Goal: Task Accomplishment & Management: Use online tool/utility

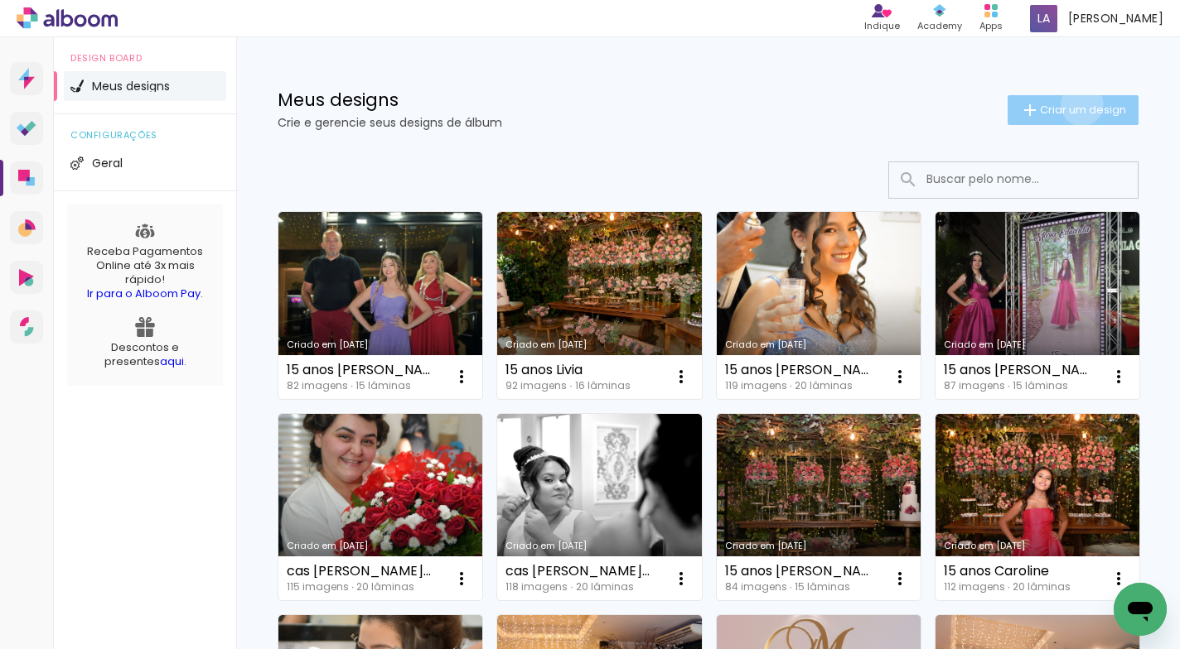
click at [1066, 104] on span "Criar um design" at bounding box center [1083, 109] width 86 height 11
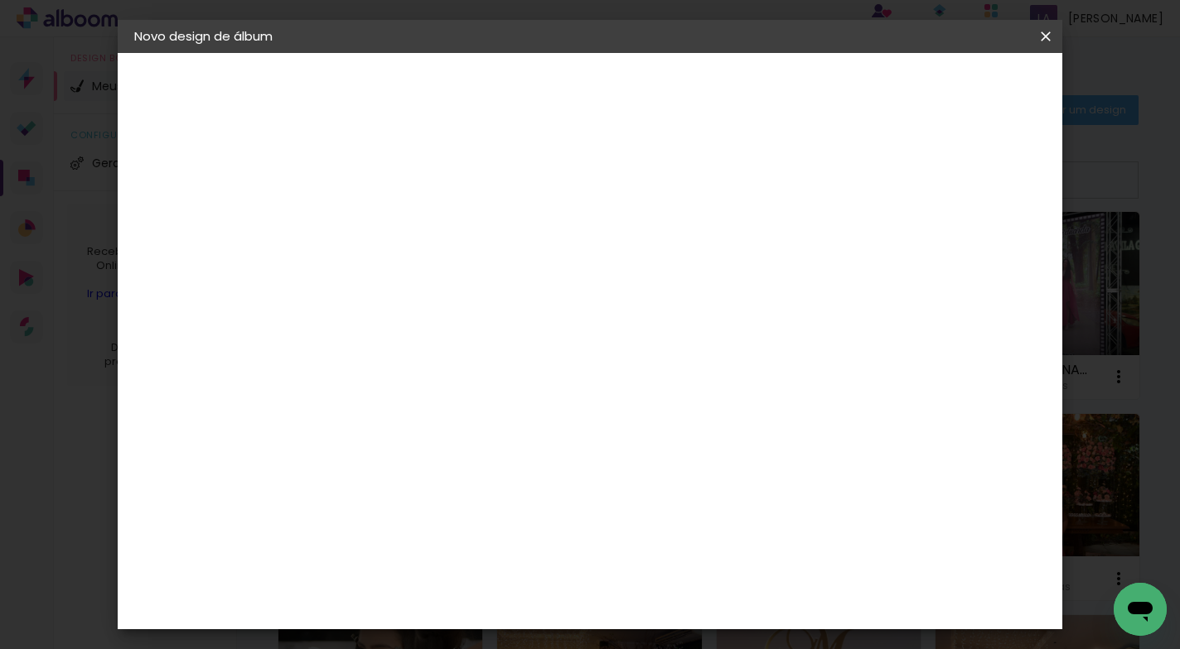
click at [405, 210] on input at bounding box center [405, 223] width 0 height 26
type input "18 anos [PERSON_NAME]"
type paper-input "18 anos [PERSON_NAME]"
click at [0, 0] on slot "Avançar" at bounding box center [0, 0] width 0 height 0
click at [716, 248] on paper-item "Tamanho Livre" at bounding box center [636, 252] width 159 height 36
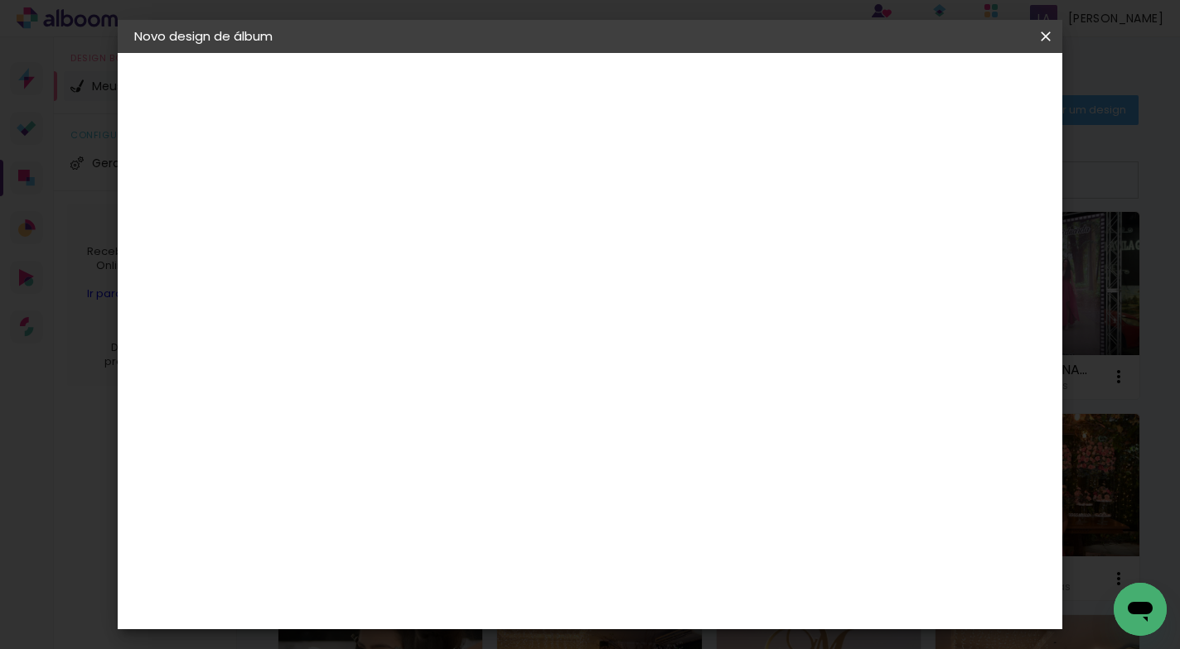
click at [716, 76] on paper-button "Avançar" at bounding box center [675, 88] width 81 height 28
drag, startPoint x: 700, startPoint y: 517, endPoint x: 619, endPoint y: 517, distance: 81.2
click at [619, 517] on div "cm" at bounding box center [690, 520] width 517 height 58
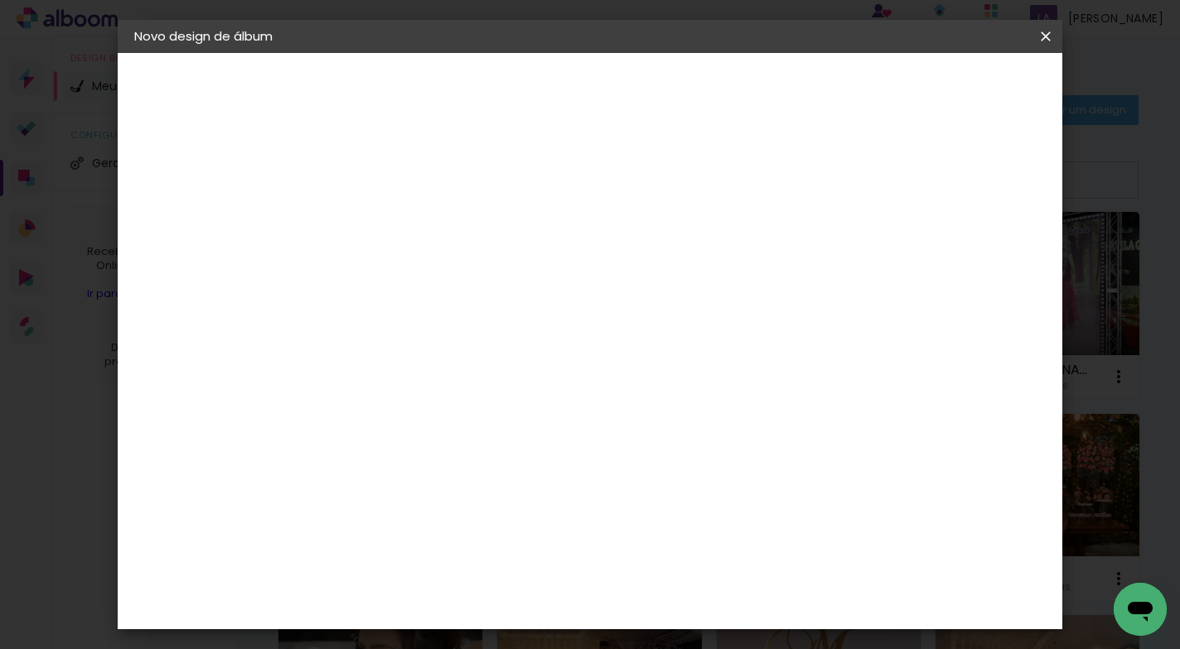
type input "40,6"
type paper-input "40,6"
drag, startPoint x: 370, startPoint y: 500, endPoint x: 343, endPoint y: 500, distance: 27.3
click at [343, 500] on input "30" at bounding box center [352, 499] width 43 height 25
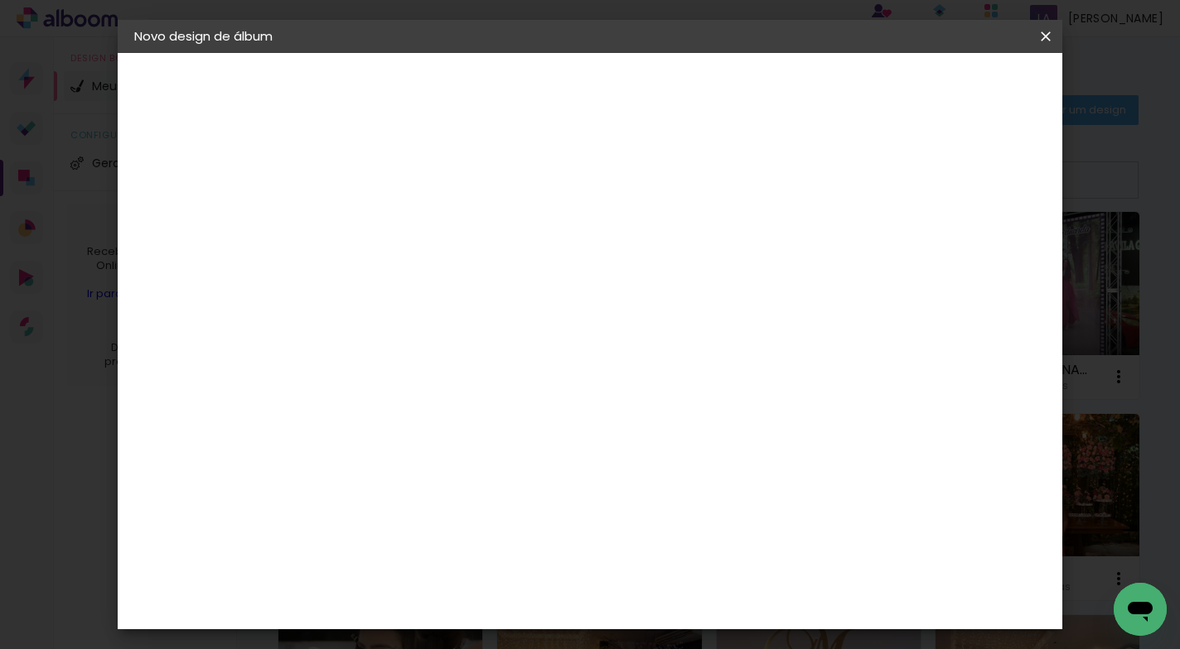
type input "25,4"
type paper-input "25,4"
click at [941, 85] on span "Iniciar design" at bounding box center [903, 88] width 75 height 12
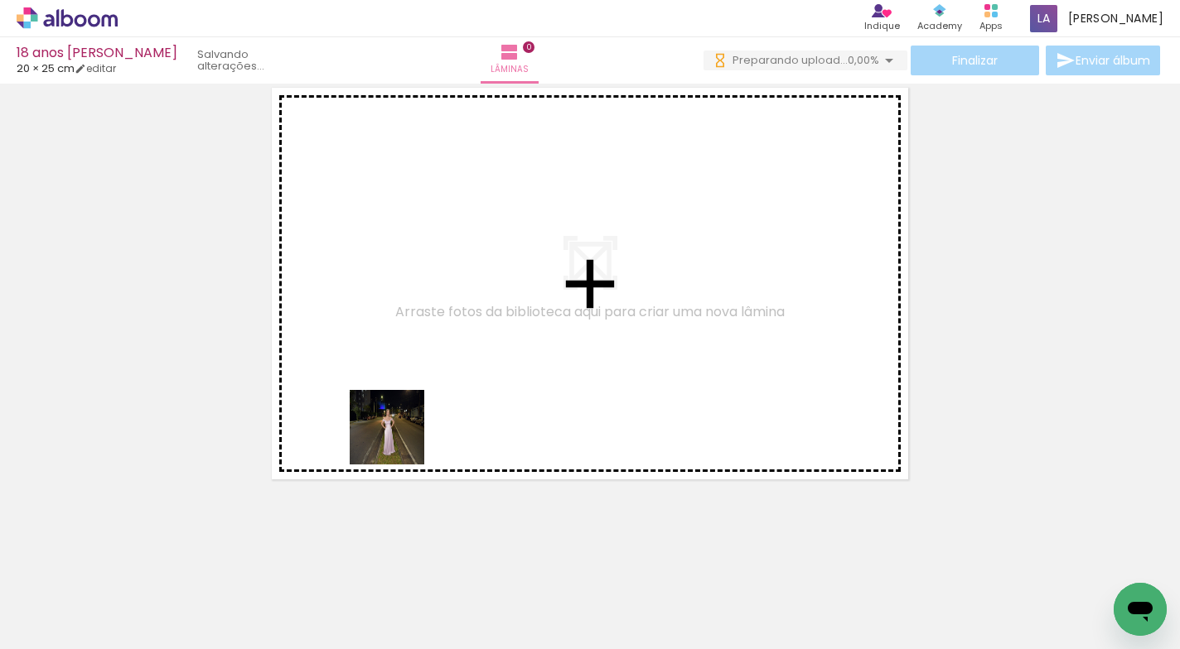
drag, startPoint x: 168, startPoint y: 591, endPoint x: 399, endPoint y: 440, distance: 276.4
click at [399, 440] on quentale-workspace at bounding box center [590, 324] width 1180 height 649
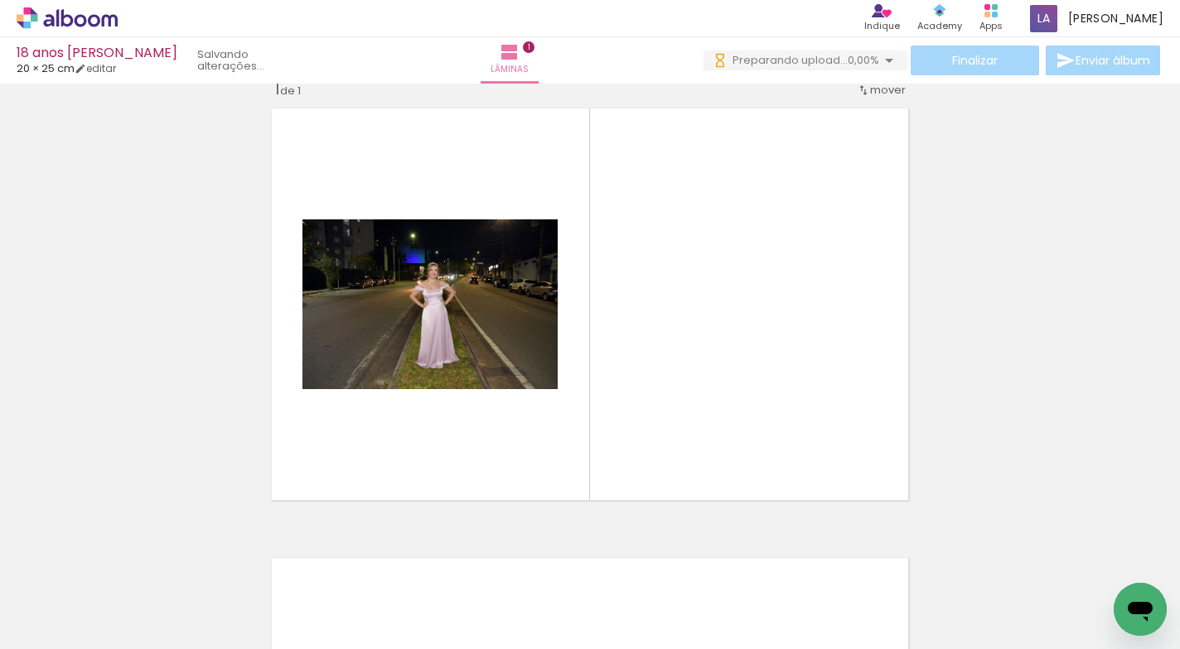
scroll to position [21, 0]
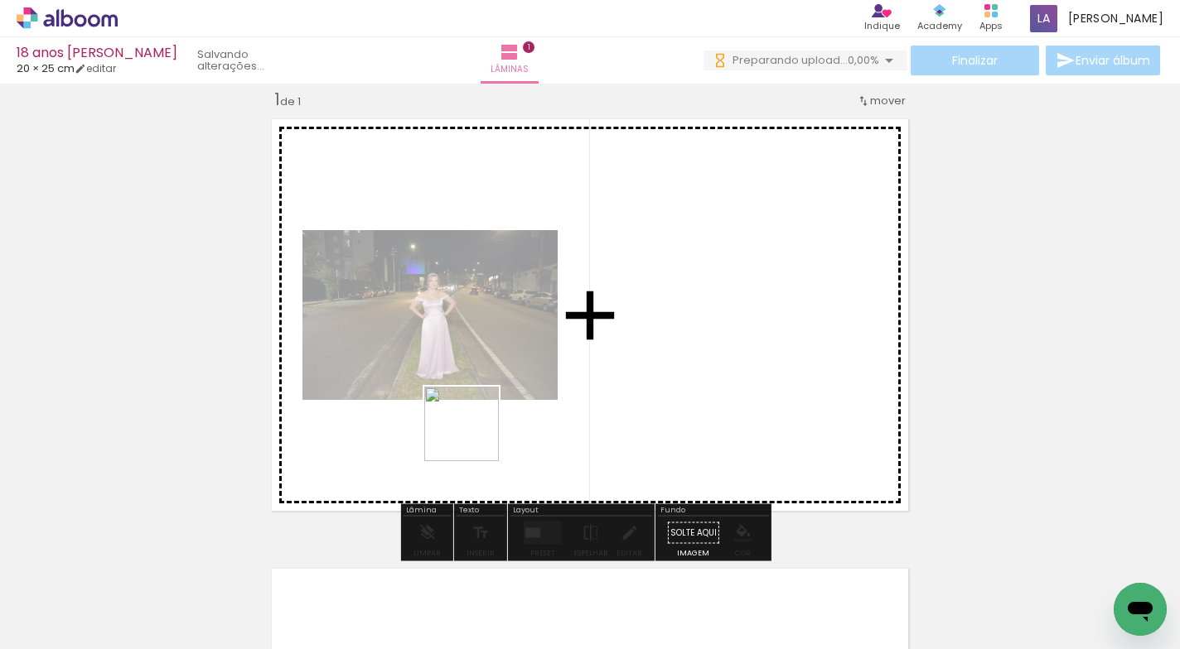
drag, startPoint x: 277, startPoint y: 566, endPoint x: 530, endPoint y: 418, distance: 293.7
click at [530, 418] on quentale-workspace at bounding box center [590, 324] width 1180 height 649
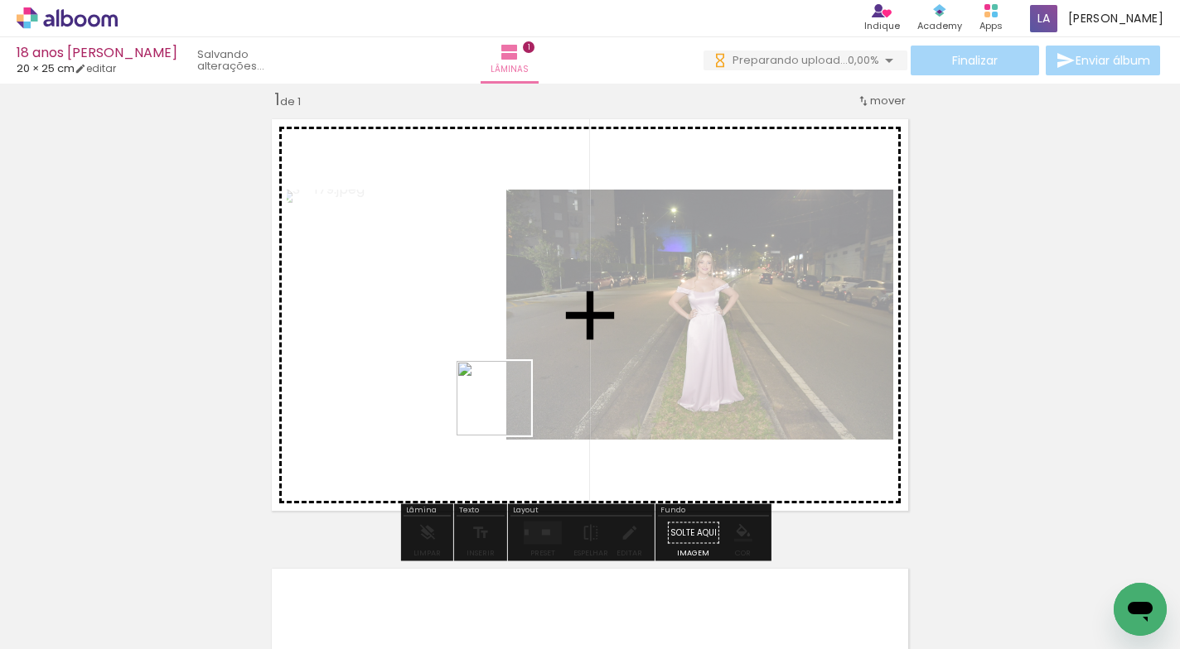
drag, startPoint x: 359, startPoint y: 596, endPoint x: 506, endPoint y: 412, distance: 235.7
click at [506, 412] on quentale-workspace at bounding box center [590, 324] width 1180 height 649
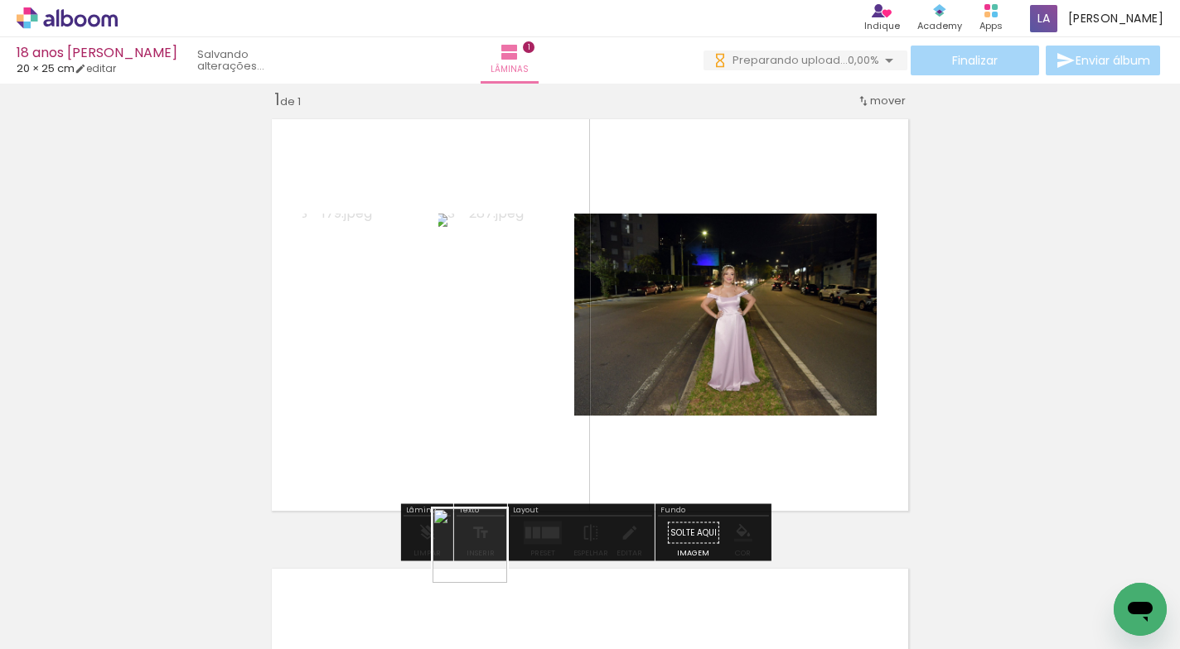
drag, startPoint x: 456, startPoint y: 602, endPoint x: 644, endPoint y: 419, distance: 263.0
click at [644, 419] on quentale-workspace at bounding box center [590, 324] width 1180 height 649
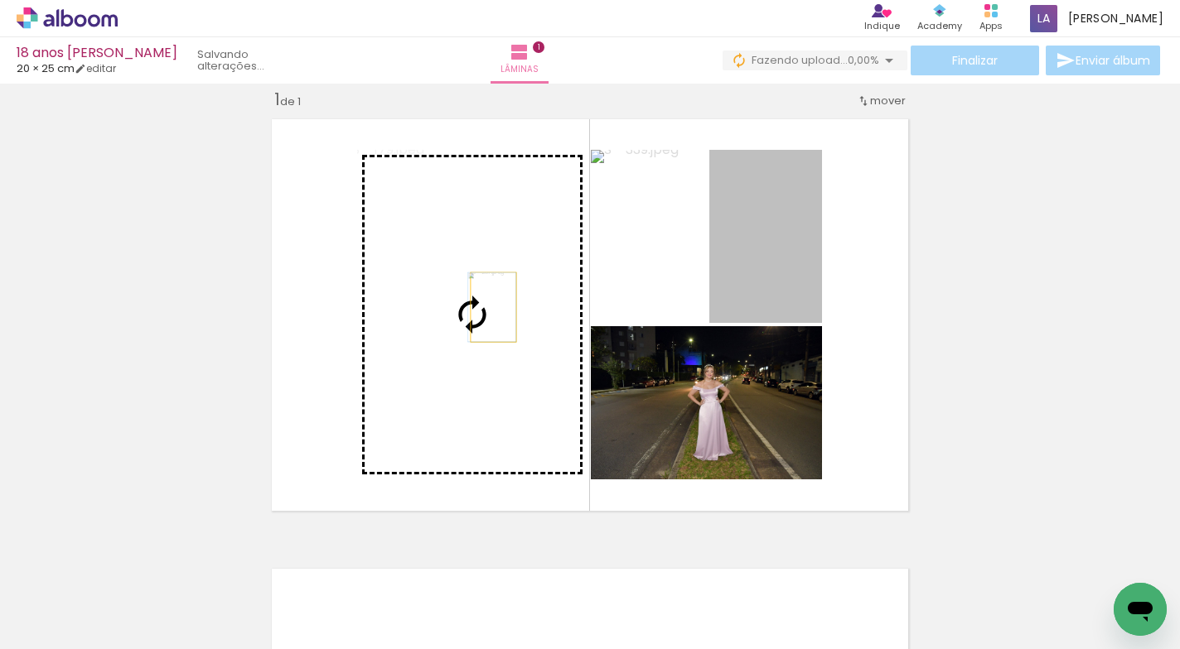
drag, startPoint x: 772, startPoint y: 242, endPoint x: 487, endPoint y: 307, distance: 292.4
click at [0, 0] on slot at bounding box center [0, 0] width 0 height 0
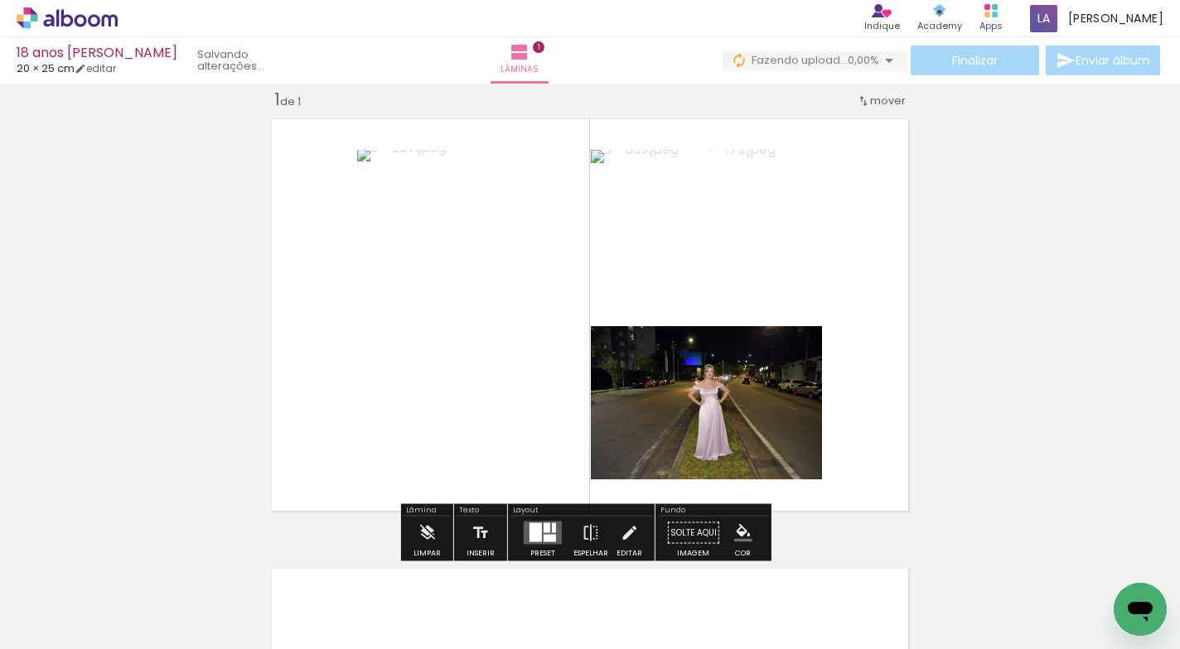
drag, startPoint x: 997, startPoint y: 224, endPoint x: 988, endPoint y: 231, distance: 11.1
click at [997, 223] on div "Inserir lâmina 1 de 1" at bounding box center [590, 519] width 1180 height 900
click at [533, 531] on div at bounding box center [535, 533] width 12 height 19
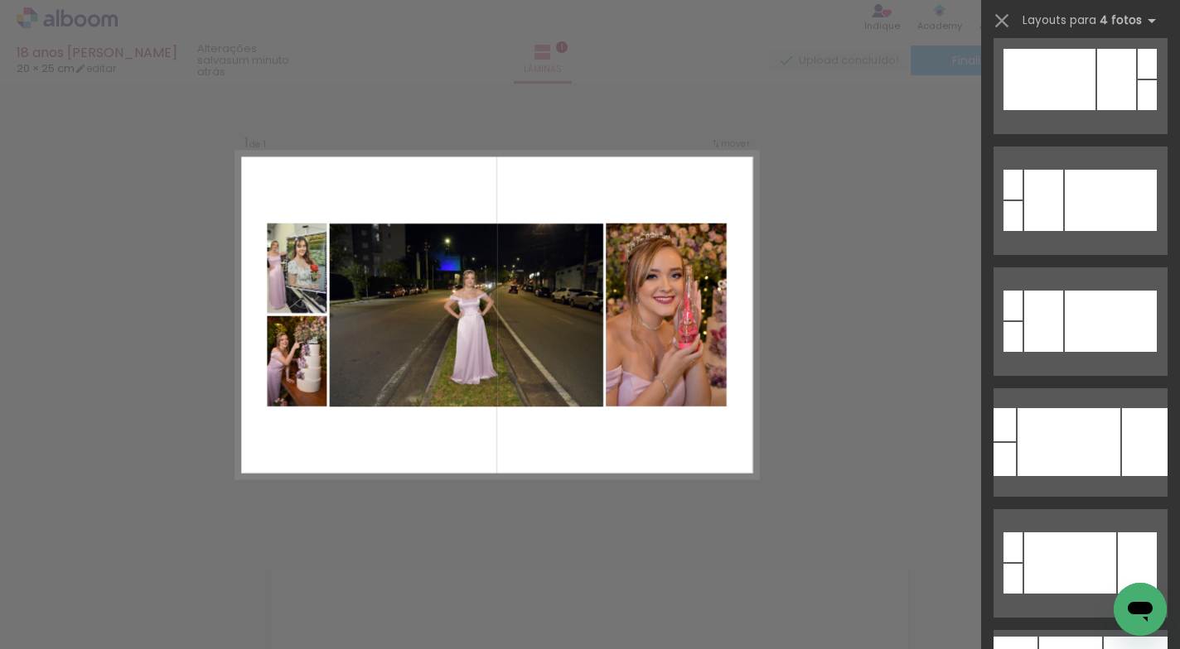
scroll to position [1456, 0]
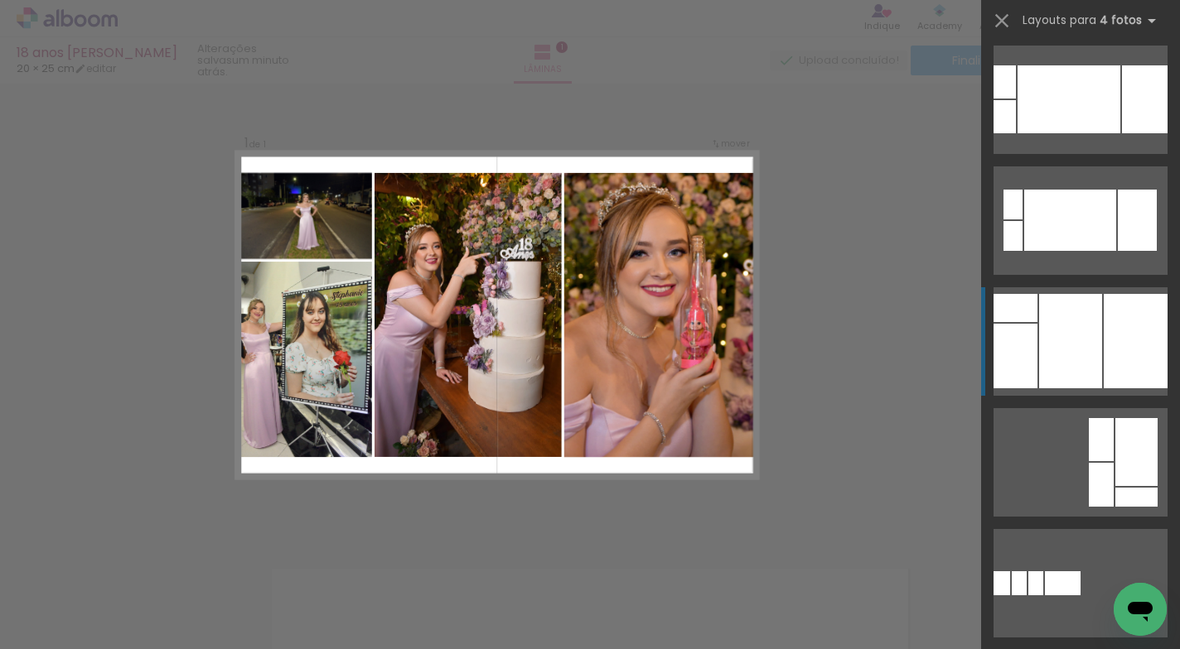
click at [1103, 364] on div at bounding box center [1135, 341] width 64 height 94
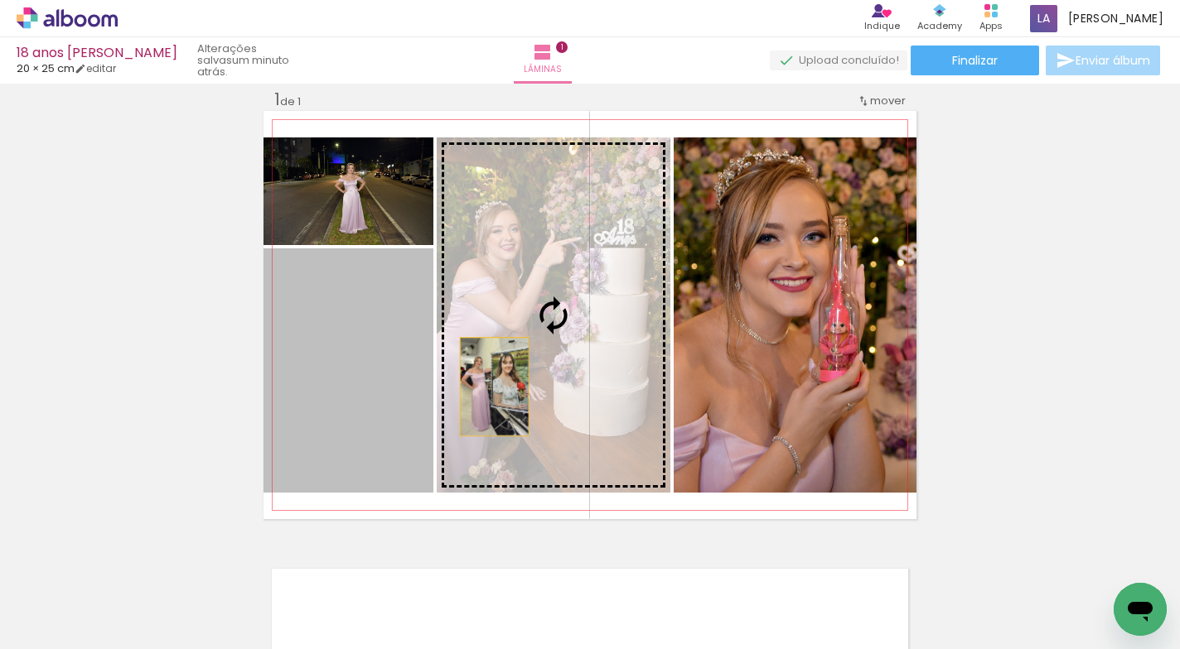
drag, startPoint x: 384, startPoint y: 402, endPoint x: 488, endPoint y: 387, distance: 105.4
click at [0, 0] on slot at bounding box center [0, 0] width 0 height 0
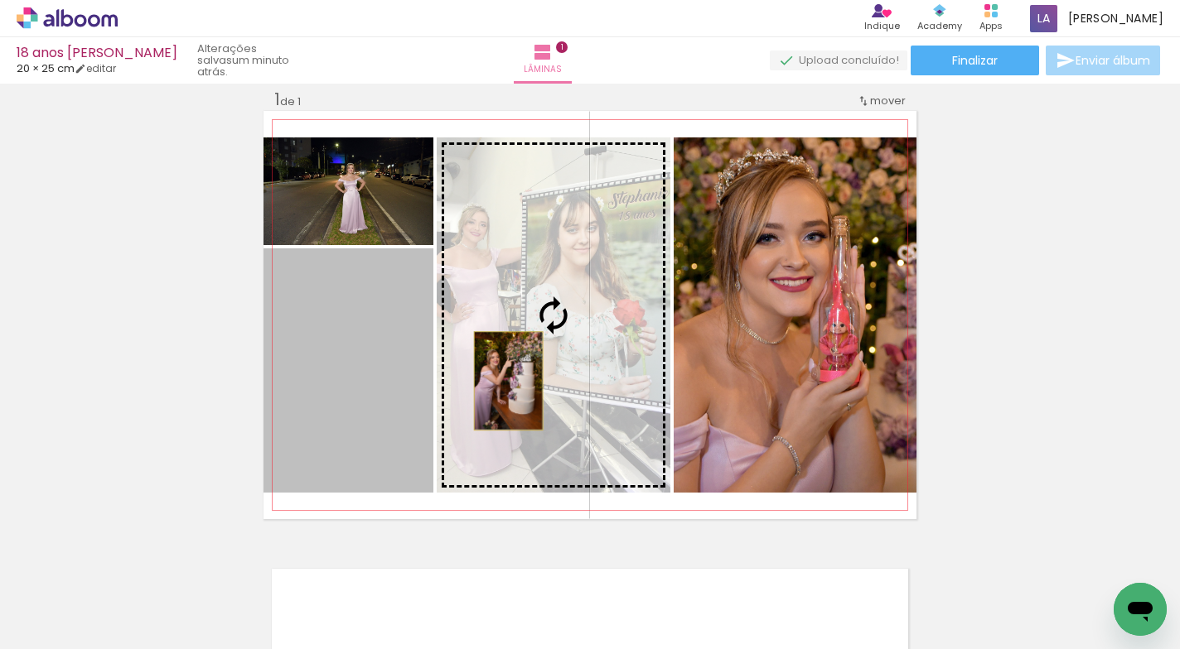
drag, startPoint x: 364, startPoint y: 405, endPoint x: 502, endPoint y: 381, distance: 140.4
click at [0, 0] on slot at bounding box center [0, 0] width 0 height 0
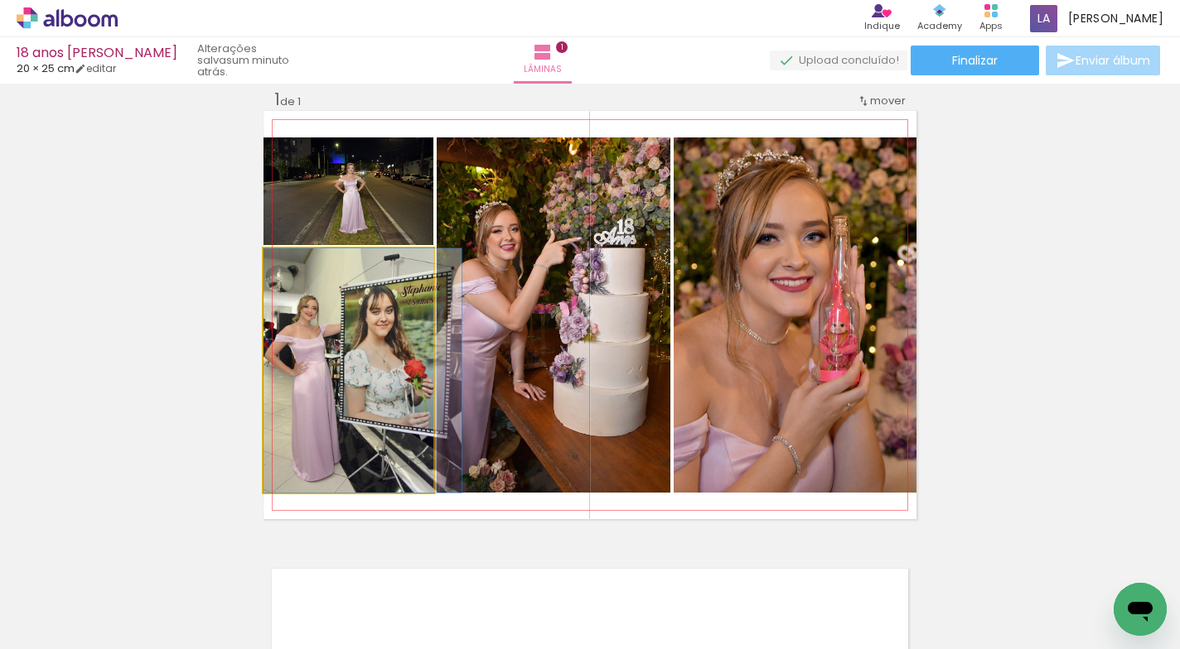
drag, startPoint x: 361, startPoint y: 399, endPoint x: 371, endPoint y: 400, distance: 10.0
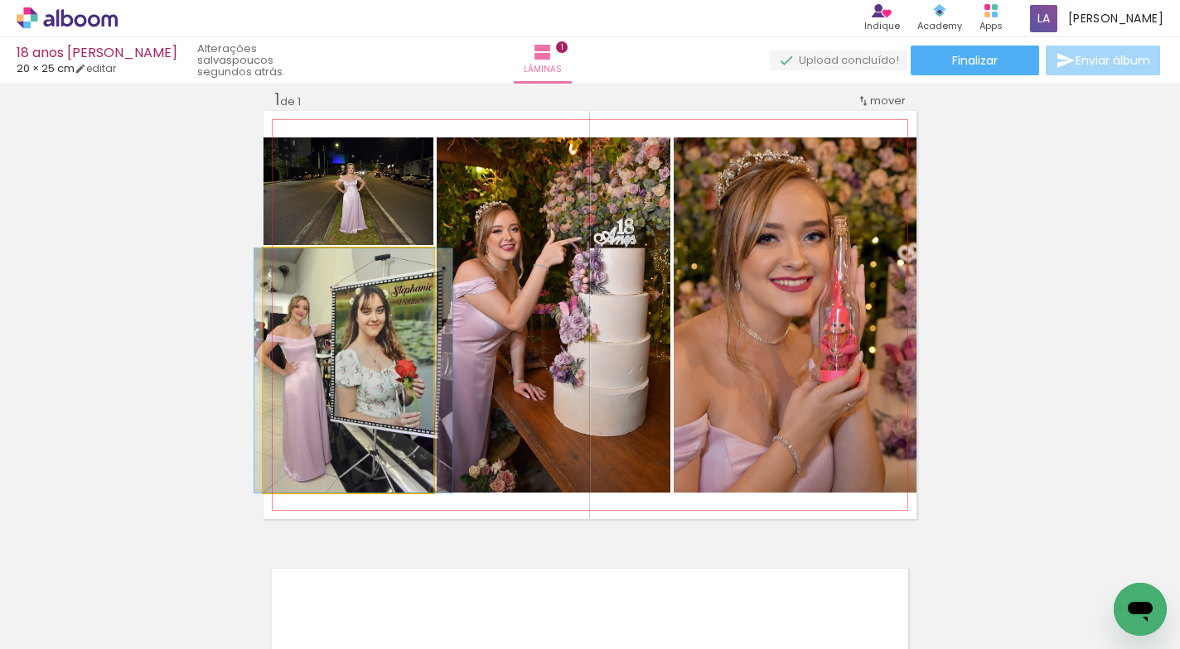
drag, startPoint x: 350, startPoint y: 360, endPoint x: 340, endPoint y: 362, distance: 9.3
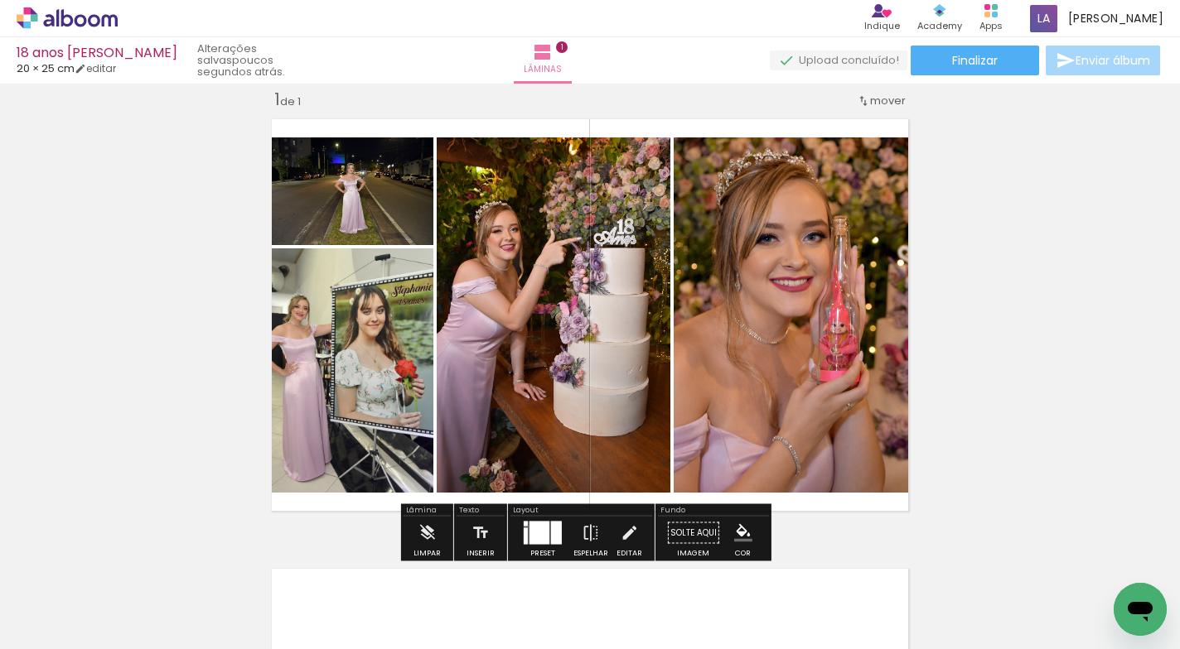
click at [340, 362] on quentale-photo at bounding box center [348, 371] width 170 height 244
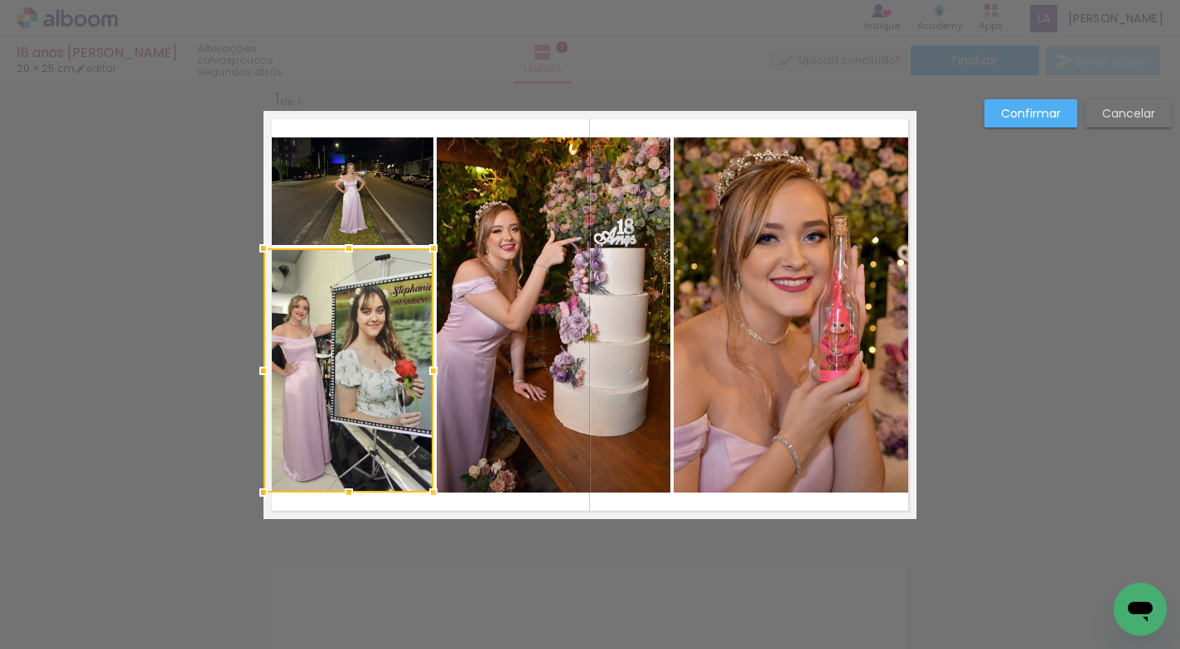
click at [340, 362] on div at bounding box center [348, 371] width 170 height 244
click at [0, 0] on slot "Cancelar" at bounding box center [0, 0] width 0 height 0
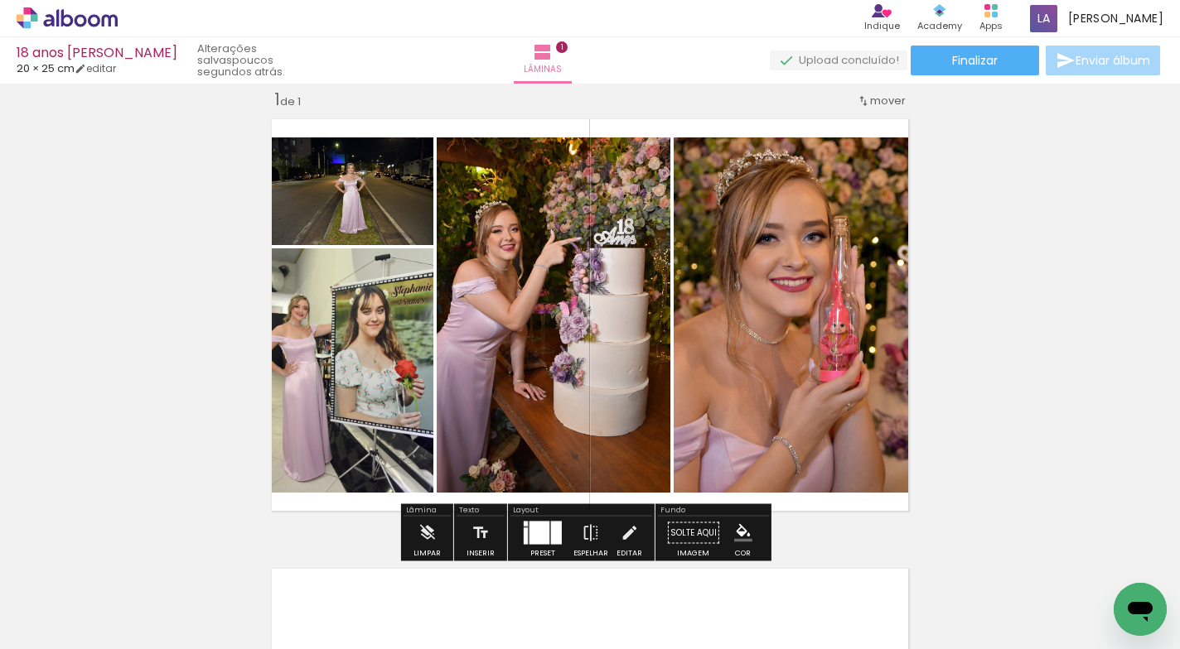
click at [342, 339] on quentale-photo at bounding box center [348, 371] width 170 height 244
click at [343, 339] on quentale-photo at bounding box center [348, 371] width 170 height 244
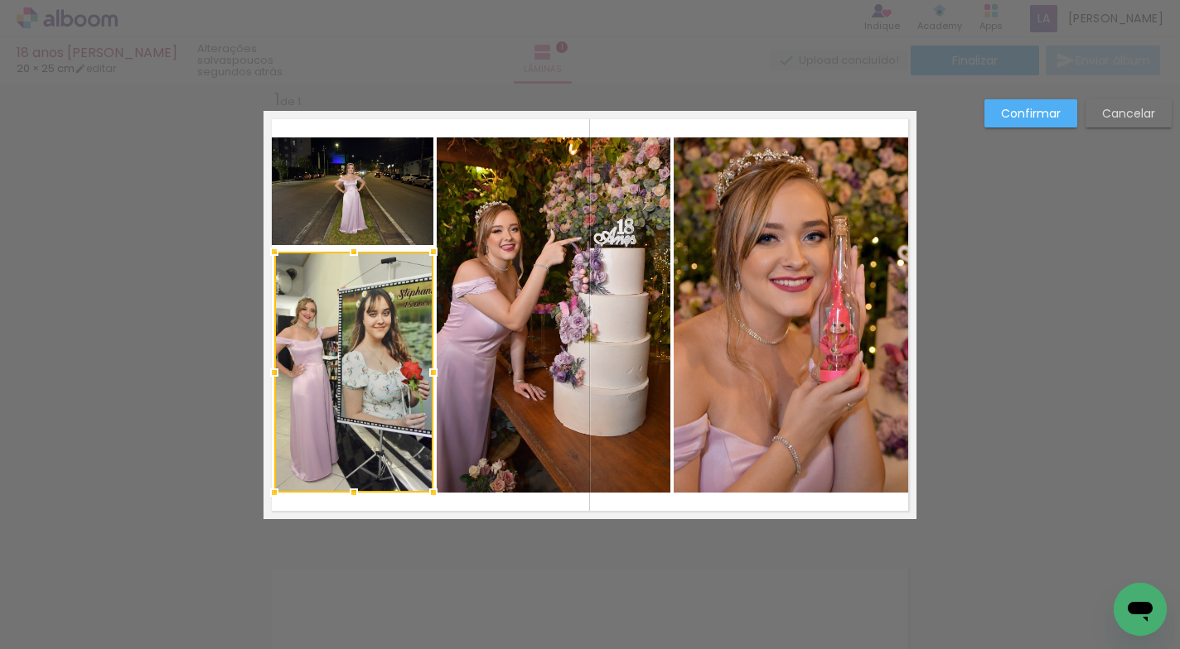
drag, startPoint x: 258, startPoint y: 251, endPoint x: 268, endPoint y: 254, distance: 11.3
click at [268, 254] on div at bounding box center [274, 251] width 33 height 33
click at [423, 254] on div at bounding box center [428, 252] width 33 height 33
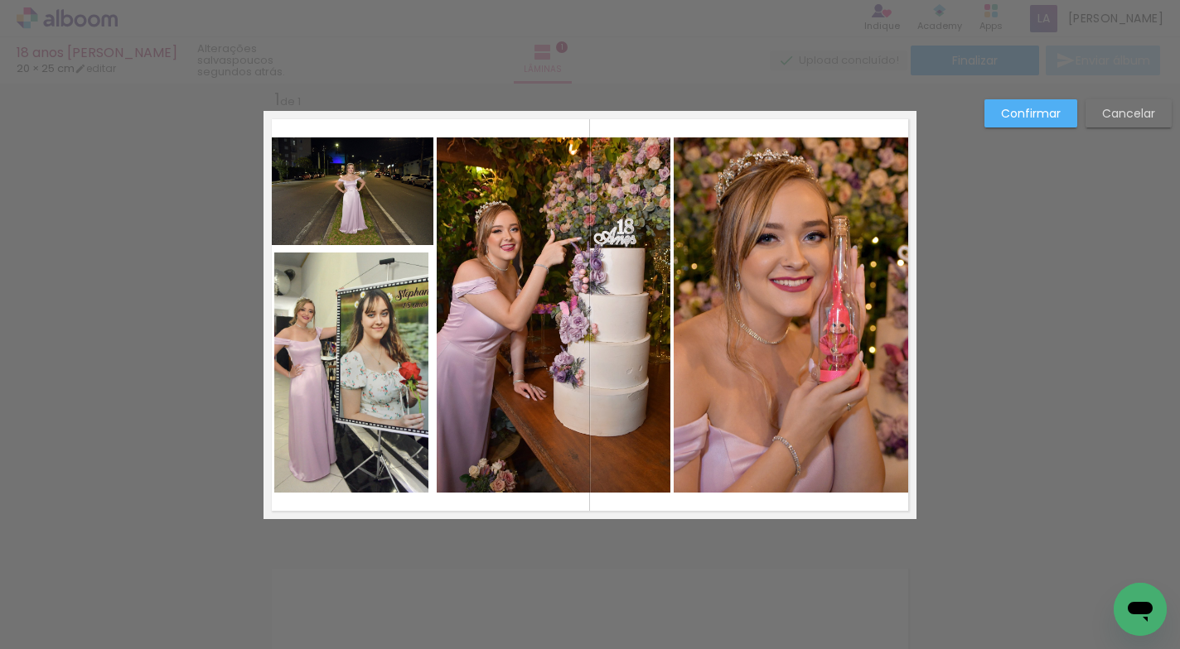
click at [386, 312] on quentale-photo at bounding box center [351, 373] width 154 height 240
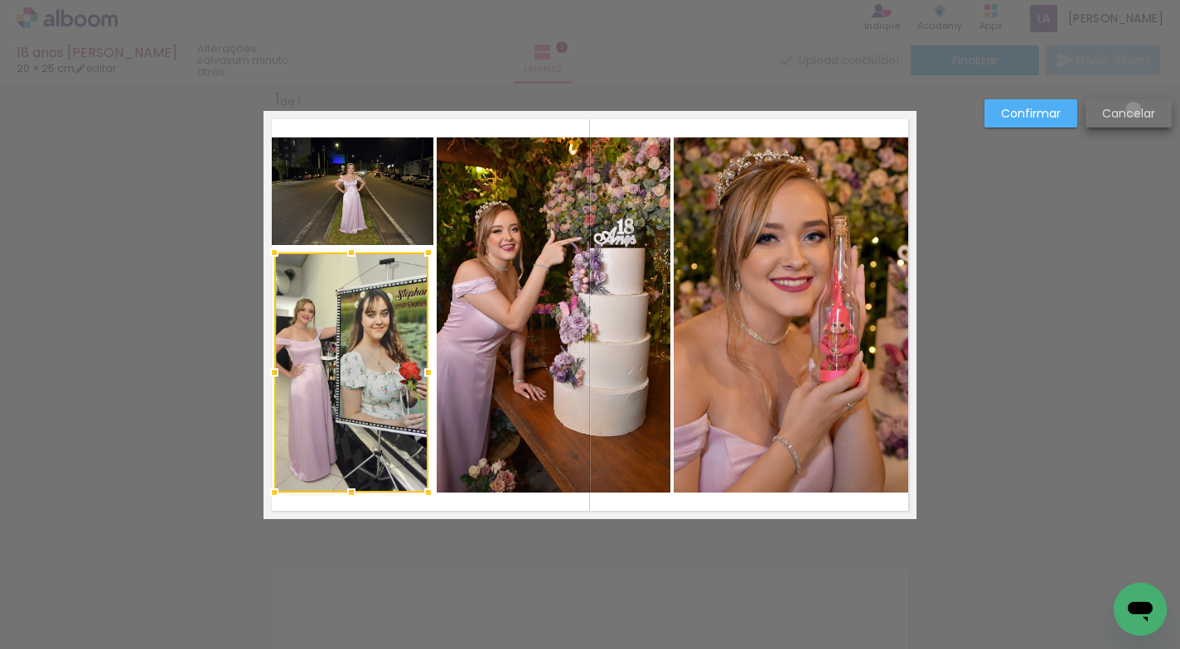
click at [0, 0] on slot "Cancelar" at bounding box center [0, 0] width 0 height 0
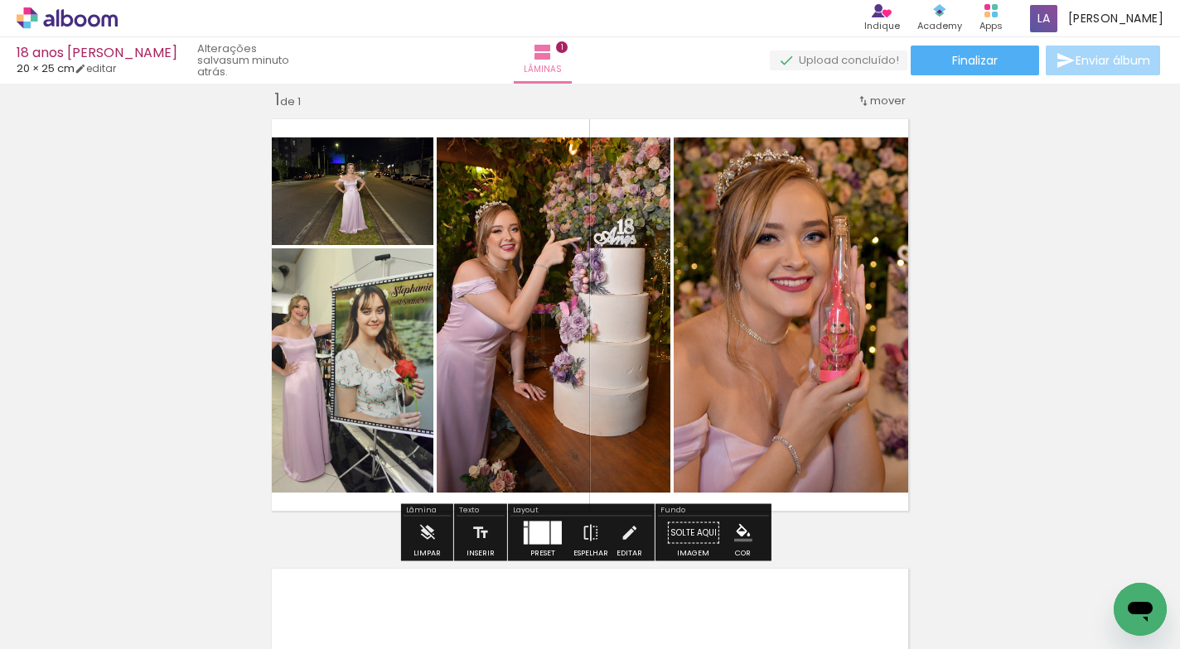
drag, startPoint x: 540, startPoint y: 530, endPoint x: 531, endPoint y: 533, distance: 9.7
click at [540, 530] on div at bounding box center [539, 533] width 20 height 23
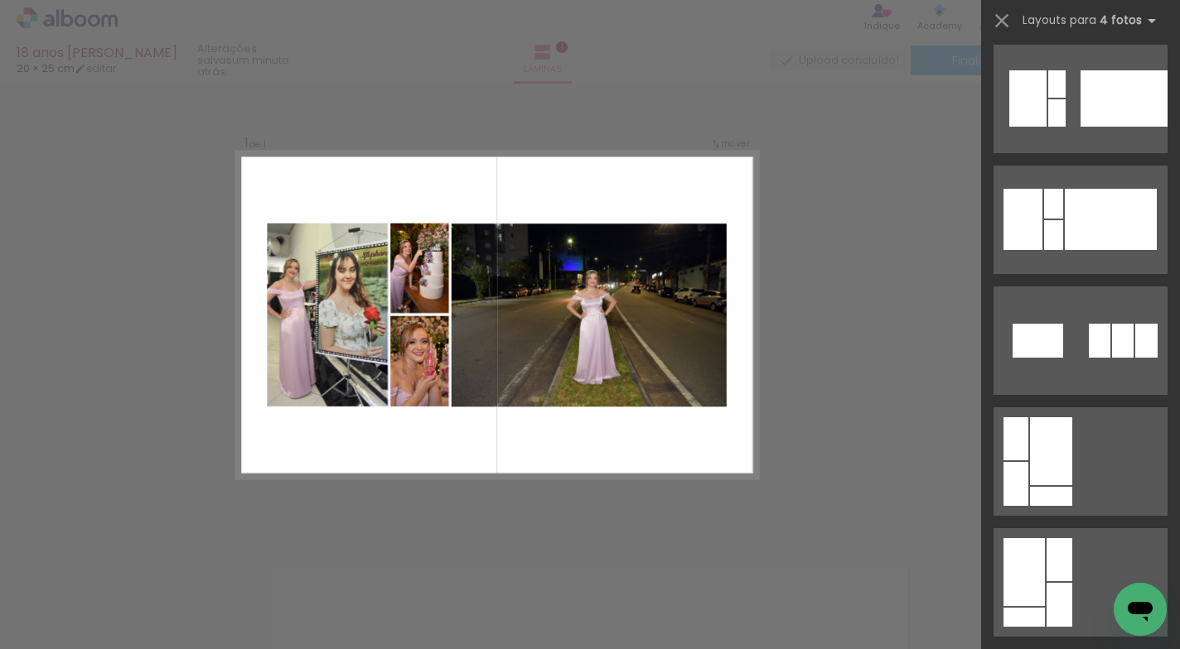
scroll to position [3824, 0]
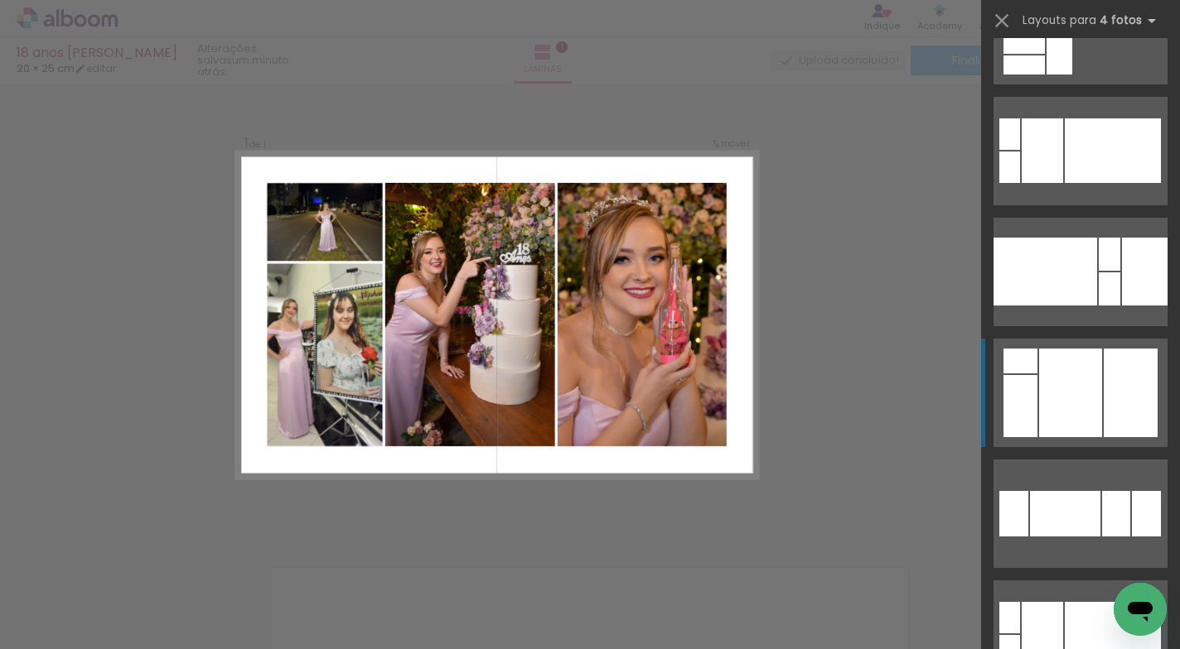
click at [1085, 386] on div at bounding box center [1070, 393] width 63 height 89
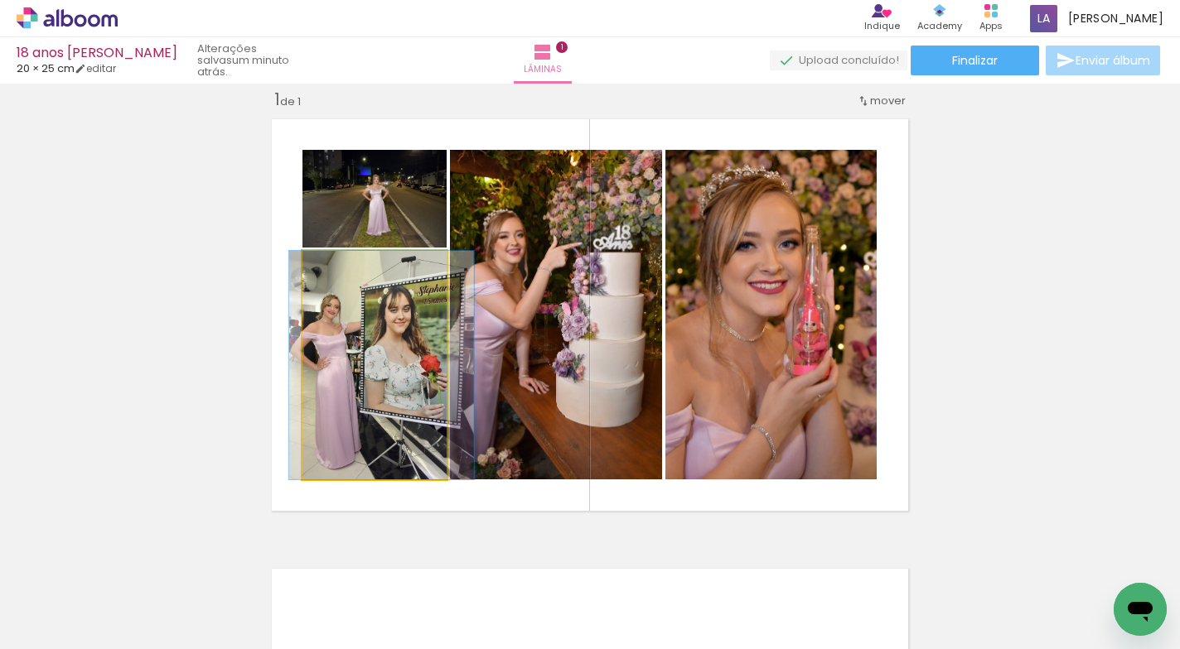
click at [374, 389] on quentale-photo at bounding box center [374, 365] width 144 height 229
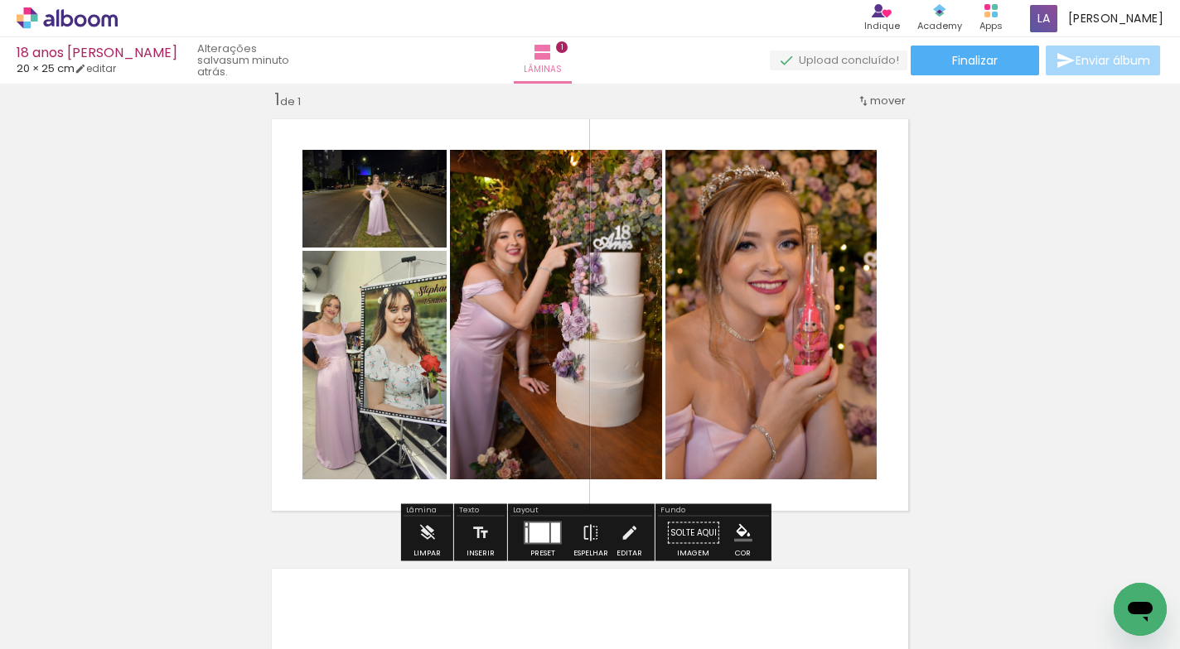
click at [374, 389] on quentale-photo at bounding box center [374, 365] width 144 height 229
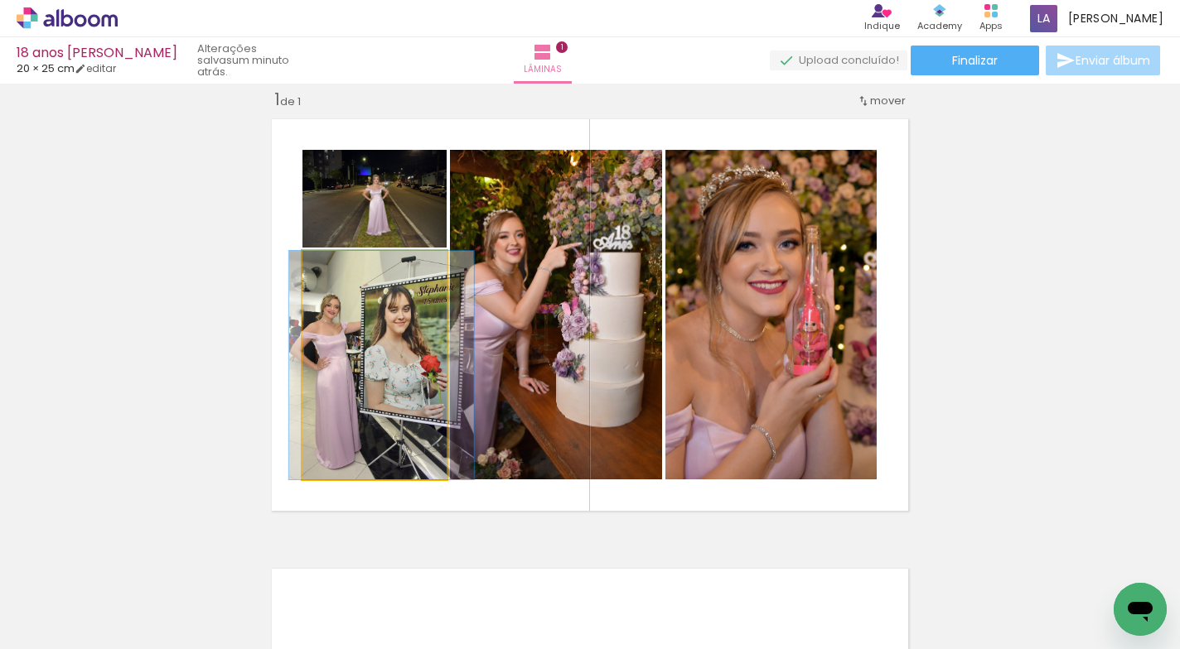
click at [374, 389] on quentale-photo at bounding box center [374, 365] width 144 height 229
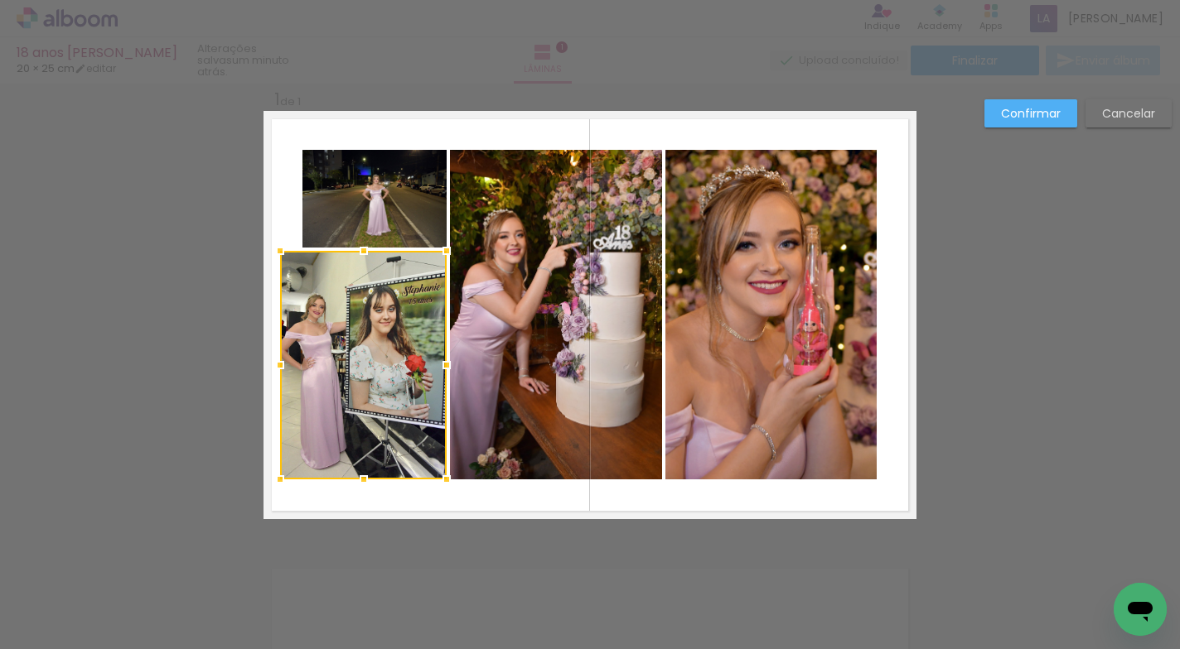
drag, startPoint x: 297, startPoint y: 364, endPoint x: 275, endPoint y: 365, distance: 22.4
click at [275, 365] on div at bounding box center [279, 365] width 33 height 33
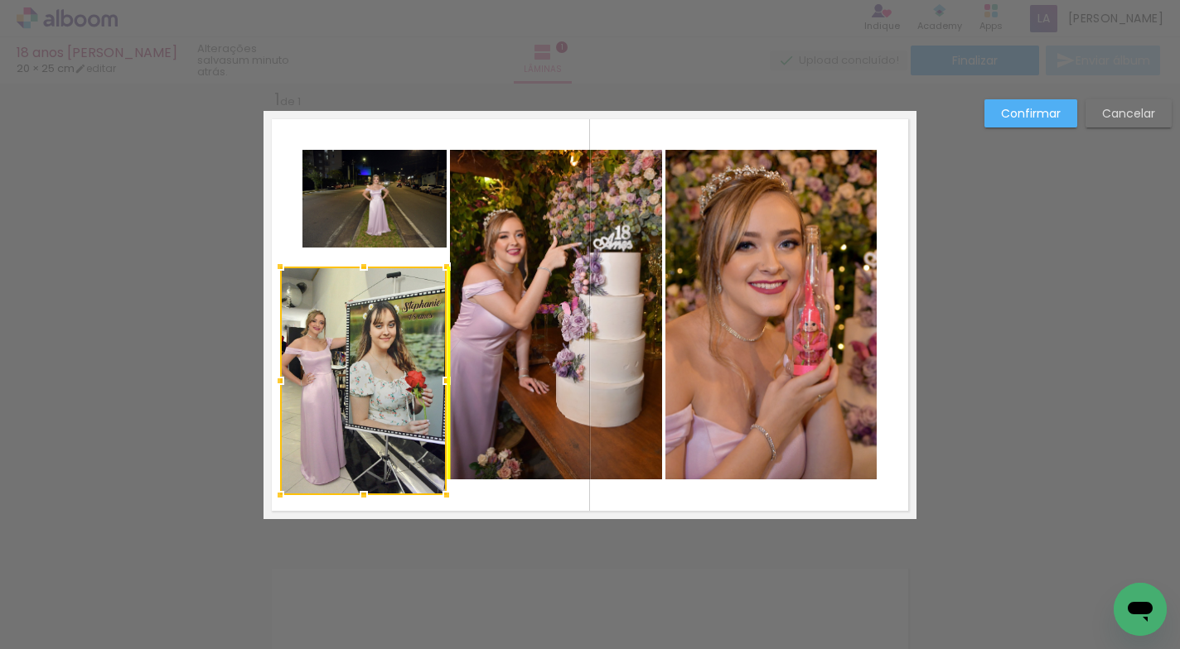
drag, startPoint x: 360, startPoint y: 358, endPoint x: 359, endPoint y: 374, distance: 15.8
click at [359, 374] on div at bounding box center [363, 381] width 167 height 229
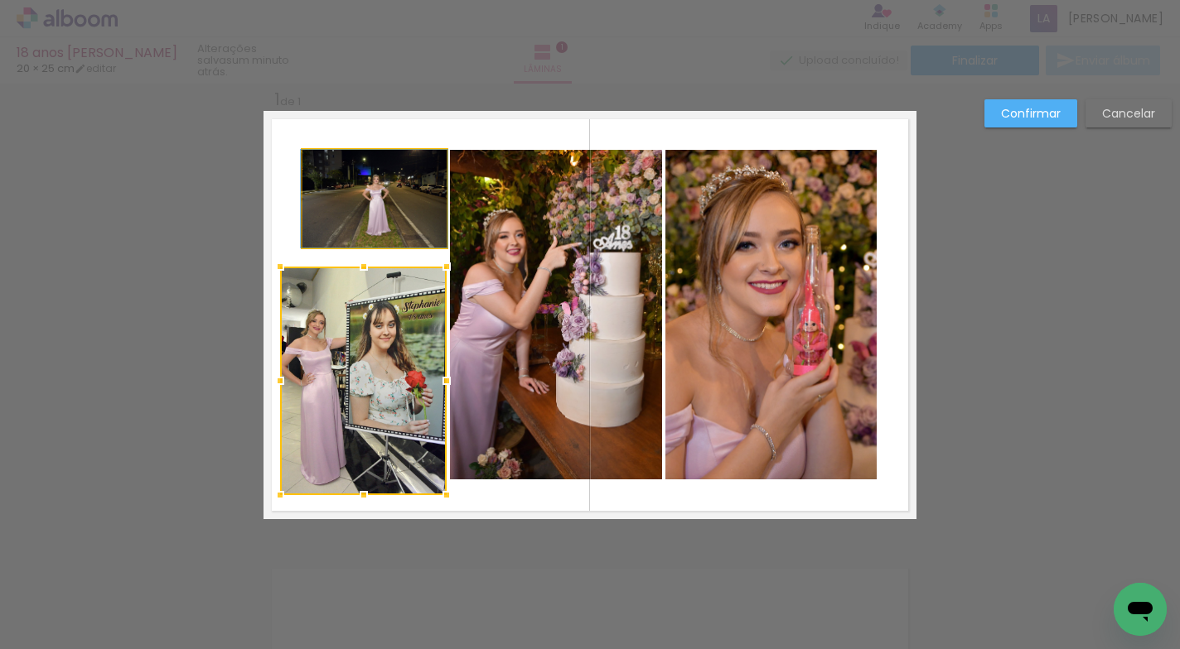
click at [371, 229] on quentale-photo at bounding box center [374, 199] width 144 height 98
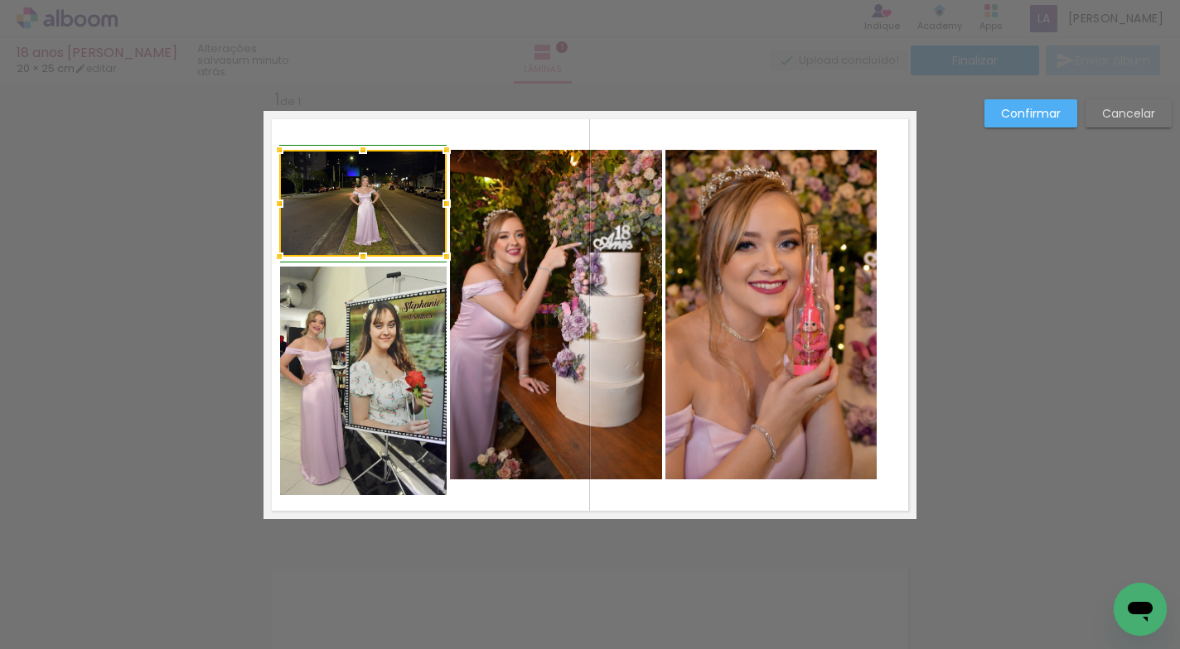
drag, startPoint x: 298, startPoint y: 248, endPoint x: 282, endPoint y: 257, distance: 18.9
click at [282, 257] on div at bounding box center [279, 256] width 33 height 33
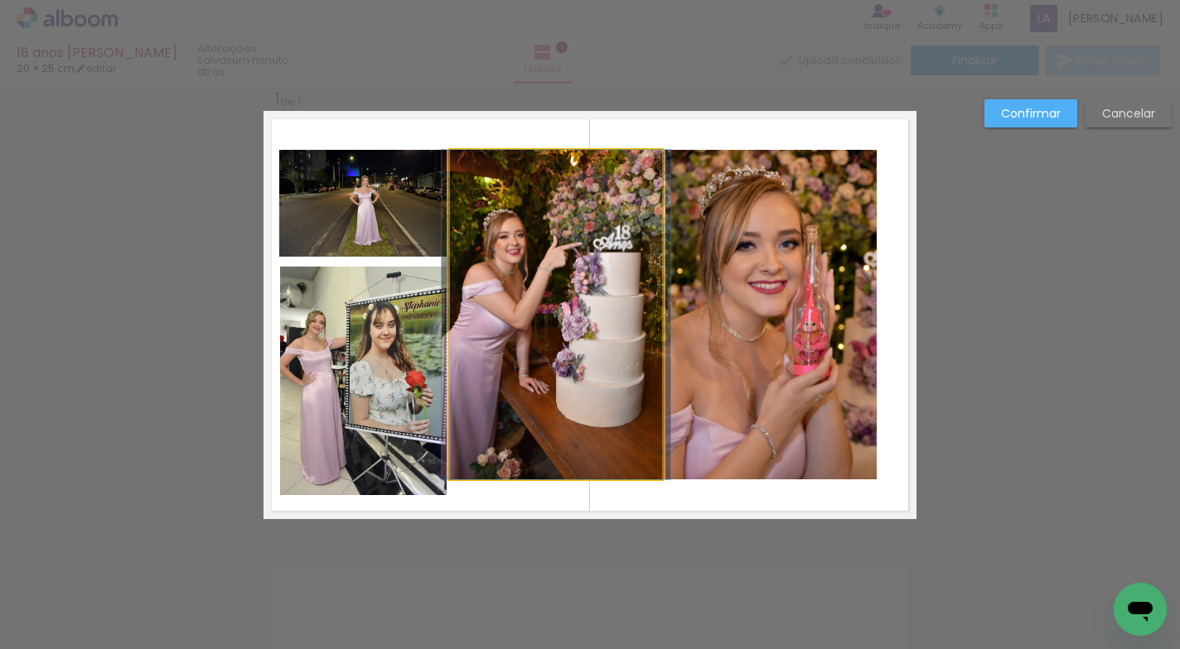
click at [520, 282] on quentale-photo at bounding box center [556, 315] width 212 height 330
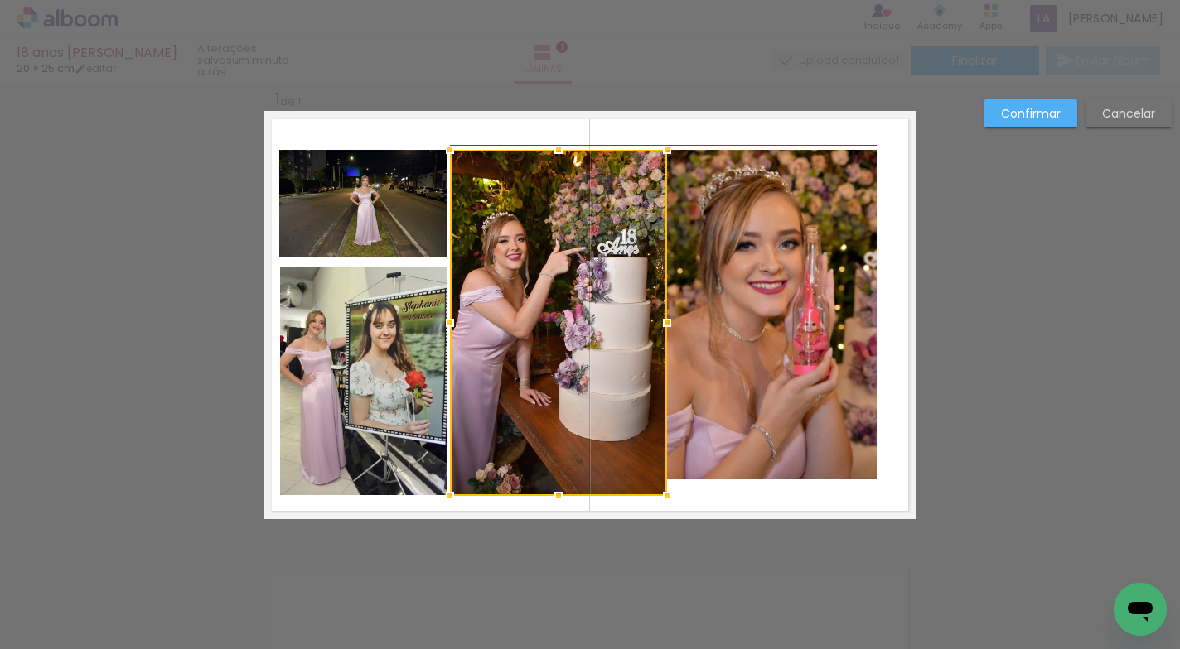
drag, startPoint x: 652, startPoint y: 479, endPoint x: 649, endPoint y: 495, distance: 16.9
click at [650, 495] on div at bounding box center [666, 496] width 33 height 33
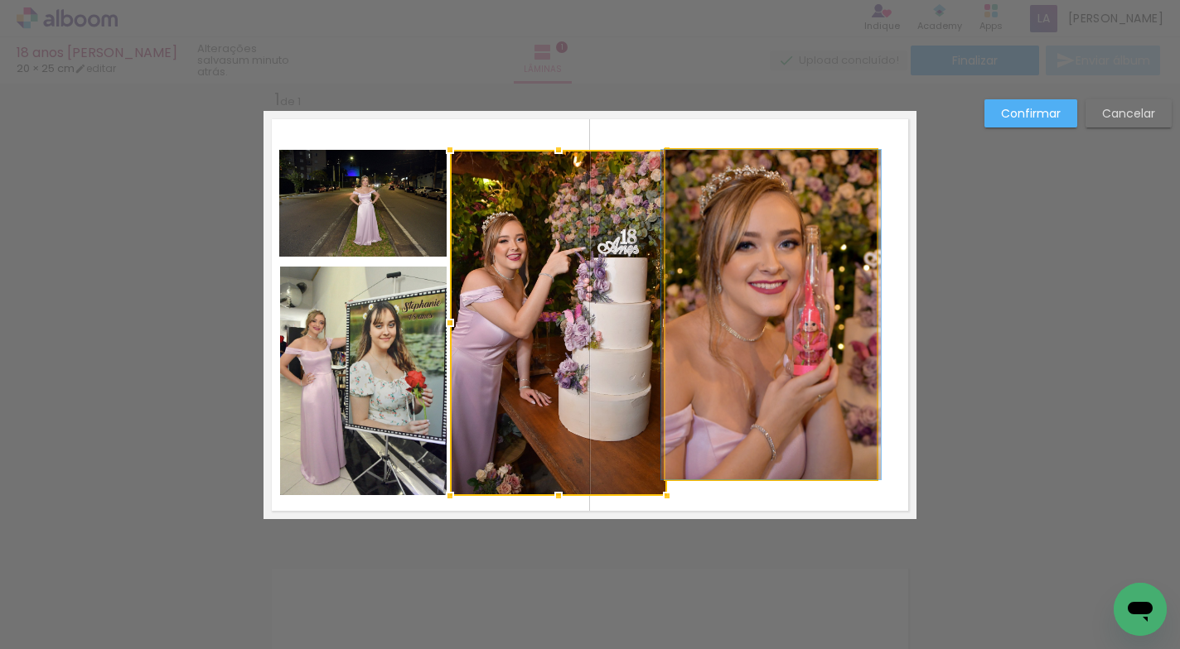
click at [746, 432] on quentale-photo at bounding box center [770, 315] width 211 height 330
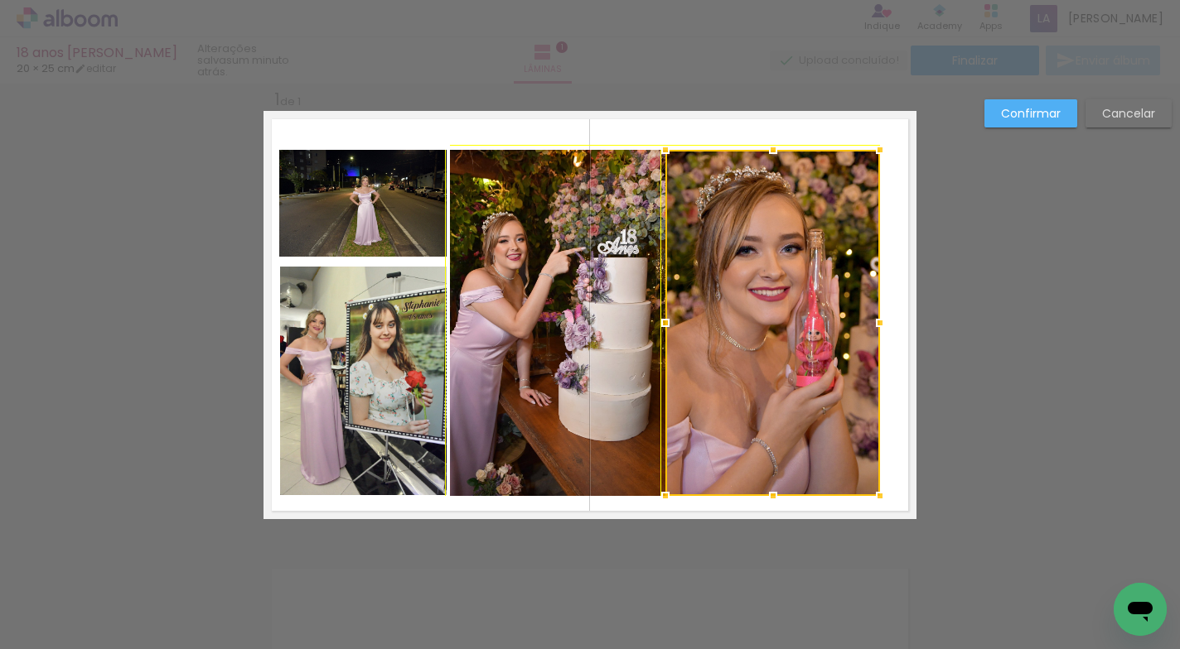
drag, startPoint x: 870, startPoint y: 476, endPoint x: 871, endPoint y: 487, distance: 10.9
click at [871, 487] on div at bounding box center [879, 496] width 33 height 33
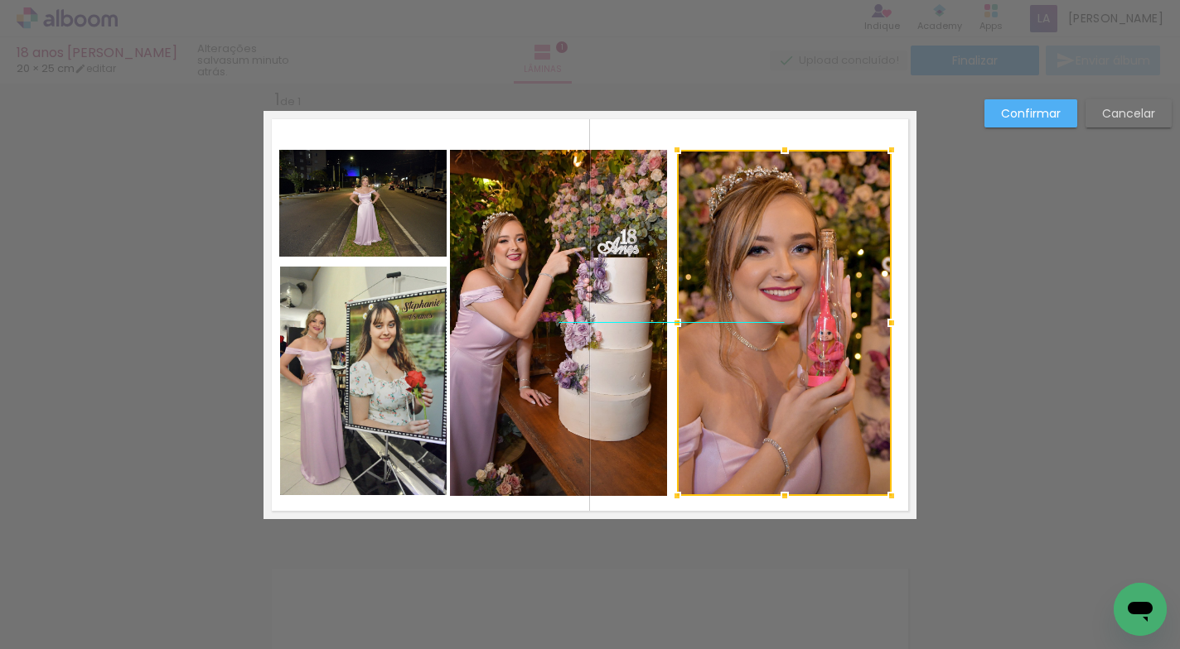
drag, startPoint x: 805, startPoint y: 439, endPoint x: 817, endPoint y: 439, distance: 11.6
click at [817, 439] on div at bounding box center [784, 323] width 215 height 346
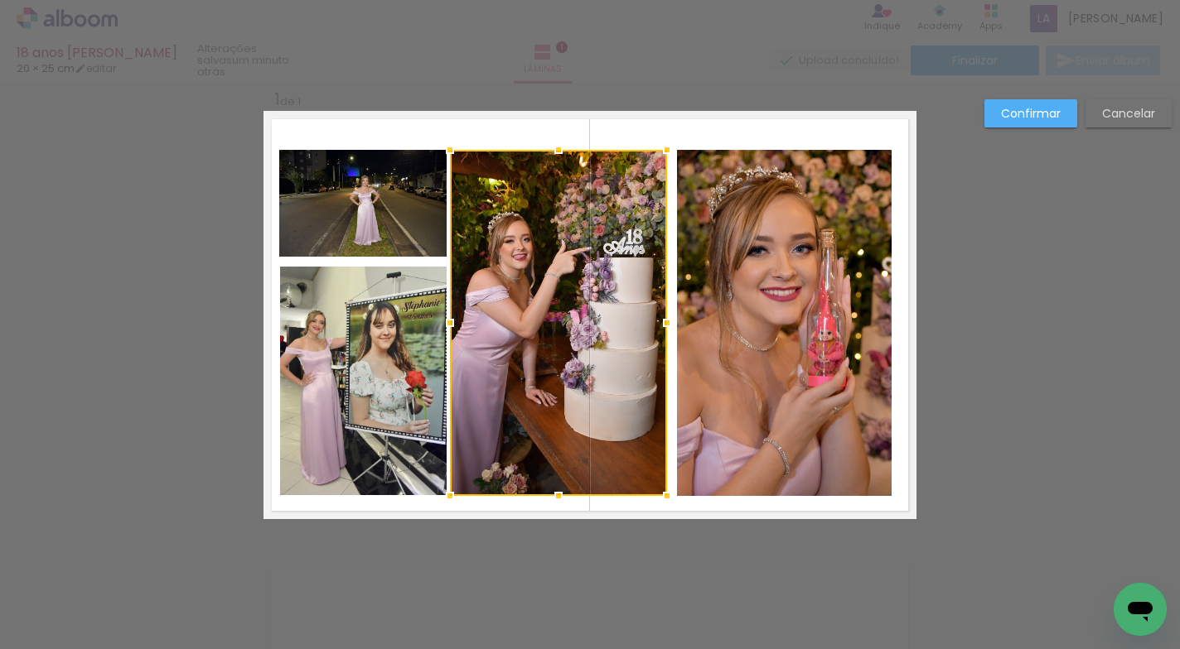
click at [536, 423] on div at bounding box center [558, 323] width 217 height 346
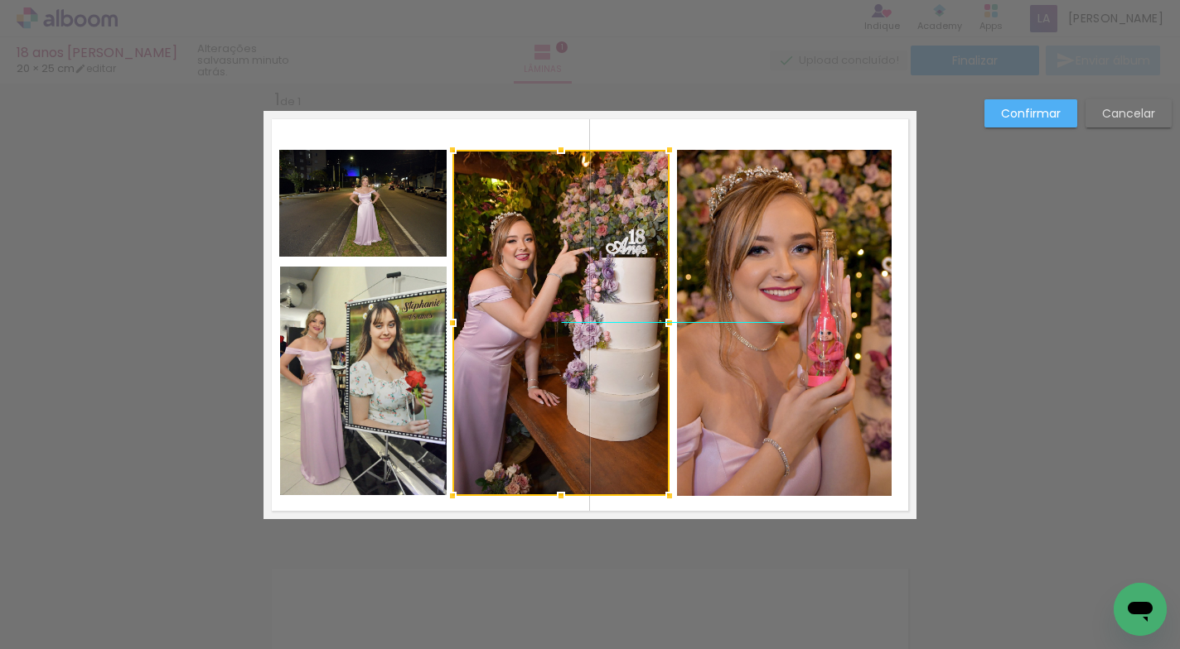
click at [538, 423] on div at bounding box center [560, 323] width 217 height 346
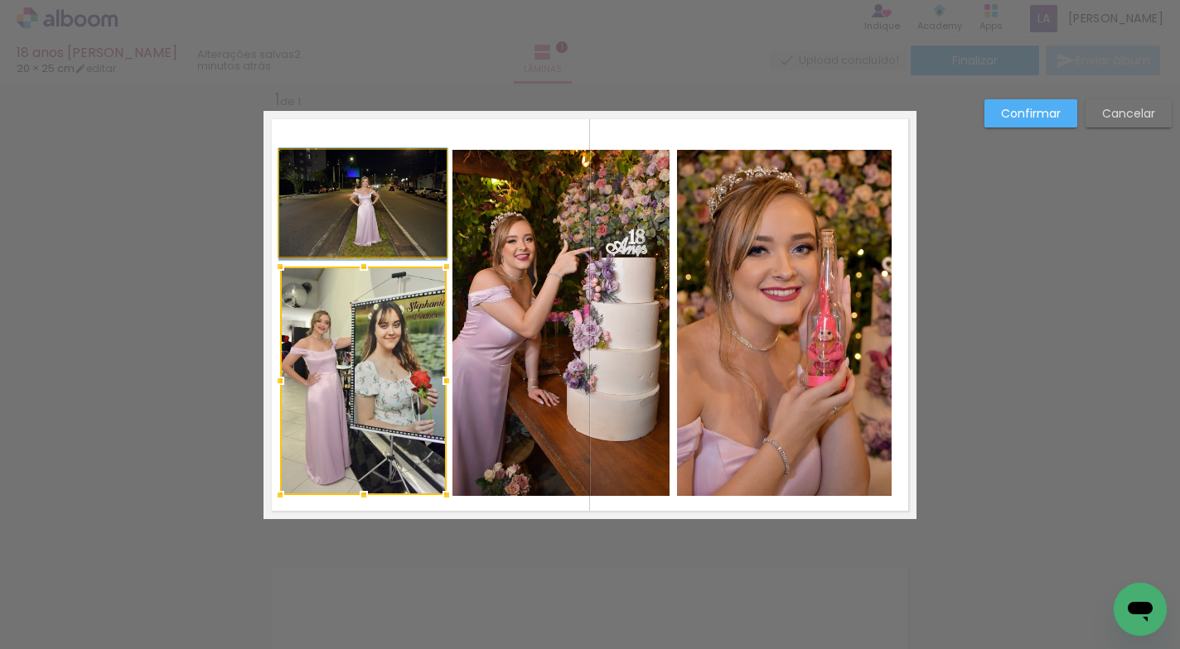
drag, startPoint x: 355, startPoint y: 189, endPoint x: 368, endPoint y: 190, distance: 13.3
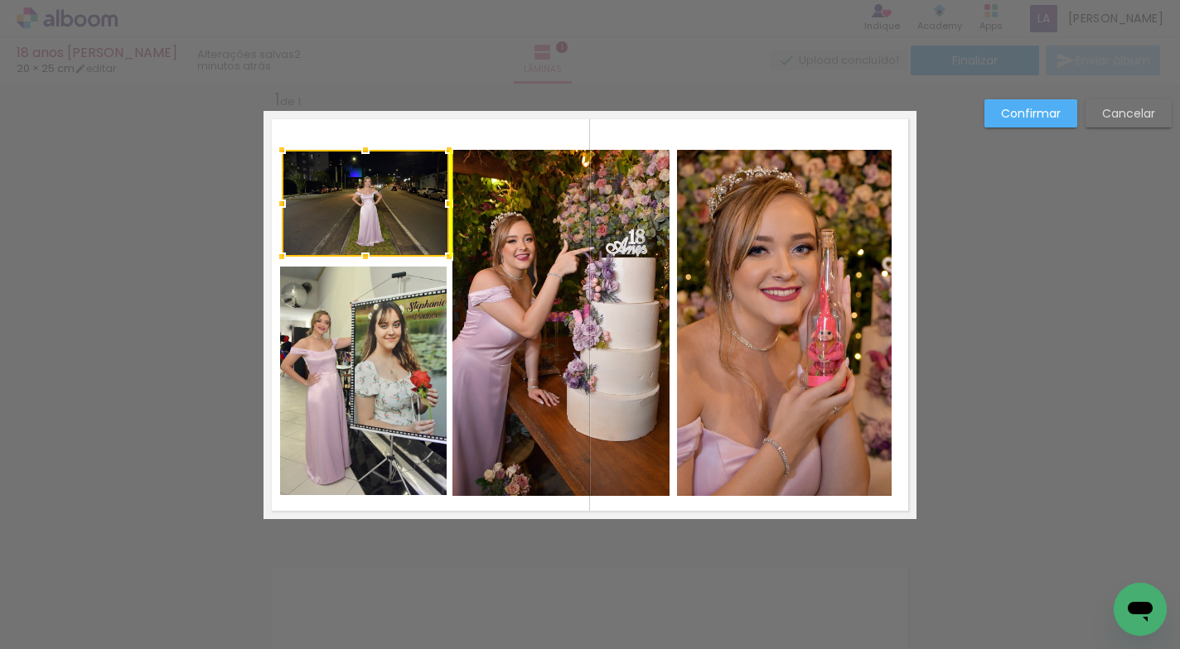
click at [369, 190] on div at bounding box center [365, 203] width 167 height 107
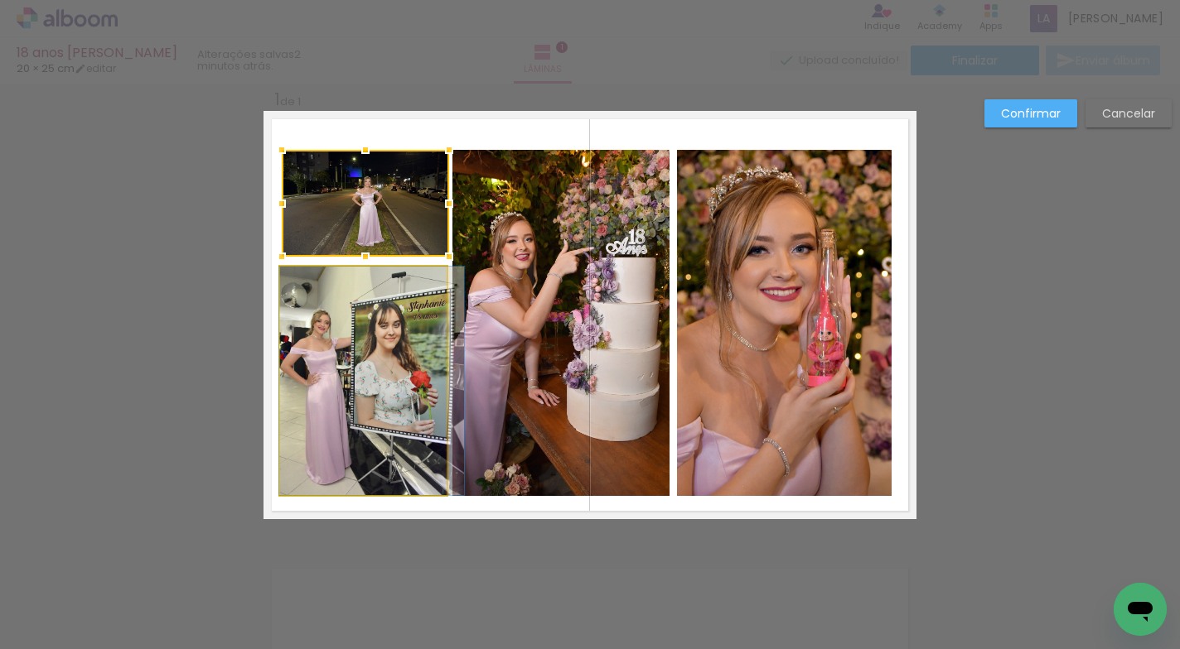
click at [367, 365] on quentale-photo at bounding box center [363, 381] width 167 height 229
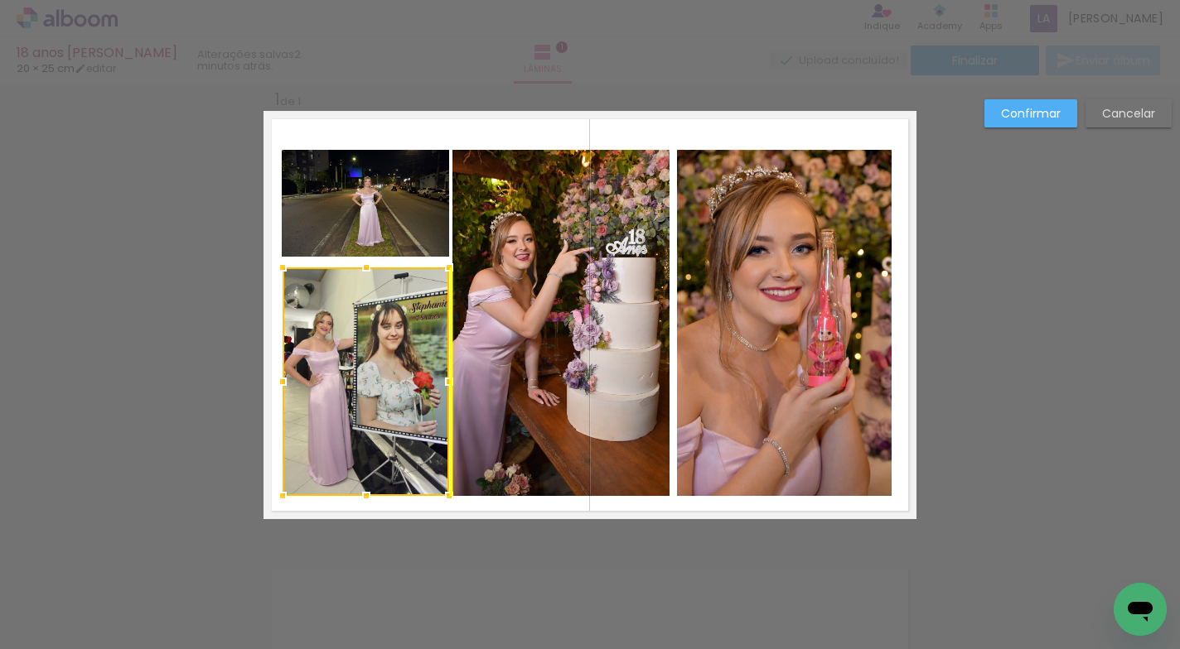
click at [372, 365] on div at bounding box center [365, 382] width 167 height 229
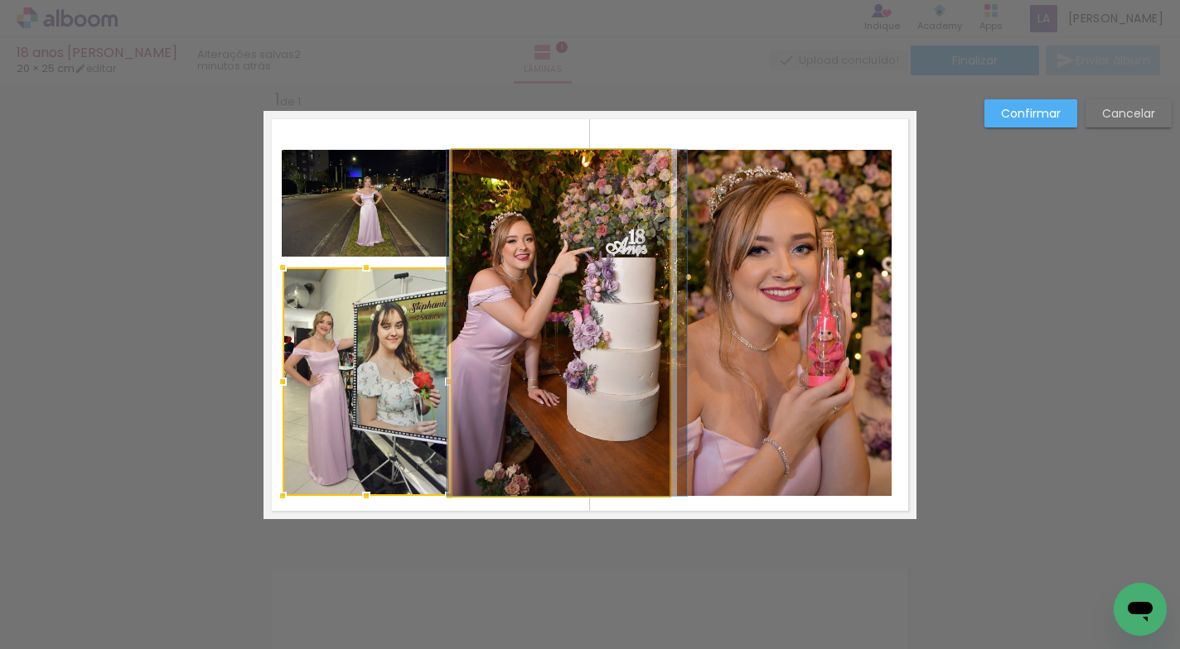
click at [511, 356] on quentale-photo at bounding box center [560, 323] width 217 height 346
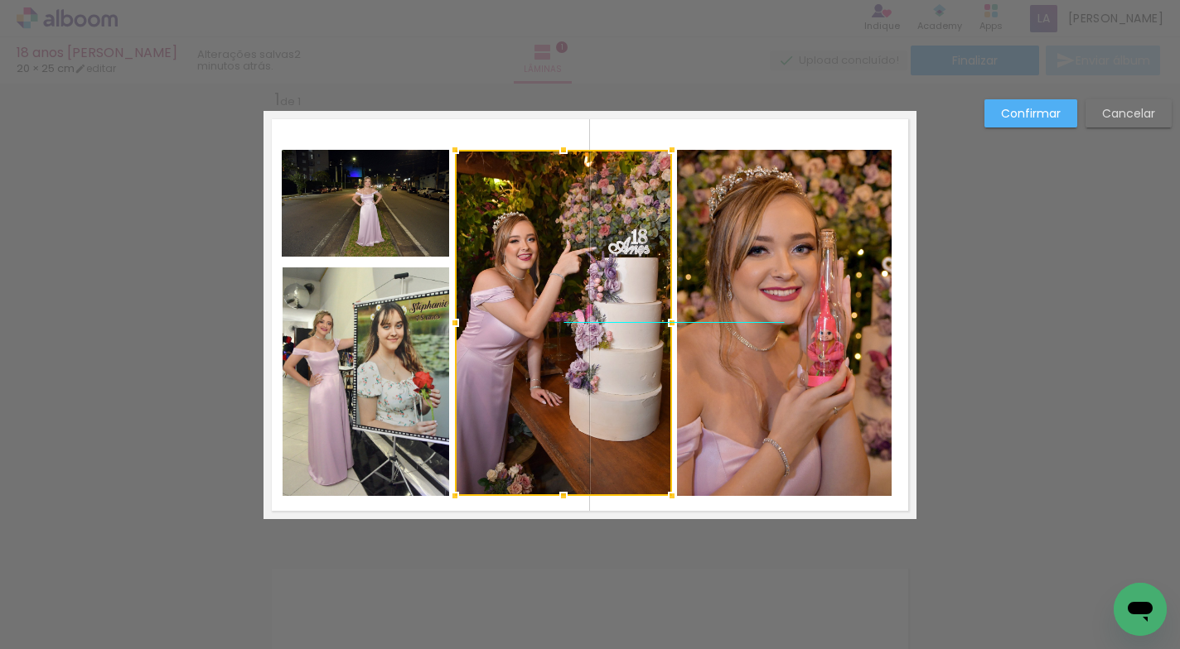
click at [514, 356] on div at bounding box center [563, 323] width 217 height 346
click at [0, 0] on slot "Confirmar" at bounding box center [0, 0] width 0 height 0
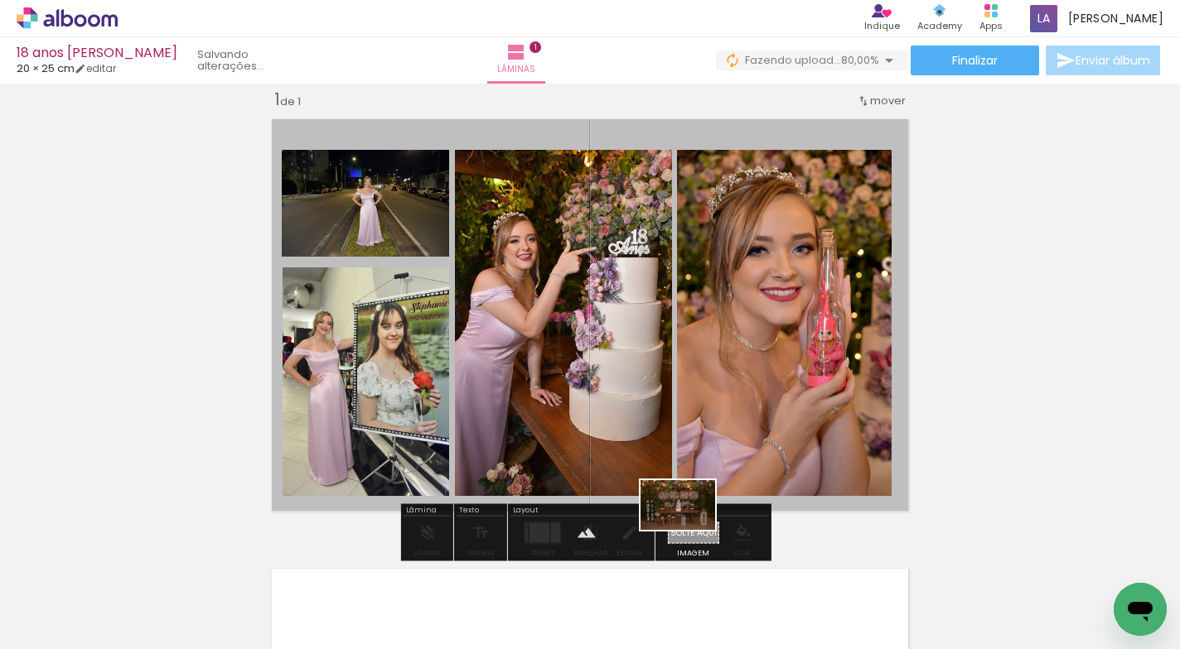
drag, startPoint x: 556, startPoint y: 591, endPoint x: 690, endPoint y: 530, distance: 147.2
click at [690, 530] on quentale-workspace at bounding box center [590, 324] width 1180 height 649
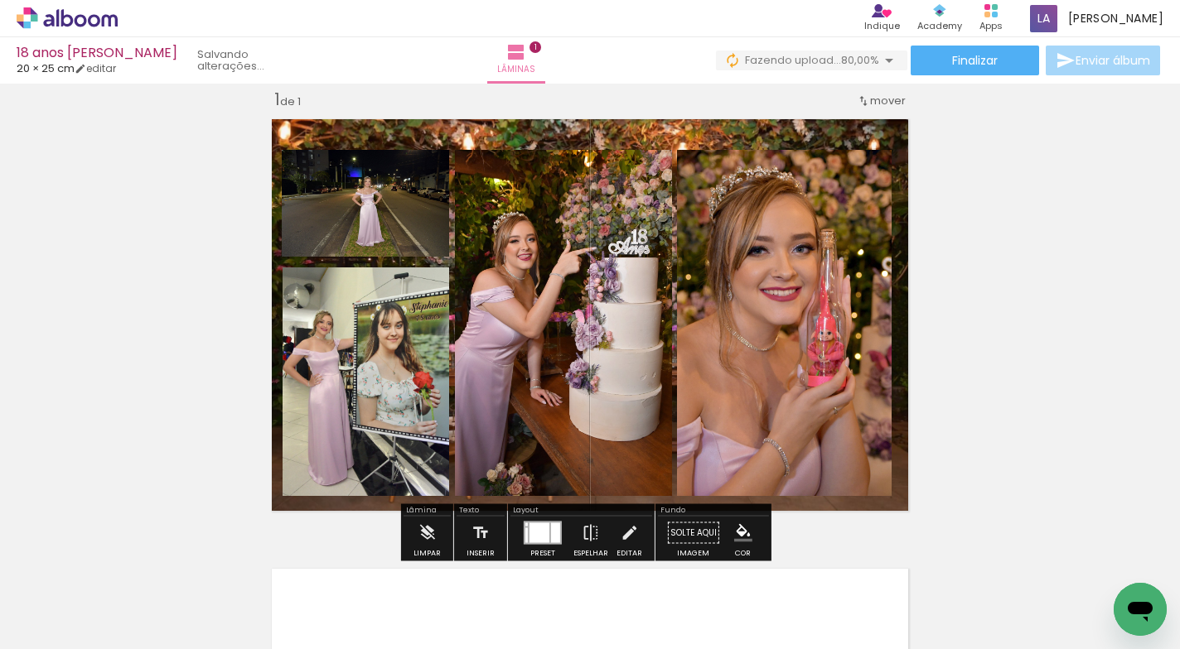
click at [828, 496] on quentale-photo at bounding box center [784, 323] width 215 height 346
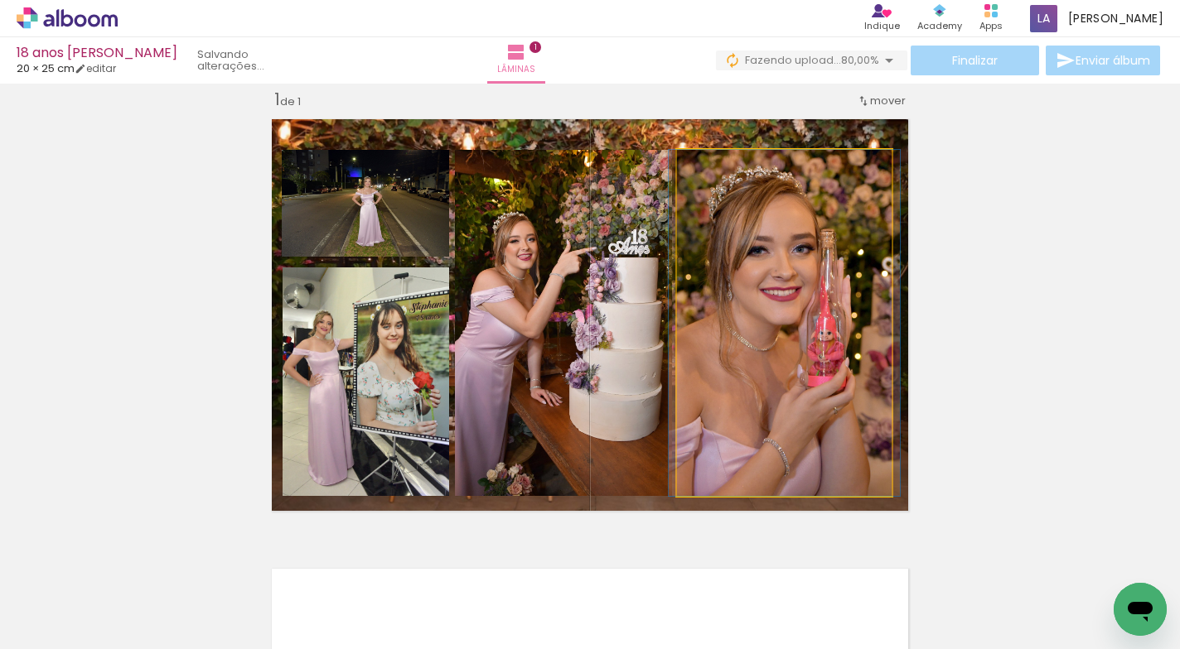
drag, startPoint x: 829, startPoint y: 497, endPoint x: 838, endPoint y: 488, distance: 12.9
click at [830, 496] on quentale-photo at bounding box center [784, 323] width 215 height 346
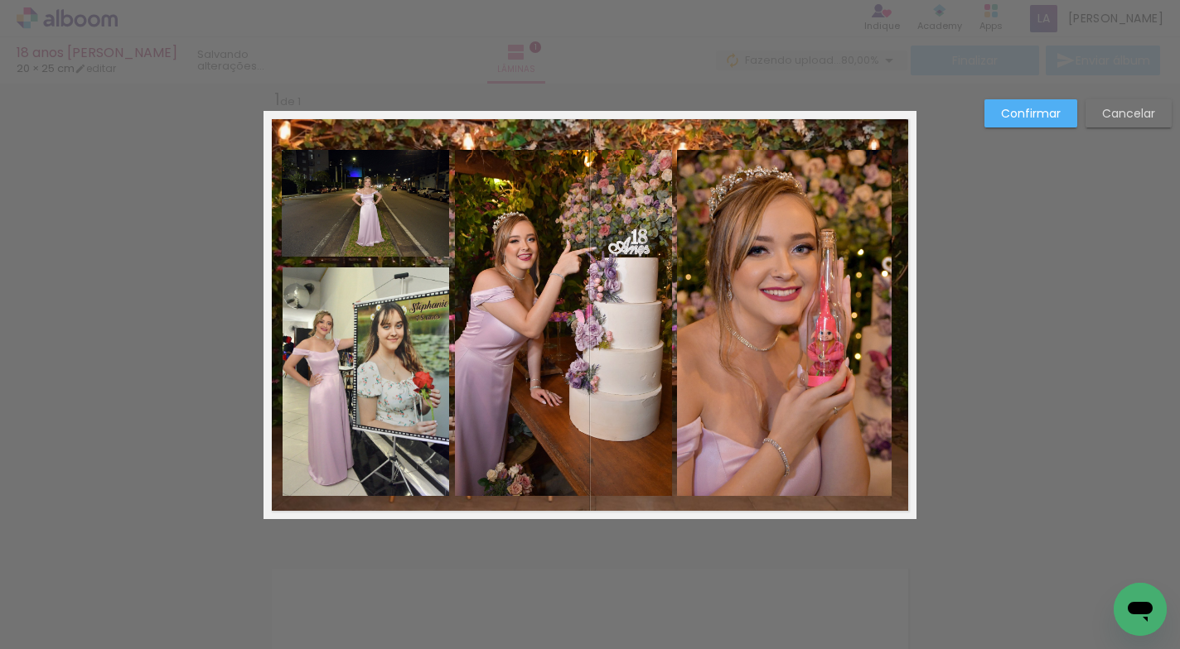
click at [674, 128] on quentale-layouter at bounding box center [589, 315] width 653 height 408
click at [0, 0] on slot "Cancelar" at bounding box center [0, 0] width 0 height 0
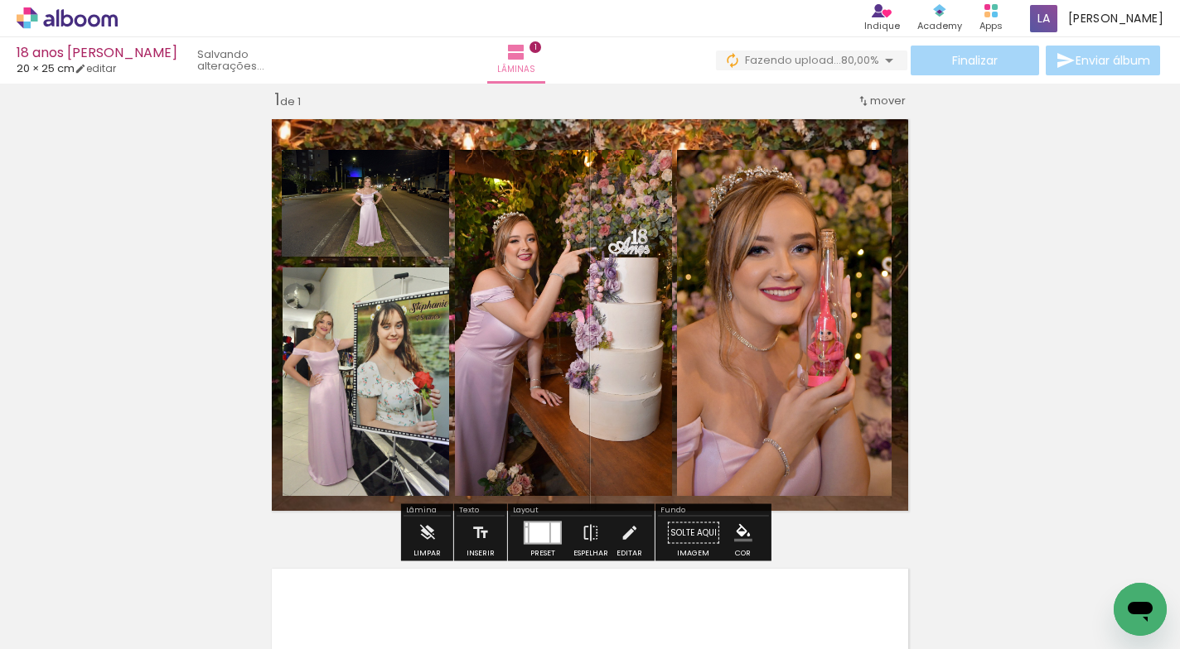
click at [801, 133] on quentale-layouter at bounding box center [589, 315] width 653 height 408
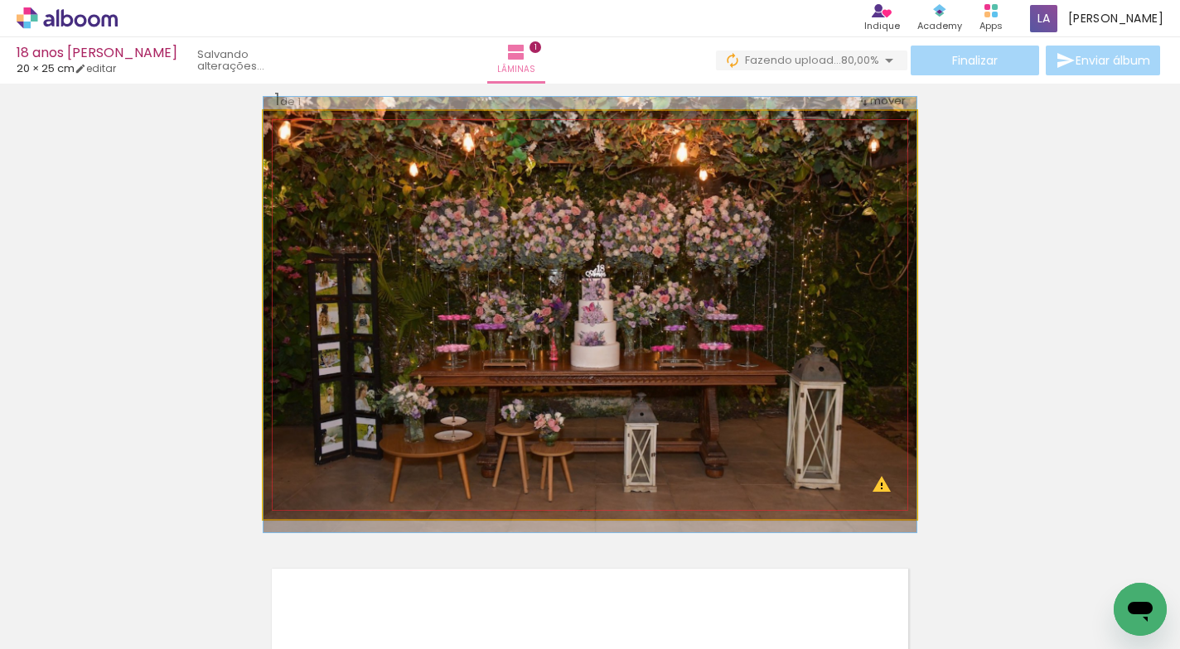
click at [802, 133] on quentale-photo at bounding box center [589, 315] width 653 height 408
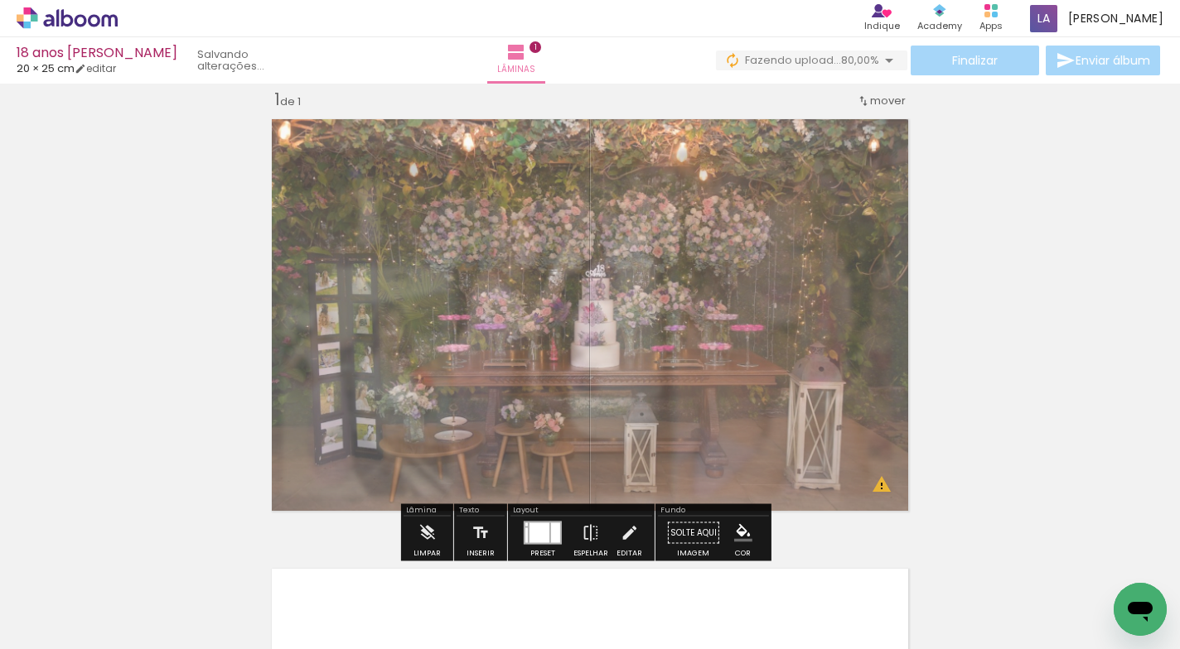
drag, startPoint x: 489, startPoint y: 155, endPoint x: 478, endPoint y: 159, distance: 11.5
type paper-slider "65"
click at [478, 159] on div at bounding box center [485, 153] width 27 height 27
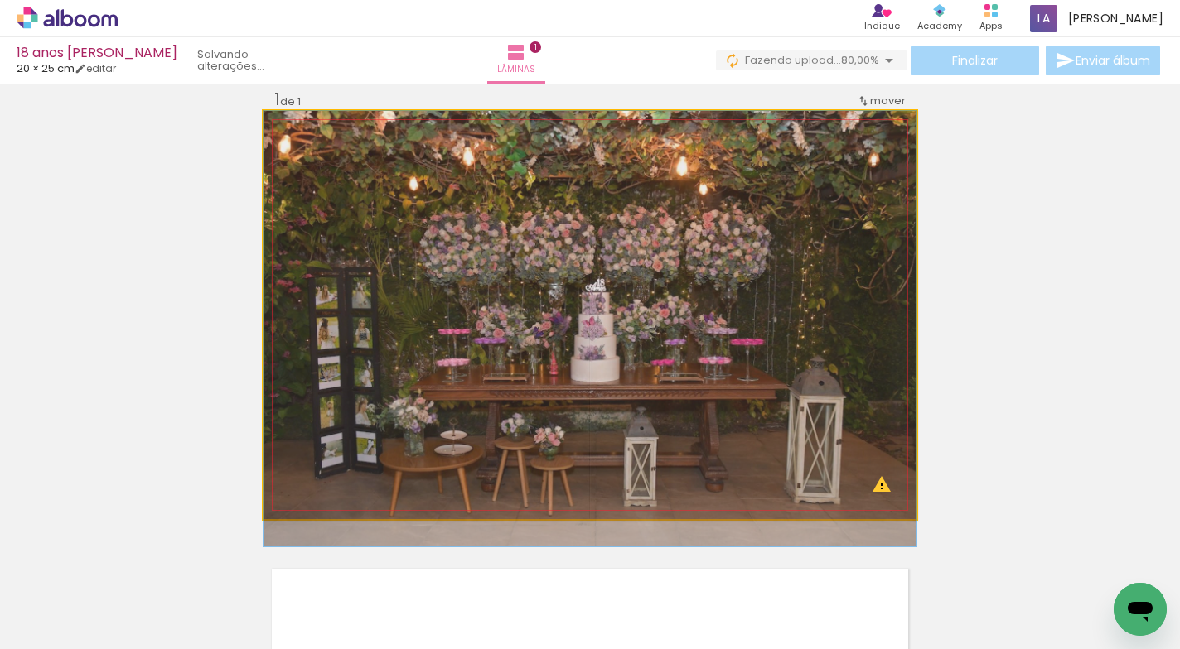
drag, startPoint x: 475, startPoint y: 278, endPoint x: 472, endPoint y: 320, distance: 41.5
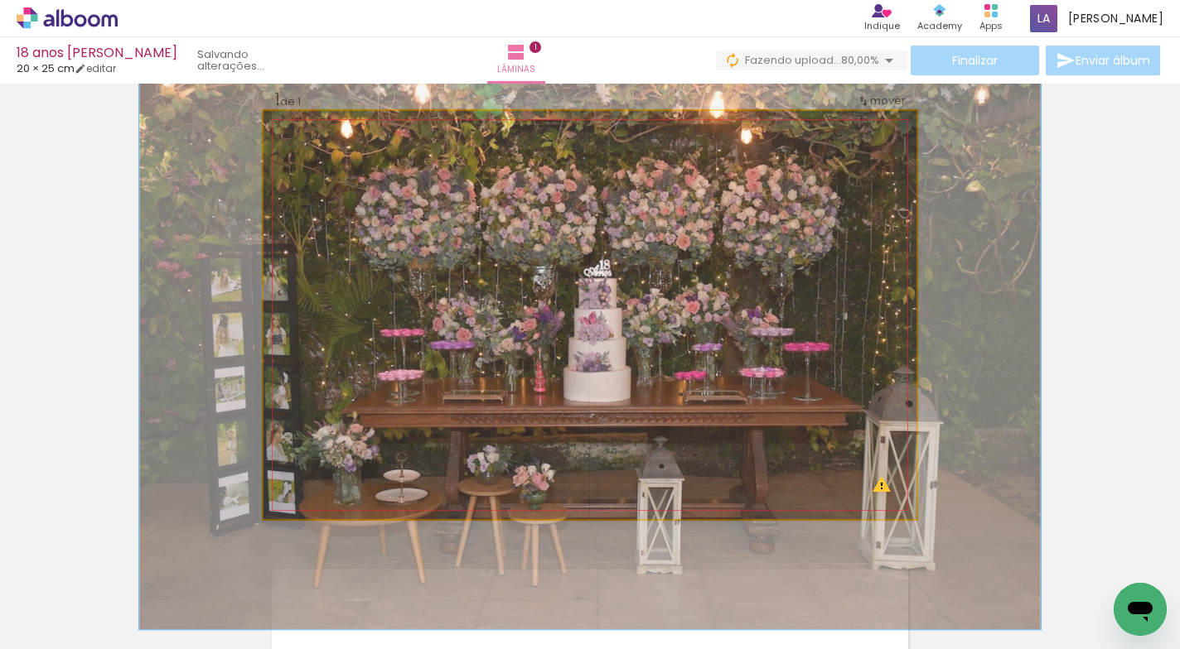
drag, startPoint x: 322, startPoint y: 152, endPoint x: 345, endPoint y: 159, distance: 23.3
type paper-slider "139"
click at [345, 159] on div at bounding box center [348, 153] width 15 height 15
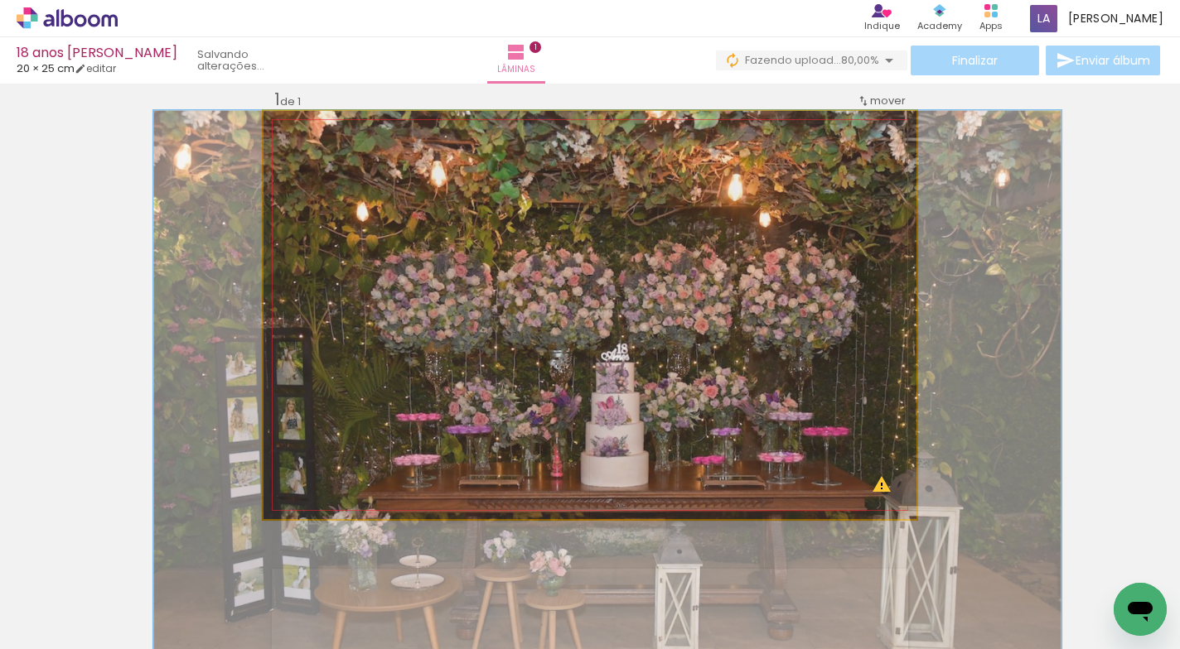
drag, startPoint x: 538, startPoint y: 261, endPoint x: 555, endPoint y: 355, distance: 95.2
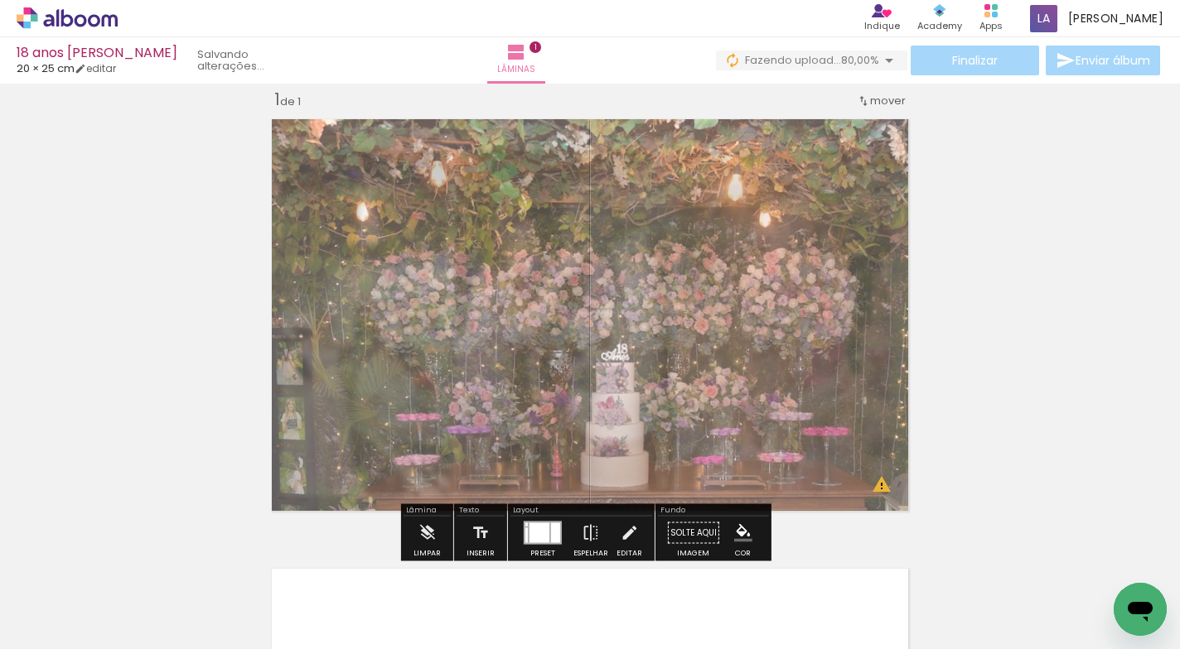
click at [1016, 278] on div "Inserir lâmina 1 de 1 O Designbox precisará aumentar a sua imagem em 521% para …" at bounding box center [590, 519] width 1180 height 900
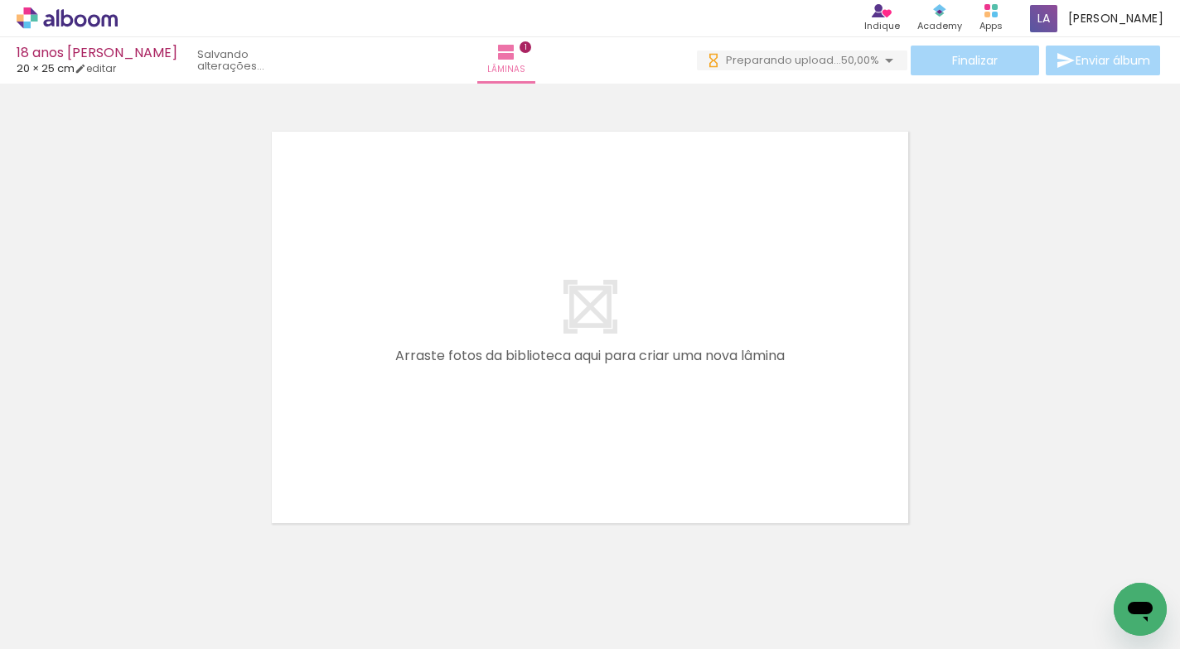
scroll to position [0, 0]
drag, startPoint x: 641, startPoint y: 596, endPoint x: 745, endPoint y: 601, distance: 103.7
click at [654, 433] on quentale-workspace at bounding box center [590, 324] width 1180 height 649
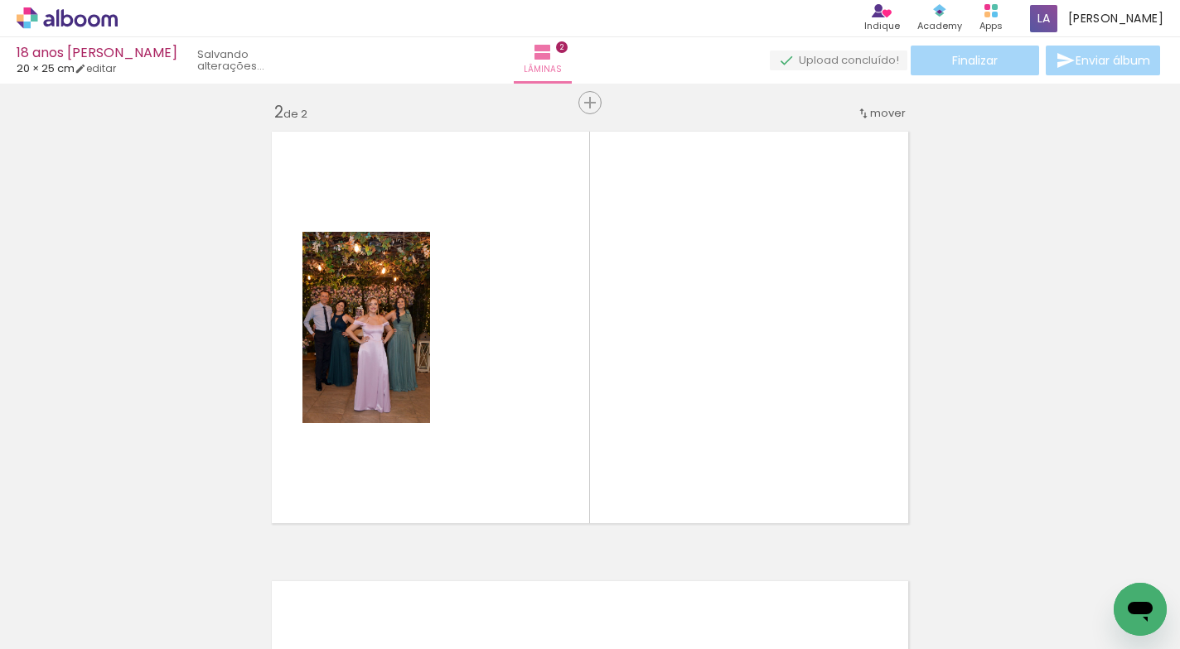
scroll to position [471, 0]
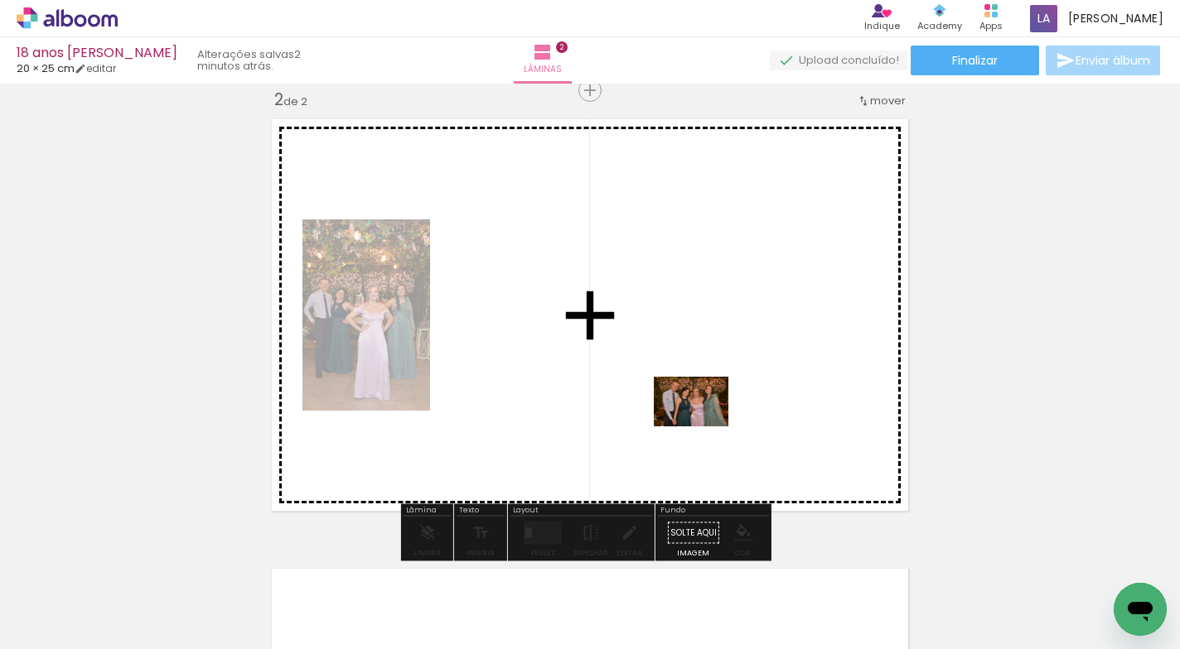
drag, startPoint x: 739, startPoint y: 600, endPoint x: 704, endPoint y: 428, distance: 175.0
click at [704, 428] on quentale-workspace at bounding box center [590, 324] width 1180 height 649
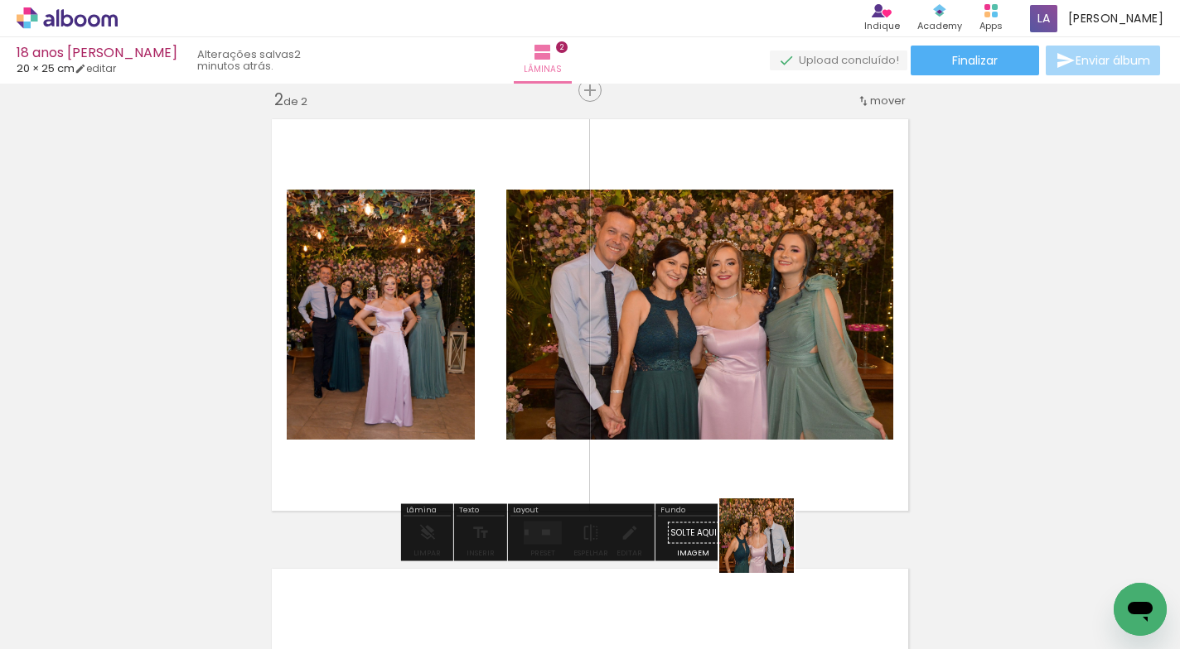
drag, startPoint x: 807, startPoint y: 584, endPoint x: 915, endPoint y: 598, distance: 109.4
click at [763, 472] on quentale-workspace at bounding box center [590, 324] width 1180 height 649
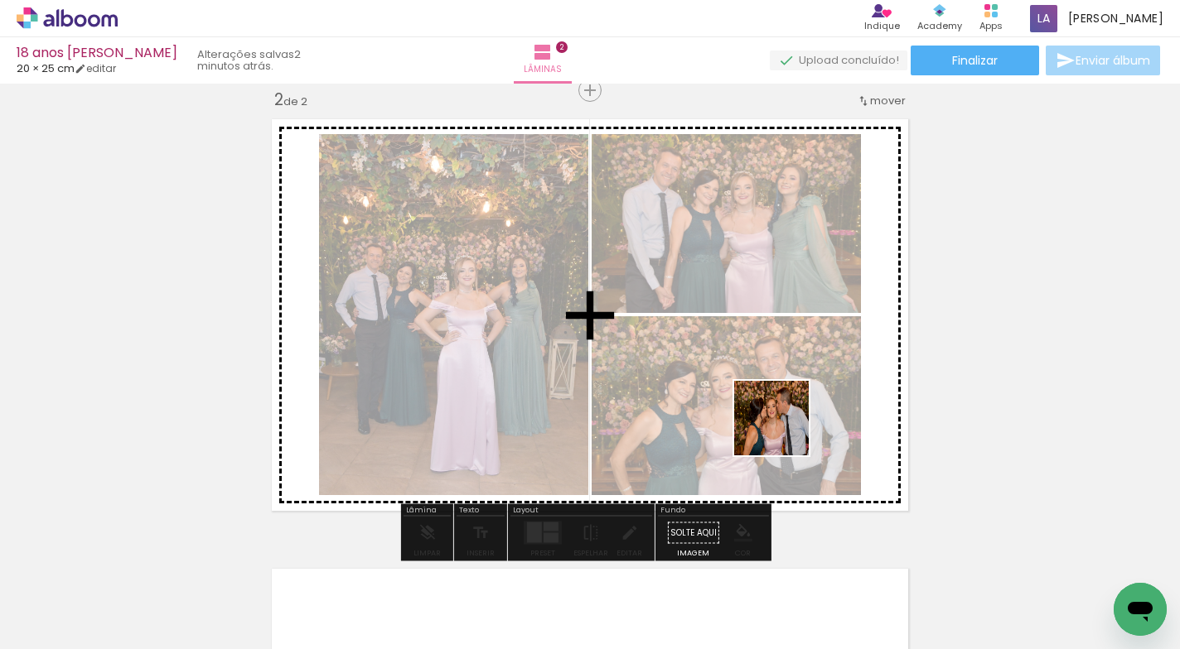
drag, startPoint x: 918, startPoint y: 597, endPoint x: 784, endPoint y: 429, distance: 214.6
click at [784, 428] on quentale-workspace at bounding box center [590, 324] width 1180 height 649
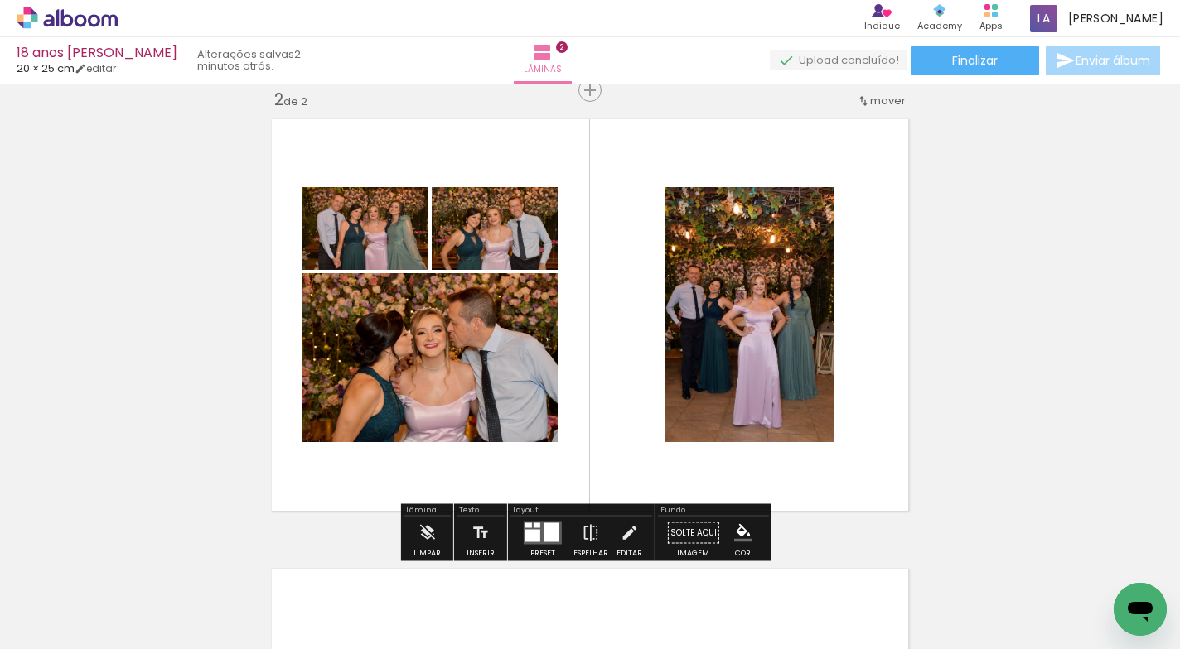
click at [544, 529] on div at bounding box center [551, 533] width 15 height 19
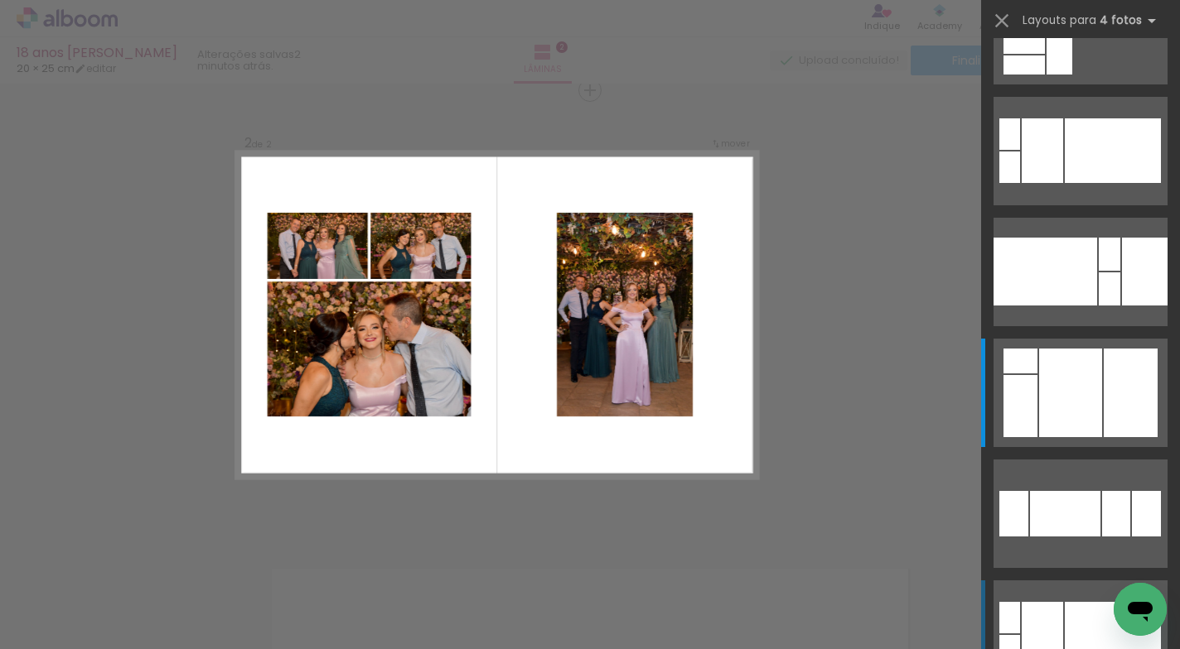
scroll to position [0, 0]
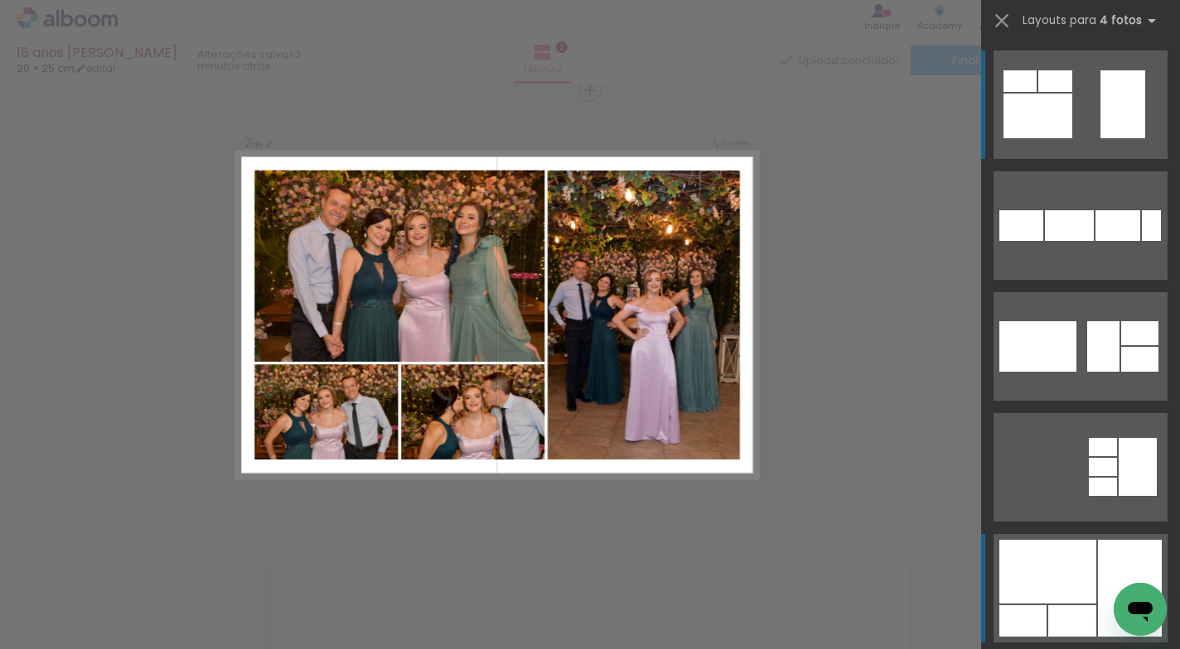
click at [1025, 571] on div at bounding box center [1047, 572] width 97 height 64
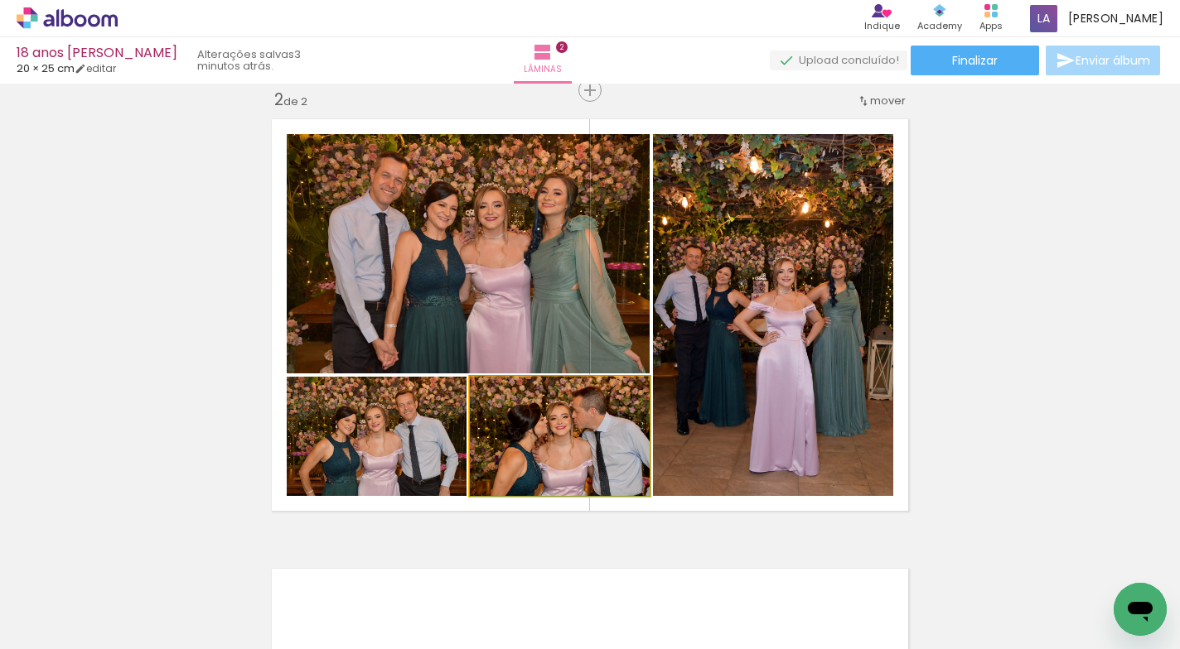
drag, startPoint x: 560, startPoint y: 465, endPoint x: 551, endPoint y: 465, distance: 9.1
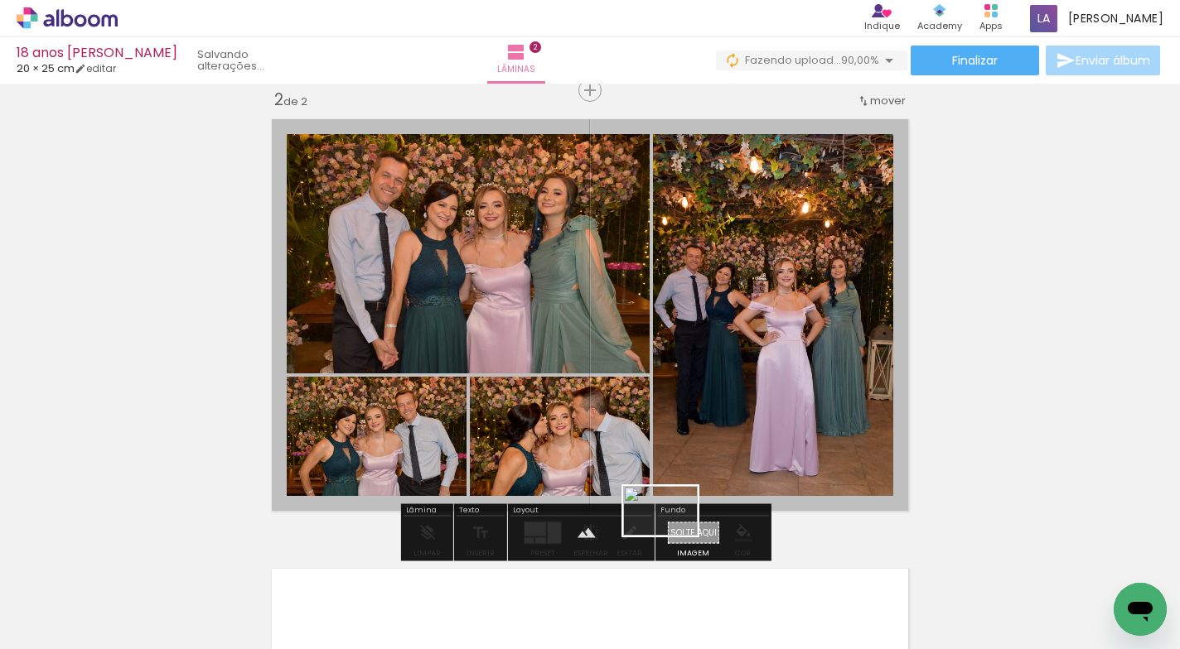
drag, startPoint x: 987, startPoint y: 589, endPoint x: 681, endPoint y: 536, distance: 310.2
click at [673, 536] on quentale-workspace at bounding box center [590, 324] width 1180 height 649
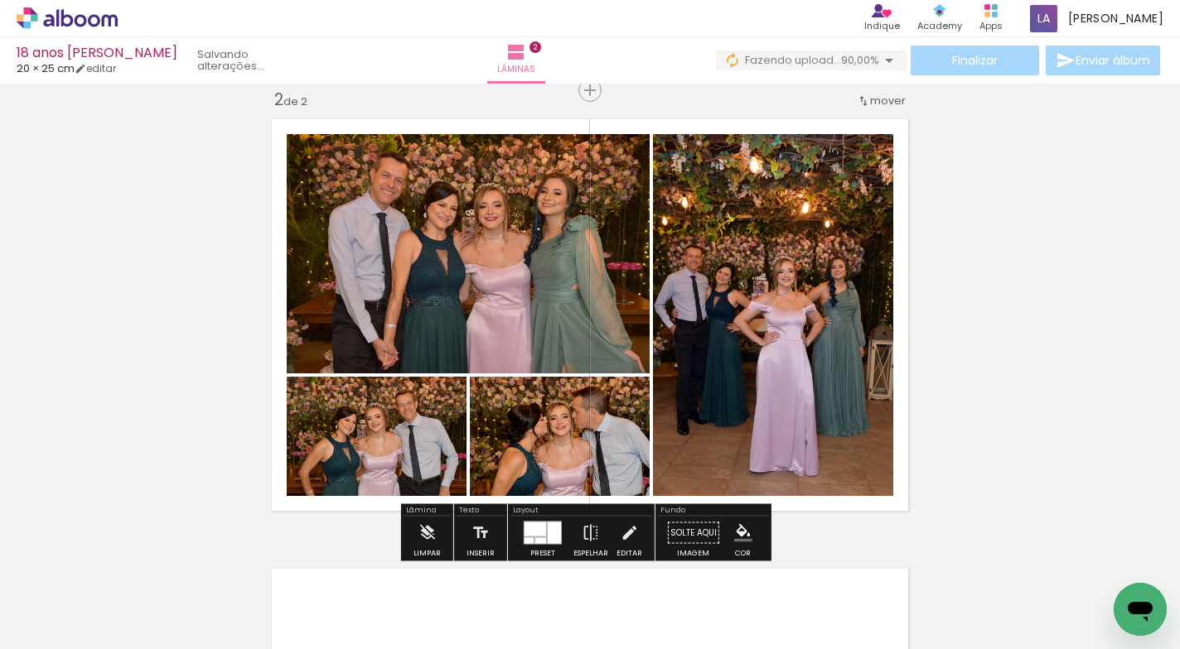
click at [781, 501] on quentale-layouter at bounding box center [589, 315] width 653 height 408
click at [781, 501] on quentale-photo at bounding box center [589, 315] width 653 height 408
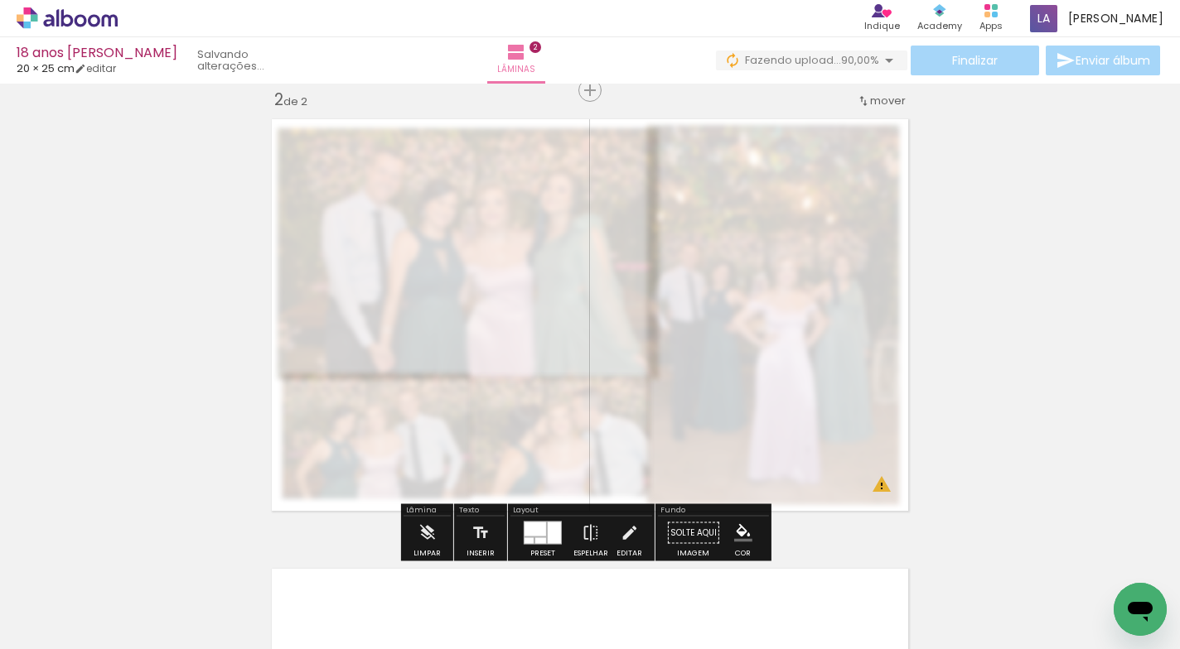
drag, startPoint x: 475, startPoint y: 157, endPoint x: 452, endPoint y: 162, distance: 22.7
type paper-slider "25"
click at [452, 162] on div at bounding box center [459, 153] width 27 height 27
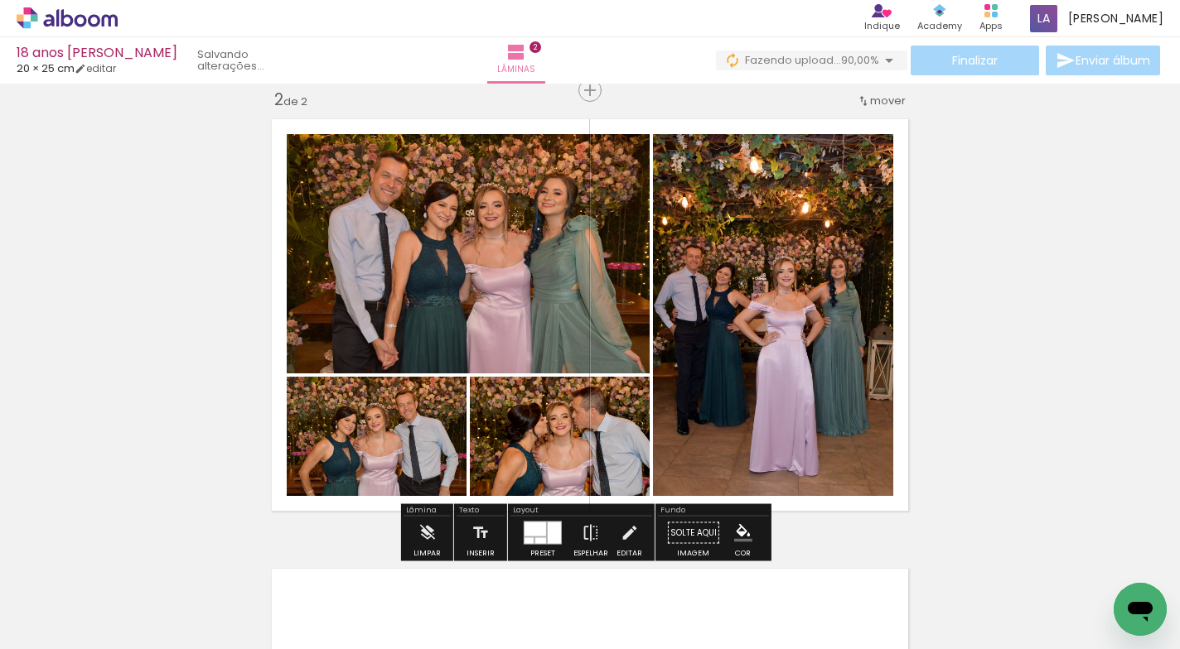
drag, startPoint x: 1012, startPoint y: 298, endPoint x: 1001, endPoint y: 301, distance: 11.9
click at [1012, 299] on div "Inserir lâmina 1 de 2 Inserir lâmina 2 de 2 O Designbox precisará aumentar a su…" at bounding box center [590, 294] width 1180 height 1350
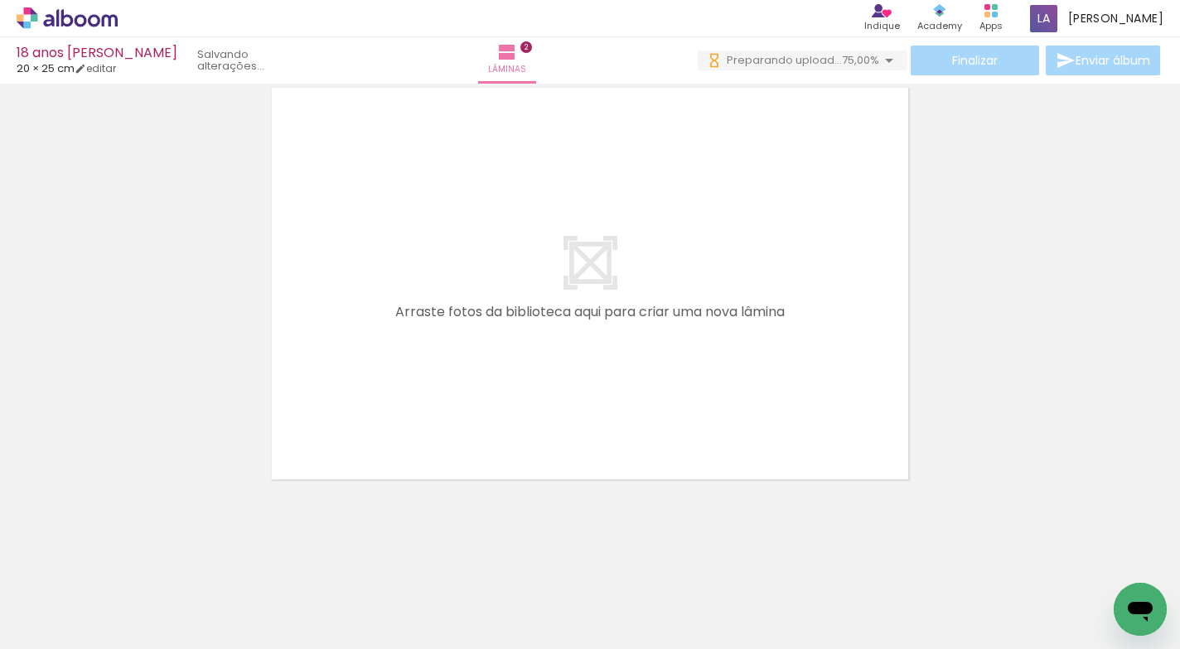
scroll to position [0, 244]
drag, startPoint x: 369, startPoint y: 28, endPoint x: 18, endPoint y: 25, distance: 350.4
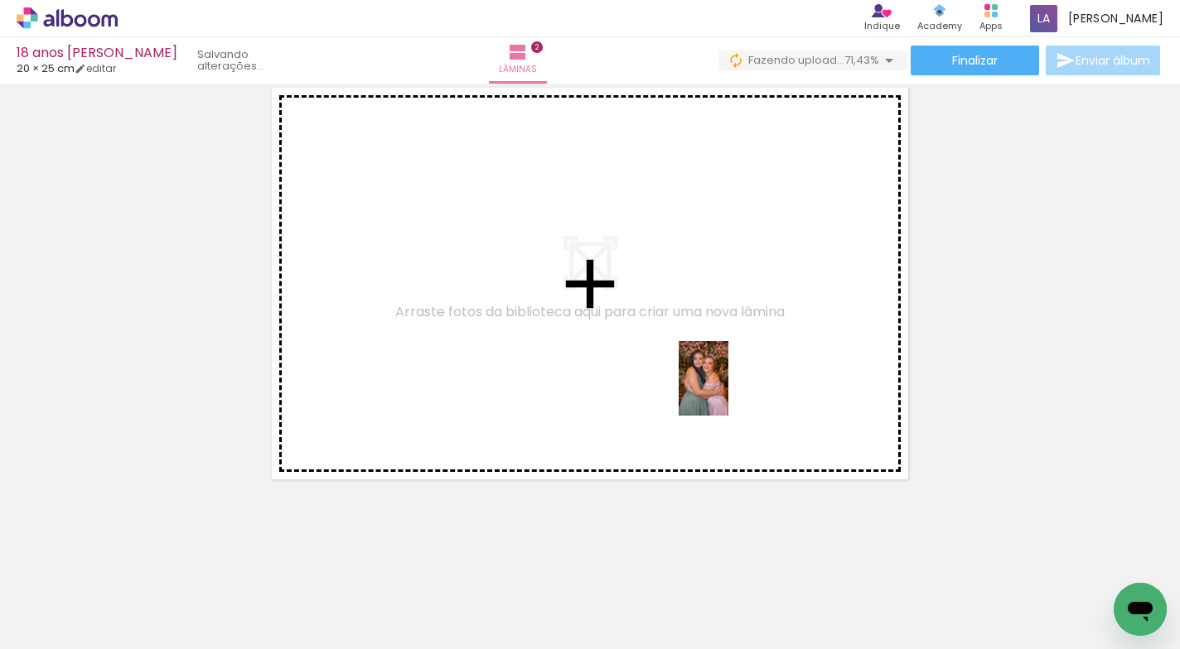
drag, startPoint x: 852, startPoint y: 586, endPoint x: 728, endPoint y: 392, distance: 230.5
click at [728, 392] on quentale-workspace at bounding box center [590, 324] width 1180 height 649
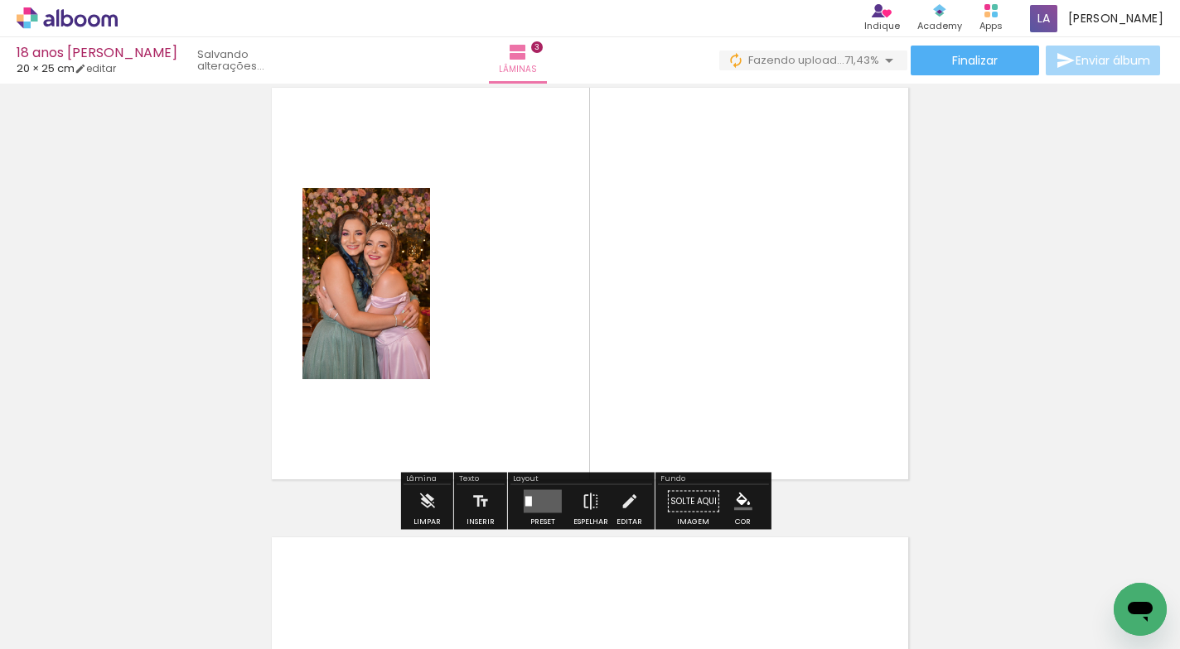
scroll to position [920, 0]
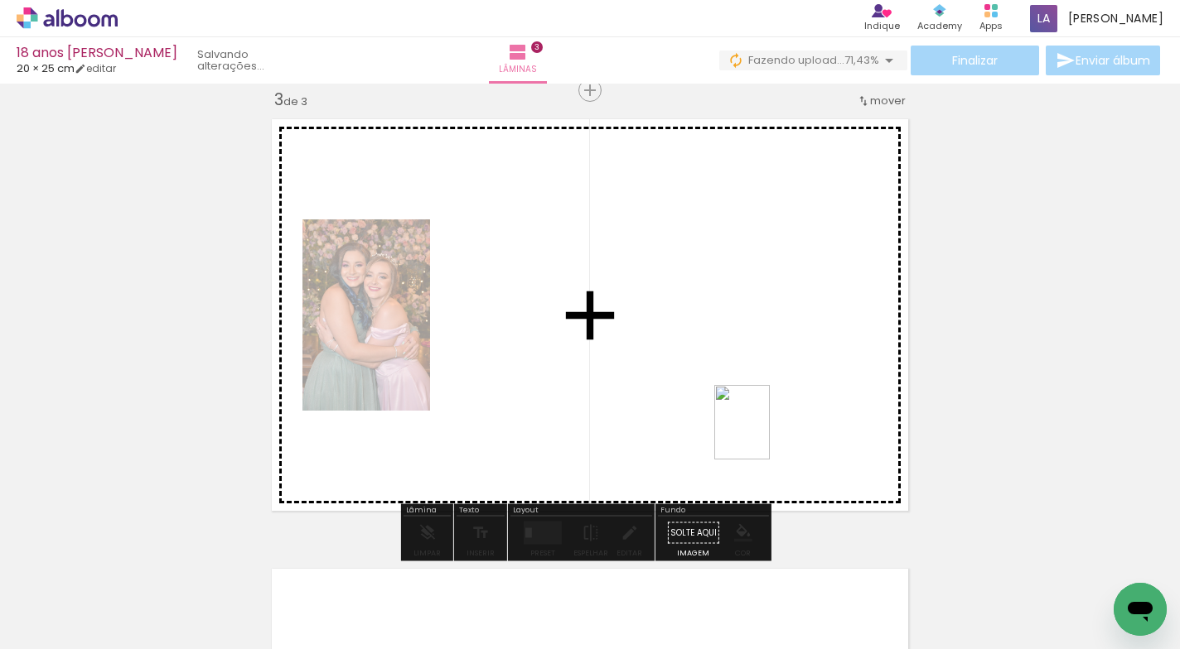
drag, startPoint x: 944, startPoint y: 590, endPoint x: 764, endPoint y: 435, distance: 237.9
click at [764, 435] on quentale-workspace at bounding box center [590, 324] width 1180 height 649
drag, startPoint x: 1034, startPoint y: 590, endPoint x: 929, endPoint y: 466, distance: 162.3
click at [794, 425] on quentale-workspace at bounding box center [590, 324] width 1180 height 649
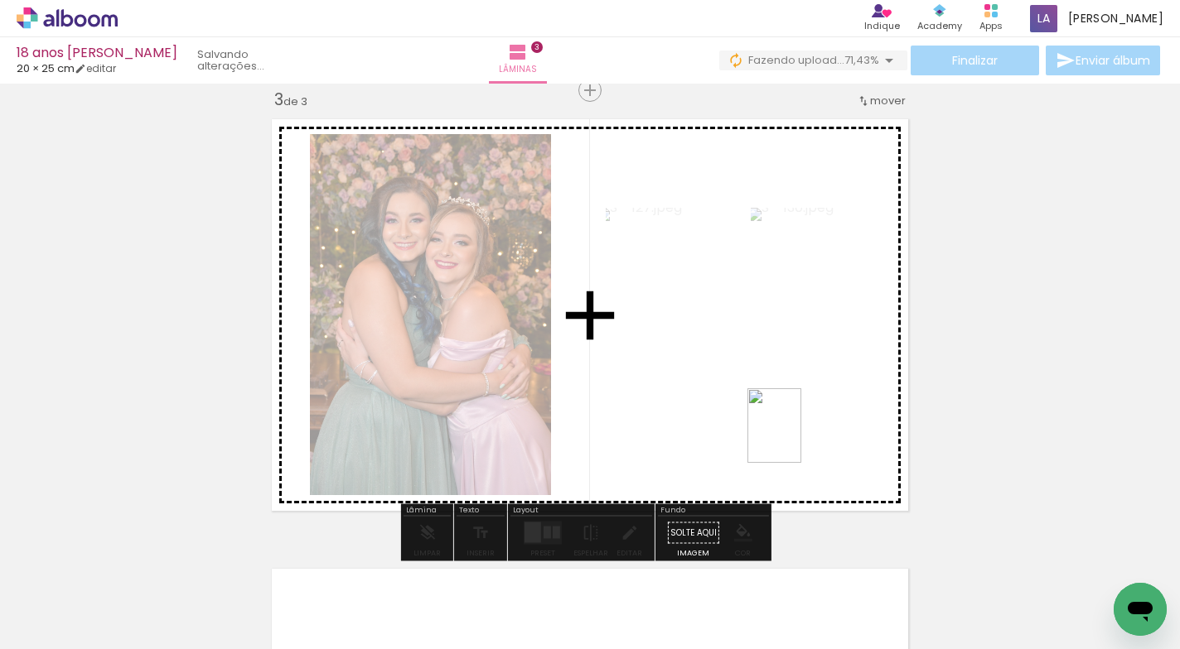
drag, startPoint x: 1140, startPoint y: 567, endPoint x: 796, endPoint y: 437, distance: 367.6
click at [796, 437] on quentale-workspace at bounding box center [590, 324] width 1180 height 649
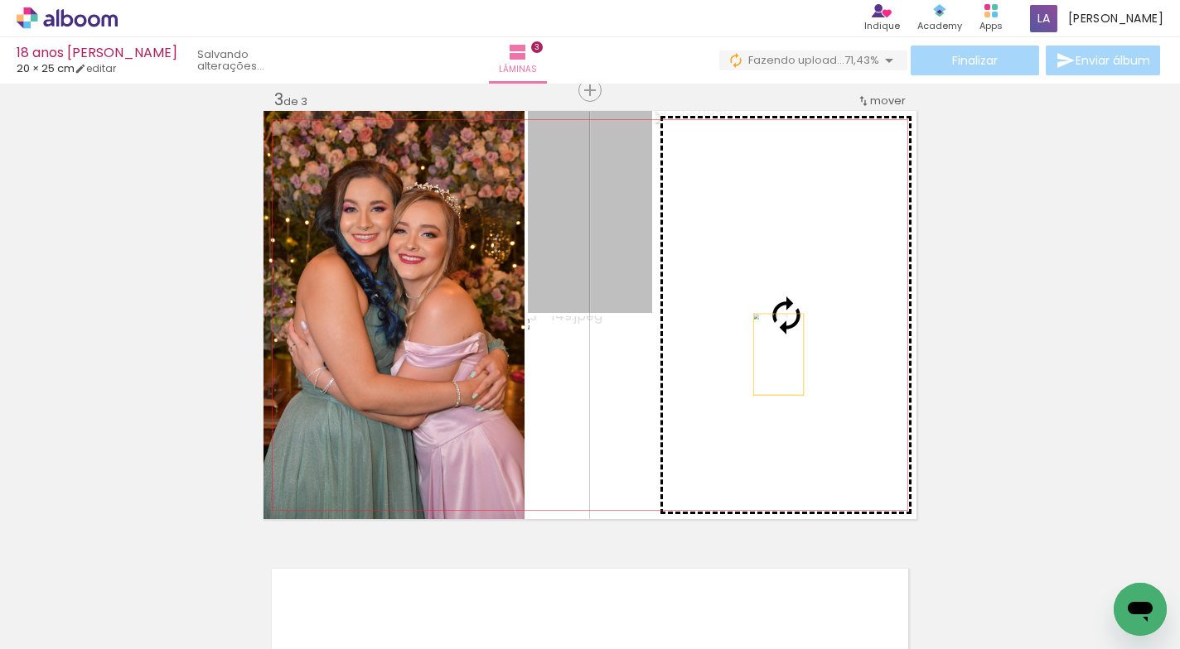
drag, startPoint x: 613, startPoint y: 271, endPoint x: 772, endPoint y: 355, distance: 179.7
click at [0, 0] on slot at bounding box center [0, 0] width 0 height 0
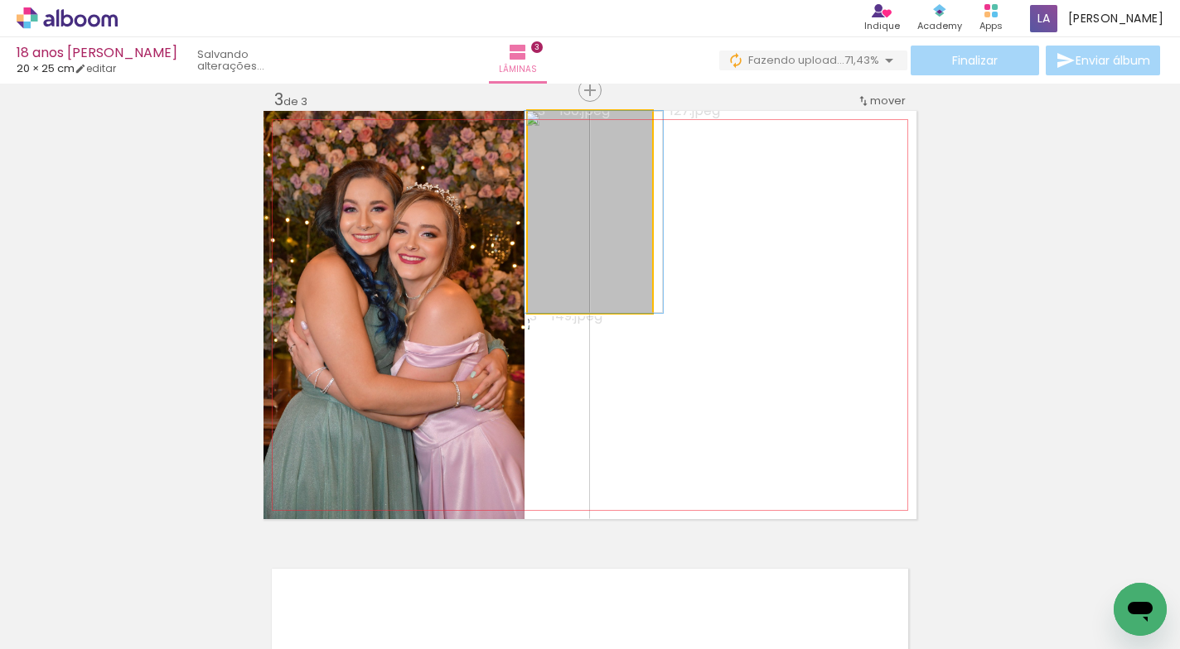
drag, startPoint x: 620, startPoint y: 283, endPoint x: 625, endPoint y: 296, distance: 13.1
drag, startPoint x: 625, startPoint y: 228, endPoint x: 605, endPoint y: 229, distance: 20.0
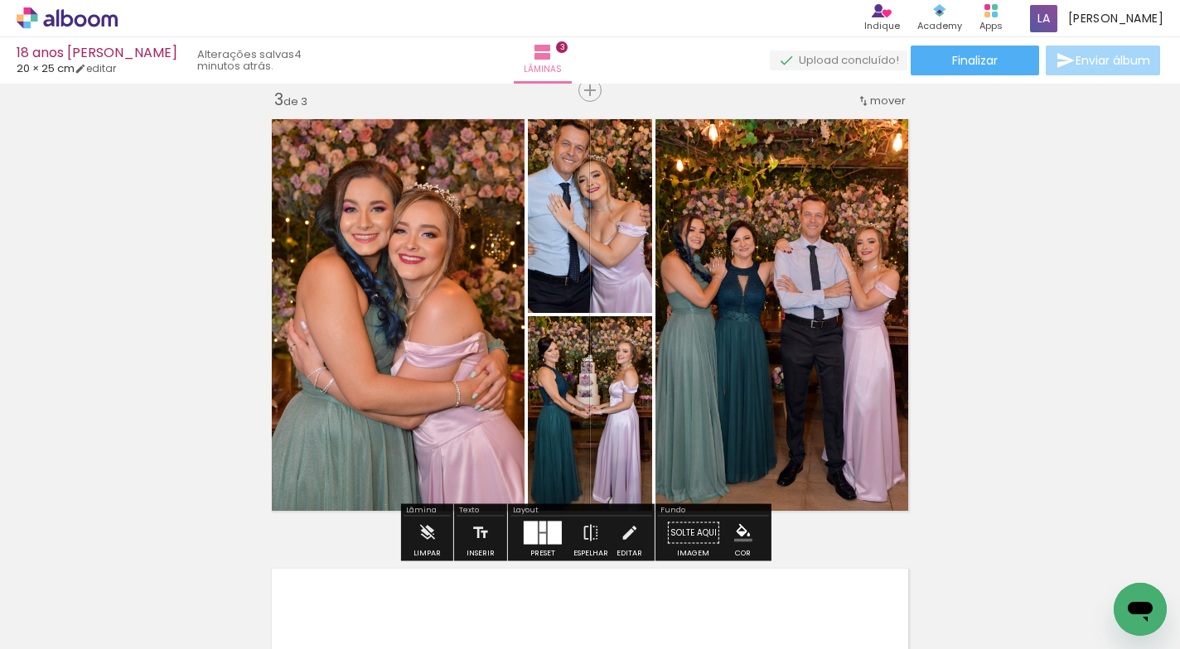
click at [532, 531] on div at bounding box center [531, 533] width 14 height 23
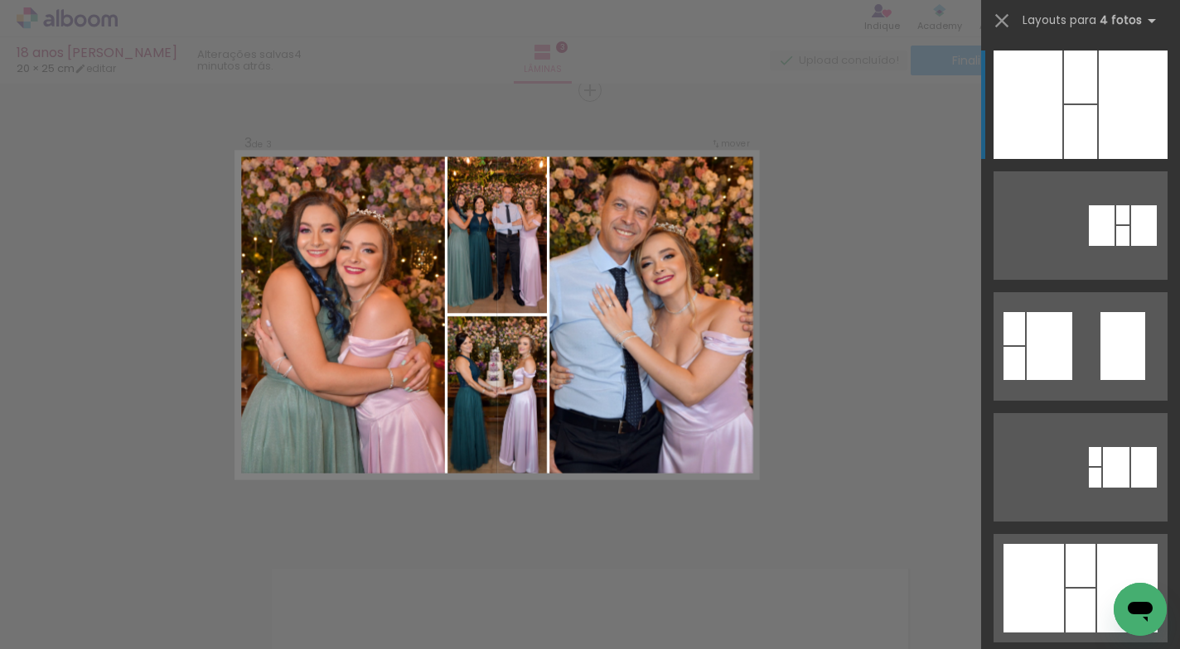
click at [1064, 143] on div at bounding box center [1080, 132] width 33 height 54
click at [1026, 105] on div at bounding box center [1027, 105] width 69 height 109
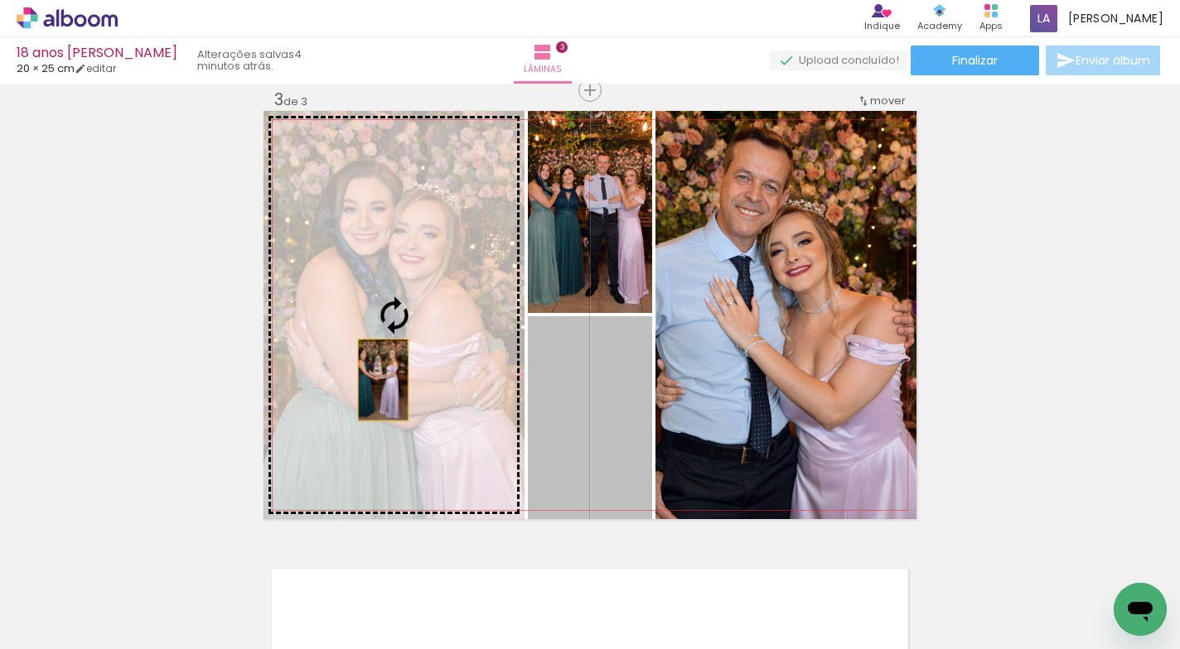
drag, startPoint x: 608, startPoint y: 413, endPoint x: 376, endPoint y: 380, distance: 234.2
click at [0, 0] on slot at bounding box center [0, 0] width 0 height 0
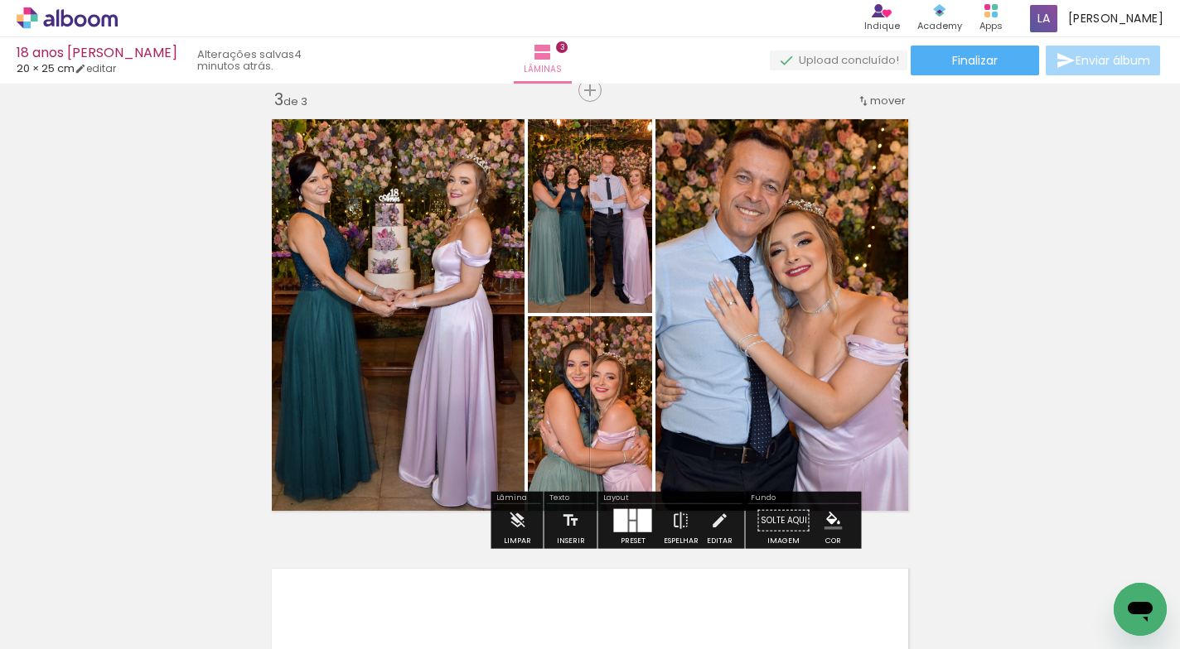
click at [1069, 303] on div "Inserir lâmina 1 de 3 Inserir lâmina 2 de 3 Inserir lâmina 3 de 3 O Designbox p…" at bounding box center [590, 69] width 1180 height 1800
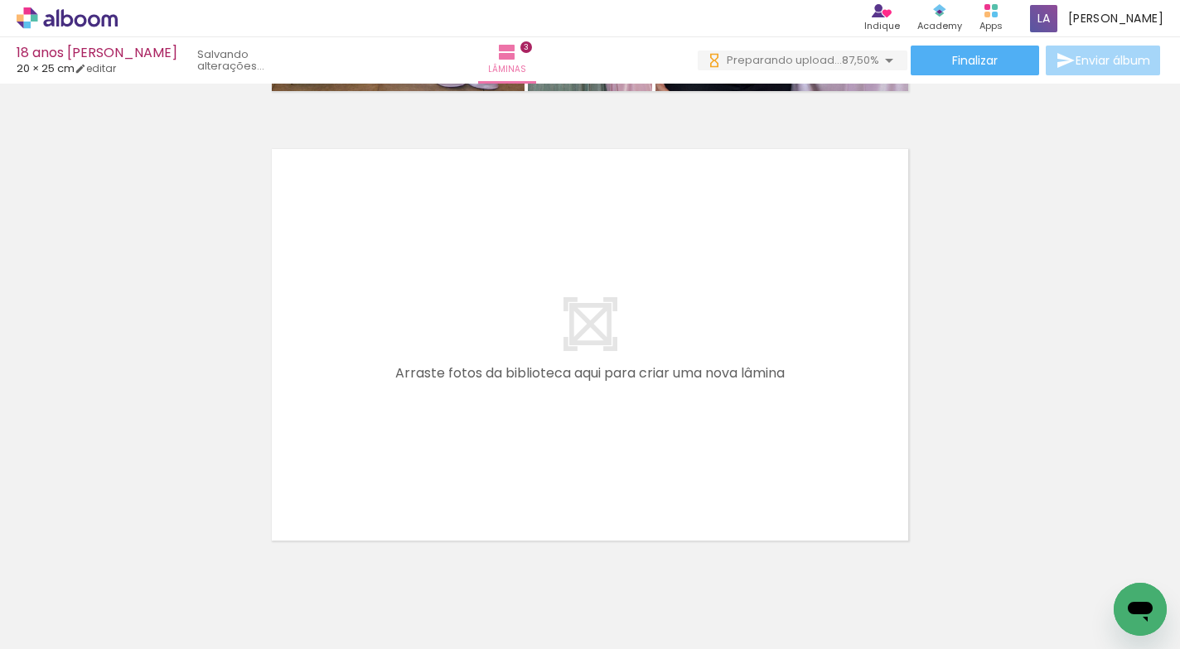
scroll to position [1402, 0]
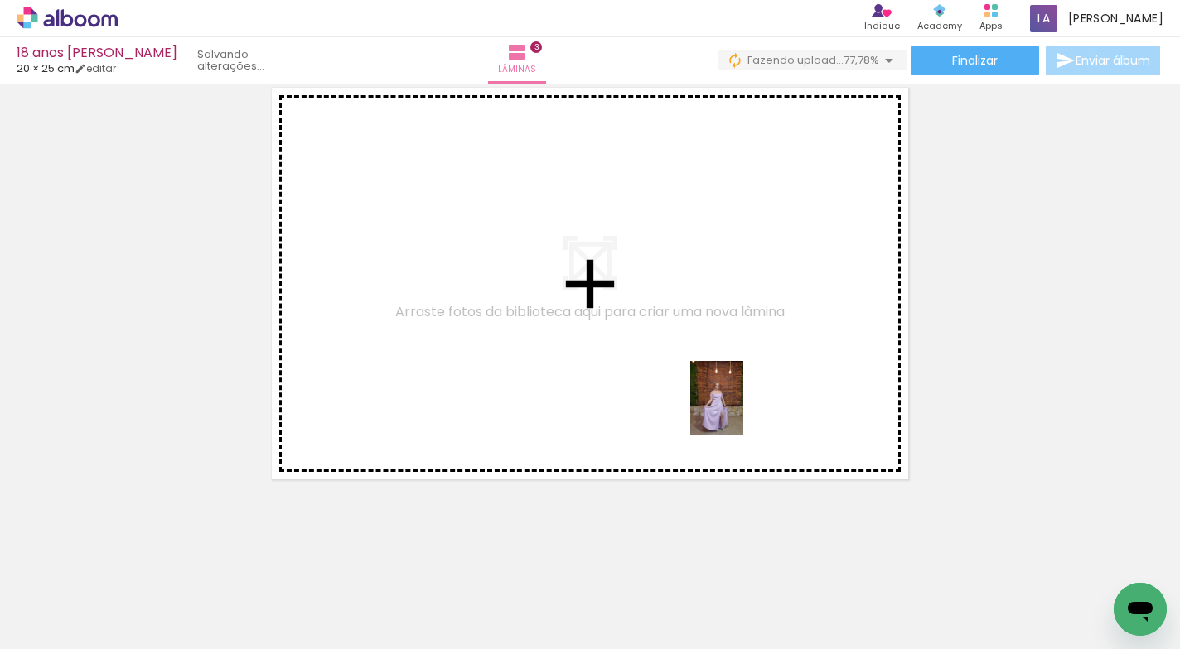
drag, startPoint x: 861, startPoint y: 606, endPoint x: 939, endPoint y: 593, distance: 78.9
click at [740, 412] on quentale-workspace at bounding box center [590, 324] width 1180 height 649
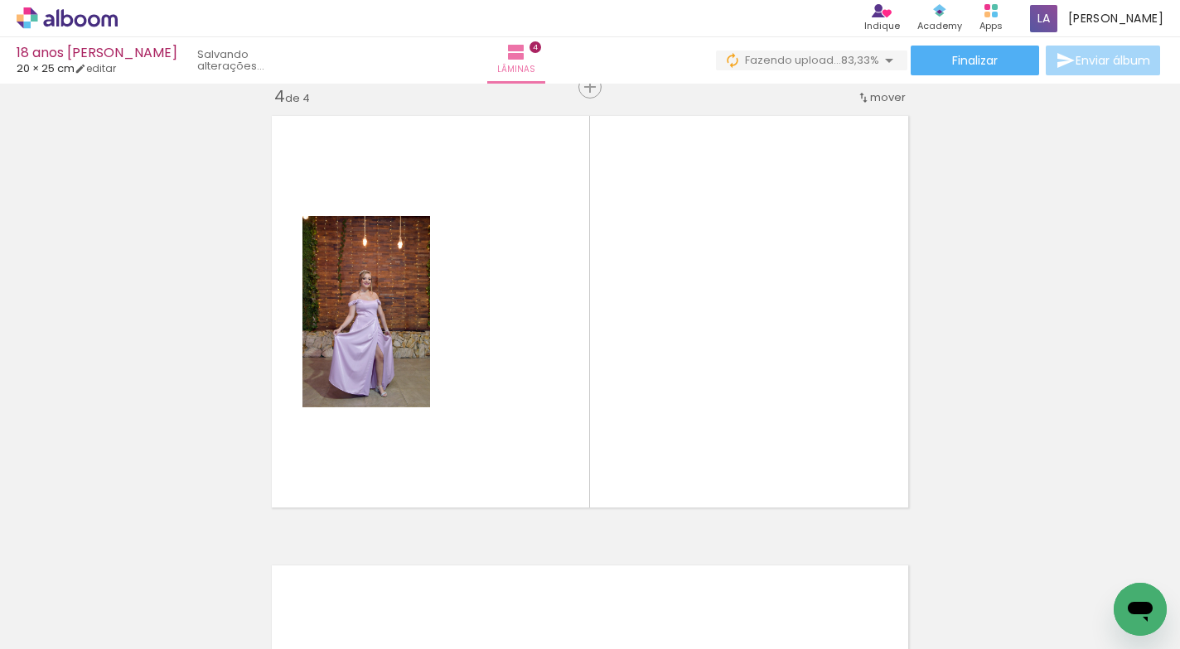
scroll to position [1370, 0]
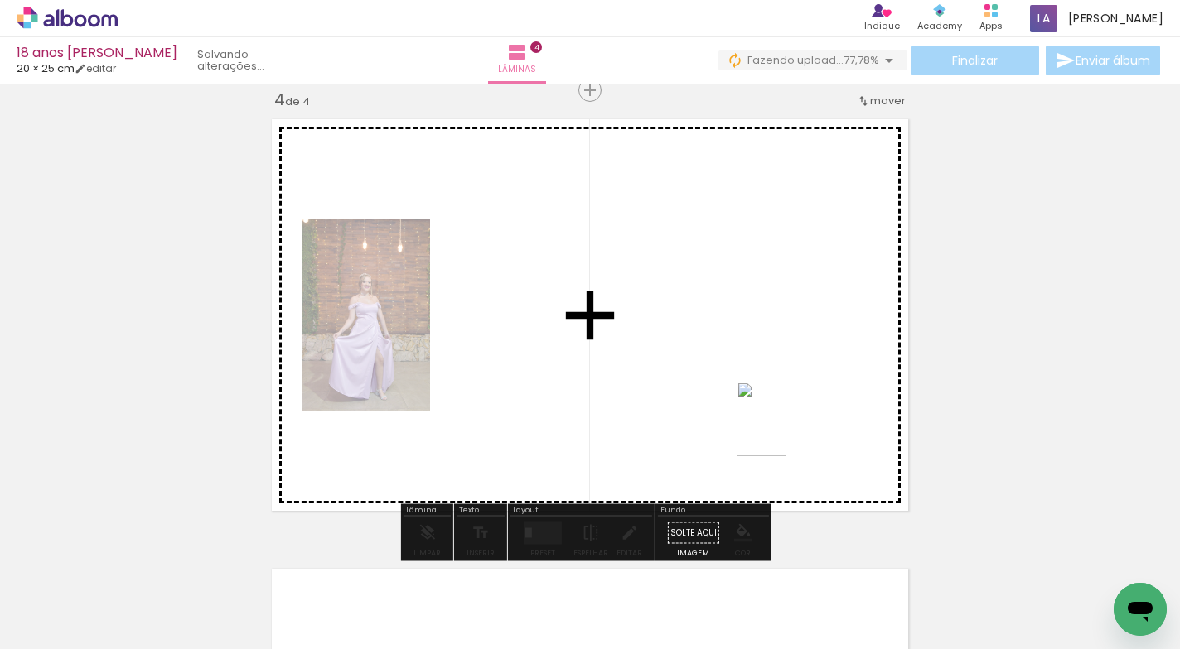
drag, startPoint x: 948, startPoint y: 594, endPoint x: 1028, endPoint y: 586, distance: 79.9
click at [786, 432] on quentale-workspace at bounding box center [590, 324] width 1180 height 649
drag, startPoint x: 1040, startPoint y: 590, endPoint x: 790, endPoint y: 429, distance: 296.6
click at [790, 429] on quentale-workspace at bounding box center [590, 324] width 1180 height 649
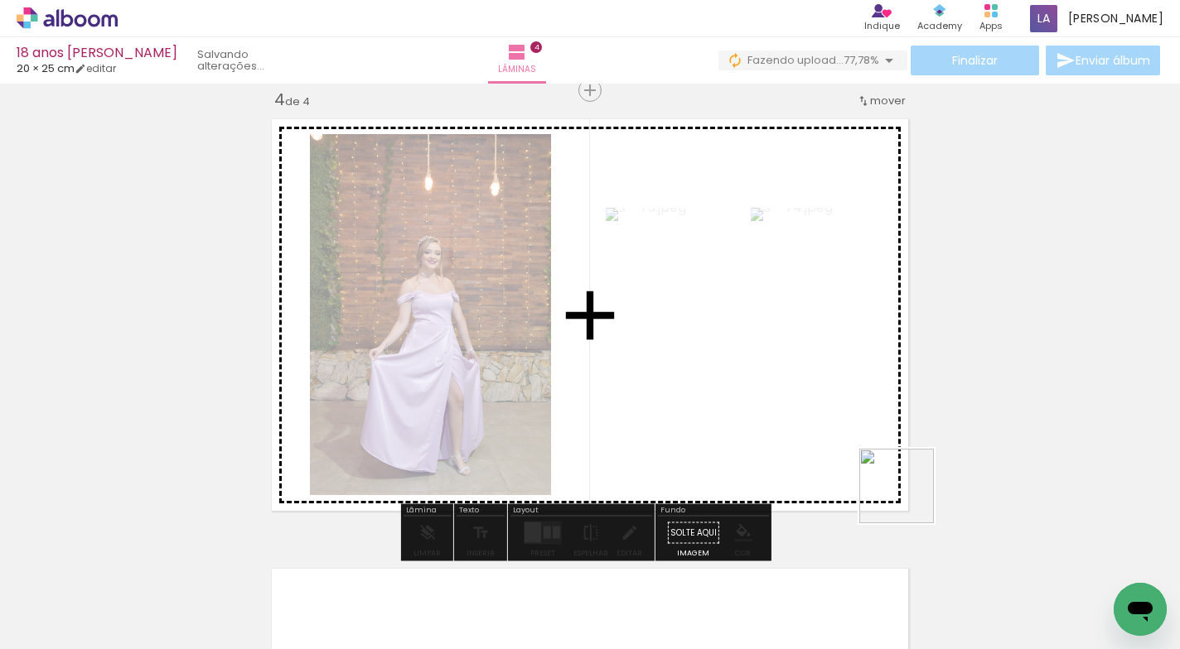
drag, startPoint x: 1133, startPoint y: 572, endPoint x: 820, endPoint y: 433, distance: 342.3
click at [831, 424] on quentale-workspace at bounding box center [590, 324] width 1180 height 649
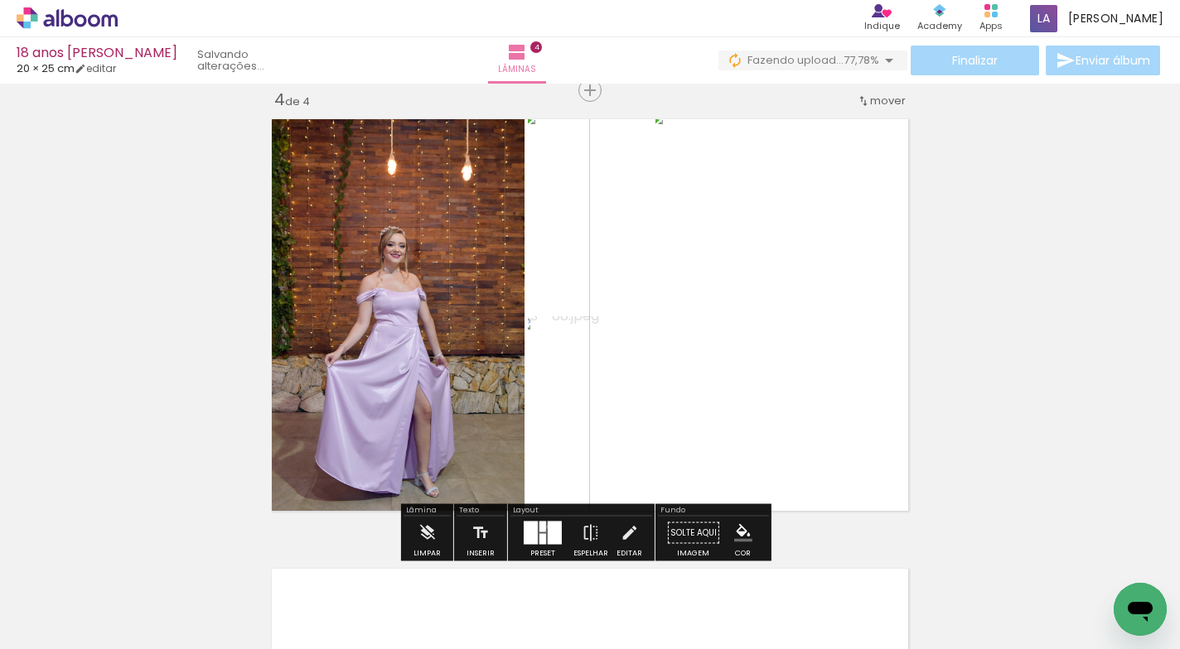
click at [548, 527] on div at bounding box center [555, 533] width 14 height 23
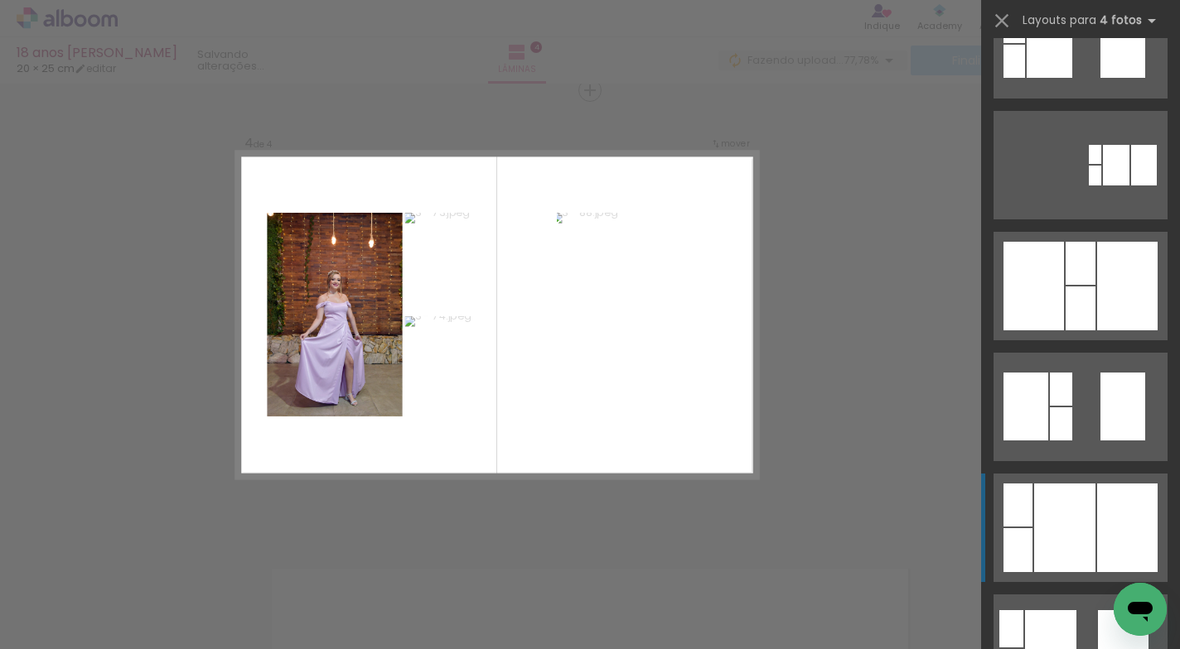
scroll to position [306, 0]
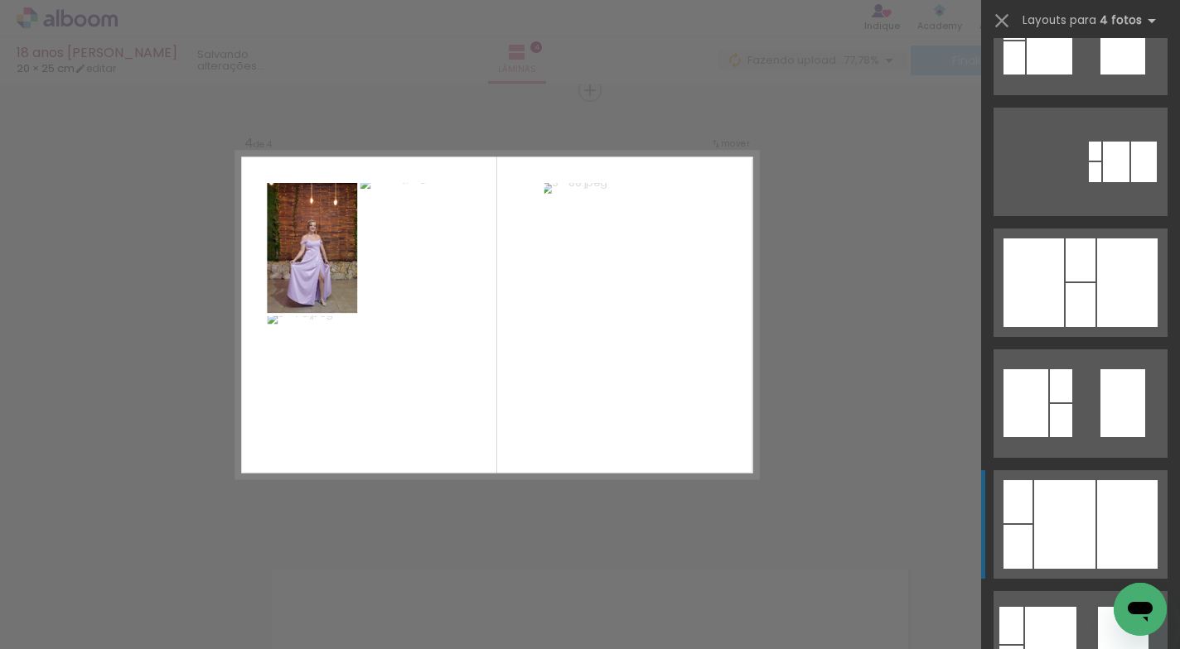
click at [1072, 500] on div at bounding box center [1064, 524] width 61 height 89
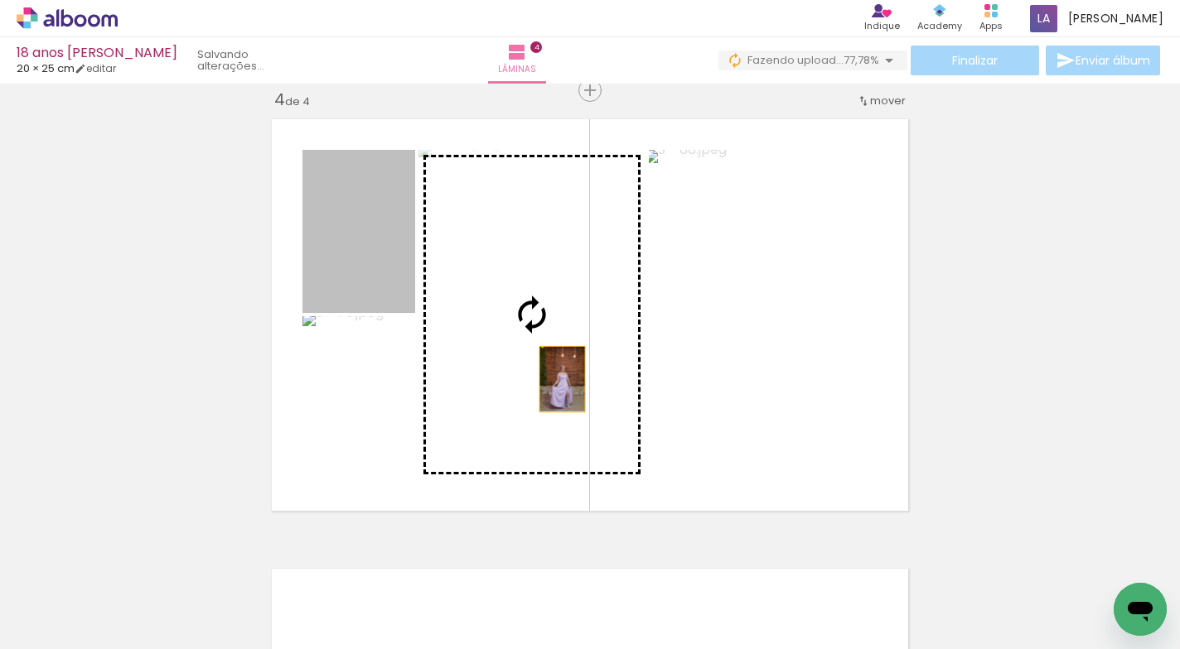
drag, startPoint x: 356, startPoint y: 253, endPoint x: 556, endPoint y: 379, distance: 236.5
click at [0, 0] on slot at bounding box center [0, 0] width 0 height 0
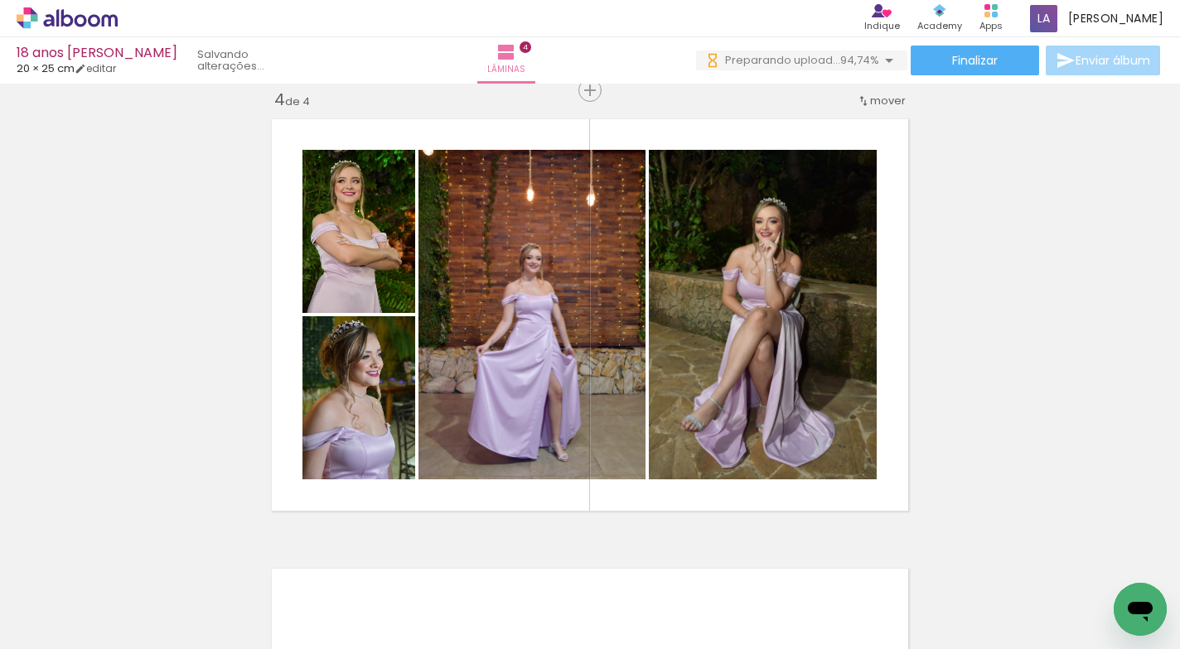
scroll to position [0, 707]
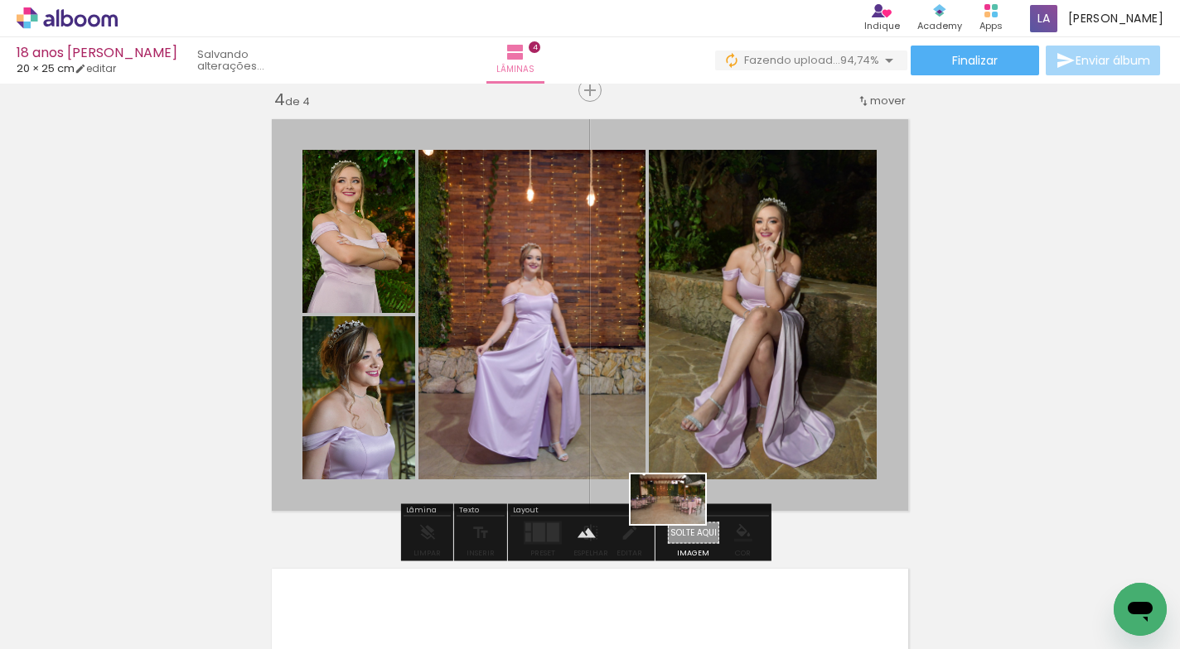
drag, startPoint x: 1121, startPoint y: 572, endPoint x: 680, endPoint y: 524, distance: 443.3
click at [680, 524] on quentale-workspace at bounding box center [590, 324] width 1180 height 649
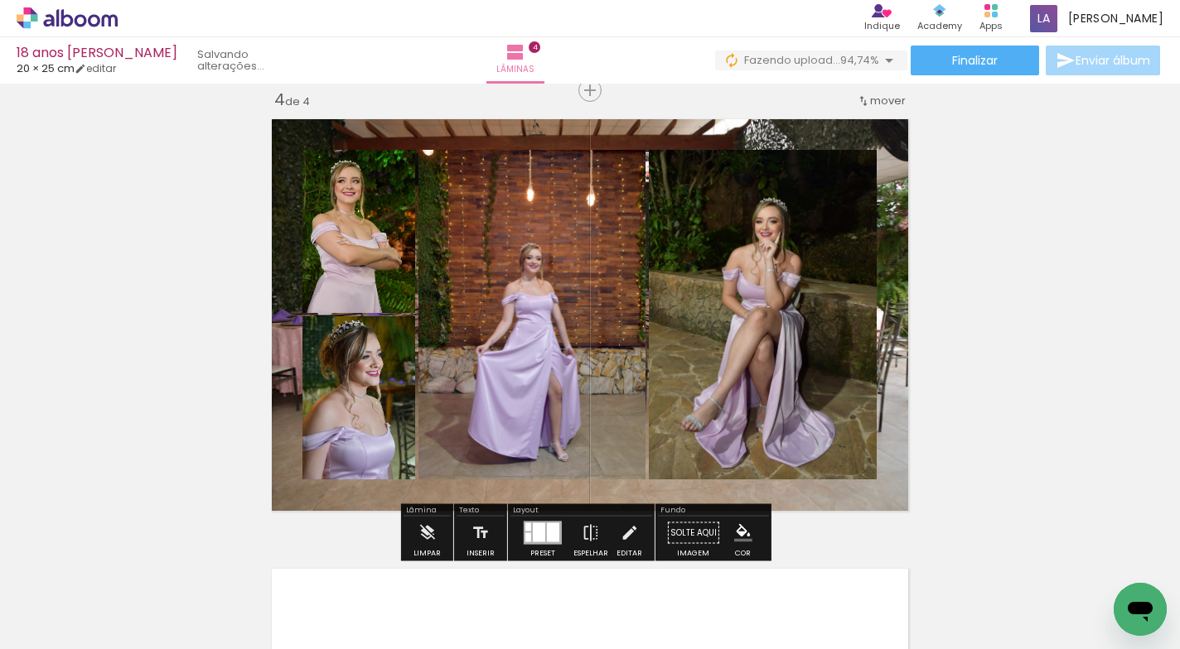
click at [713, 491] on quentale-layouter at bounding box center [589, 315] width 653 height 408
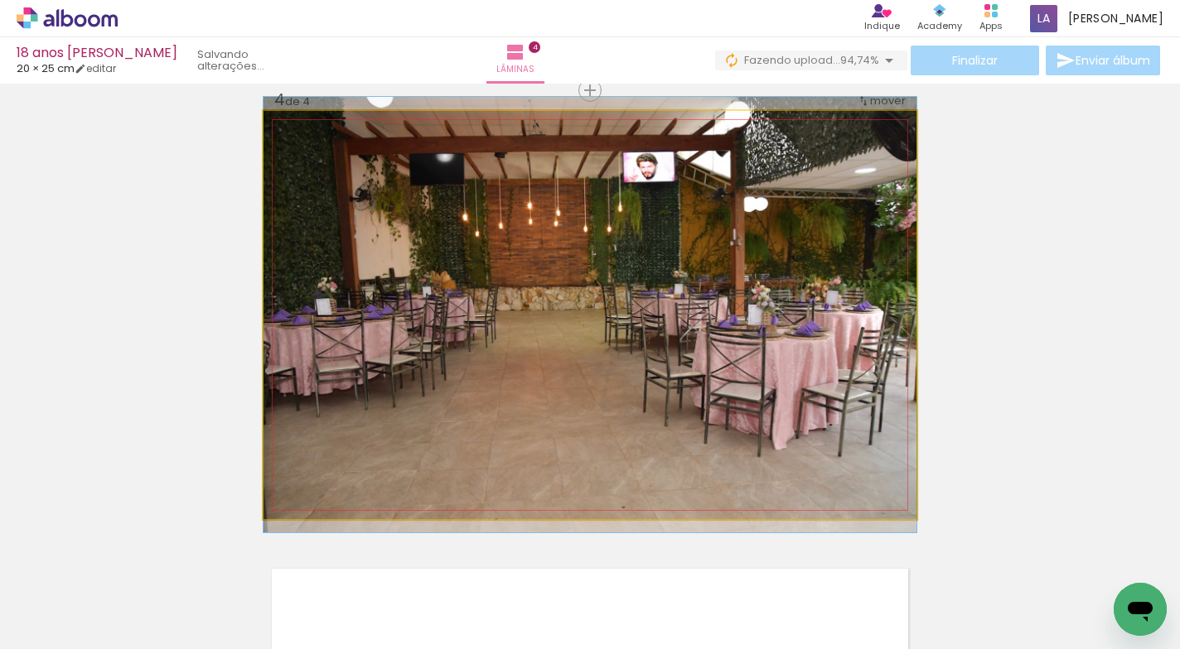
click at [713, 491] on quentale-photo at bounding box center [589, 315] width 653 height 408
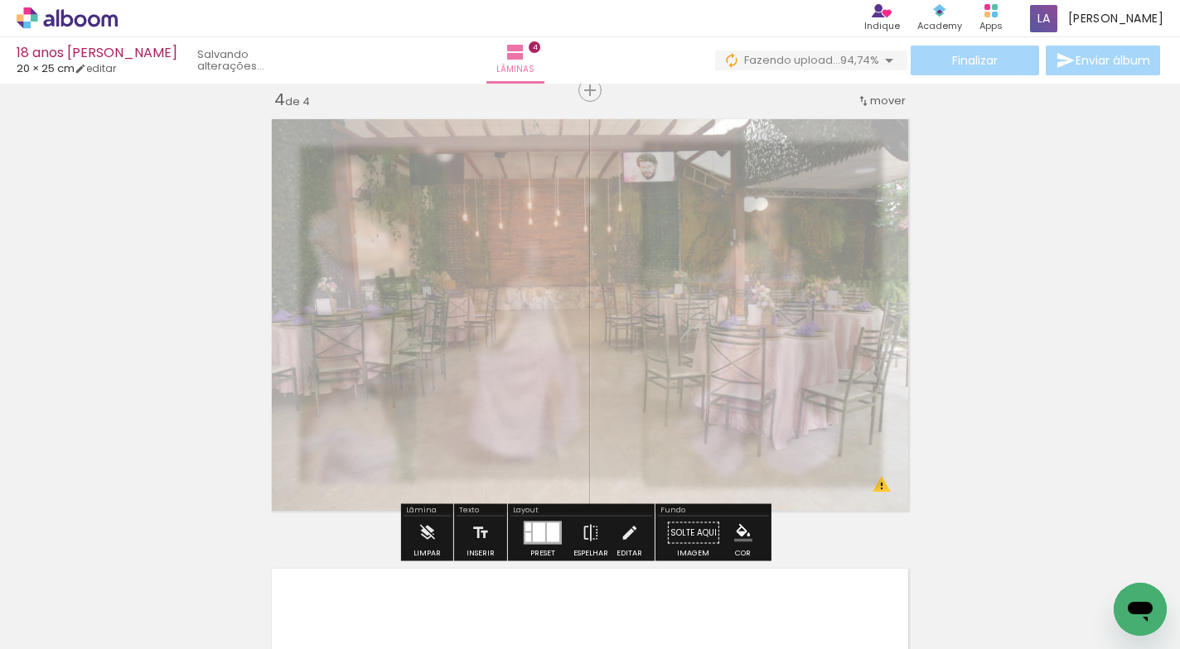
drag, startPoint x: 500, startPoint y: 151, endPoint x: 456, endPoint y: 164, distance: 46.7
type paper-slider "30"
click at [456, 164] on div at bounding box center [465, 153] width 27 height 27
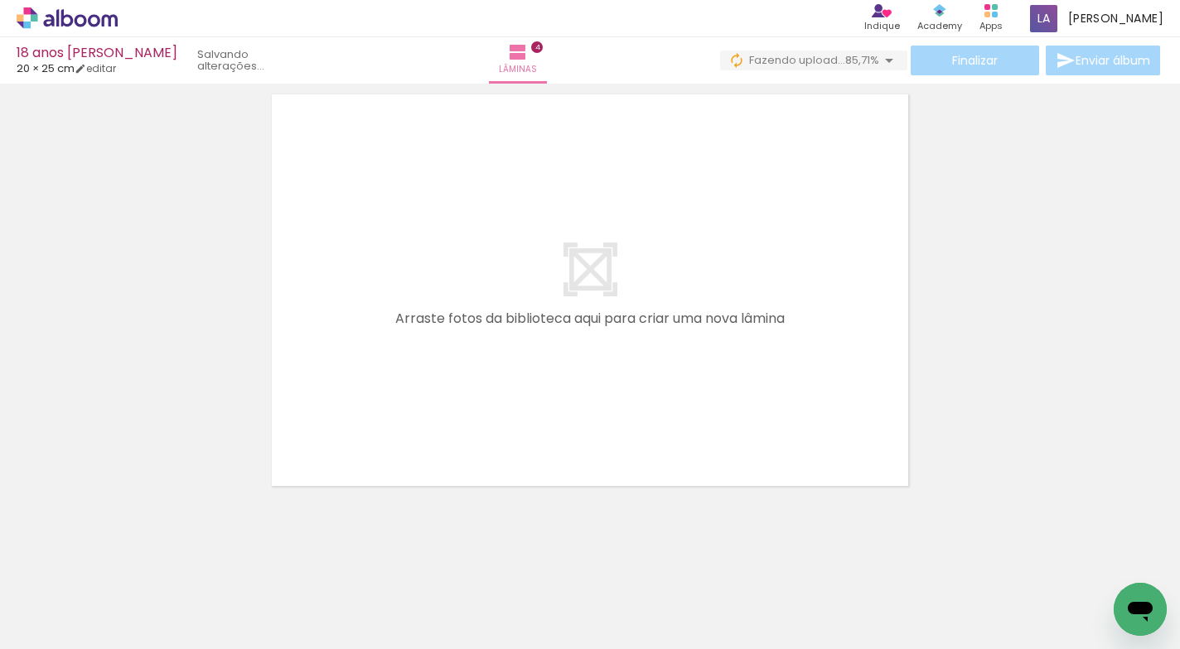
scroll to position [0, 0]
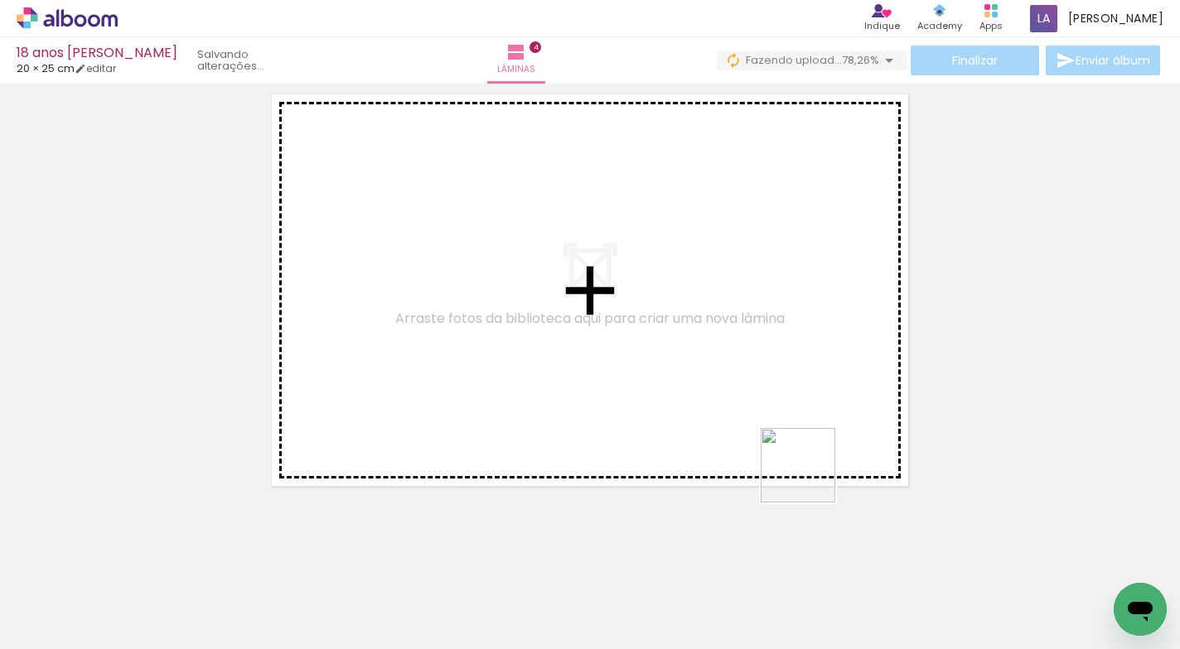
drag, startPoint x: 855, startPoint y: 589, endPoint x: 810, endPoint y: 478, distance: 119.7
click at [810, 478] on quentale-workspace at bounding box center [590, 324] width 1180 height 649
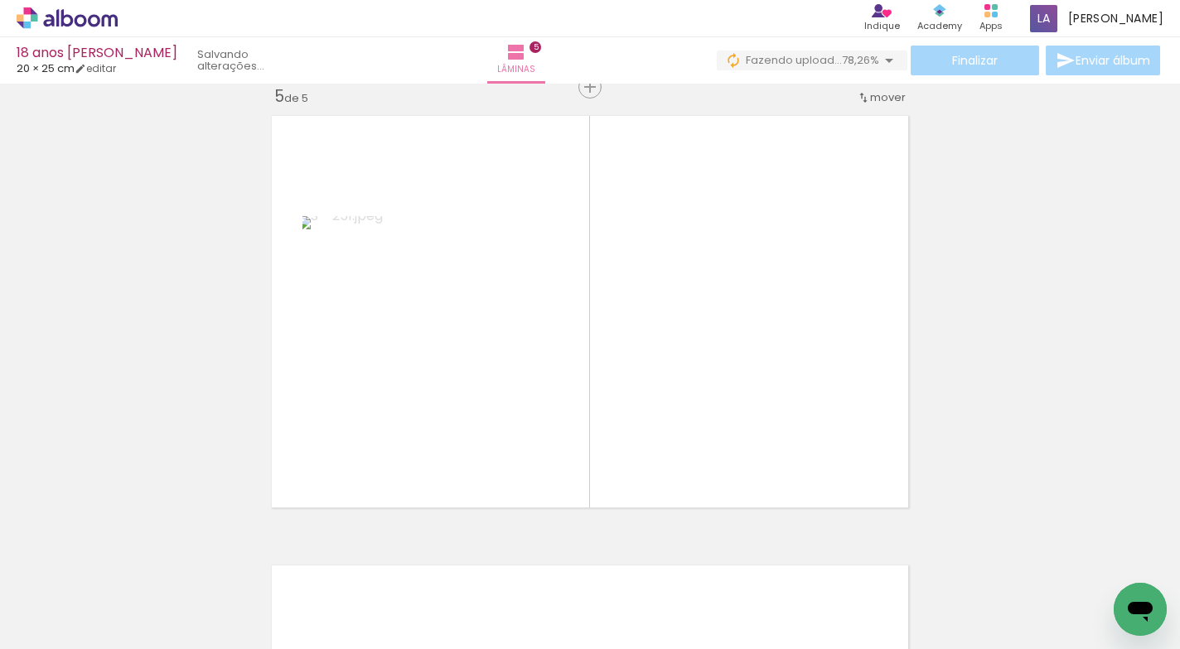
scroll to position [1820, 0]
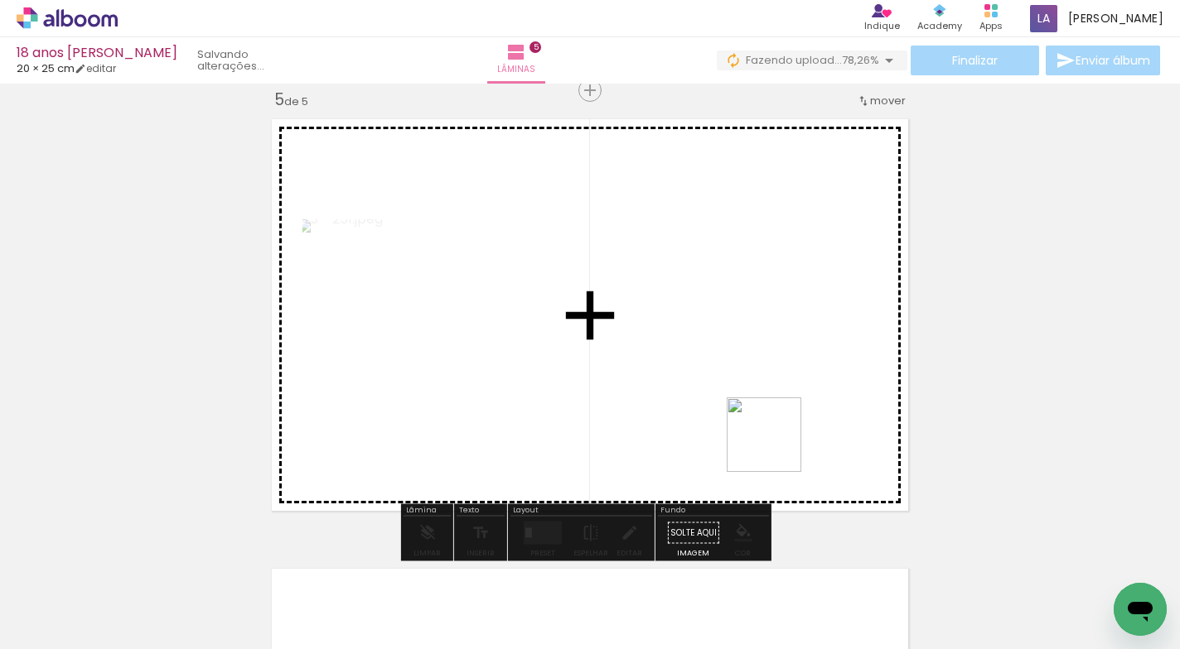
drag, startPoint x: 944, startPoint y: 600, endPoint x: 985, endPoint y: 566, distance: 53.6
click at [776, 448] on quentale-workspace at bounding box center [590, 324] width 1180 height 649
drag, startPoint x: 1046, startPoint y: 596, endPoint x: 847, endPoint y: 441, distance: 252.7
click at [847, 441] on quentale-workspace at bounding box center [590, 324] width 1180 height 649
drag, startPoint x: 1127, startPoint y: 570, endPoint x: 783, endPoint y: 438, distance: 368.1
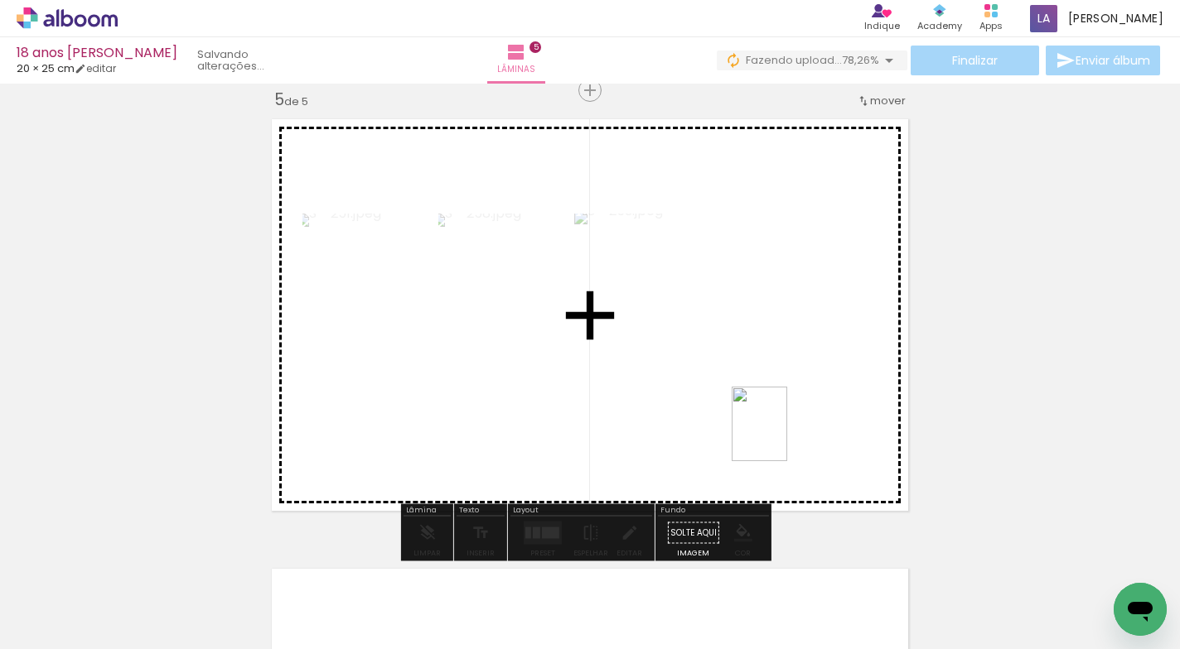
click at [781, 437] on quentale-workspace at bounding box center [590, 324] width 1180 height 649
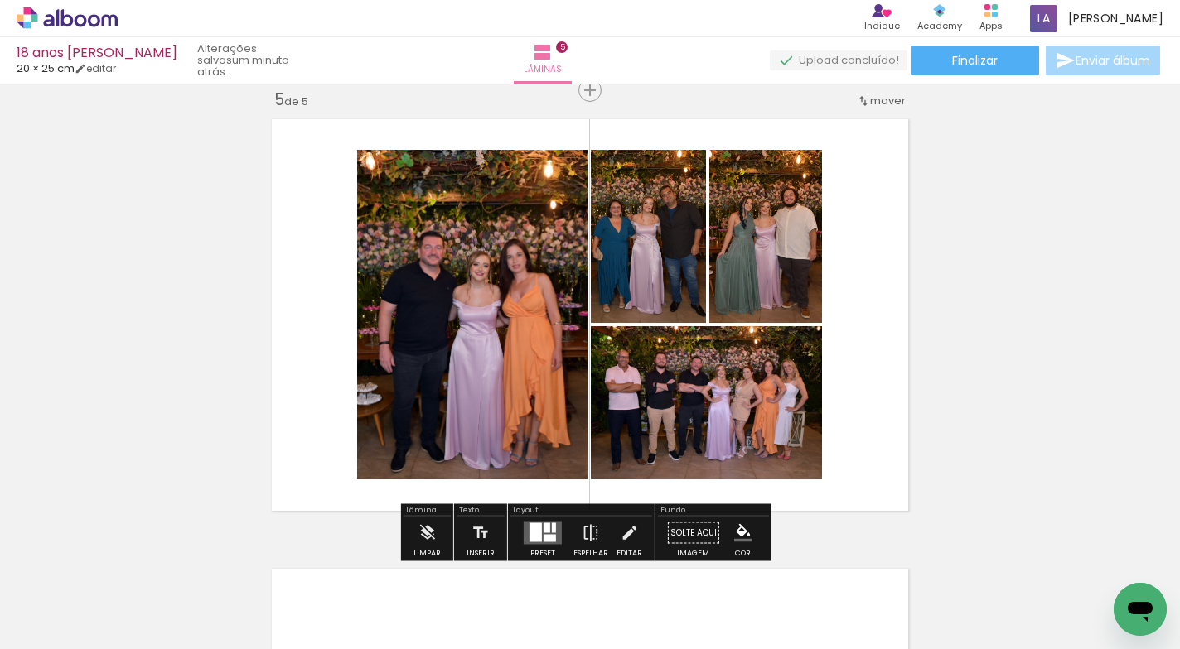
click at [543, 532] on div at bounding box center [546, 529] width 7 height 10
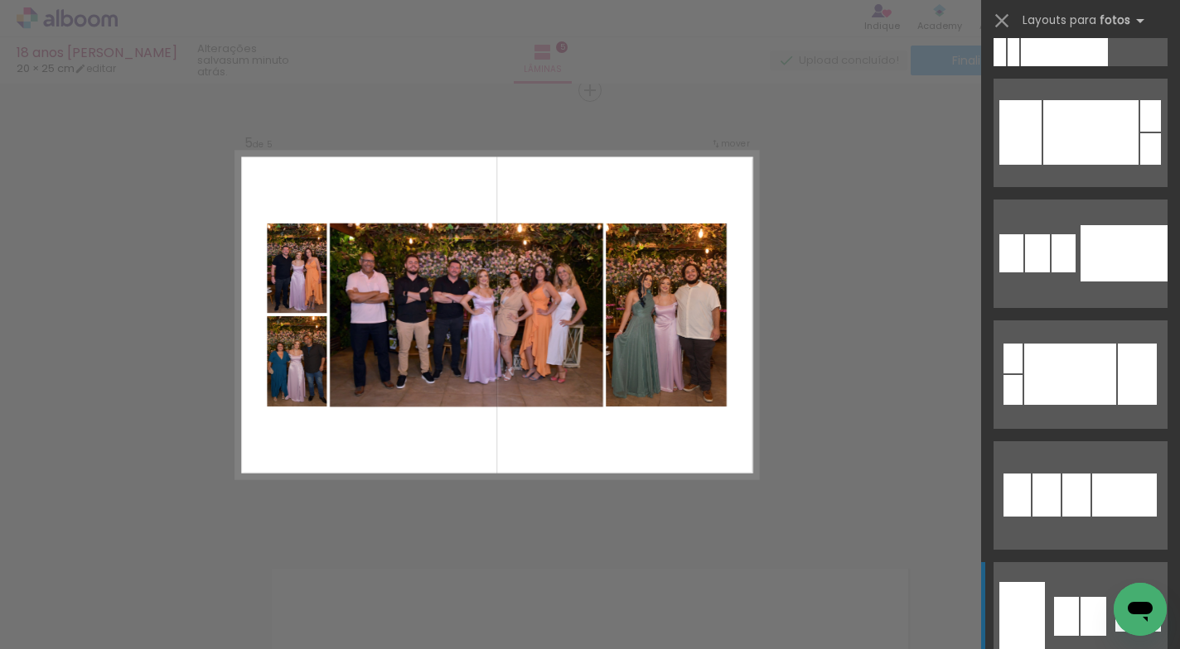
scroll to position [350, 0]
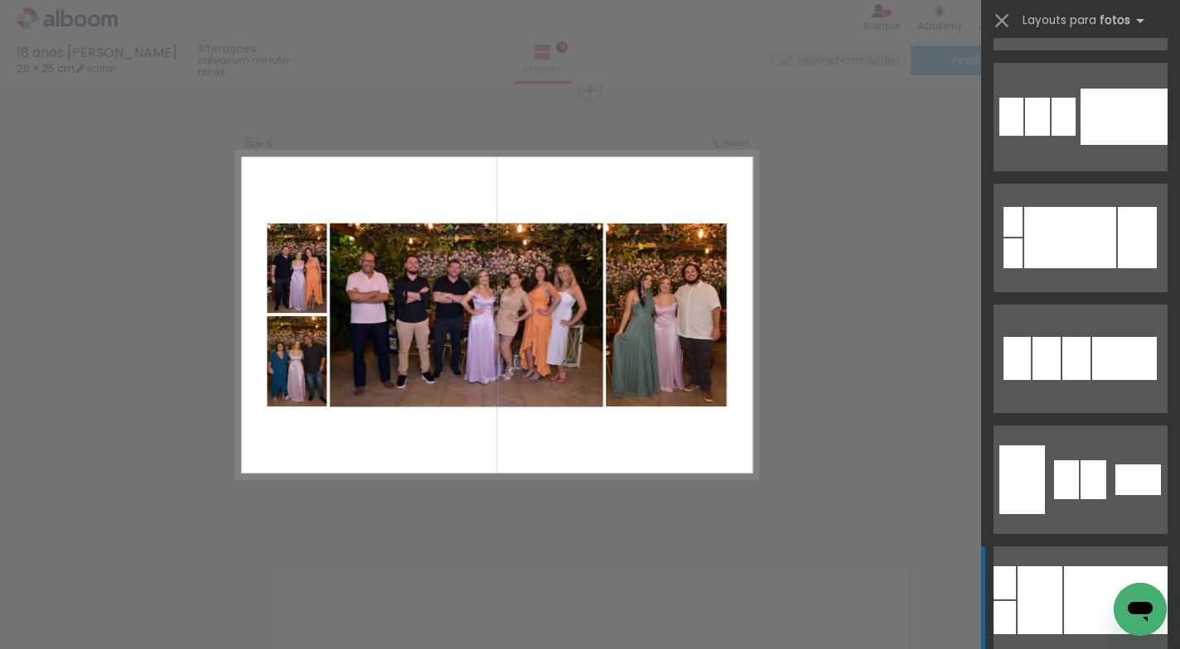
click at [1077, 583] on div at bounding box center [1116, 601] width 104 height 68
click at [1055, 586] on div at bounding box center [1039, 601] width 45 height 68
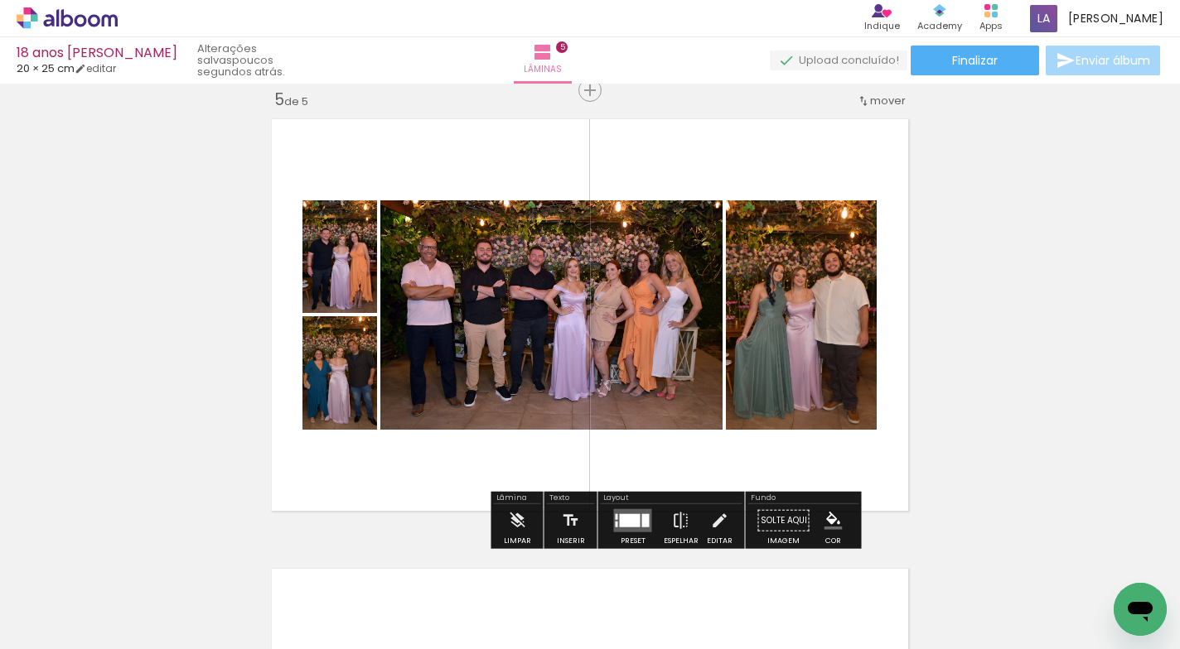
scroll to position [0, 1079]
click at [627, 515] on div at bounding box center [630, 520] width 21 height 13
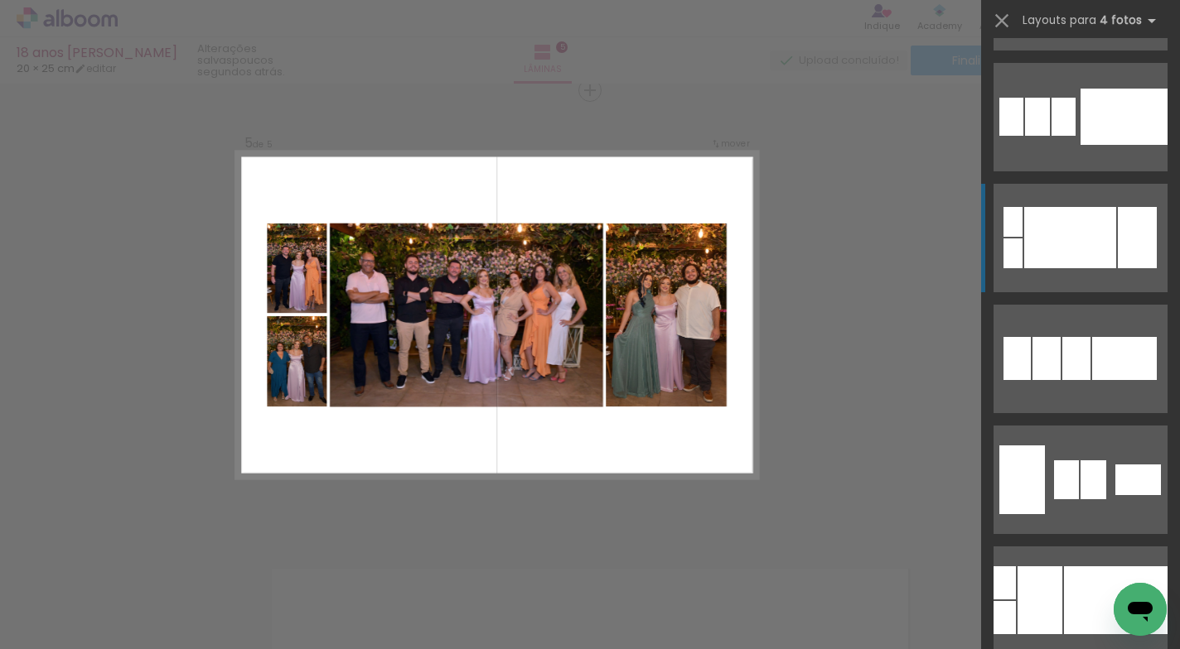
scroll to position [484, 0]
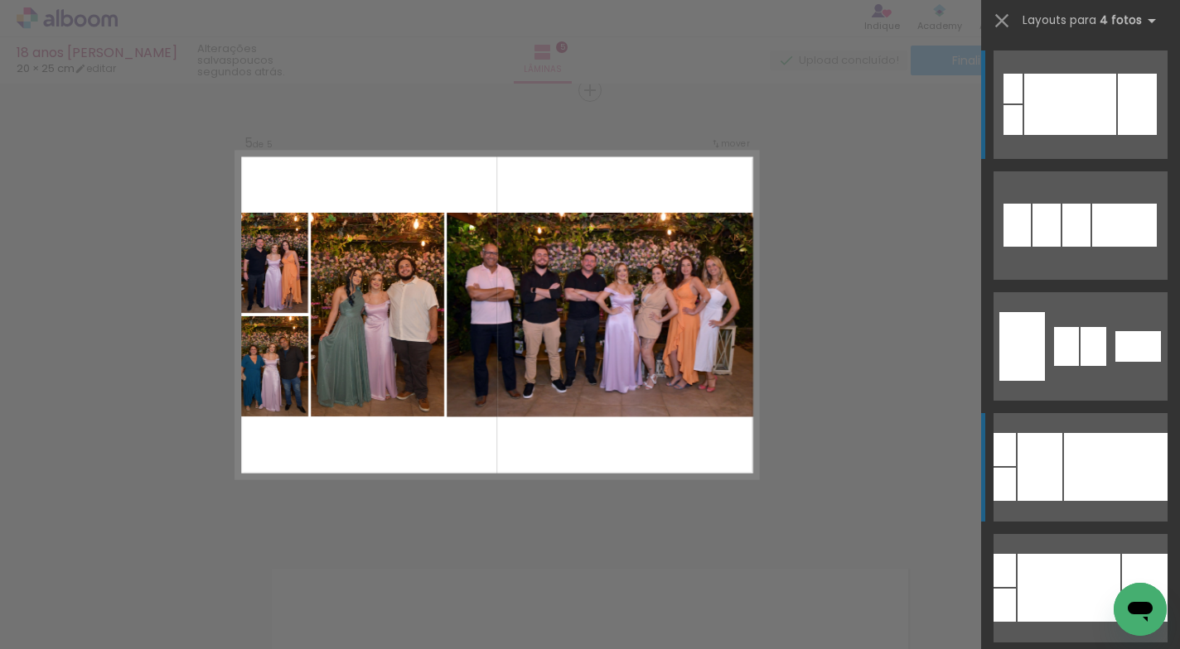
click at [1074, 470] on div at bounding box center [1116, 467] width 104 height 68
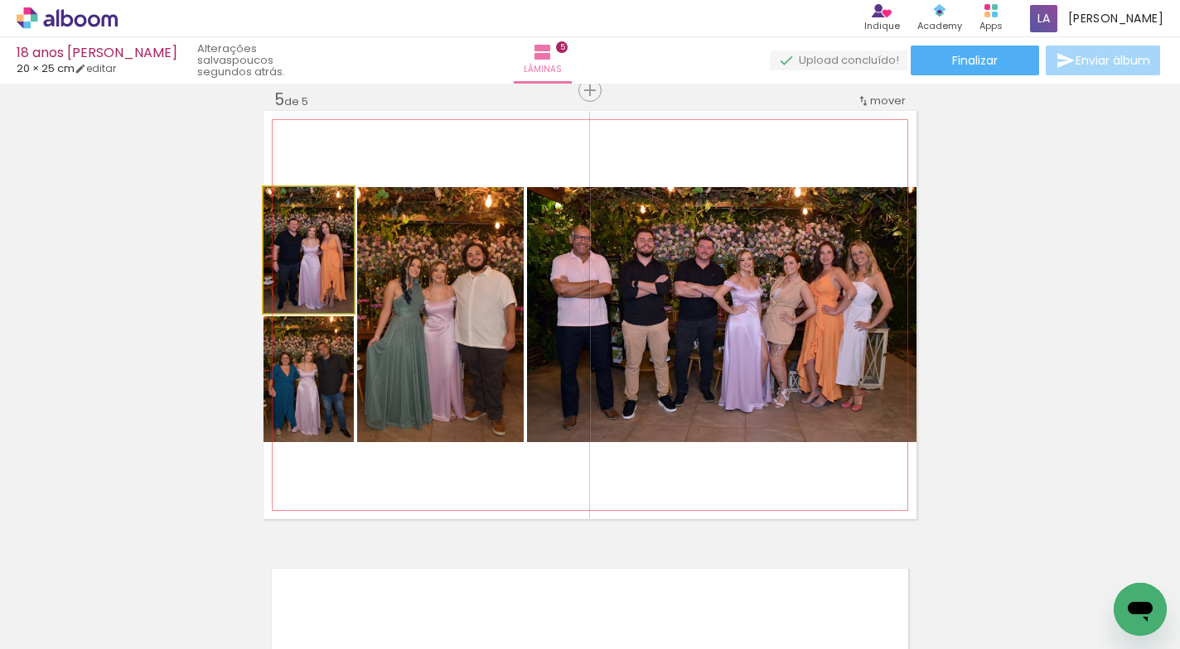
drag, startPoint x: 311, startPoint y: 284, endPoint x: 344, endPoint y: 289, distance: 32.7
drag, startPoint x: 315, startPoint y: 273, endPoint x: 331, endPoint y: 275, distance: 15.9
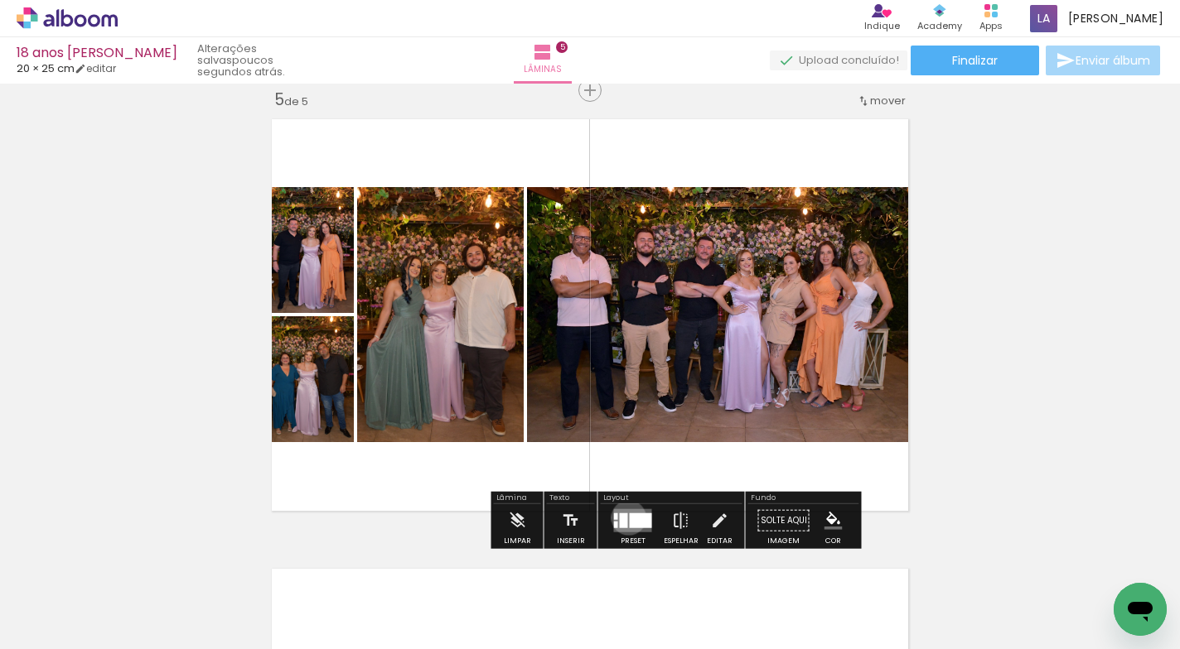
click at [625, 518] on quentale-layouter at bounding box center [633, 520] width 38 height 23
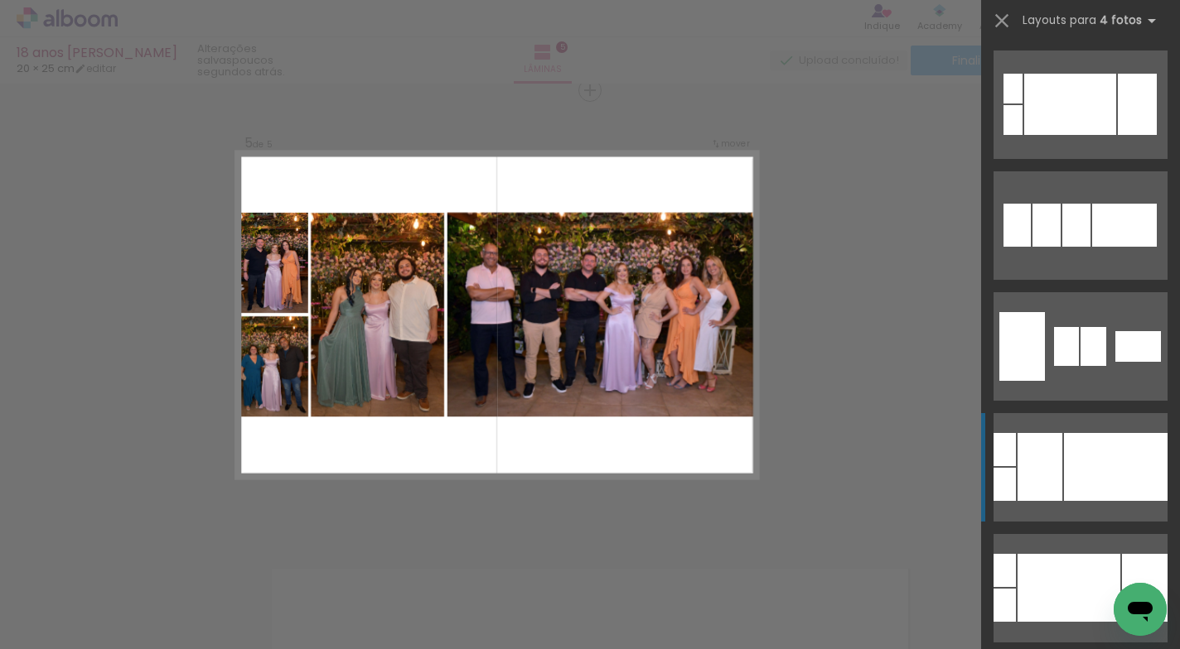
scroll to position [847, 0]
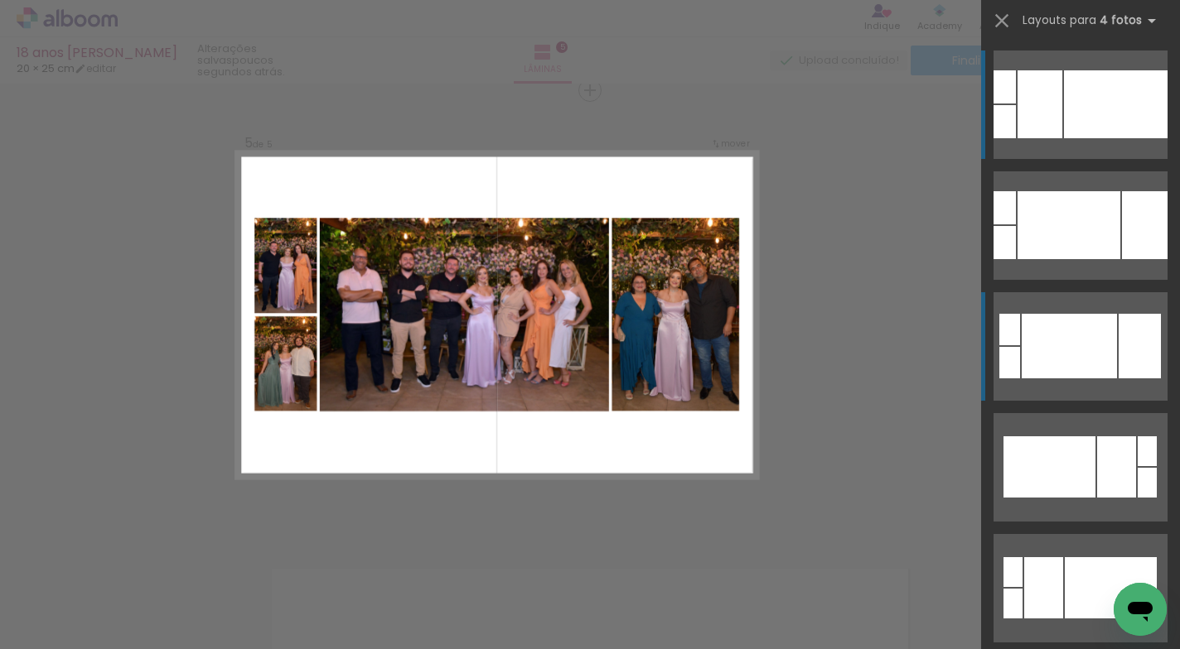
click at [1086, 351] on div at bounding box center [1068, 346] width 95 height 65
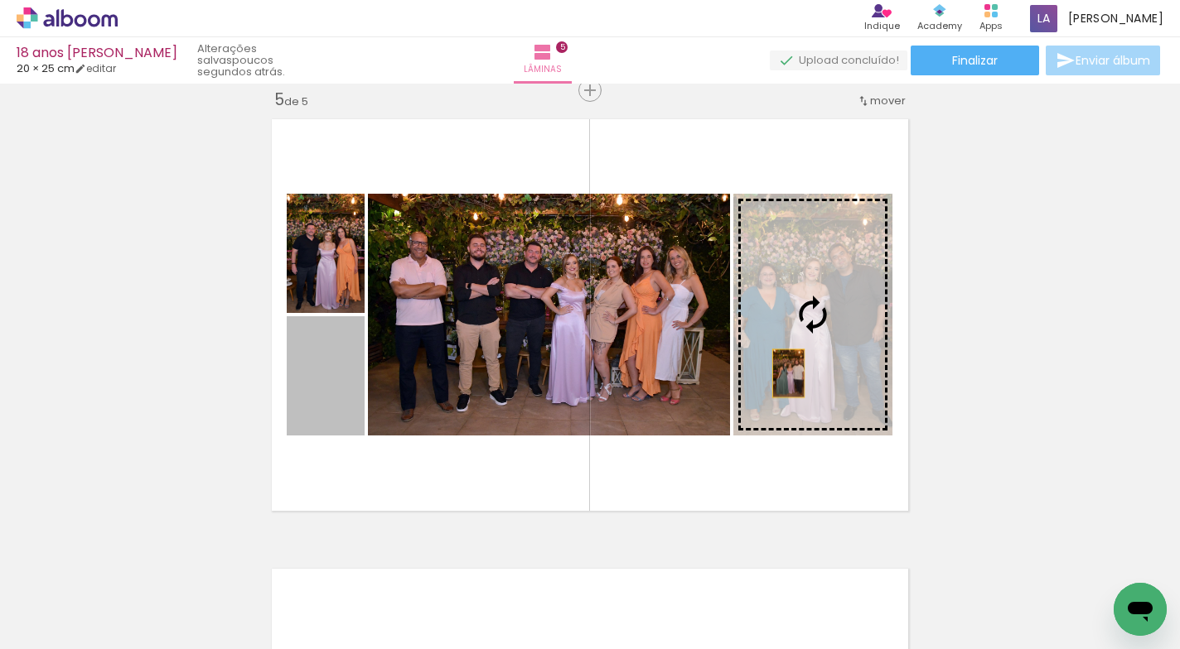
drag, startPoint x: 316, startPoint y: 392, endPoint x: 783, endPoint y: 373, distance: 467.6
click at [0, 0] on slot at bounding box center [0, 0] width 0 height 0
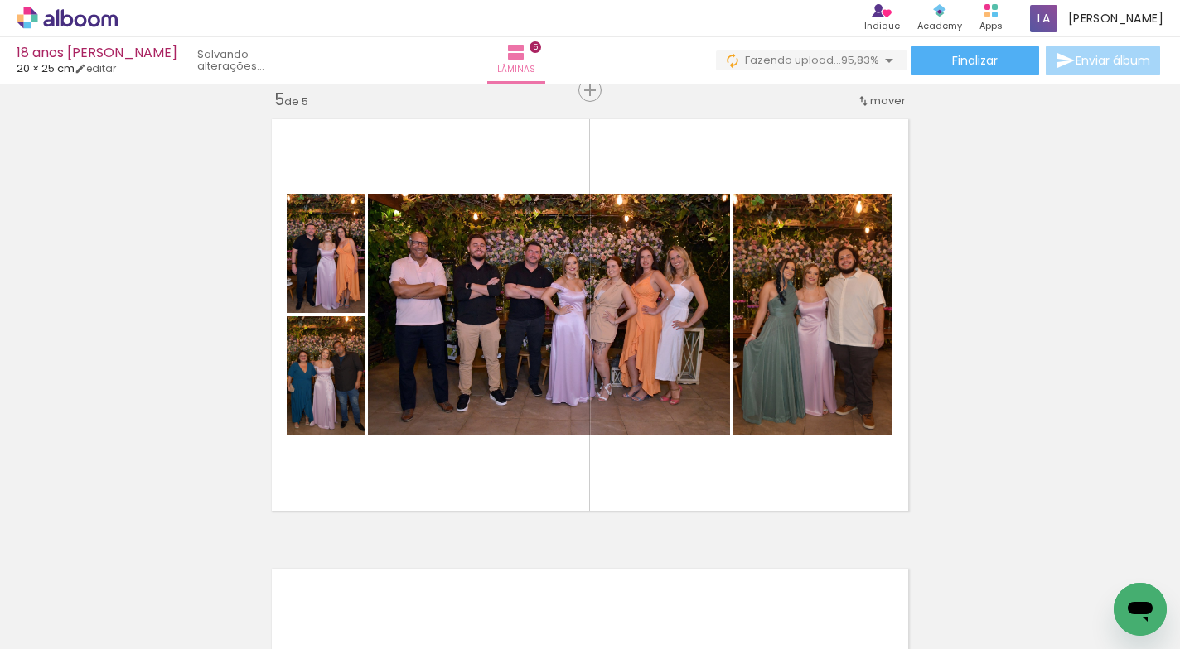
scroll to position [0, 1171]
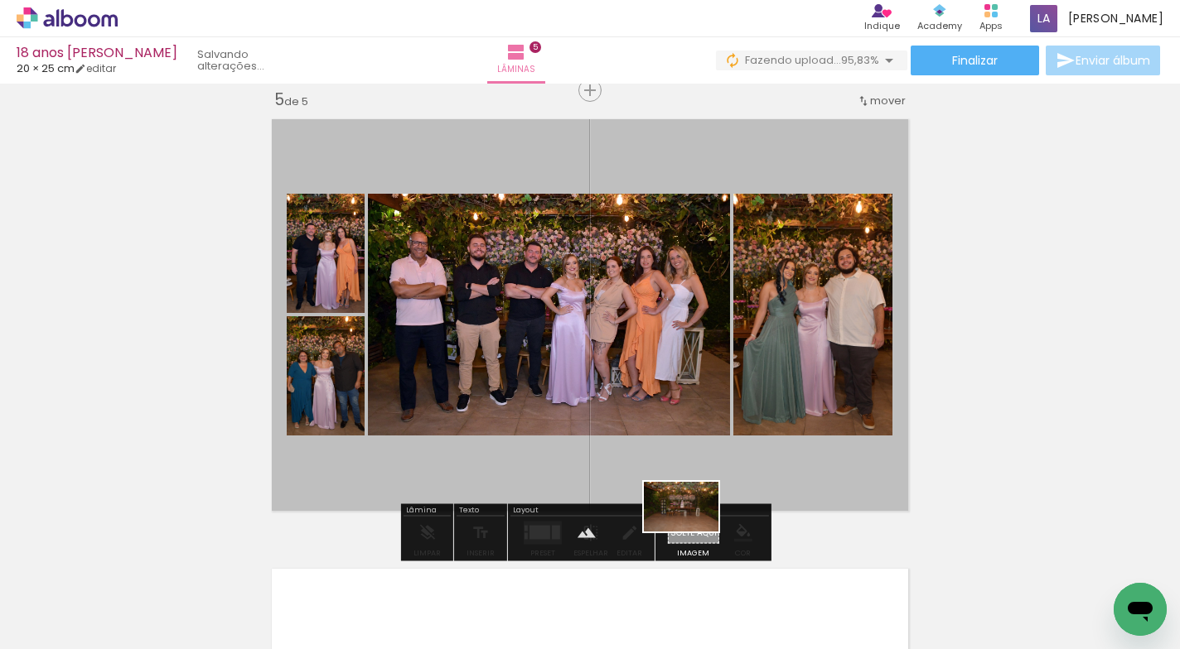
drag, startPoint x: 1035, startPoint y: 556, endPoint x: 693, endPoint y: 532, distance: 343.0
click at [693, 532] on quentale-workspace at bounding box center [590, 324] width 1180 height 649
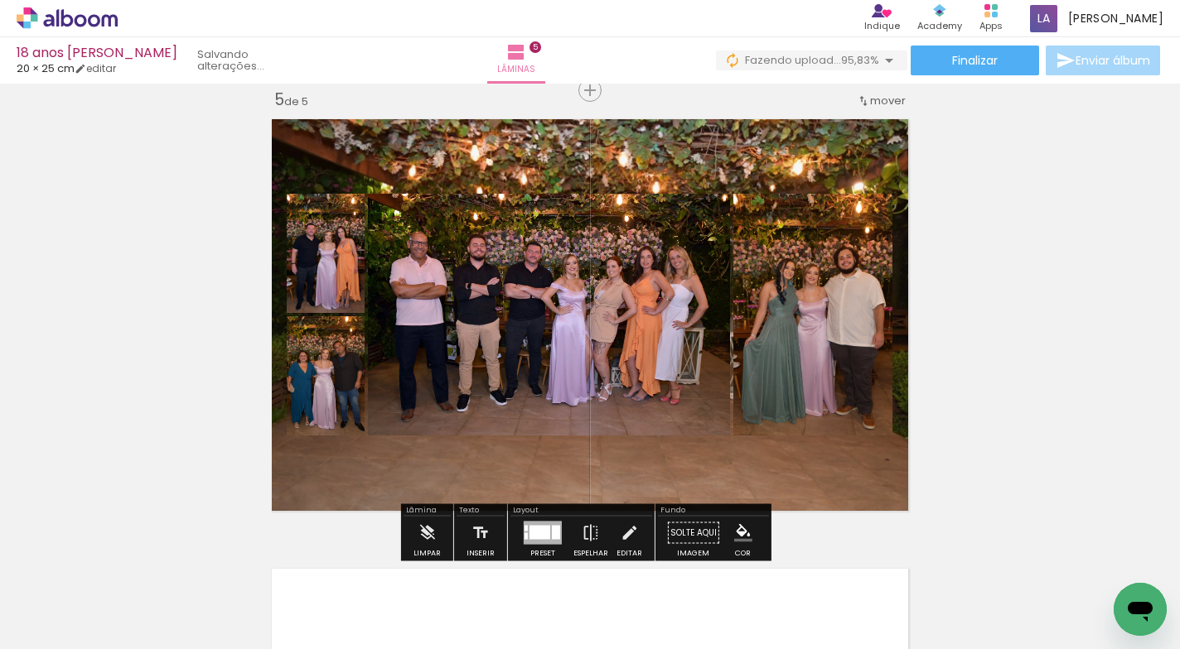
click at [735, 462] on quentale-layouter at bounding box center [589, 315] width 653 height 408
click at [735, 462] on quentale-photo at bounding box center [589, 315] width 653 height 408
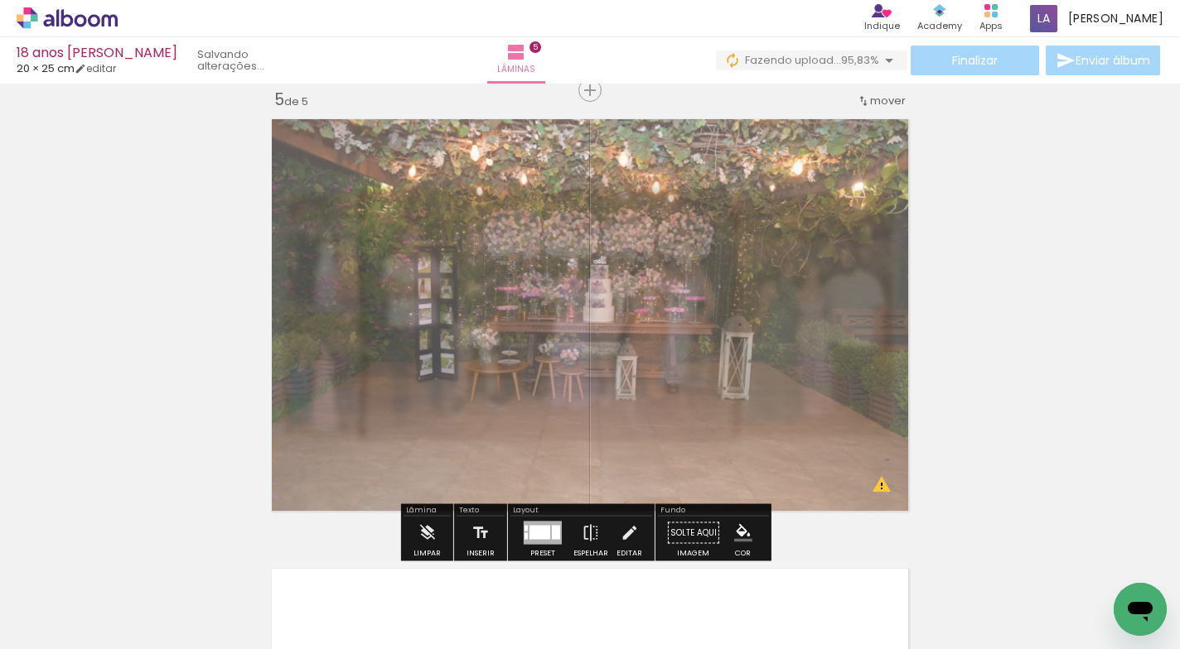
drag, startPoint x: 501, startPoint y: 153, endPoint x: 489, endPoint y: 169, distance: 20.1
type paper-slider "60"
click at [474, 159] on div at bounding box center [485, 153] width 27 height 27
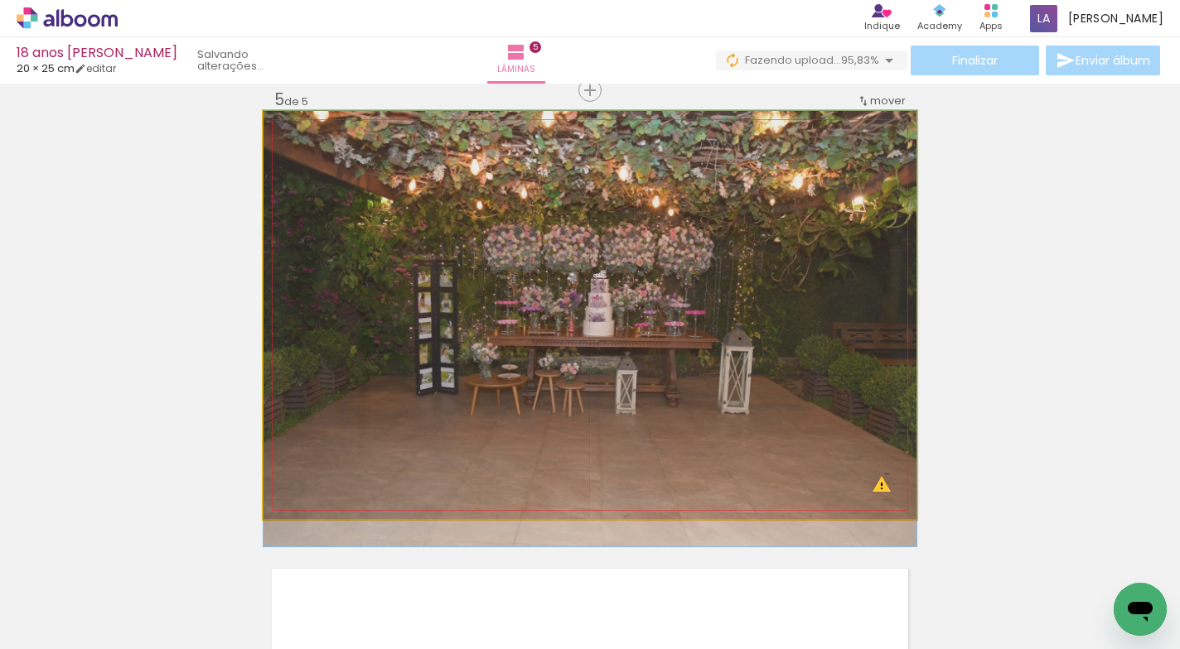
drag, startPoint x: 683, startPoint y: 187, endPoint x: 631, endPoint y: 241, distance: 75.0
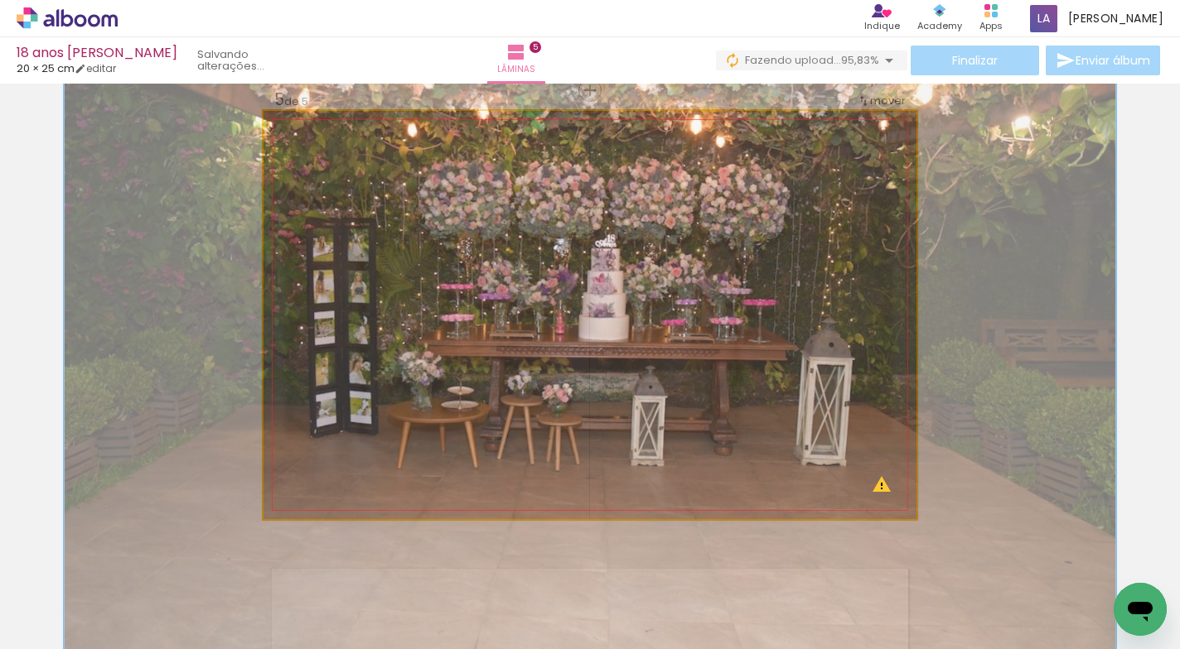
drag, startPoint x: 322, startPoint y: 154, endPoint x: 362, endPoint y: 166, distance: 41.4
type paper-slider "167"
click at [362, 166] on div at bounding box center [363, 153] width 27 height 27
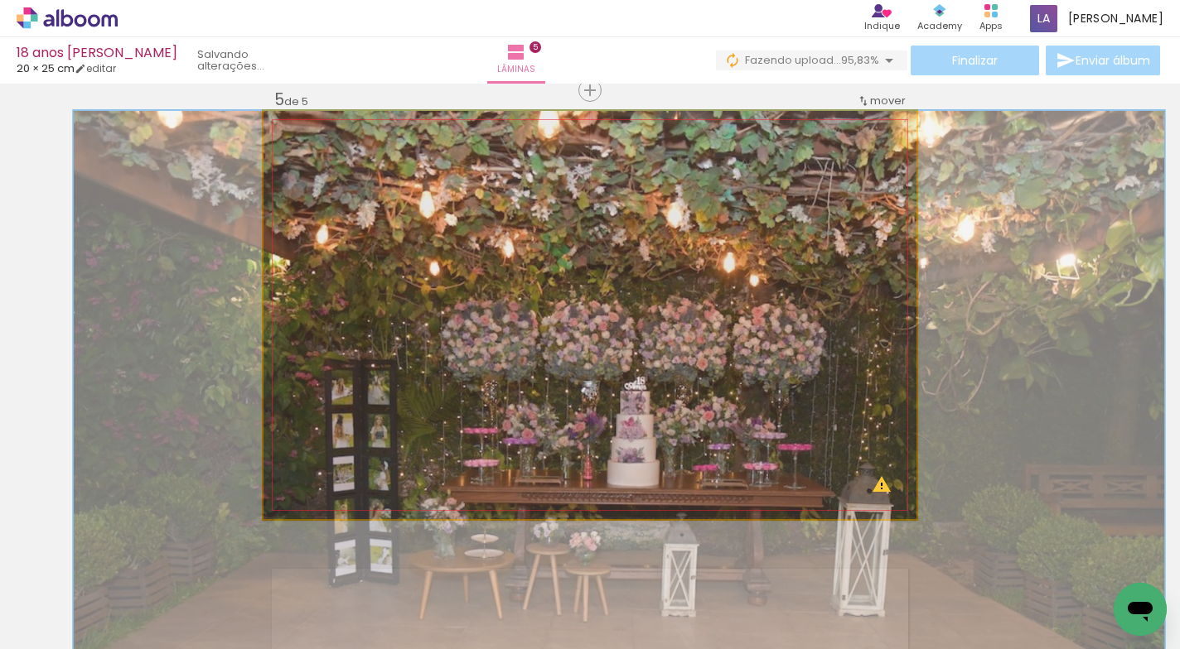
drag, startPoint x: 668, startPoint y: 198, endPoint x: 697, endPoint y: 344, distance: 148.7
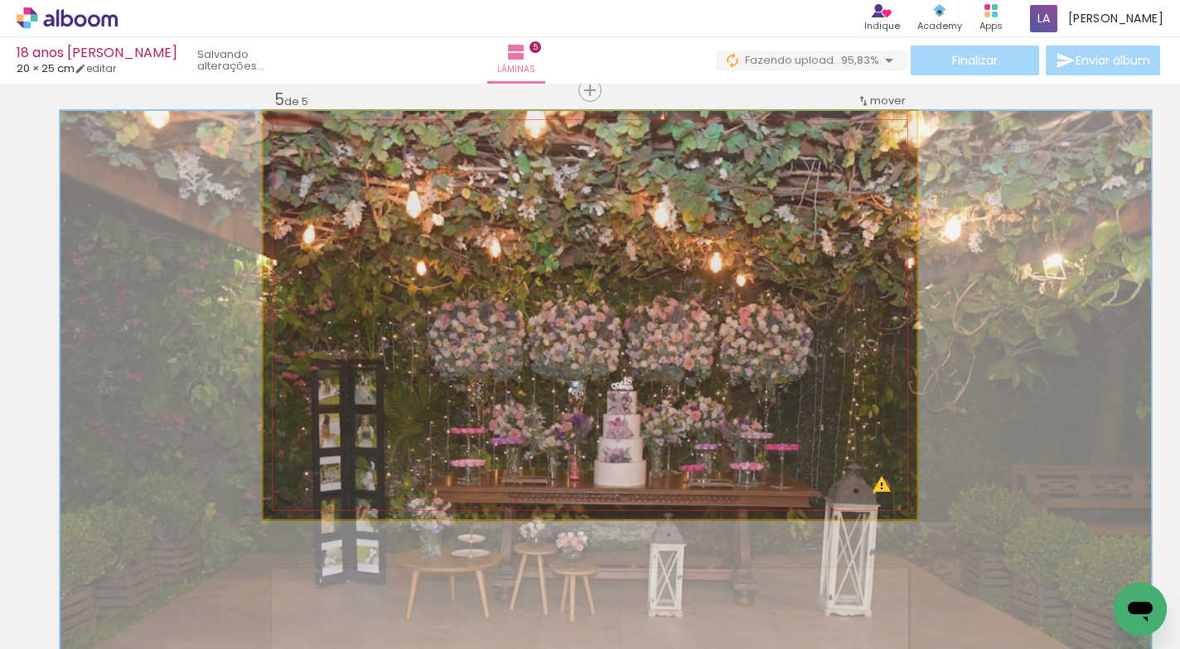
drag, startPoint x: 716, startPoint y: 313, endPoint x: 702, endPoint y: 315, distance: 13.4
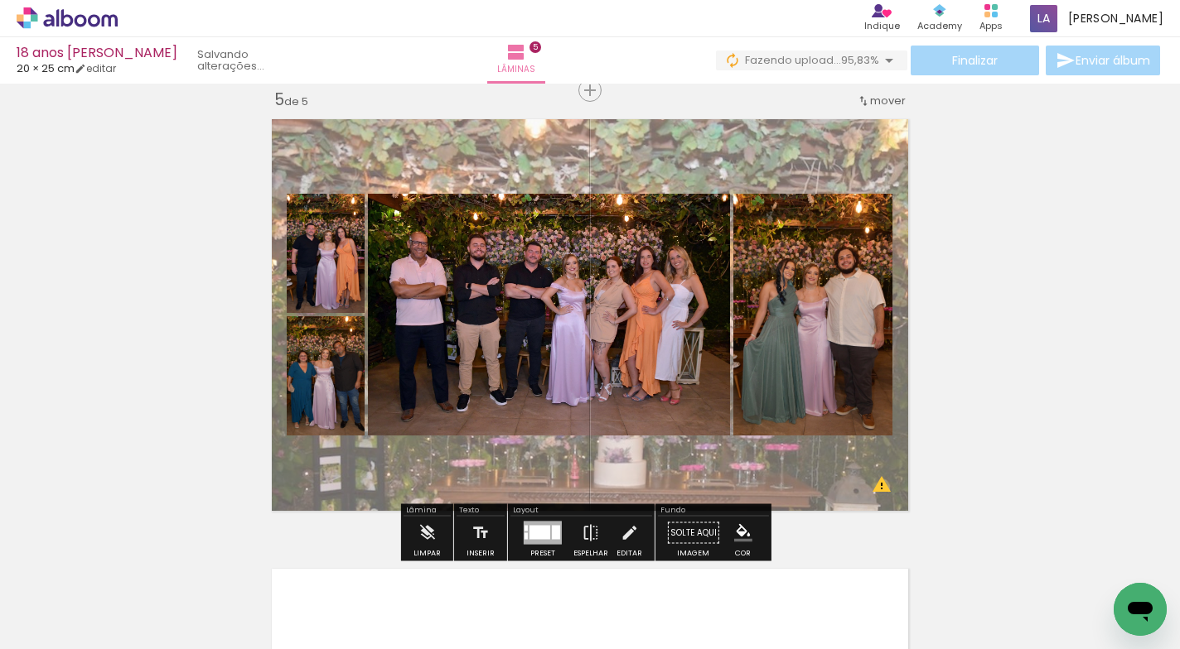
click at [779, 156] on quentale-layouter at bounding box center [589, 315] width 653 height 408
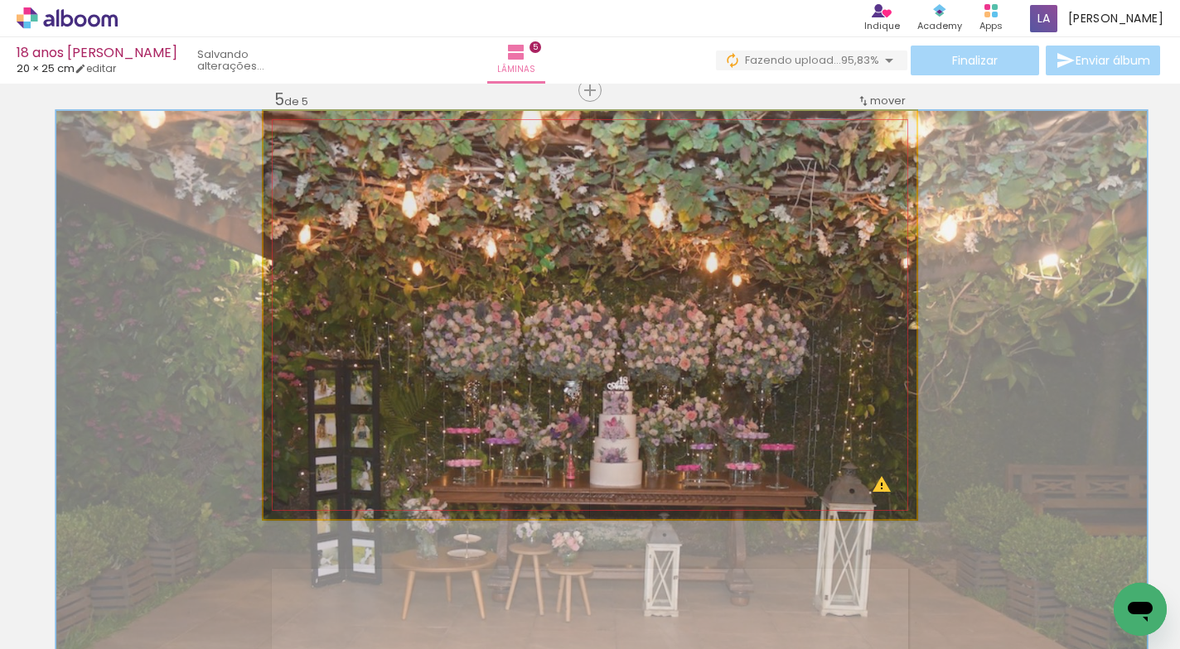
drag, startPoint x: 778, startPoint y: 152, endPoint x: 774, endPoint y: 239, distance: 87.1
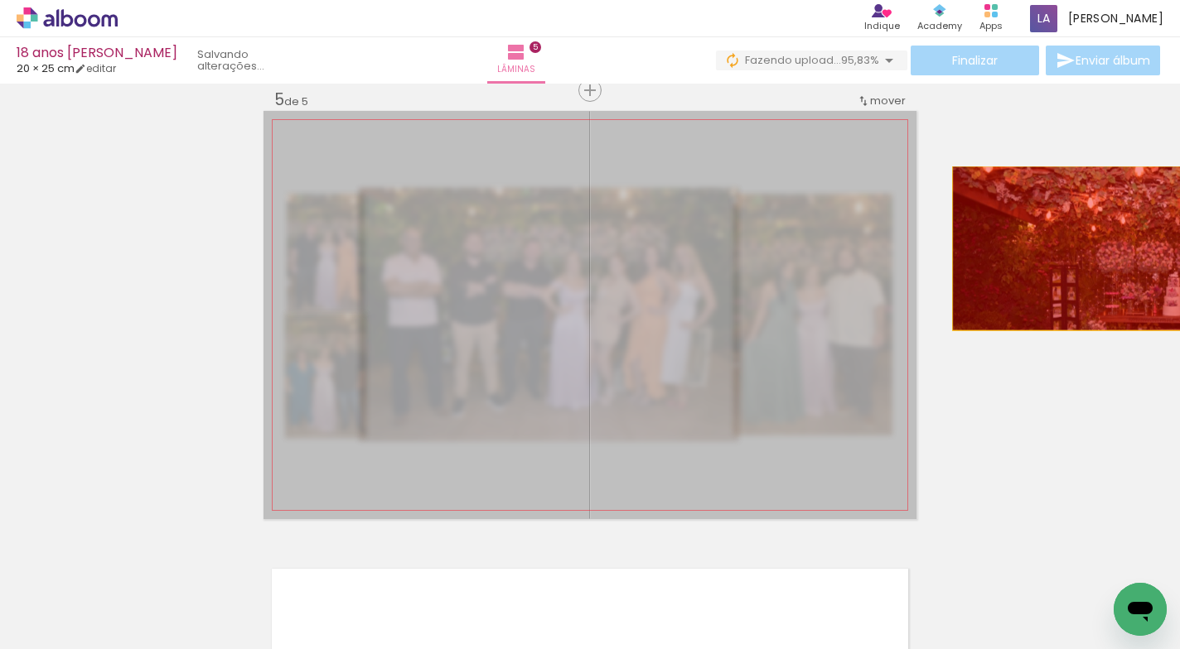
drag, startPoint x: 722, startPoint y: 236, endPoint x: 1074, endPoint y: 249, distance: 352.3
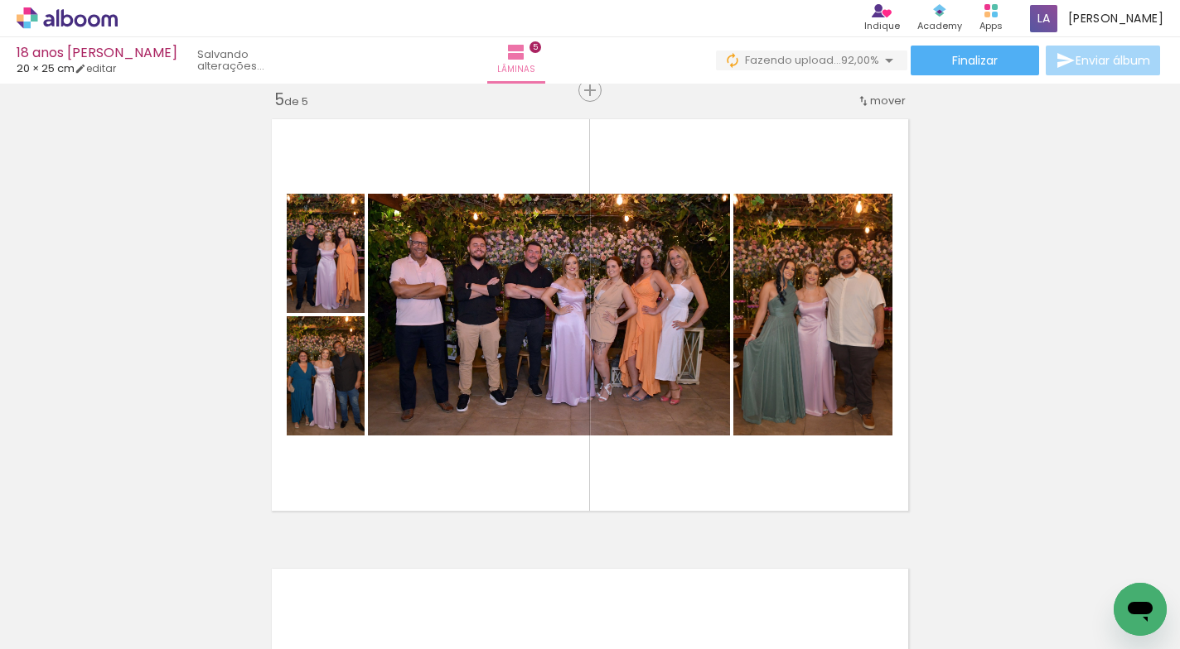
scroll to position [0, 1264]
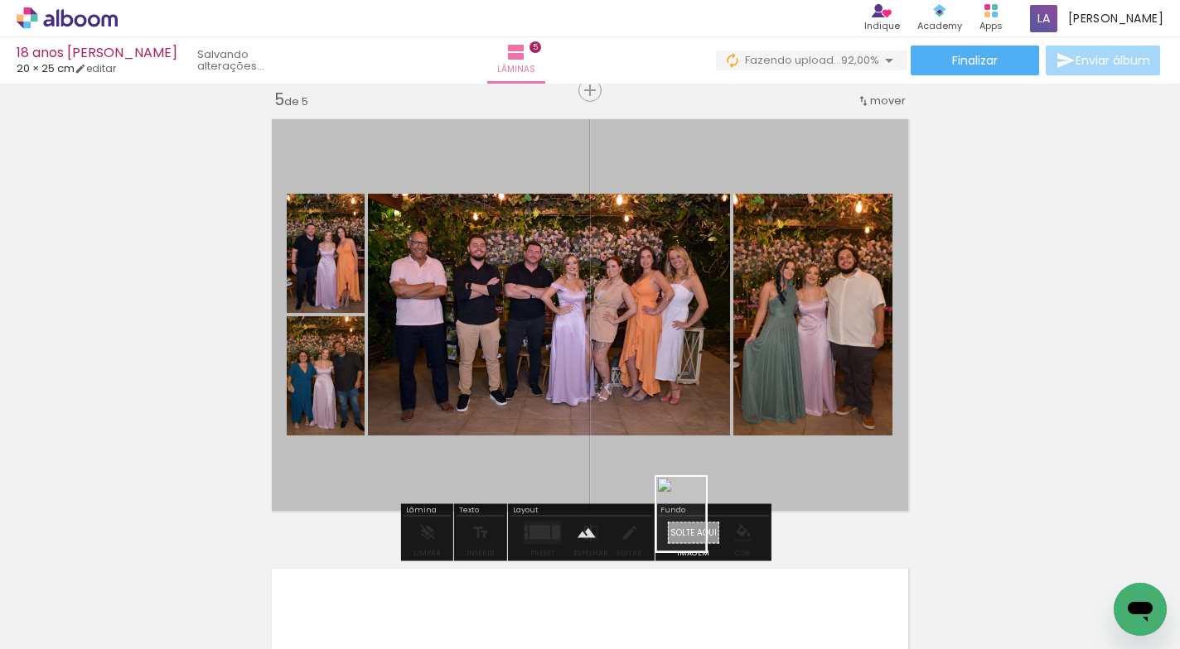
drag, startPoint x: 1048, startPoint y: 568, endPoint x: 706, endPoint y: 527, distance: 344.6
click at [706, 527] on quentale-workspace at bounding box center [590, 324] width 1180 height 649
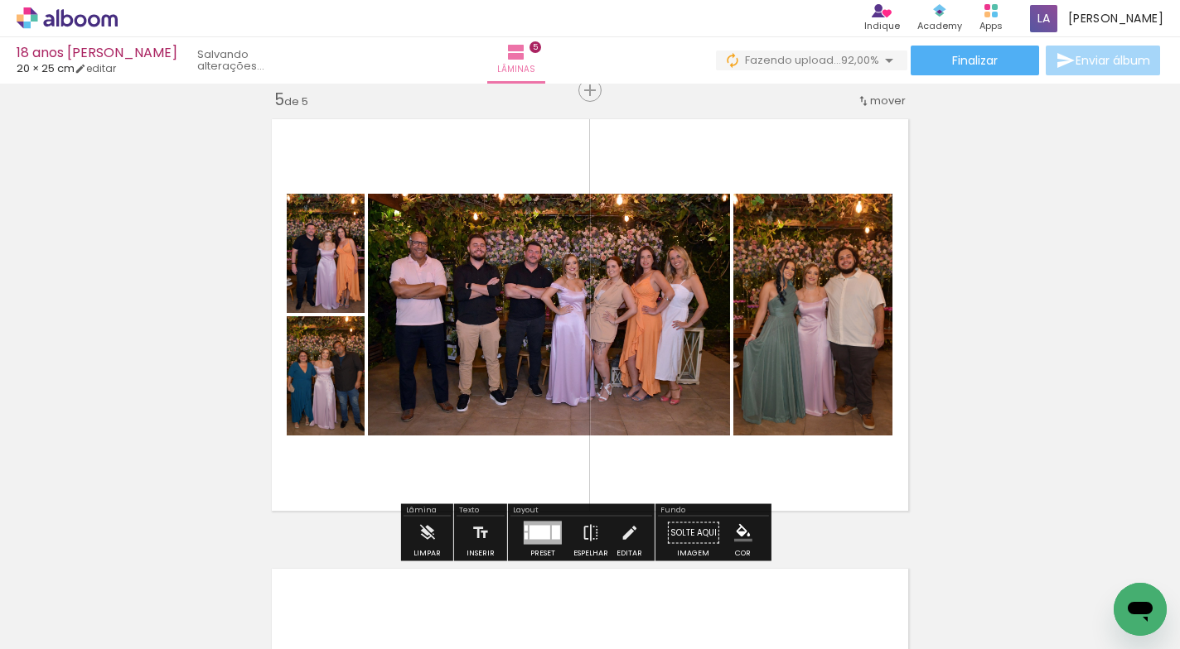
click at [750, 471] on quentale-layouter at bounding box center [589, 315] width 653 height 408
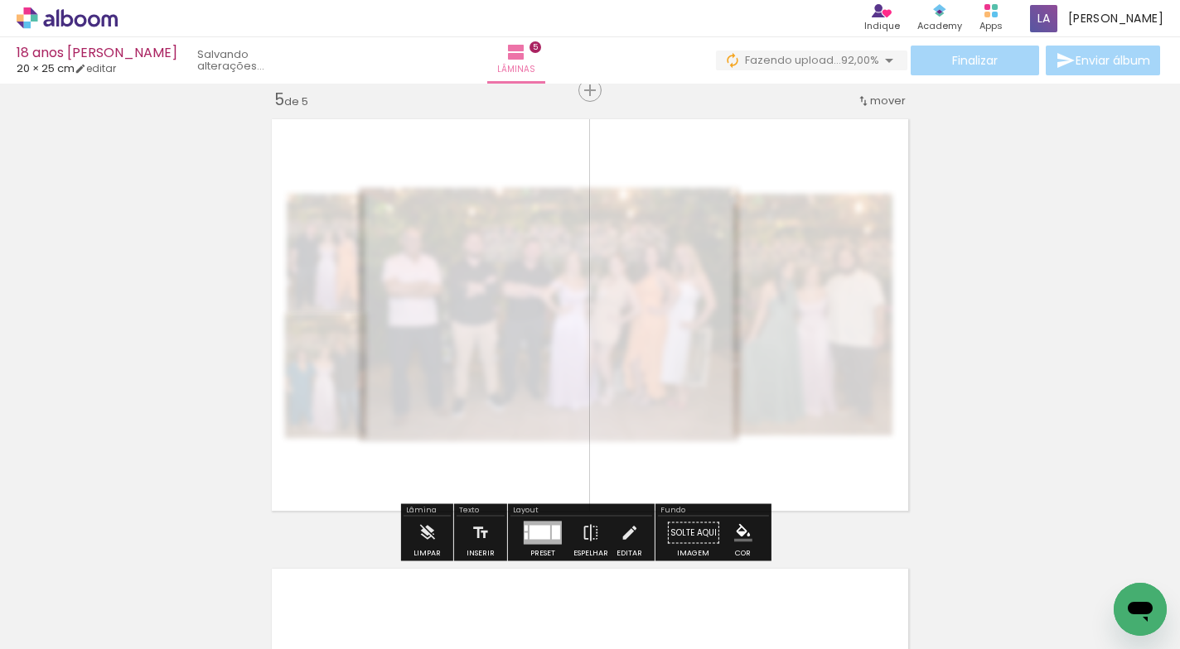
click at [750, 471] on quentale-photo at bounding box center [589, 315] width 653 height 408
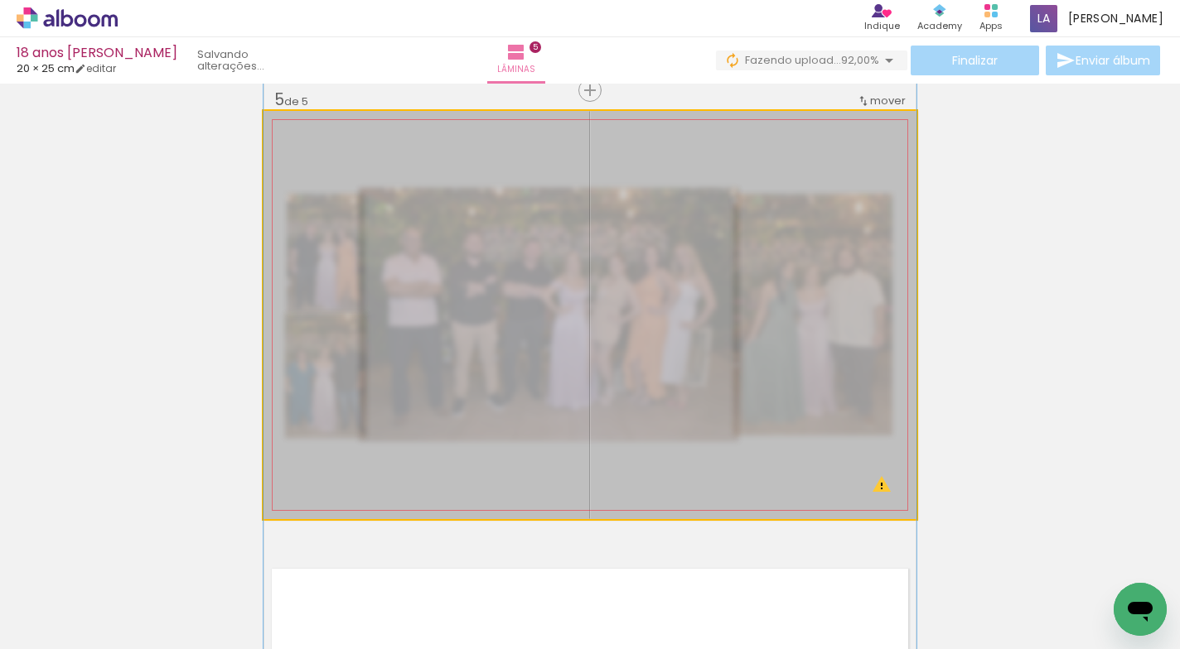
drag, startPoint x: 660, startPoint y: 221, endPoint x: 659, endPoint y: 347, distance: 125.9
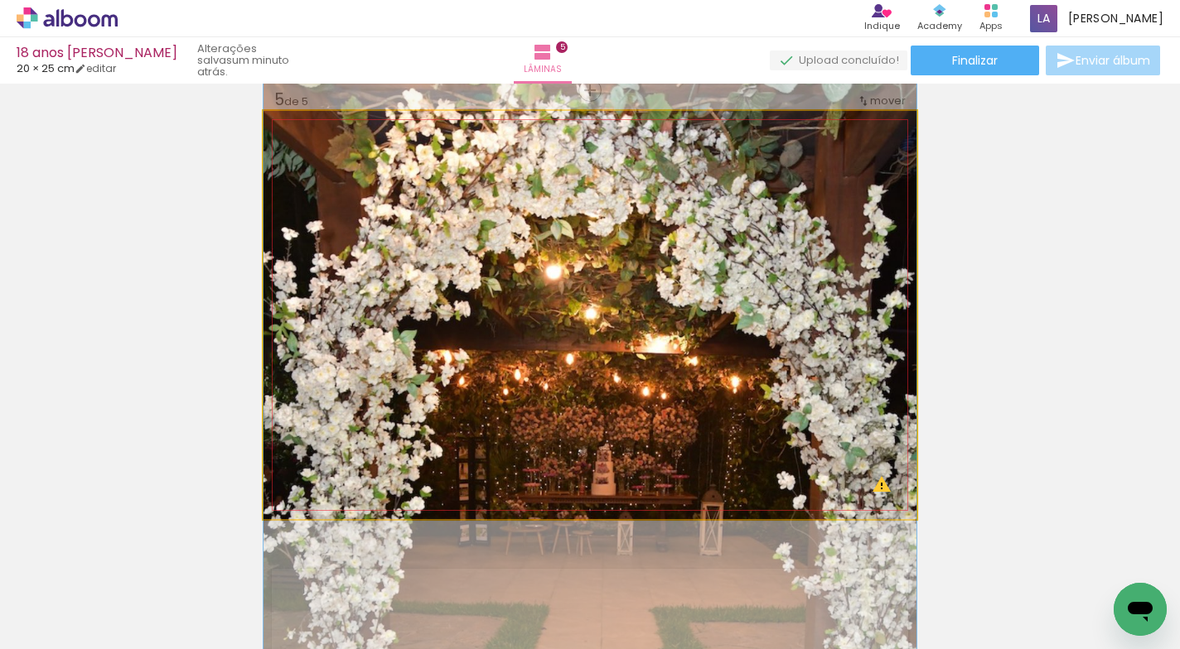
drag, startPoint x: 675, startPoint y: 255, endPoint x: 671, endPoint y: 360, distance: 105.3
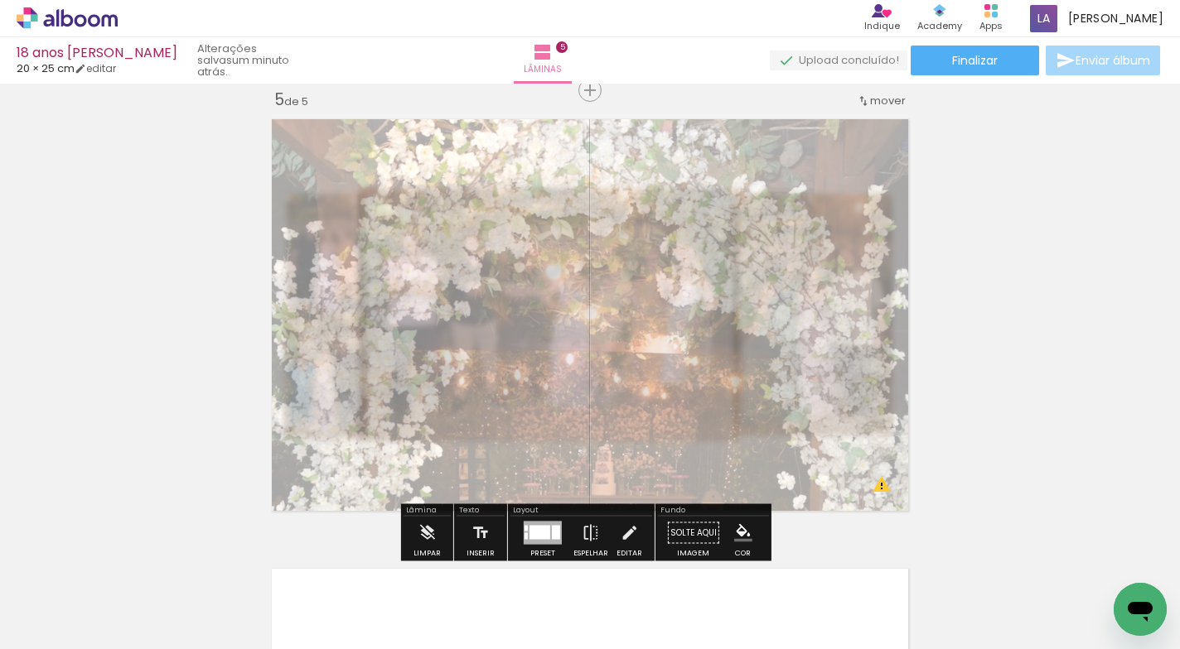
drag, startPoint x: 487, startPoint y: 157, endPoint x: 518, endPoint y: 183, distance: 40.5
type paper-slider "30"
click at [456, 162] on div at bounding box center [475, 153] width 65 height 27
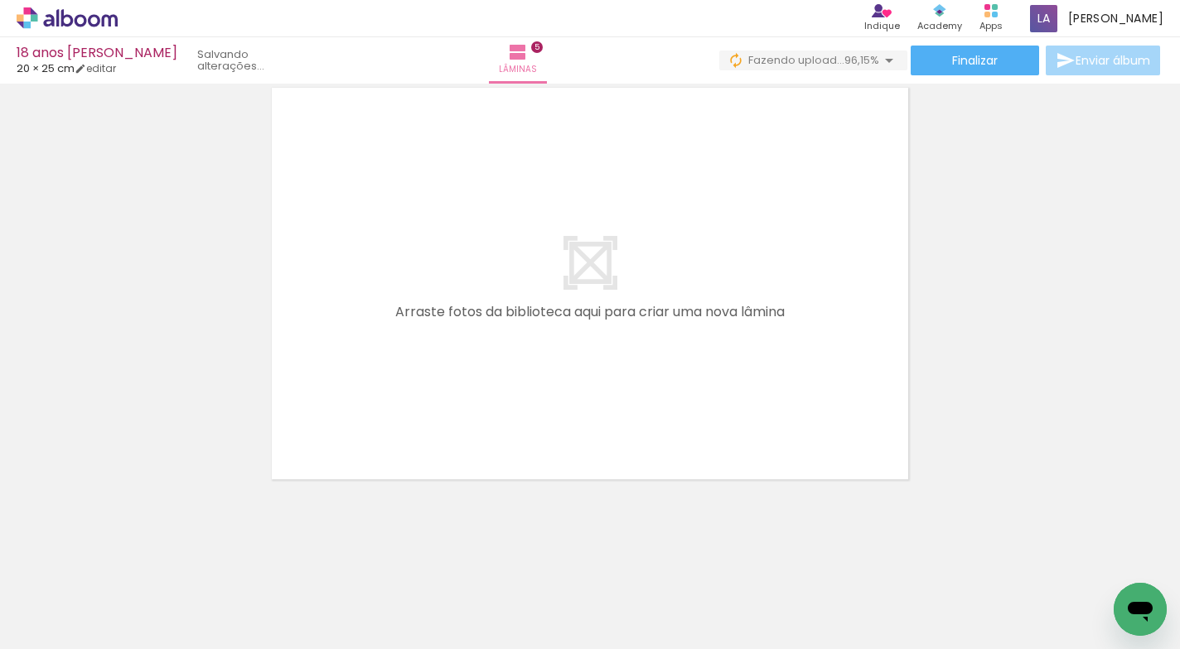
scroll to position [0, 1635]
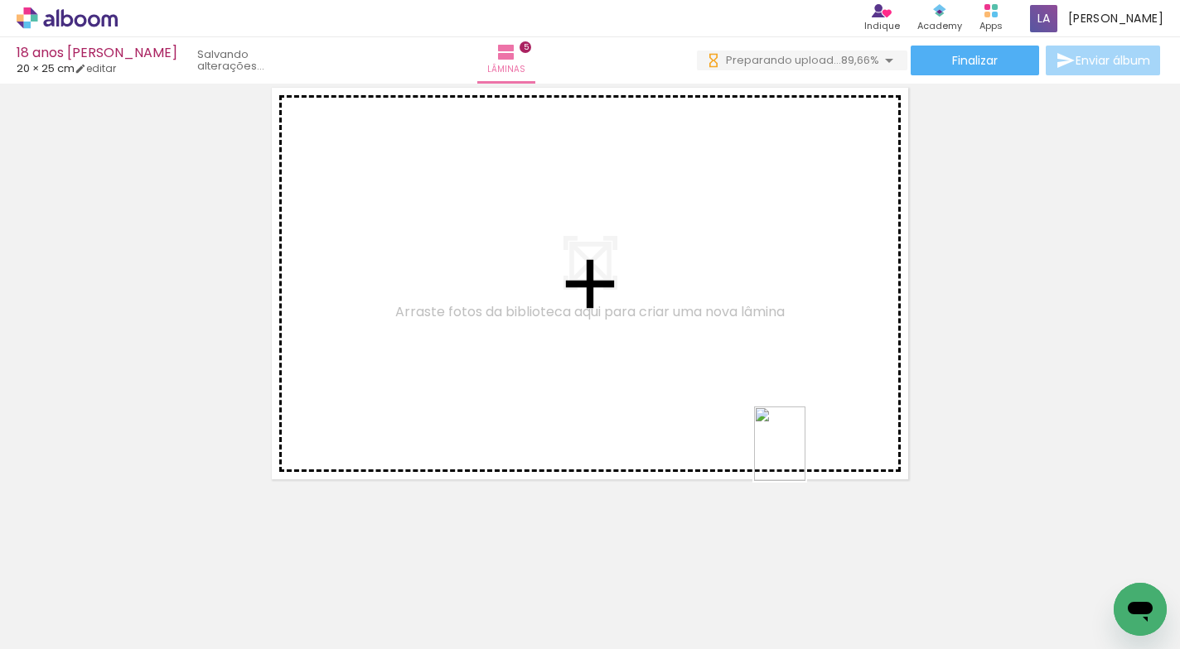
drag, startPoint x: 854, startPoint y: 604, endPoint x: 804, endPoint y: 456, distance: 155.9
click at [804, 456] on quentale-workspace at bounding box center [590, 324] width 1180 height 649
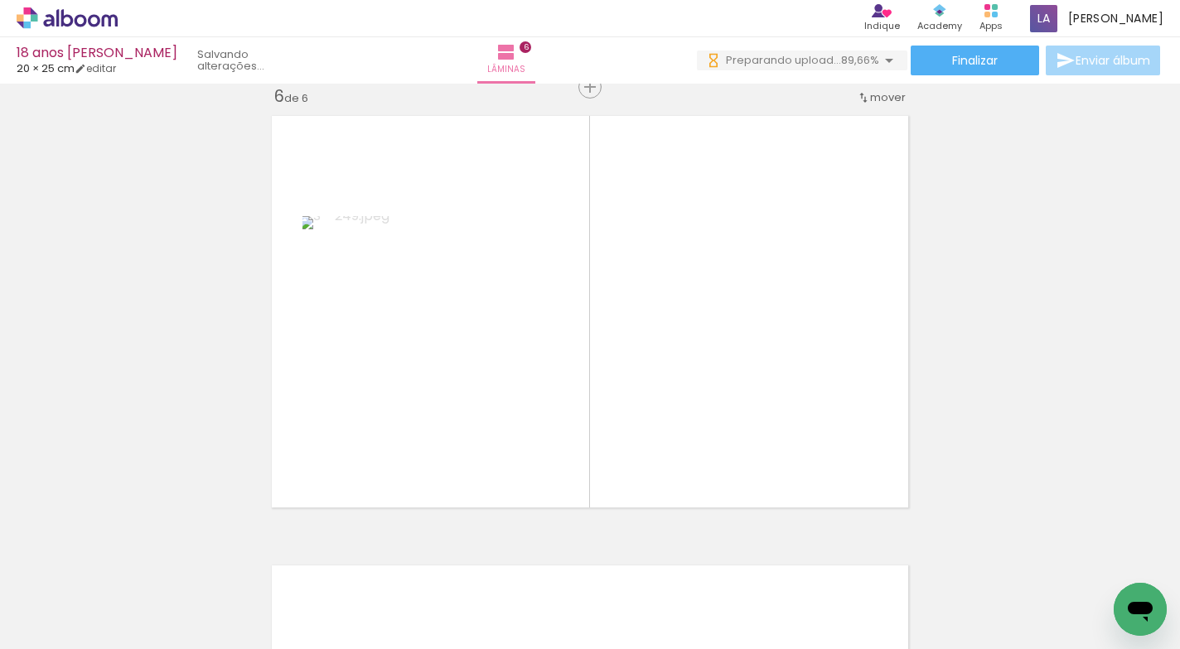
scroll to position [2270, 0]
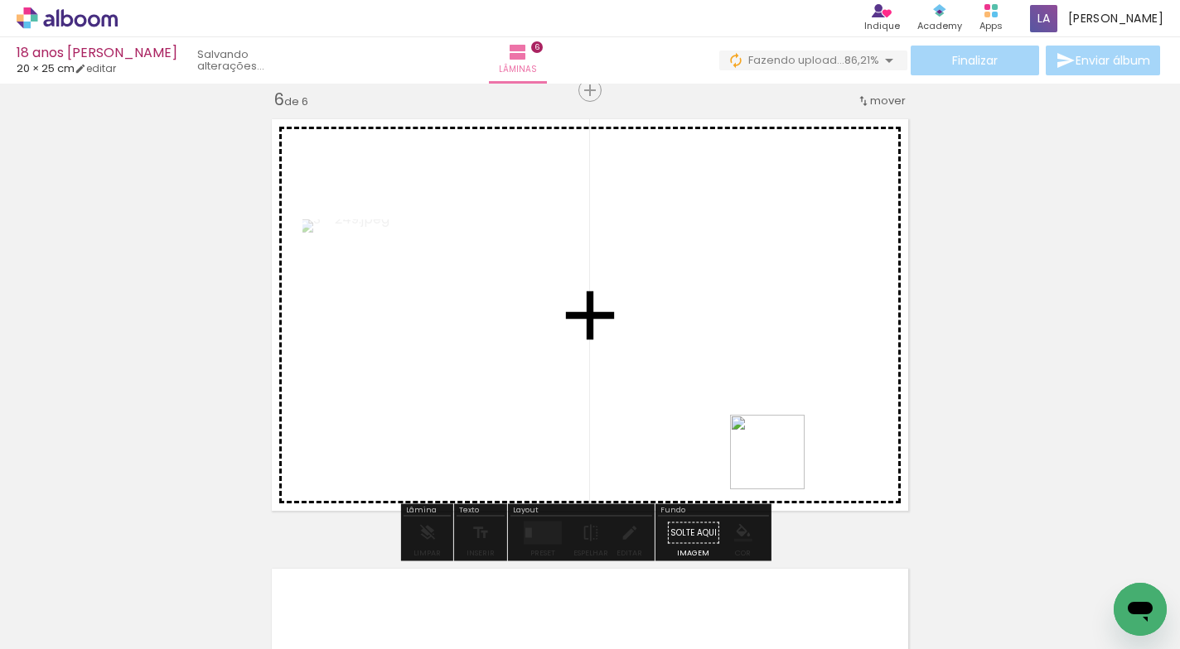
drag, startPoint x: 938, startPoint y: 592, endPoint x: 763, endPoint y: 436, distance: 234.7
click at [763, 436] on quentale-workspace at bounding box center [590, 324] width 1180 height 649
drag, startPoint x: 1049, startPoint y: 594, endPoint x: 1175, endPoint y: 558, distance: 131.9
click at [850, 414] on quentale-workspace at bounding box center [590, 324] width 1180 height 649
drag, startPoint x: 1143, startPoint y: 573, endPoint x: 842, endPoint y: 440, distance: 329.0
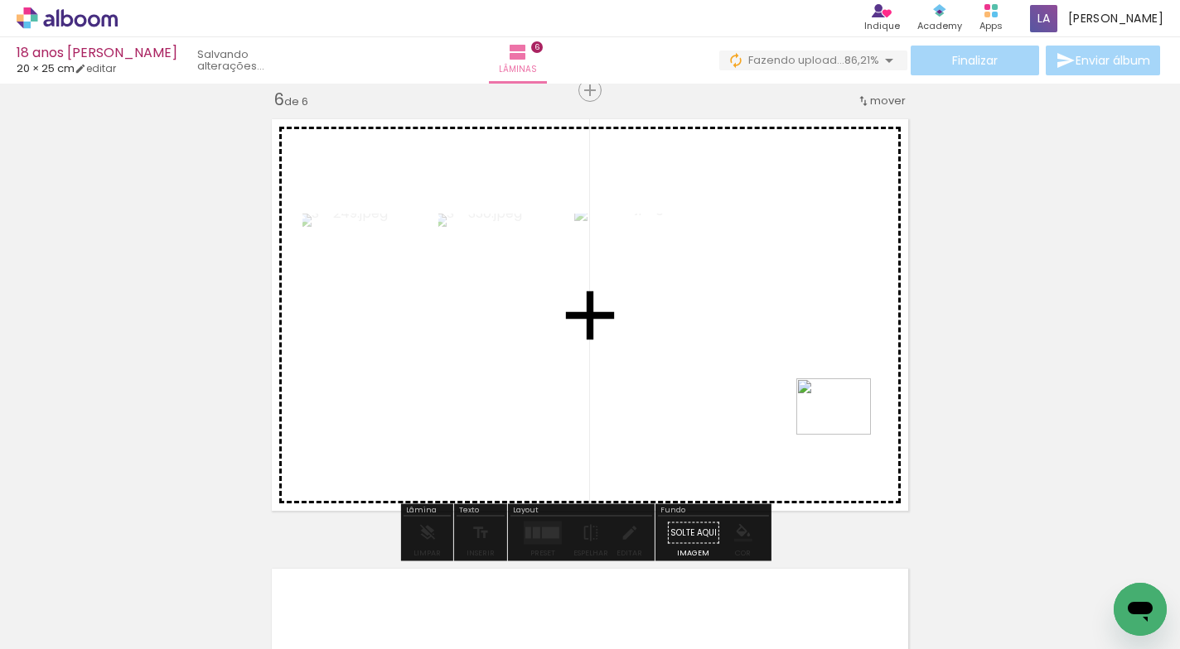
click at [846, 428] on quentale-workspace at bounding box center [590, 324] width 1180 height 649
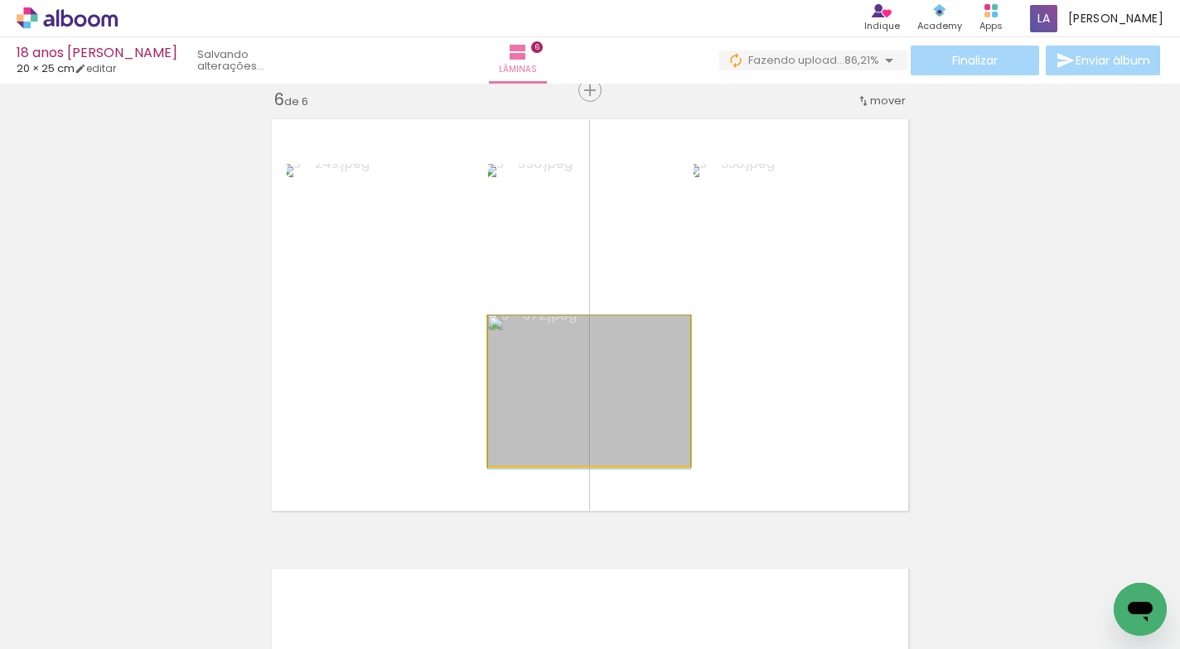
drag, startPoint x: 610, startPoint y: 411, endPoint x: 624, endPoint y: 412, distance: 14.1
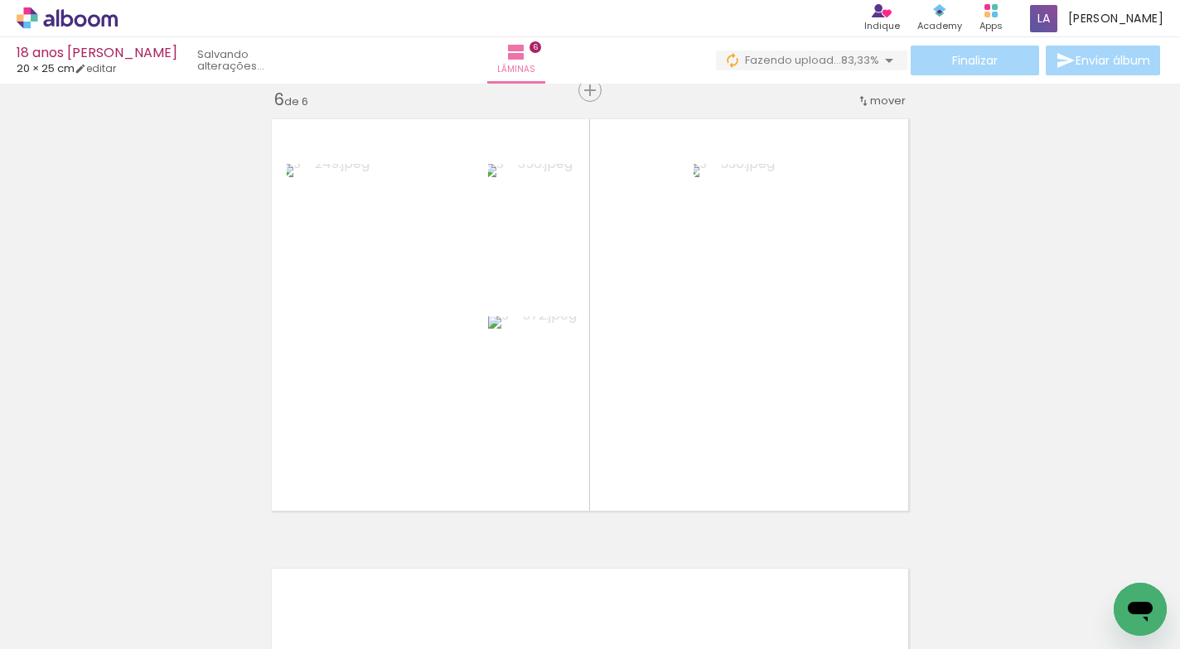
scroll to position [0, 1728]
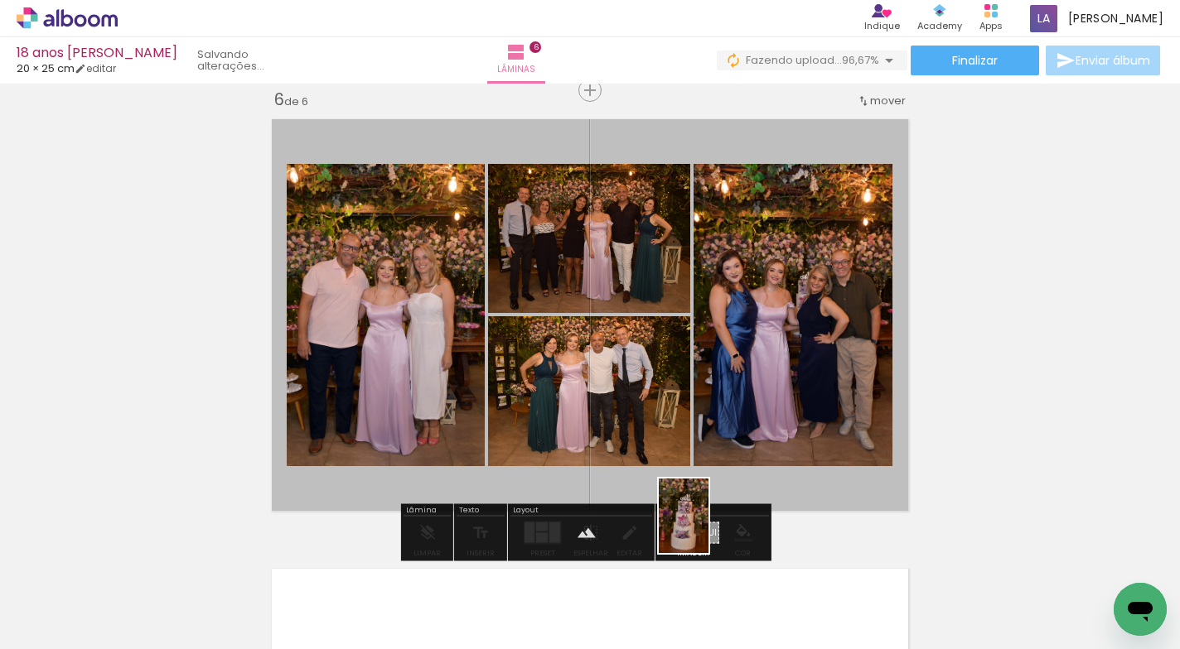
drag, startPoint x: 1124, startPoint y: 570, endPoint x: 708, endPoint y: 529, distance: 417.9
click at [708, 529] on quentale-workspace at bounding box center [590, 324] width 1180 height 649
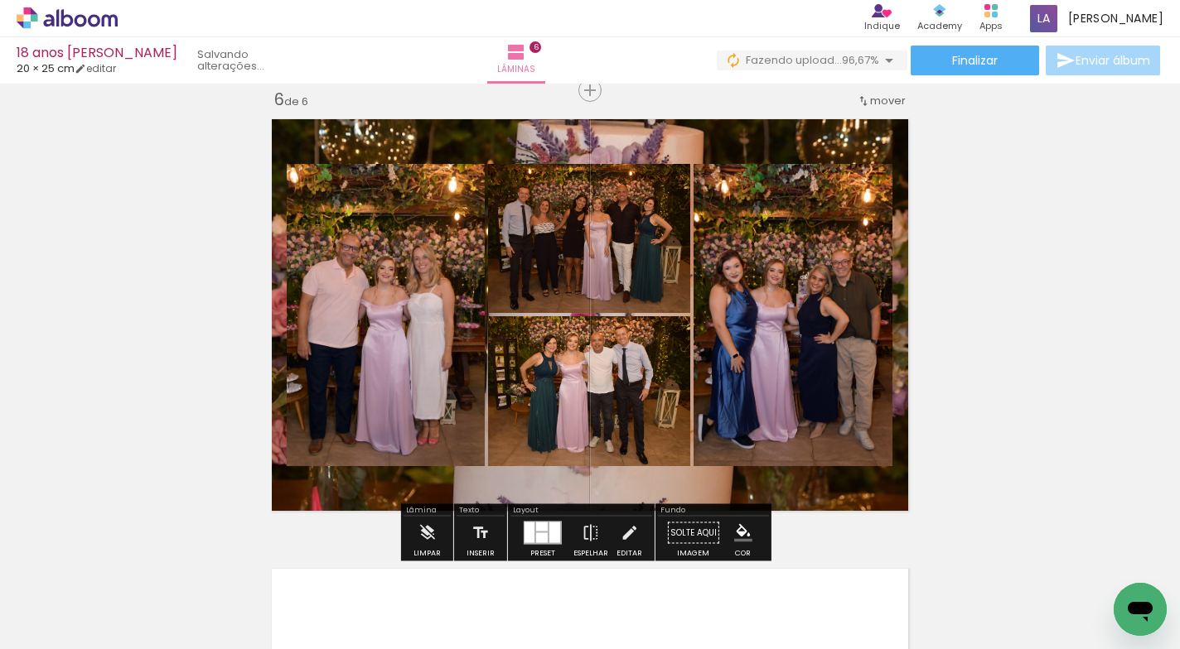
click at [770, 484] on quentale-layouter at bounding box center [589, 315] width 653 height 408
click at [770, 484] on quentale-photo at bounding box center [589, 315] width 653 height 408
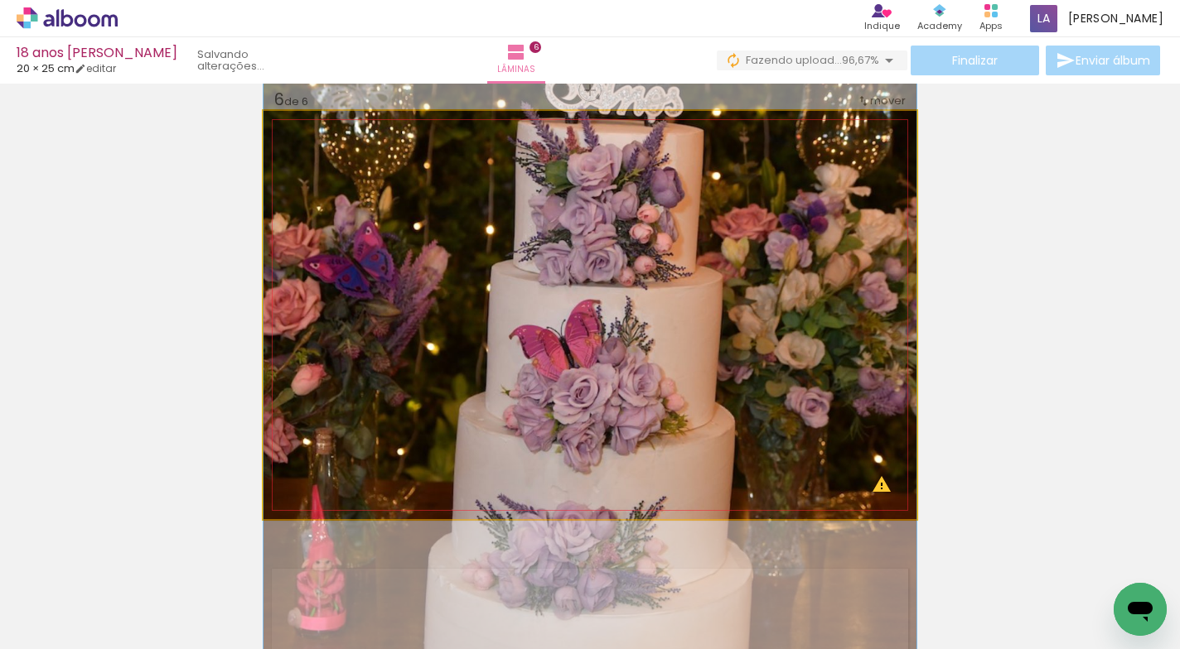
drag, startPoint x: 697, startPoint y: 338, endPoint x: 555, endPoint y: 175, distance: 216.1
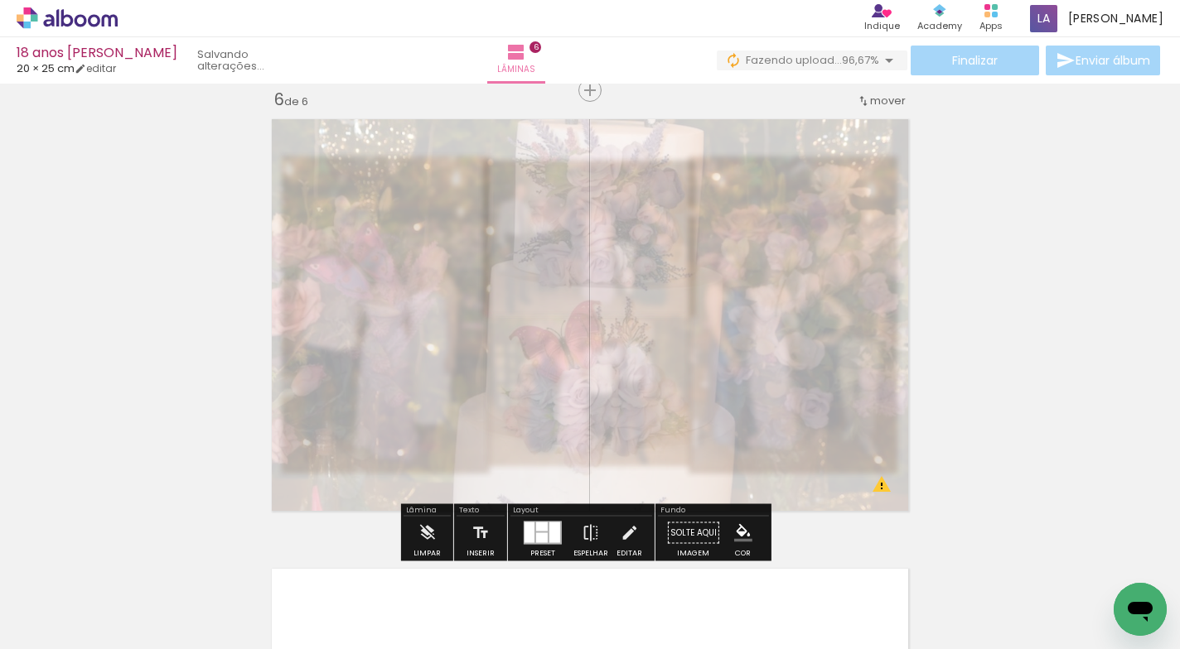
drag, startPoint x: 472, startPoint y: 156, endPoint x: 446, endPoint y: 167, distance: 27.8
type paper-slider "20"
click at [443, 162] on div at bounding box center [456, 153] width 27 height 27
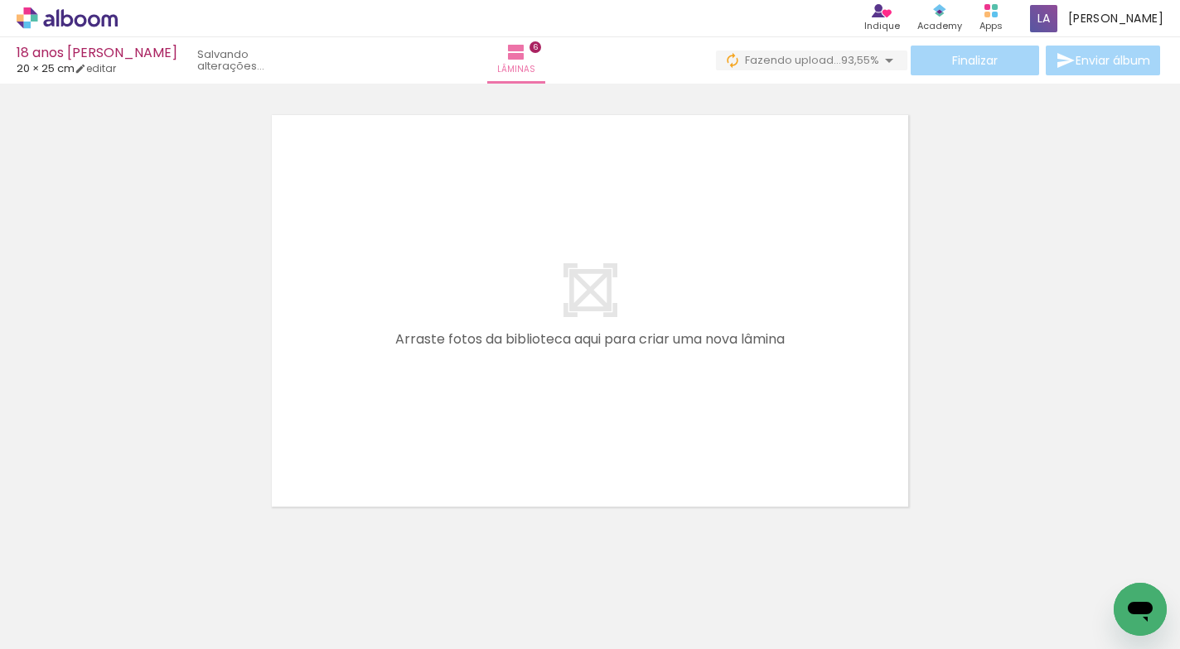
scroll to position [0, 2099]
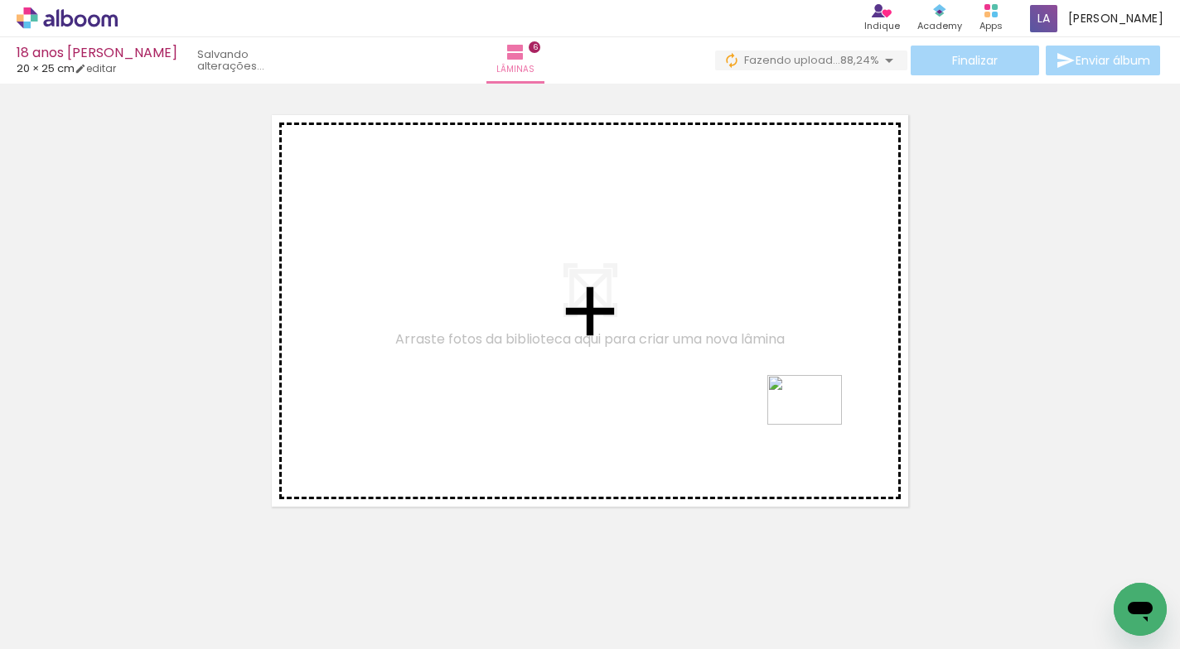
drag, startPoint x: 870, startPoint y: 595, endPoint x: 817, endPoint y: 425, distance: 177.9
click at [817, 425] on quentale-workspace at bounding box center [590, 324] width 1180 height 649
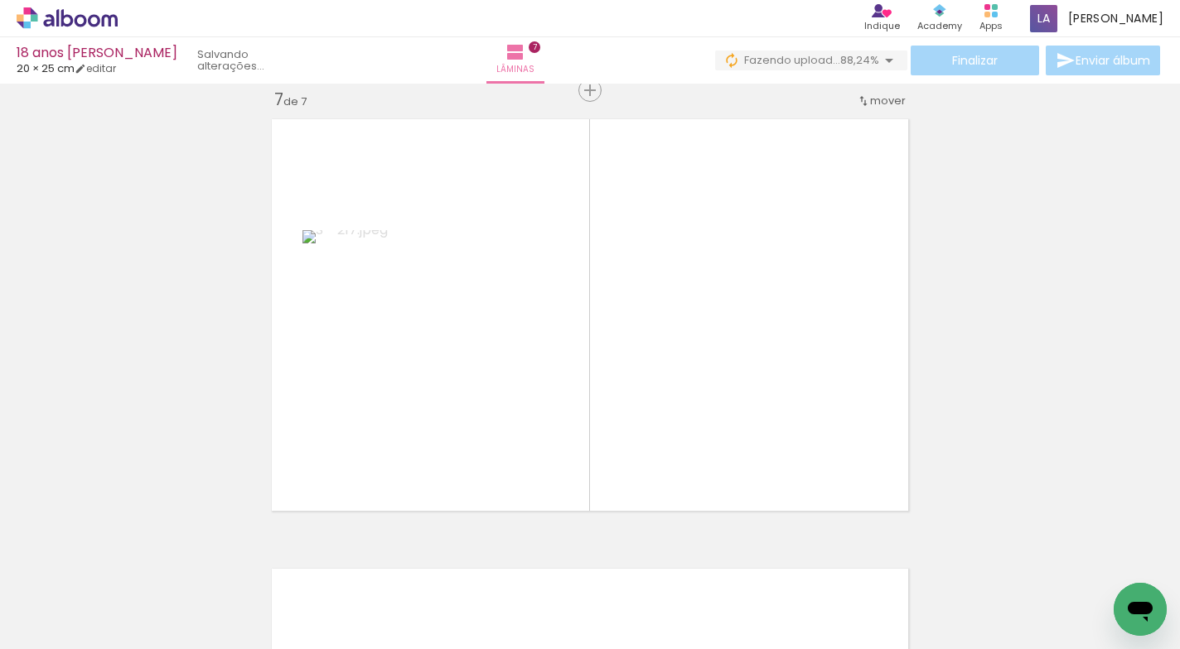
scroll to position [2720, 0]
drag, startPoint x: 950, startPoint y: 601, endPoint x: 751, endPoint y: 443, distance: 253.6
click at [751, 443] on quentale-workspace at bounding box center [590, 324] width 1180 height 649
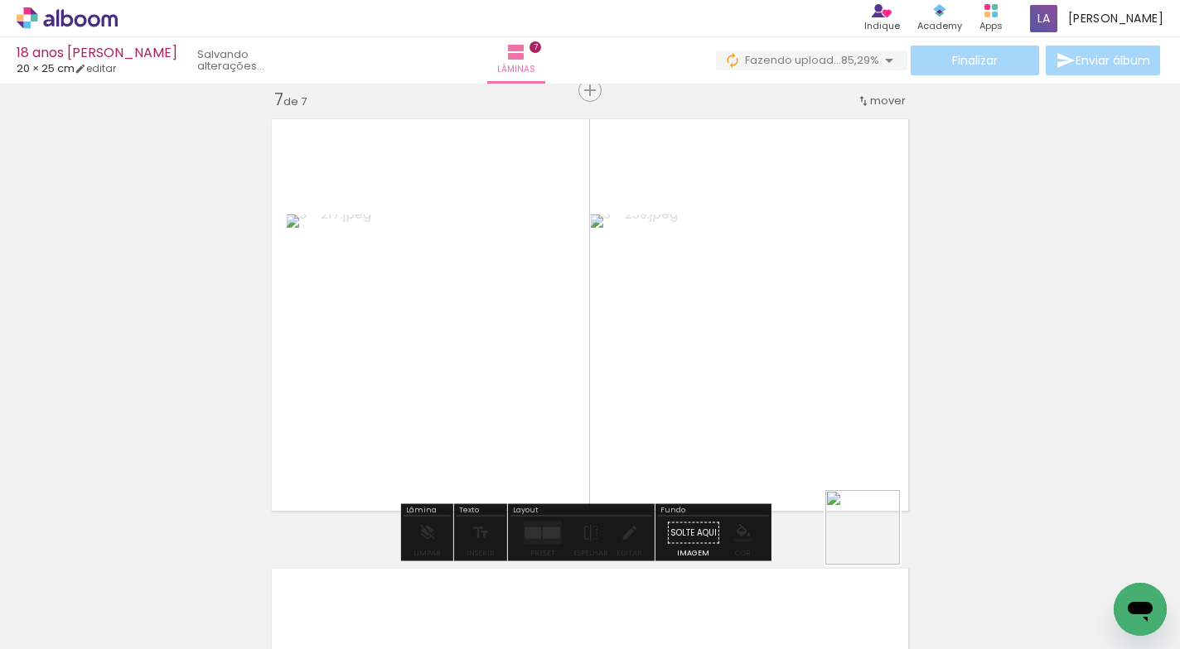
drag, startPoint x: 1031, startPoint y: 584, endPoint x: 1054, endPoint y: 519, distance: 68.4
click at [799, 445] on quentale-workspace at bounding box center [590, 324] width 1180 height 649
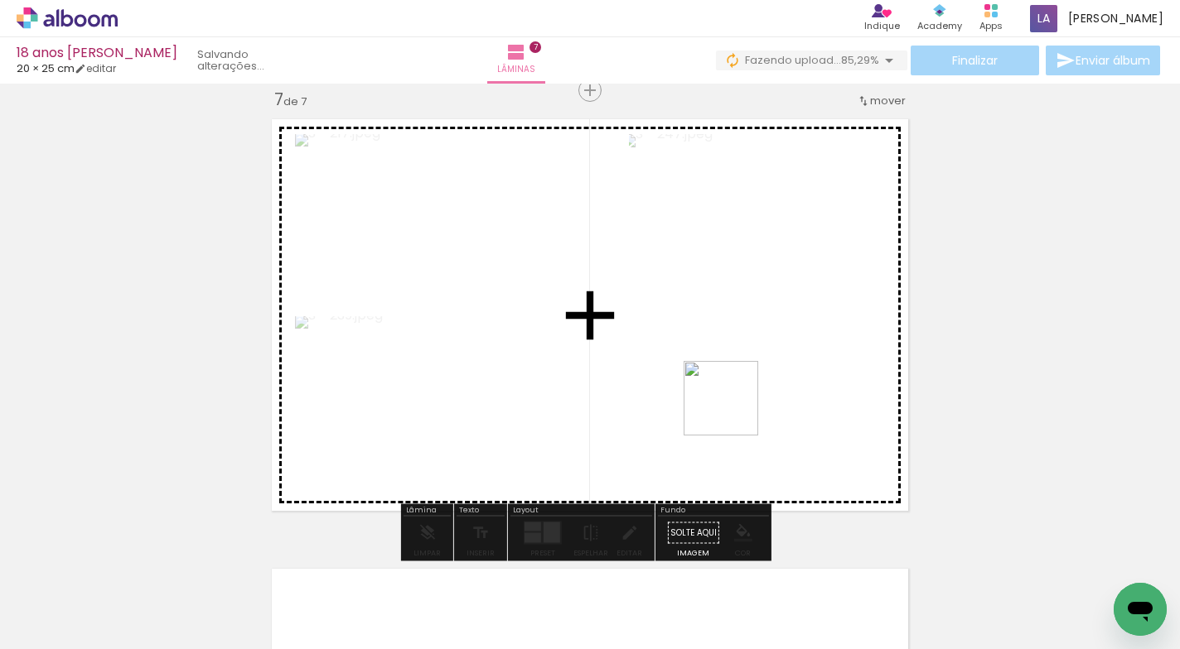
drag, startPoint x: 1127, startPoint y: 565, endPoint x: 733, endPoint y: 411, distance: 422.6
click at [732, 411] on quentale-workspace at bounding box center [590, 324] width 1180 height 649
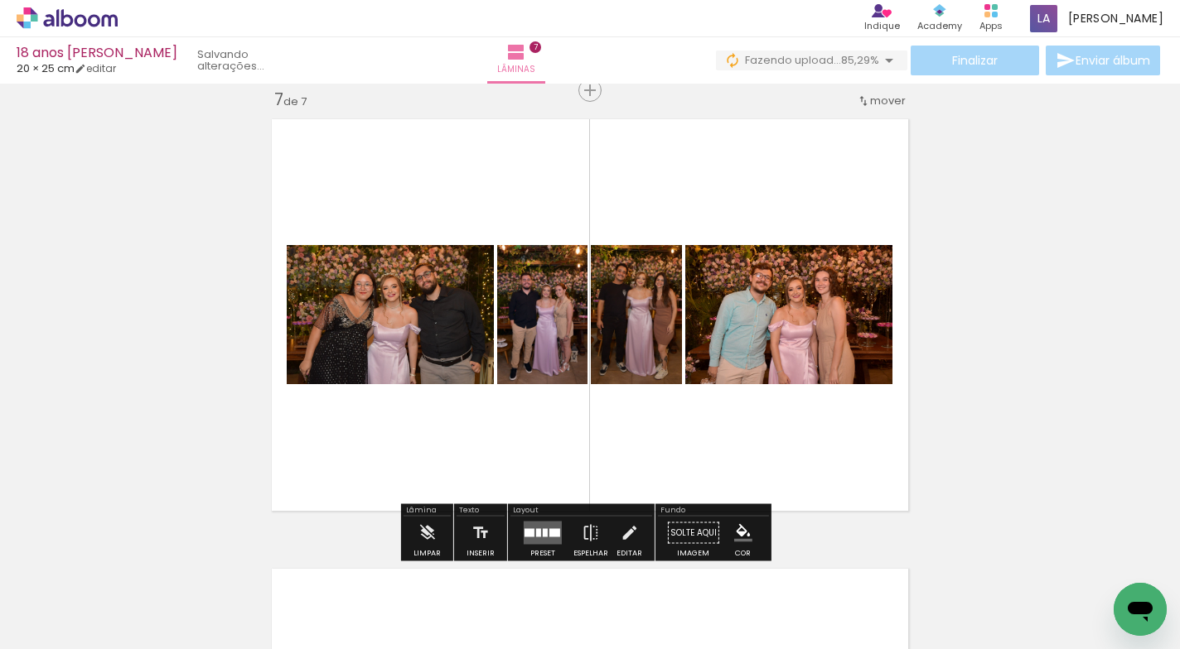
click at [529, 531] on div at bounding box center [529, 533] width 10 height 8
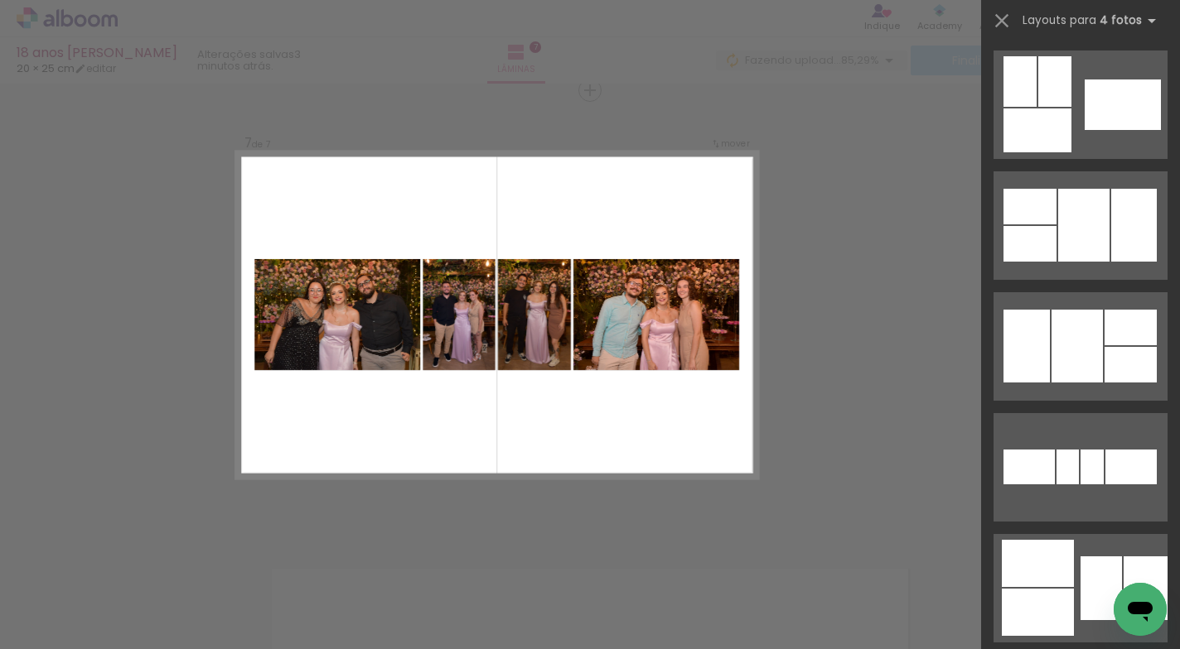
scroll to position [0, 0]
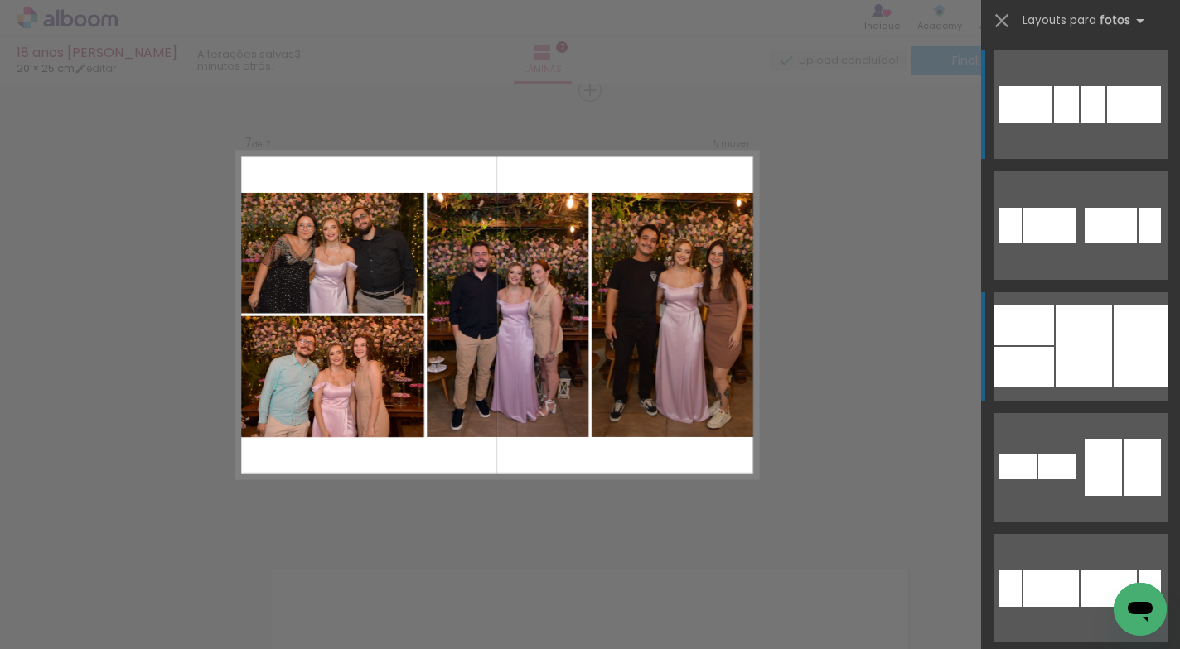
click at [1120, 343] on div at bounding box center [1140, 346] width 54 height 81
click at [1116, 343] on div at bounding box center [1140, 346] width 54 height 81
click at [1098, 338] on div at bounding box center [1083, 346] width 56 height 81
click at [1123, 338] on div at bounding box center [1140, 346] width 54 height 81
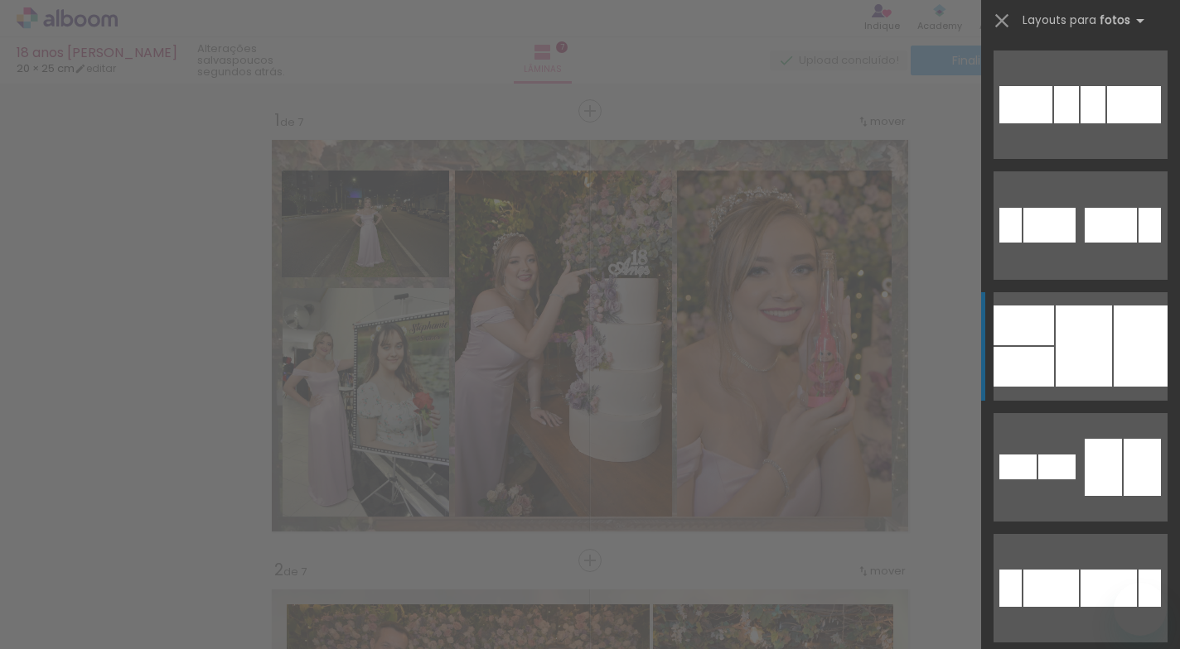
click at [1089, 359] on div at bounding box center [1083, 346] width 56 height 81
click at [1080, 356] on div at bounding box center [1083, 346] width 56 height 81
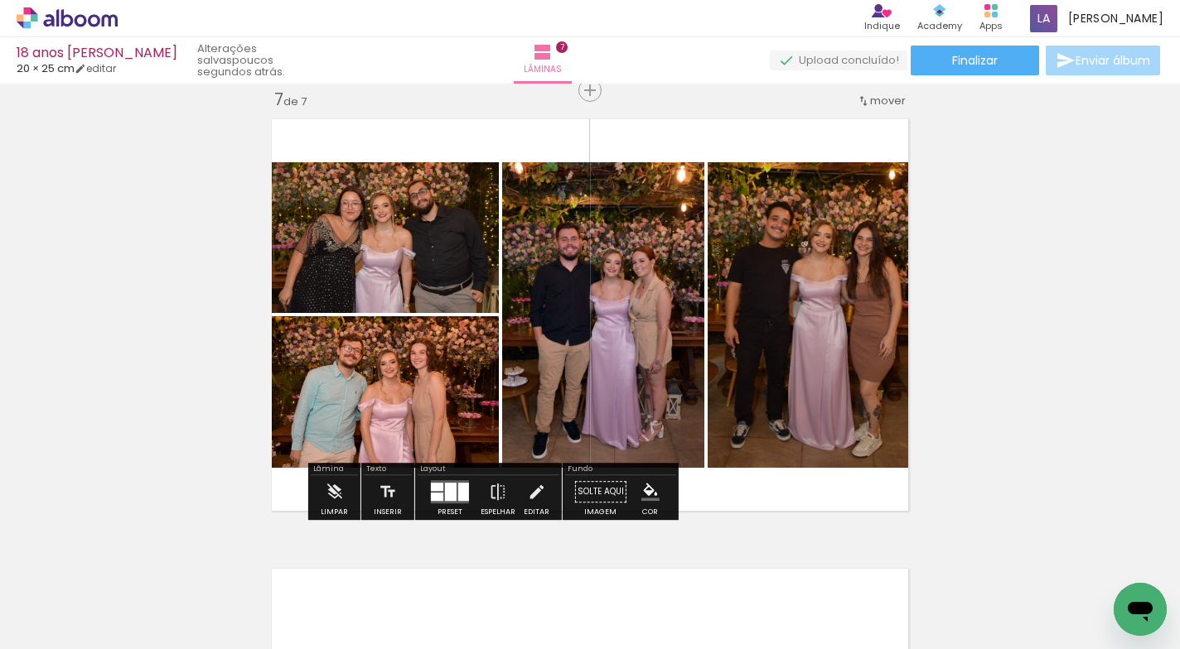
click at [617, 287] on quentale-photo at bounding box center [603, 315] width 202 height 306
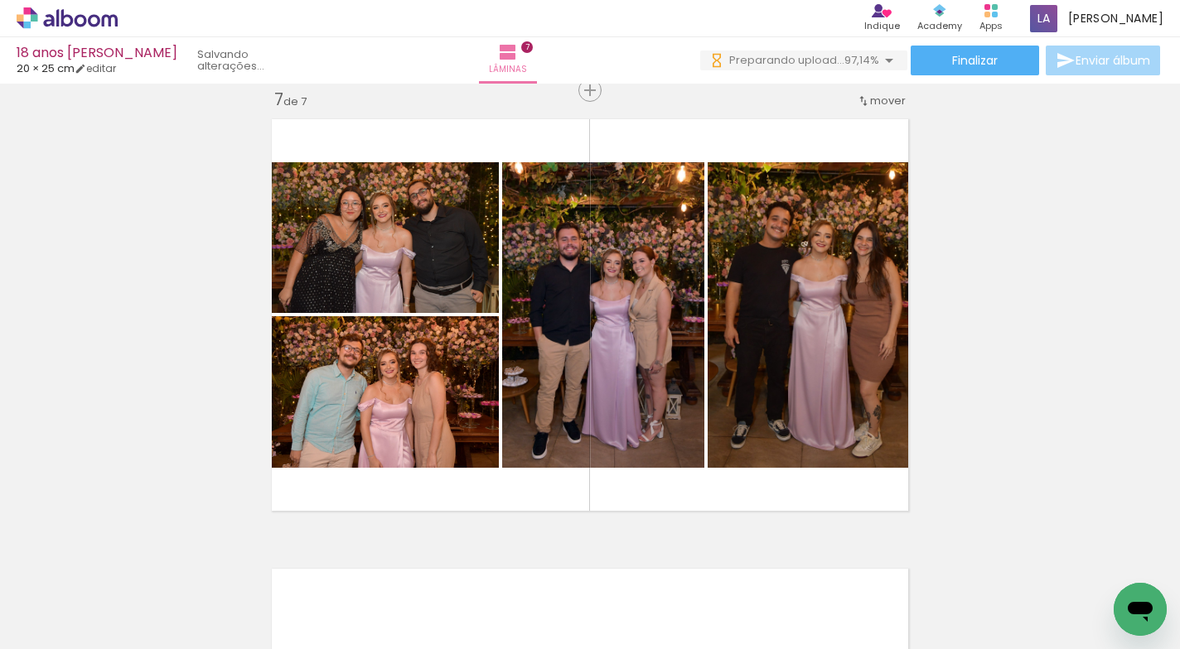
scroll to position [0, 2192]
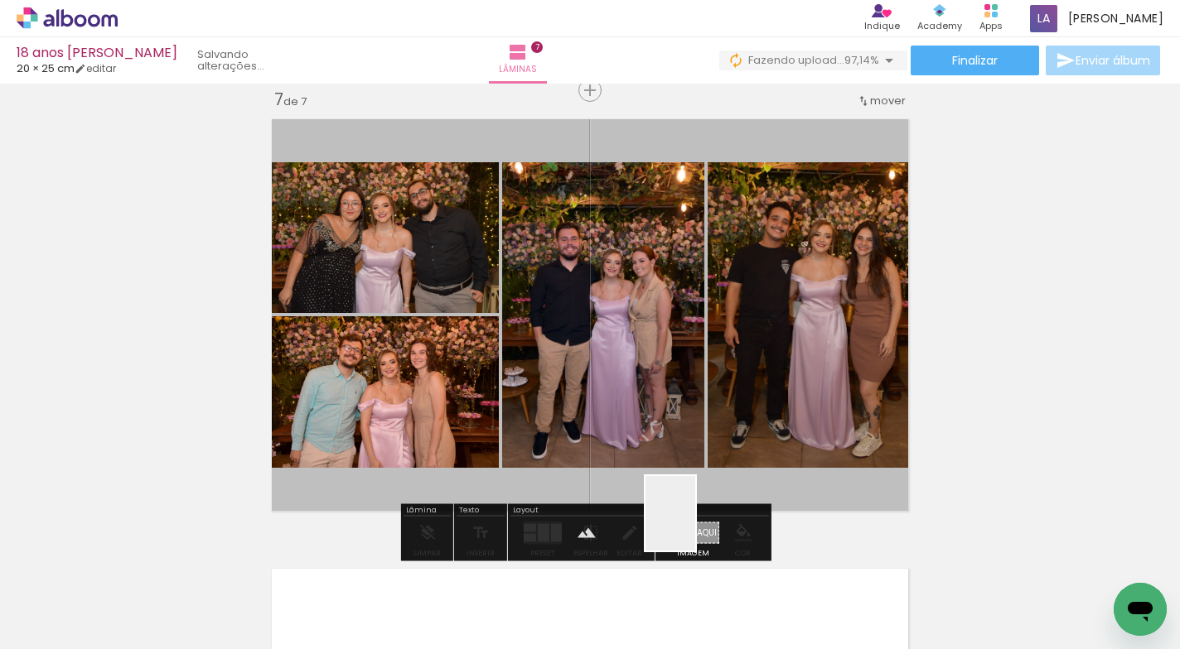
drag, startPoint x: 1126, startPoint y: 572, endPoint x: 695, endPoint y: 526, distance: 433.3
click at [695, 526] on quentale-workspace at bounding box center [590, 324] width 1180 height 649
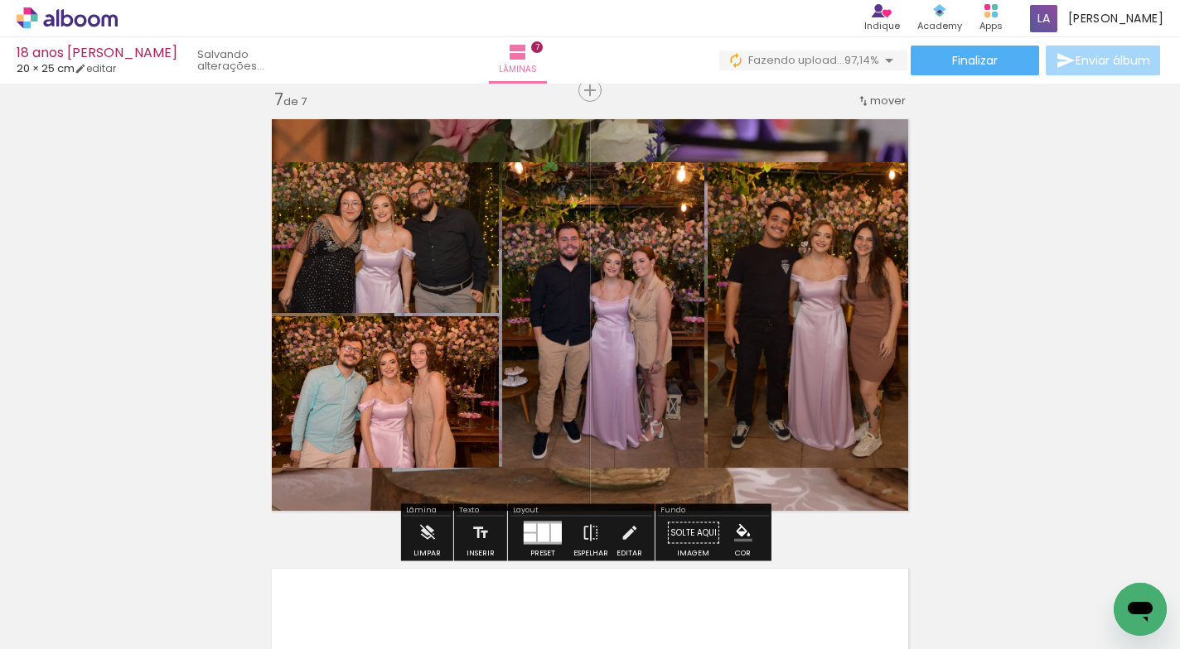
click at [761, 476] on quentale-layouter at bounding box center [589, 315] width 653 height 408
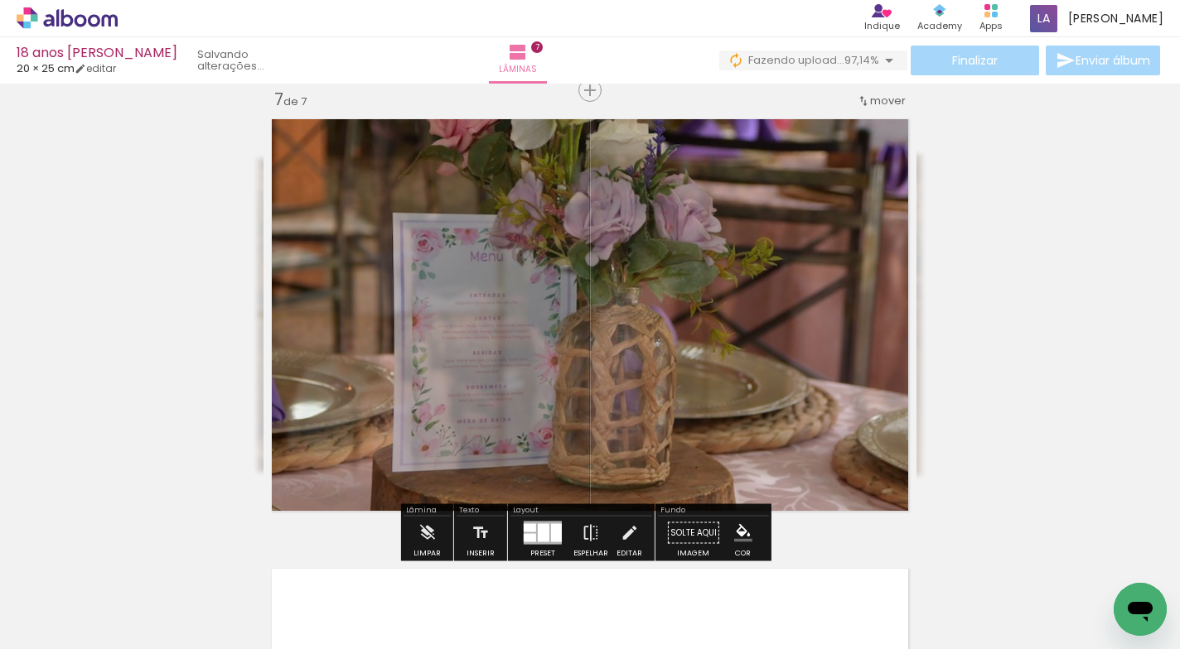
click at [761, 476] on quentale-photo at bounding box center [589, 315] width 653 height 408
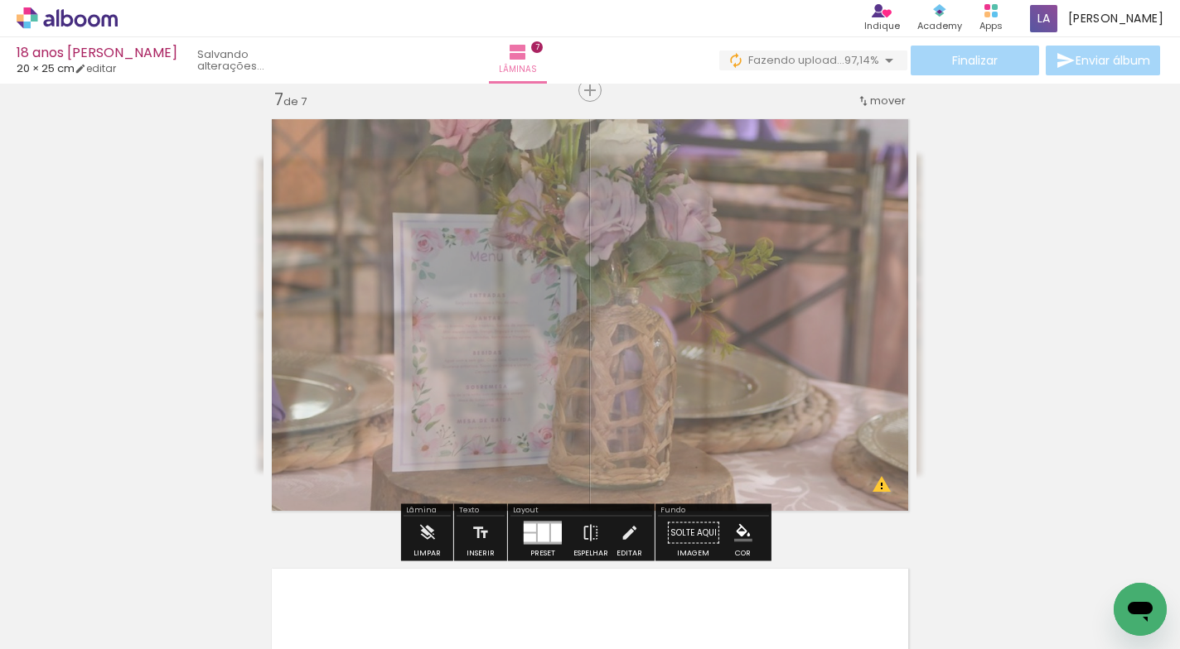
drag, startPoint x: 495, startPoint y: 154, endPoint x: 475, endPoint y: 184, distance: 35.8
type paper-slider "55"
click at [472, 161] on div at bounding box center [485, 153] width 27 height 27
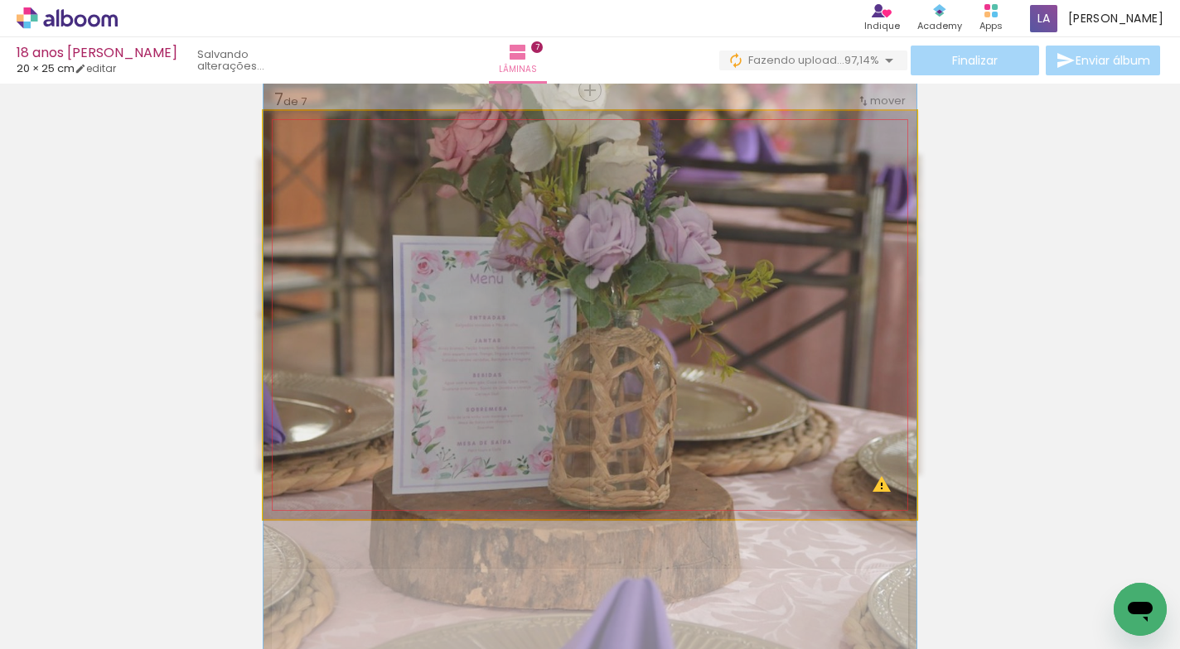
drag, startPoint x: 717, startPoint y: 288, endPoint x: 716, endPoint y: 307, distance: 18.2
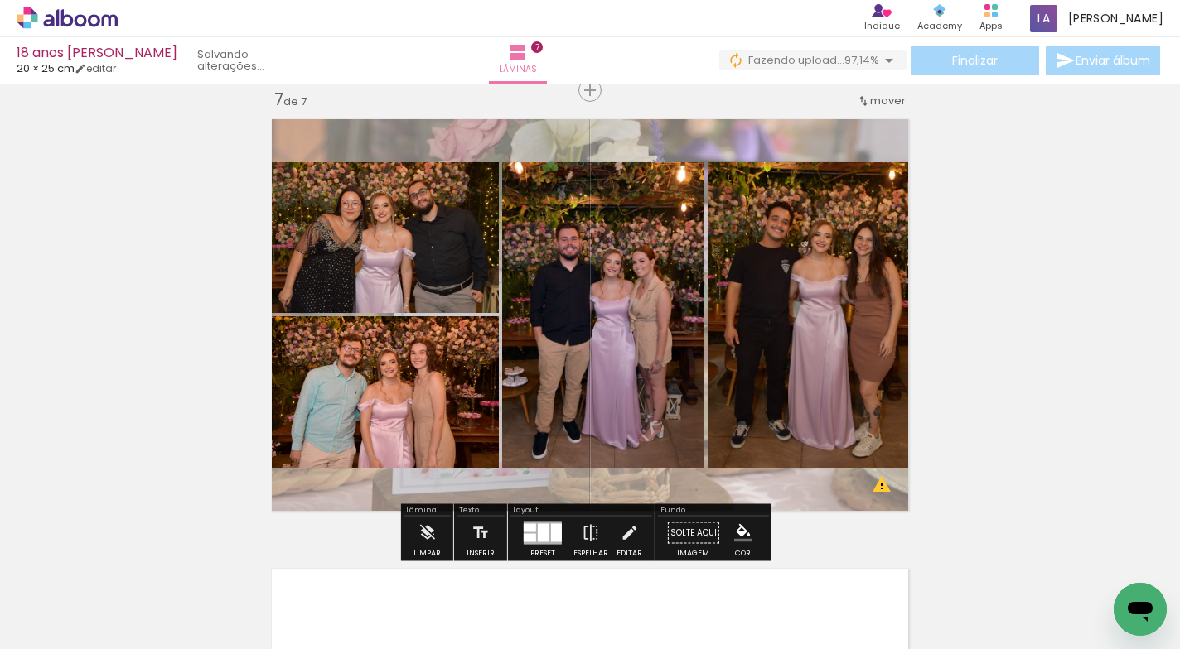
drag, startPoint x: 697, startPoint y: 146, endPoint x: 701, endPoint y: 135, distance: 11.5
click at [698, 176] on quentale-layouter at bounding box center [589, 315] width 653 height 408
click at [701, 134] on quentale-layouter at bounding box center [589, 315] width 653 height 408
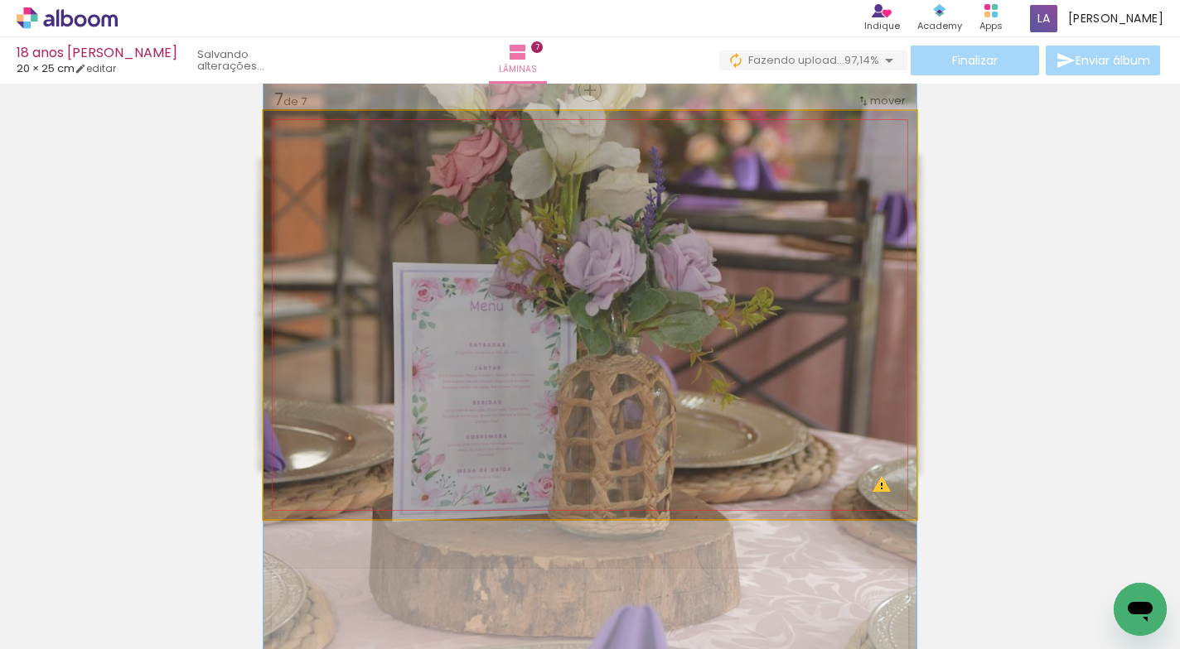
drag, startPoint x: 699, startPoint y: 142, endPoint x: 698, endPoint y: 165, distance: 22.4
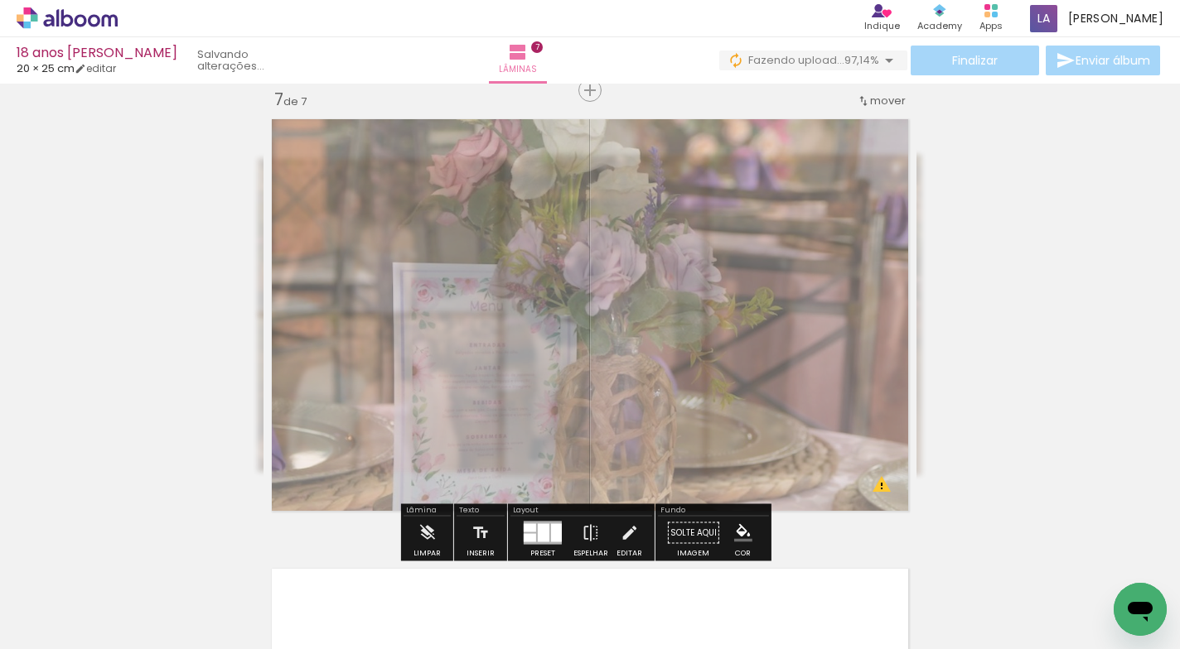
drag, startPoint x: 1163, startPoint y: 185, endPoint x: 1104, endPoint y: 222, distance: 69.6
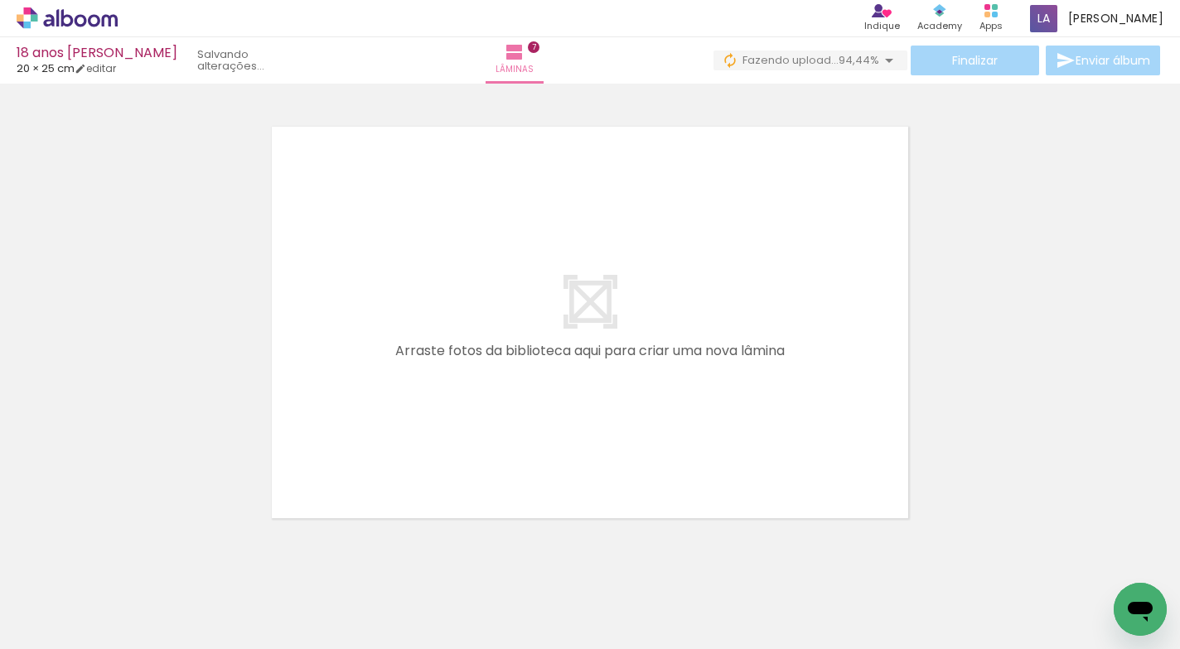
scroll to position [0, 2656]
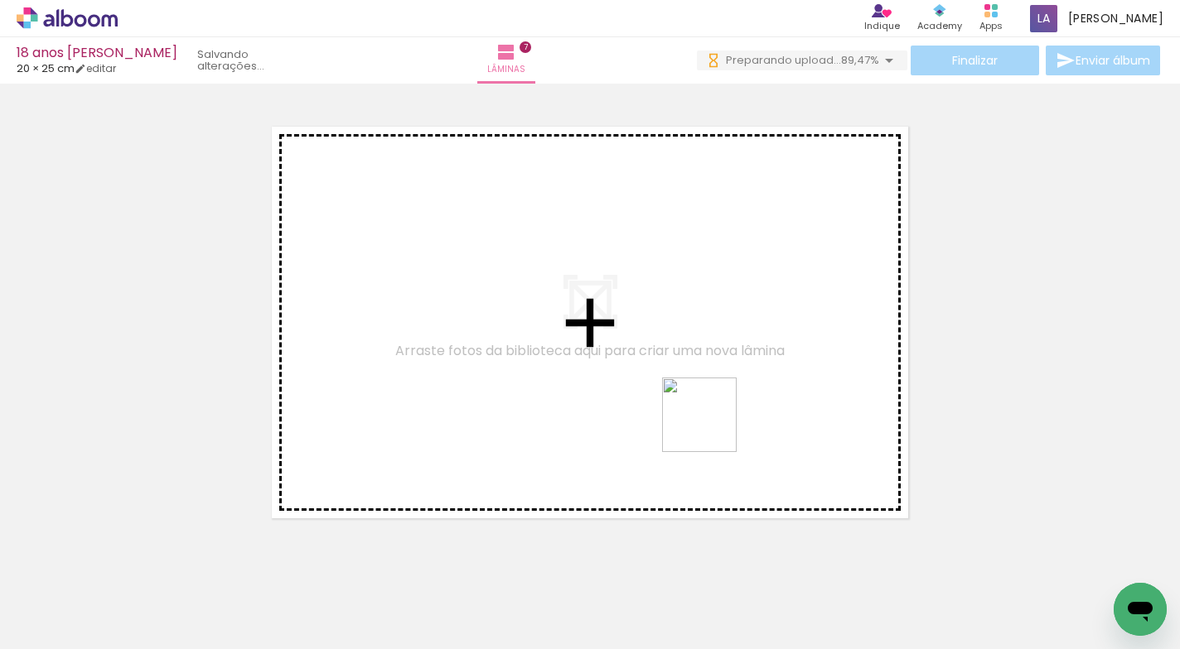
drag, startPoint x: 764, startPoint y: 602, endPoint x: 712, endPoint y: 426, distance: 184.0
click at [712, 426] on quentale-workspace at bounding box center [590, 324] width 1180 height 649
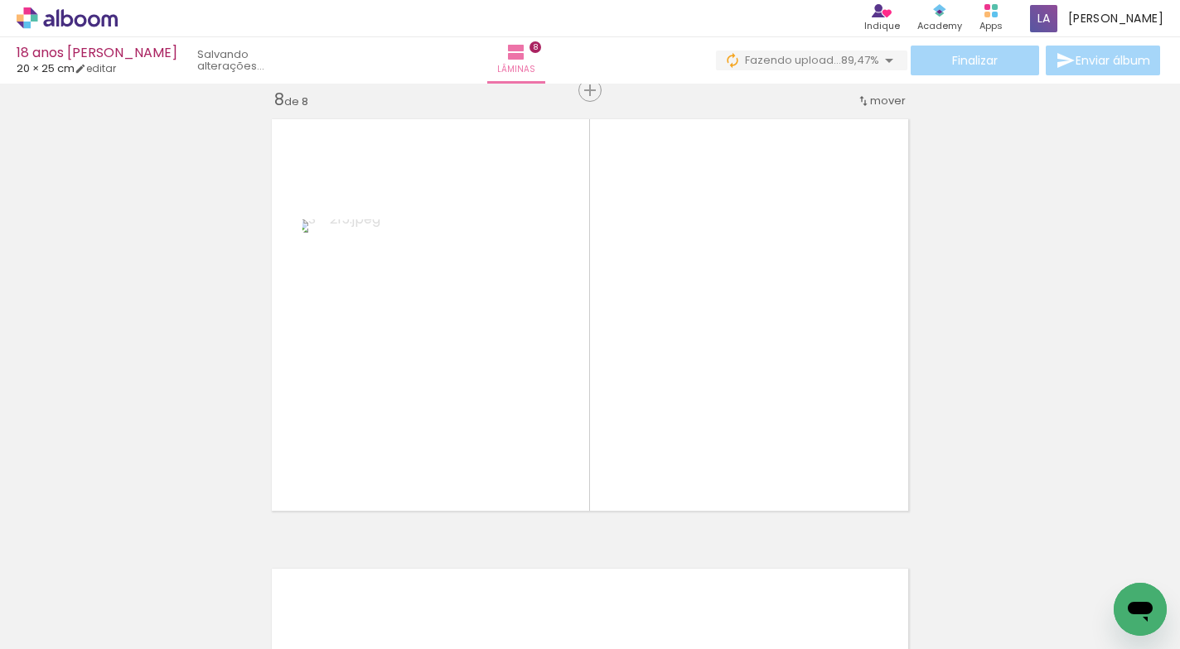
scroll to position [0, 0]
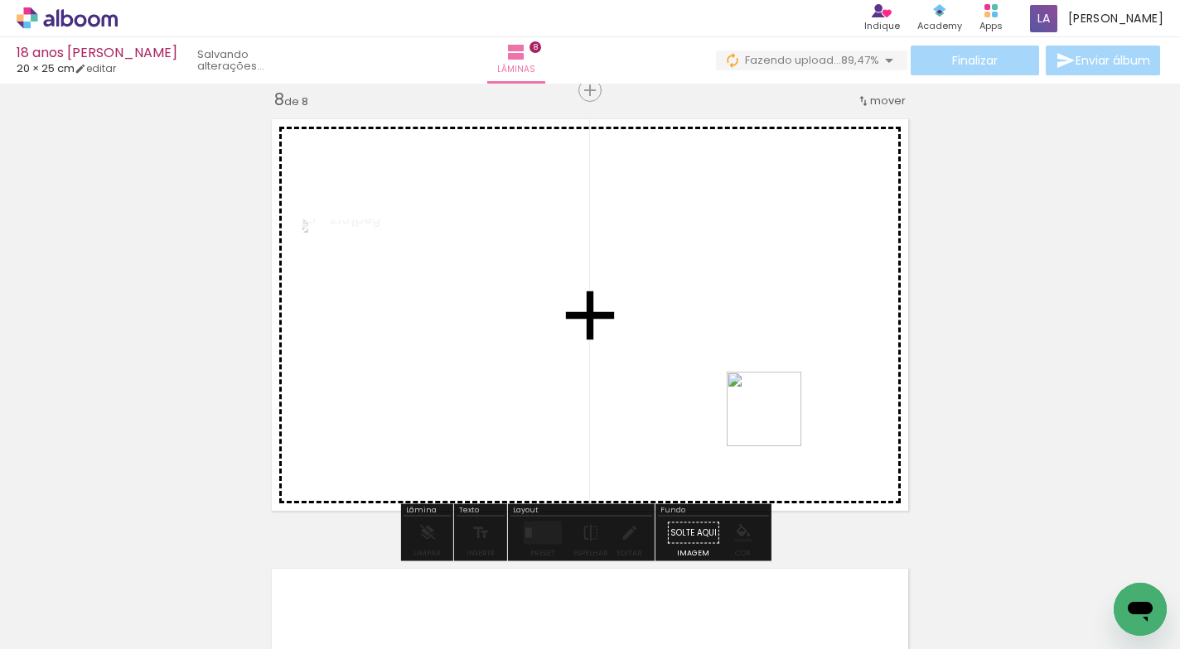
click at [776, 422] on quentale-workspace at bounding box center [590, 324] width 1180 height 649
drag, startPoint x: 944, startPoint y: 583, endPoint x: 1029, endPoint y: 548, distance: 92.5
click at [788, 403] on quentale-workspace at bounding box center [590, 324] width 1180 height 649
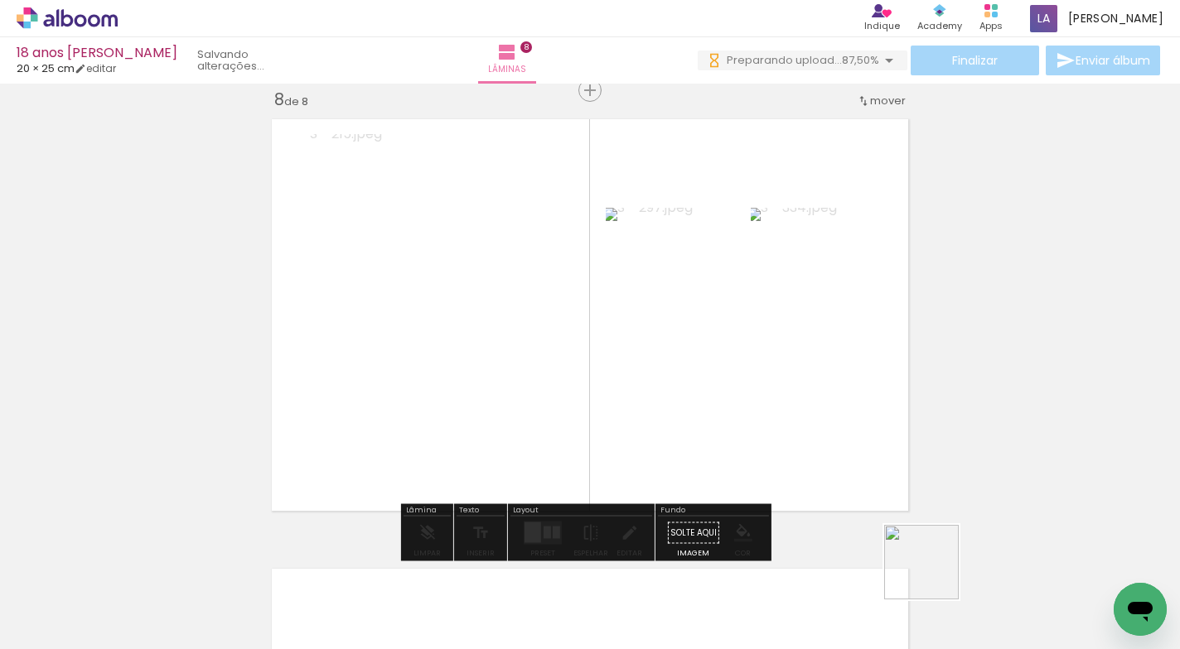
drag, startPoint x: 1037, startPoint y: 586, endPoint x: 820, endPoint y: 434, distance: 265.2
click at [820, 434] on quentale-workspace at bounding box center [590, 324] width 1180 height 649
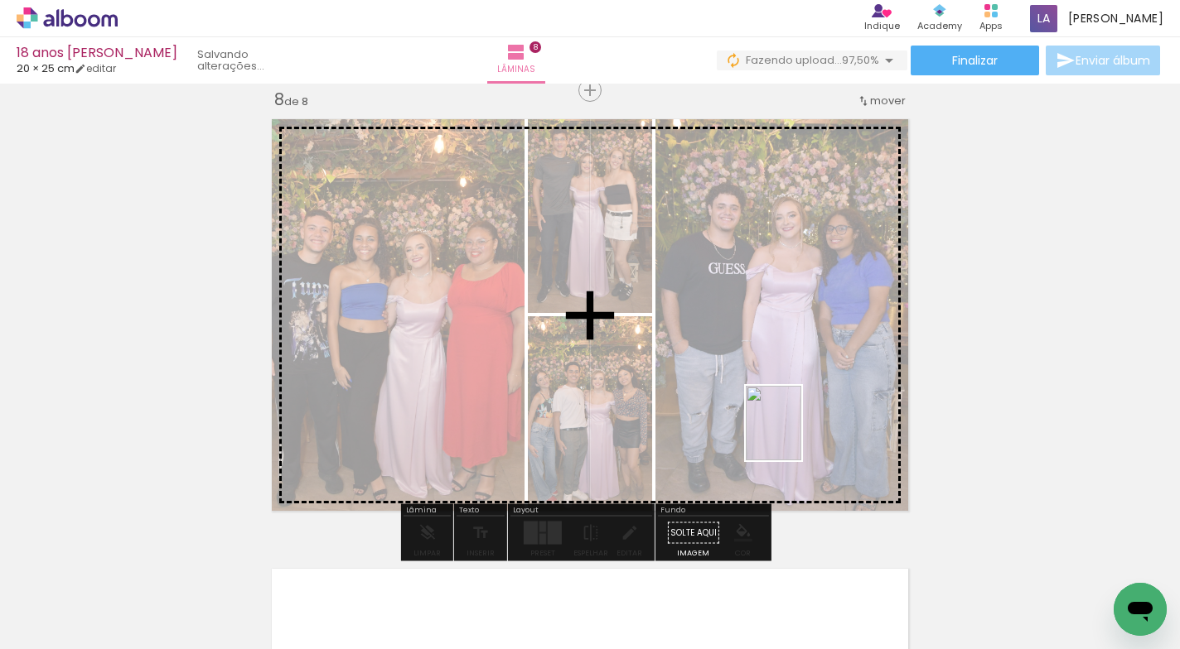
drag, startPoint x: 1117, startPoint y: 566, endPoint x: 795, endPoint y: 436, distance: 346.7
click at [795, 436] on quentale-workspace at bounding box center [590, 324] width 1180 height 649
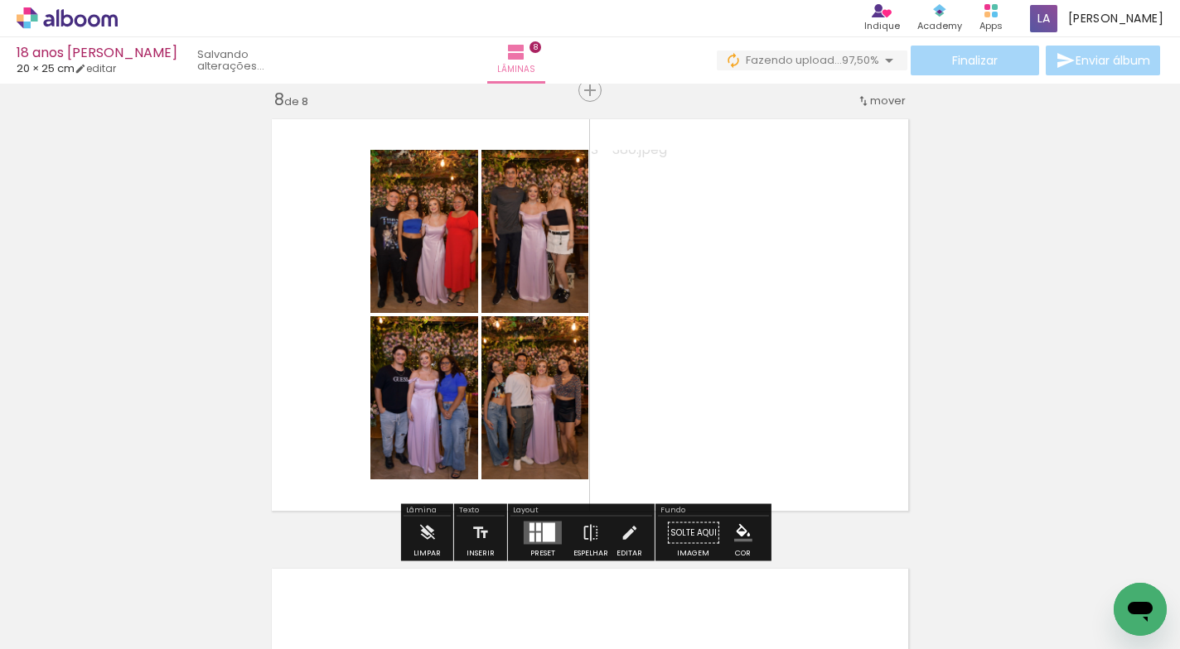
click at [529, 531] on div at bounding box center [531, 528] width 5 height 8
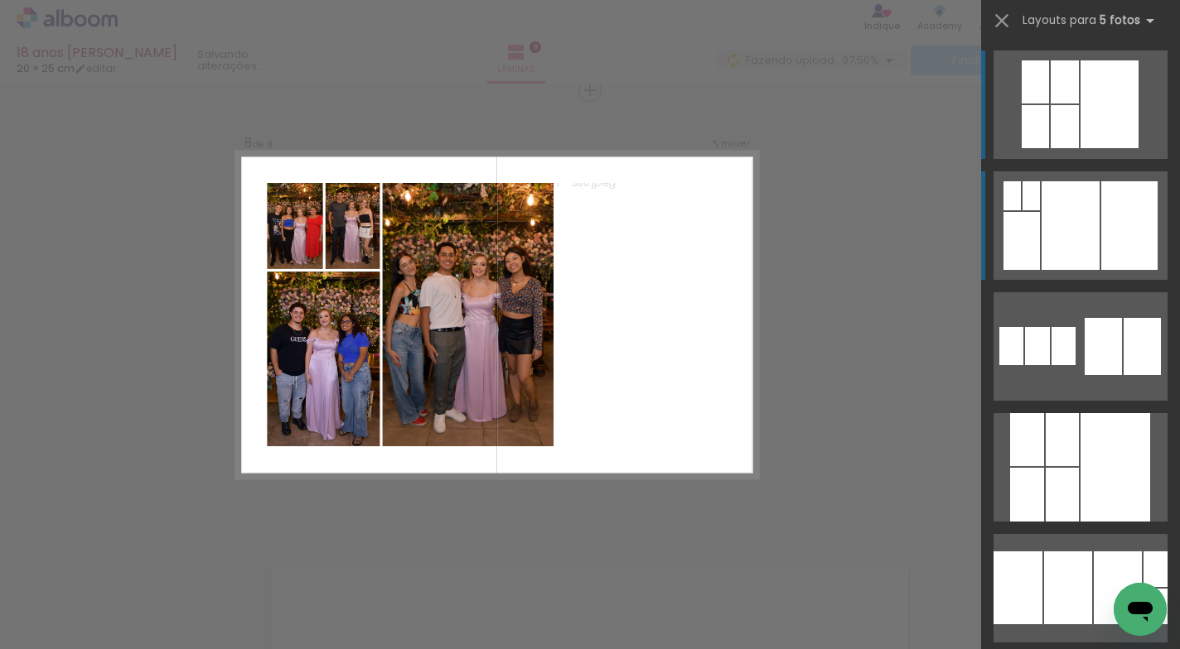
click at [1089, 229] on div at bounding box center [1070, 225] width 58 height 89
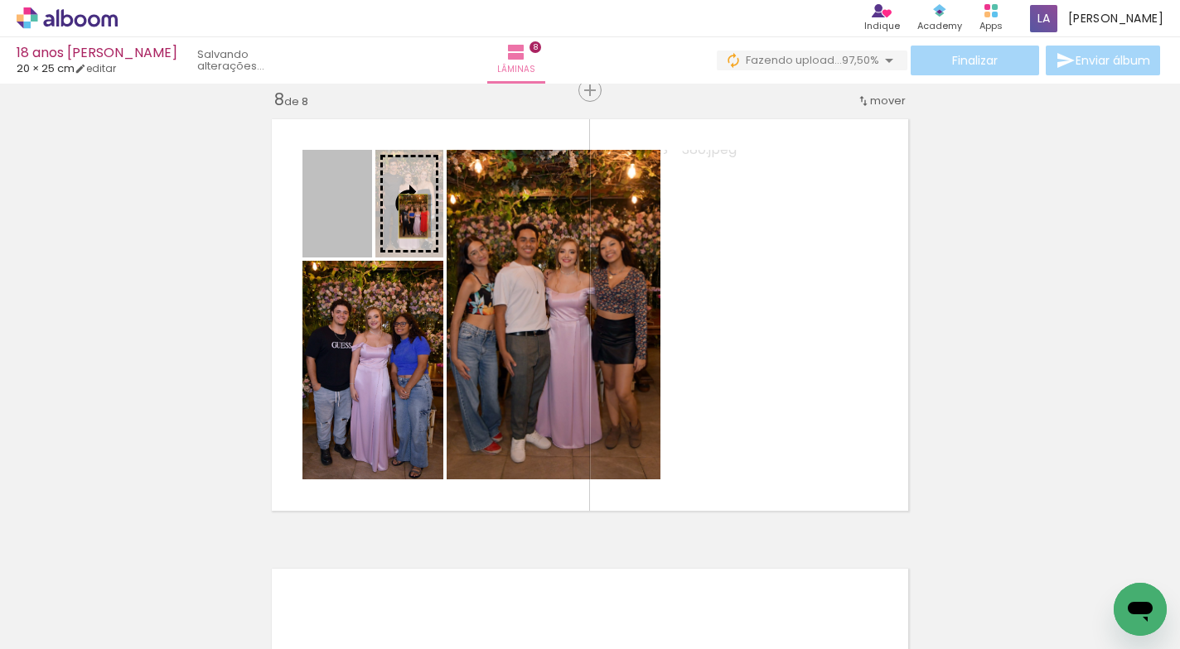
drag, startPoint x: 320, startPoint y: 214, endPoint x: 407, endPoint y: 216, distance: 87.0
click at [0, 0] on slot at bounding box center [0, 0] width 0 height 0
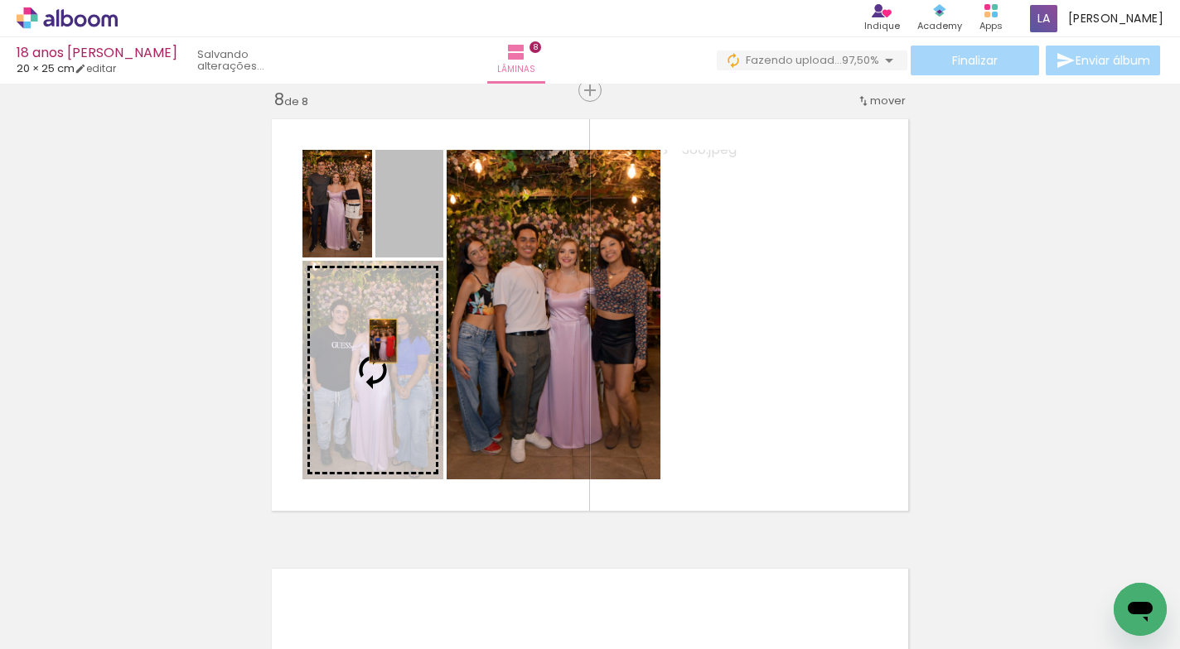
drag, startPoint x: 407, startPoint y: 216, endPoint x: 377, endPoint y: 341, distance: 128.6
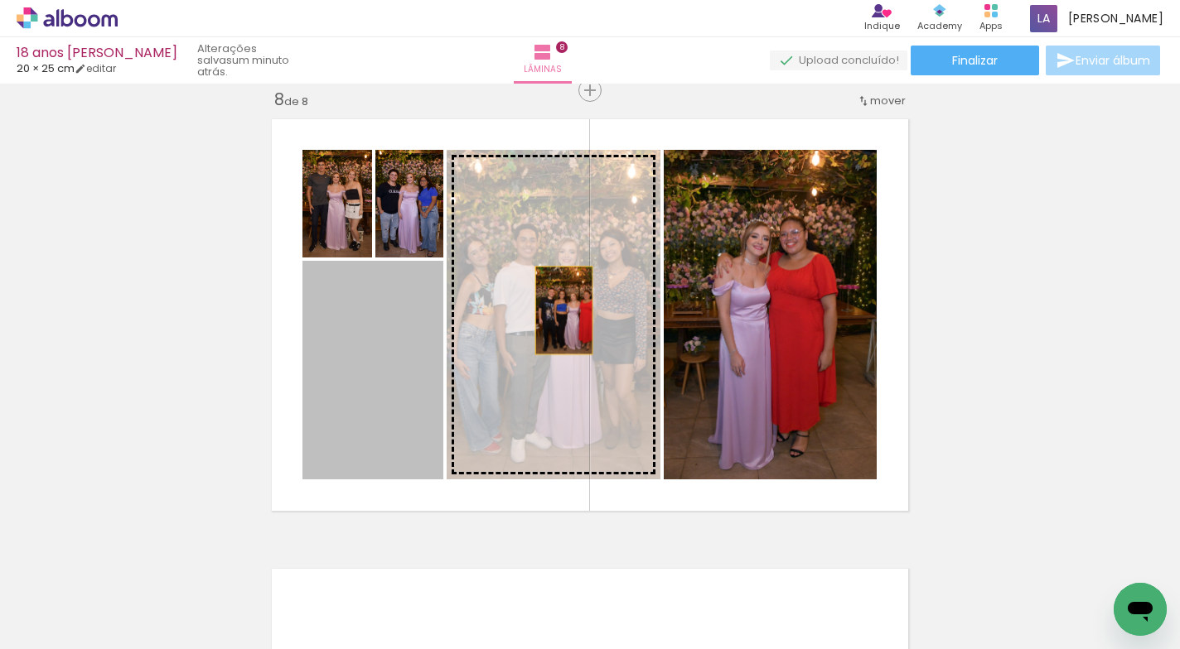
drag, startPoint x: 385, startPoint y: 350, endPoint x: 509, endPoint y: 322, distance: 127.2
click at [0, 0] on slot at bounding box center [0, 0] width 0 height 0
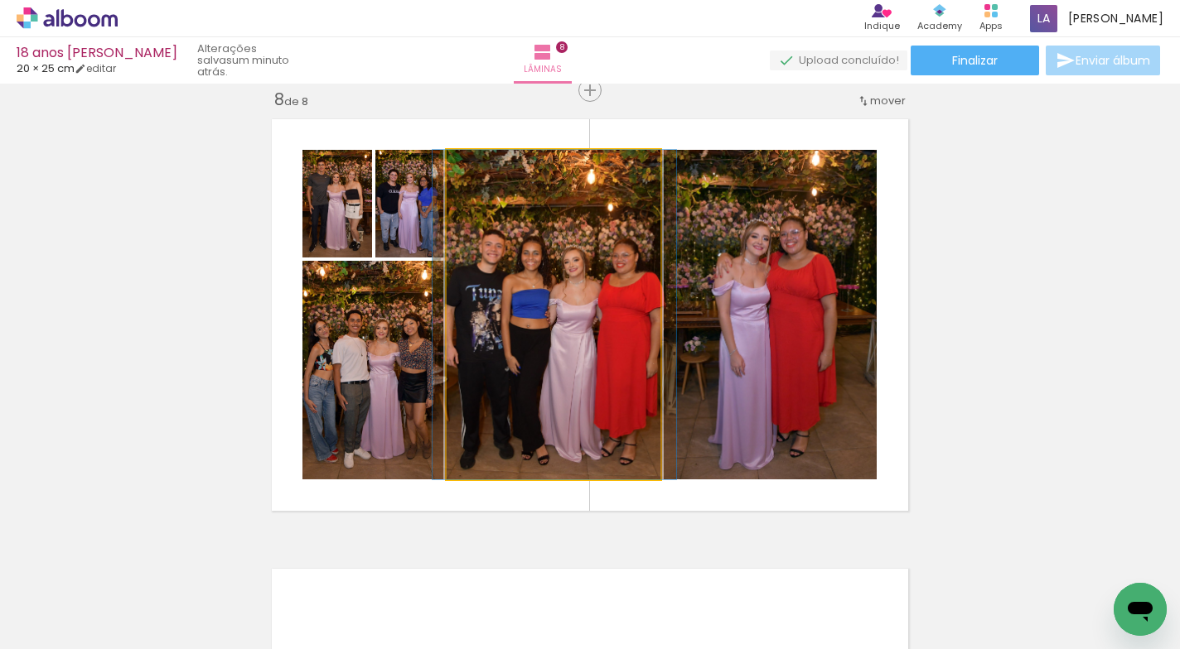
drag, startPoint x: 492, startPoint y: 365, endPoint x: 500, endPoint y: 364, distance: 8.3
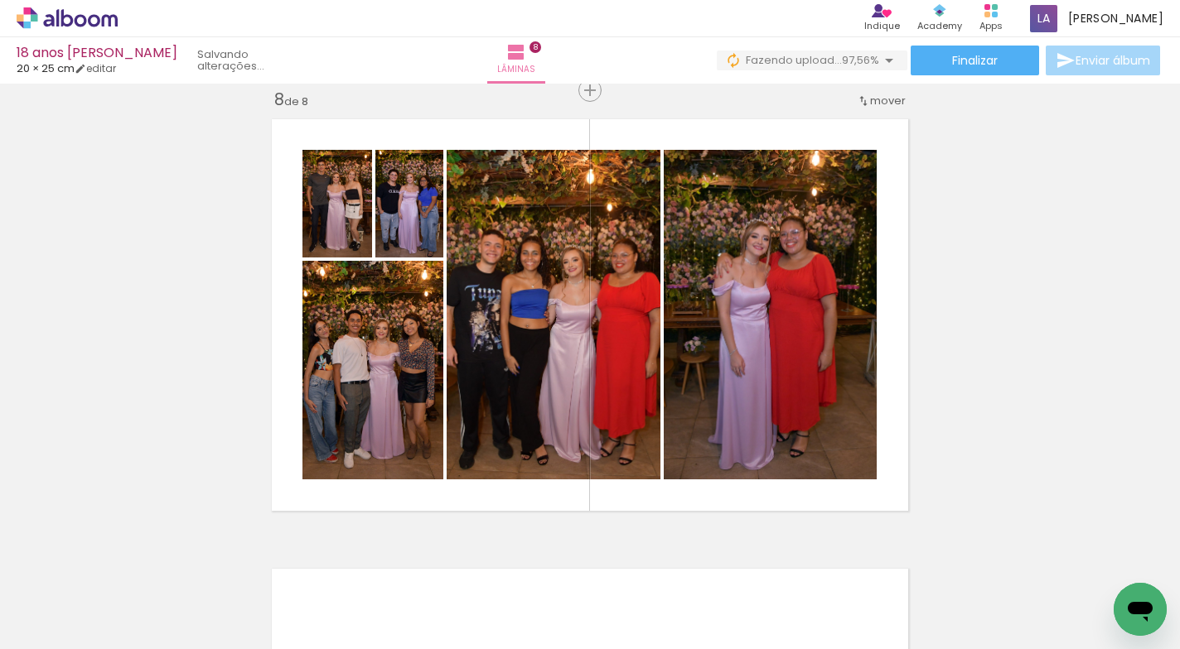
scroll to position [0, 2749]
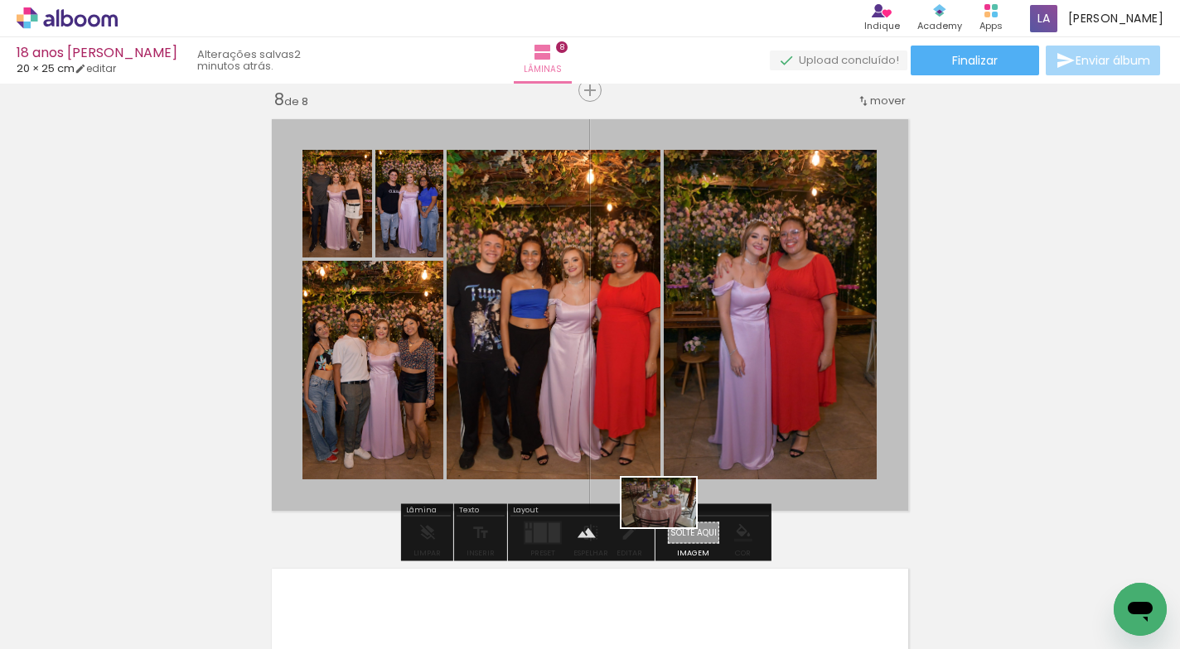
drag, startPoint x: 1111, startPoint y: 578, endPoint x: 673, endPoint y: 529, distance: 440.1
click at [671, 528] on quentale-workspace at bounding box center [590, 324] width 1180 height 649
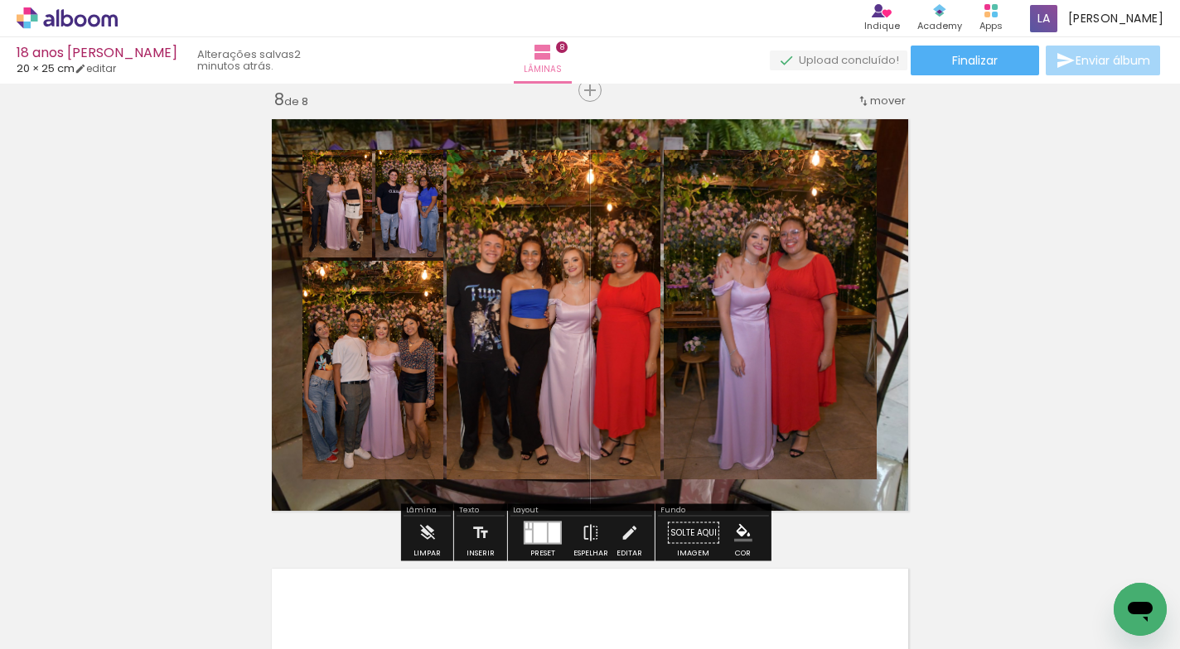
click at [738, 491] on quentale-layouter at bounding box center [589, 315] width 653 height 408
click at [738, 491] on quentale-photo at bounding box center [589, 315] width 653 height 408
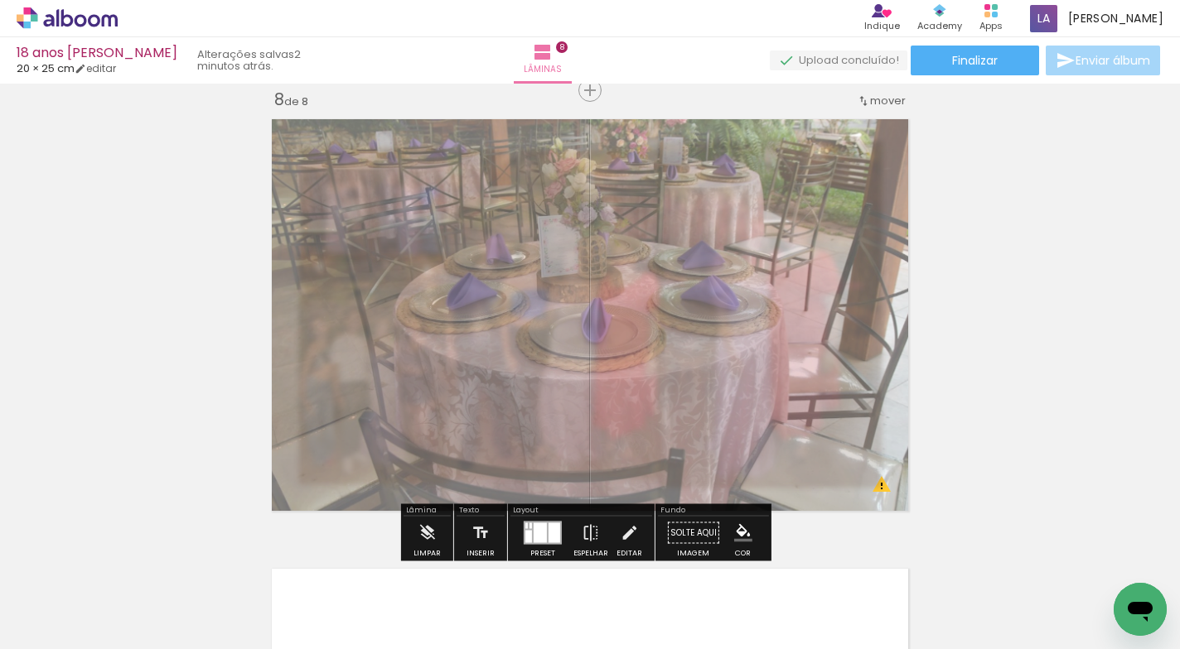
drag, startPoint x: 495, startPoint y: 155, endPoint x: 466, endPoint y: 162, distance: 29.7
type paper-slider "55"
click at [466, 162] on div at bounding box center [479, 153] width 27 height 27
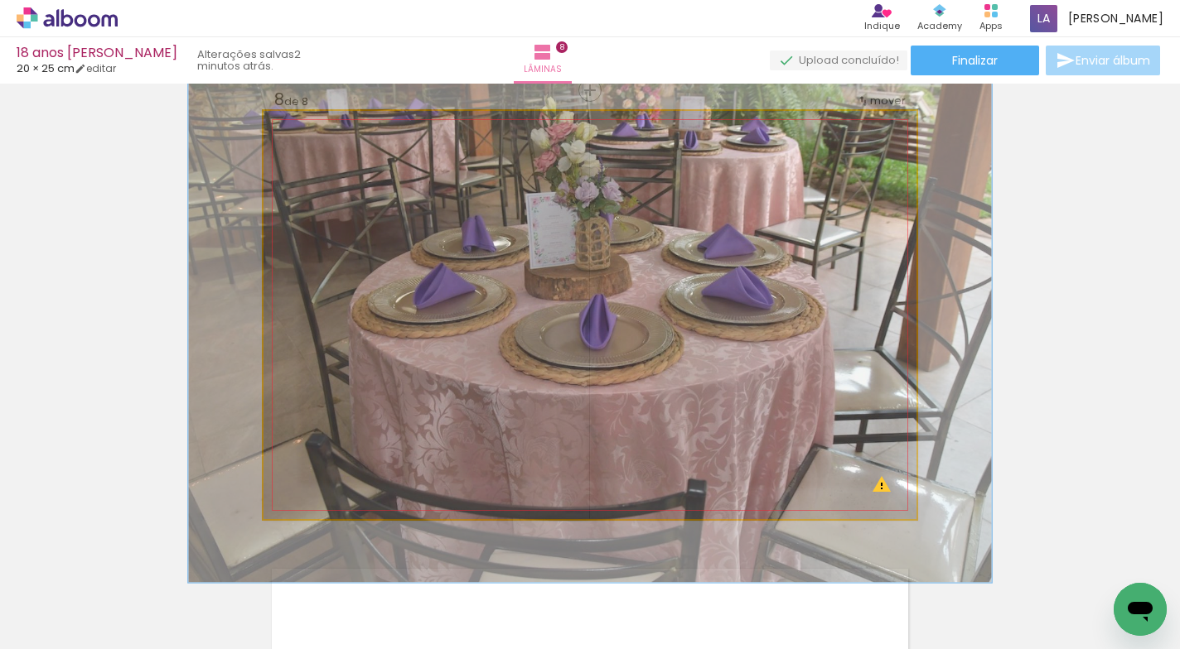
drag, startPoint x: 318, startPoint y: 155, endPoint x: 352, endPoint y: 191, distance: 49.2
type paper-slider "126"
click at [333, 157] on div at bounding box center [340, 153] width 15 height 15
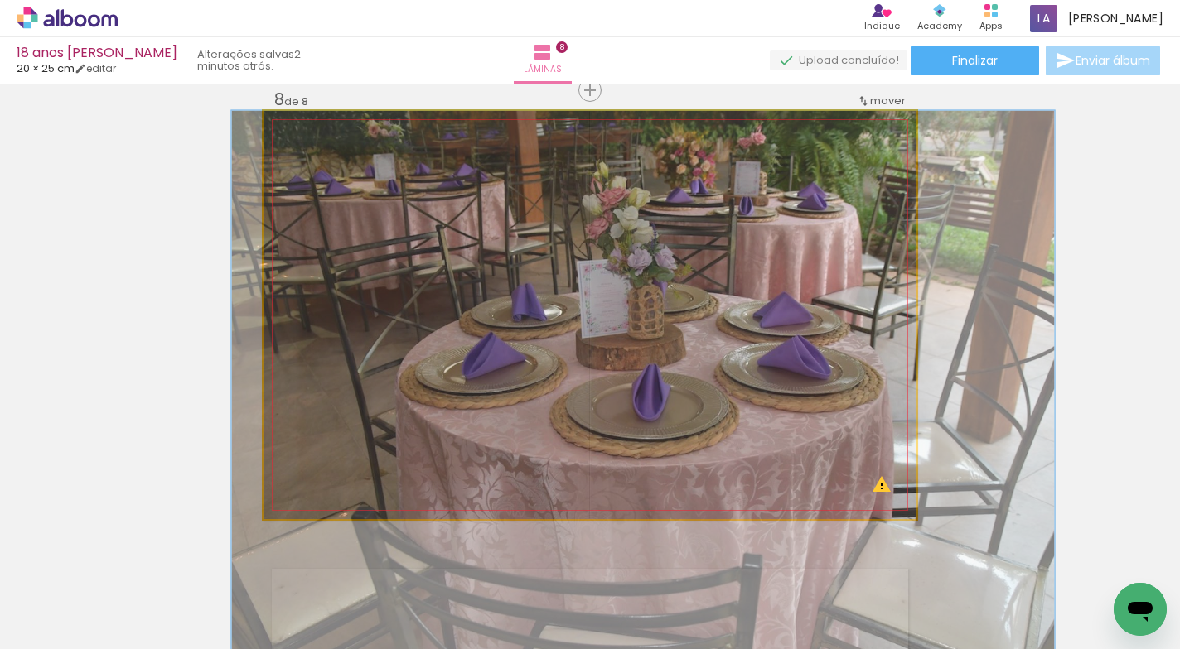
drag, startPoint x: 591, startPoint y: 308, endPoint x: 644, endPoint y: 383, distance: 91.5
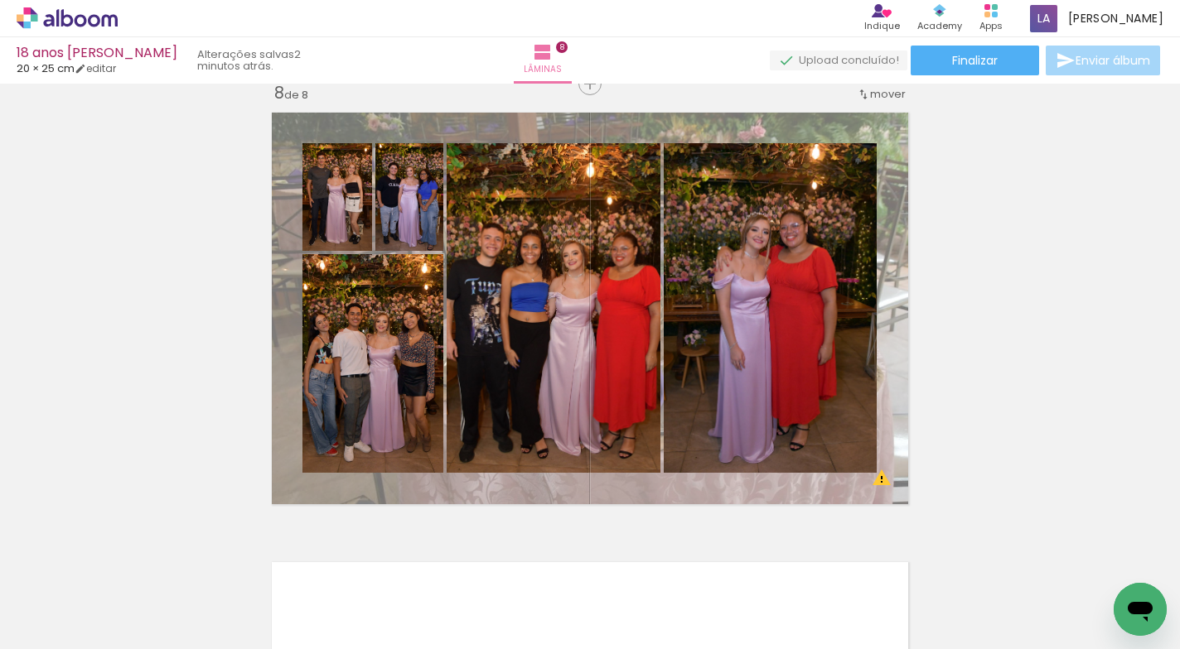
scroll to position [3187, 0]
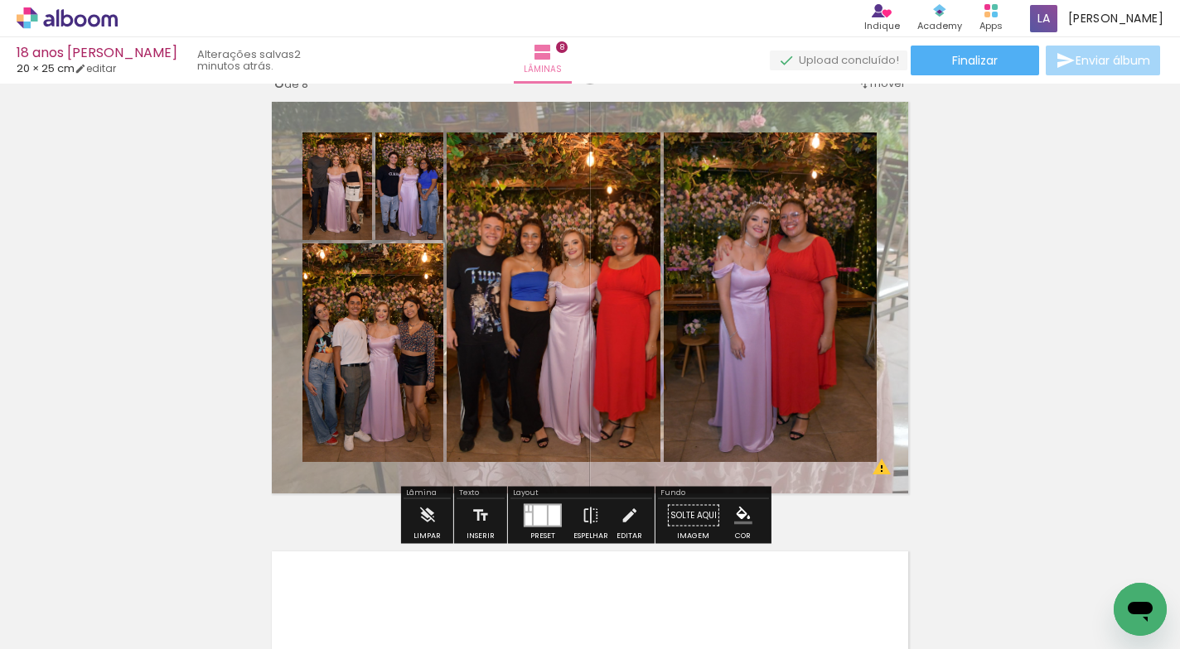
click at [893, 240] on quentale-layouter at bounding box center [589, 298] width 653 height 408
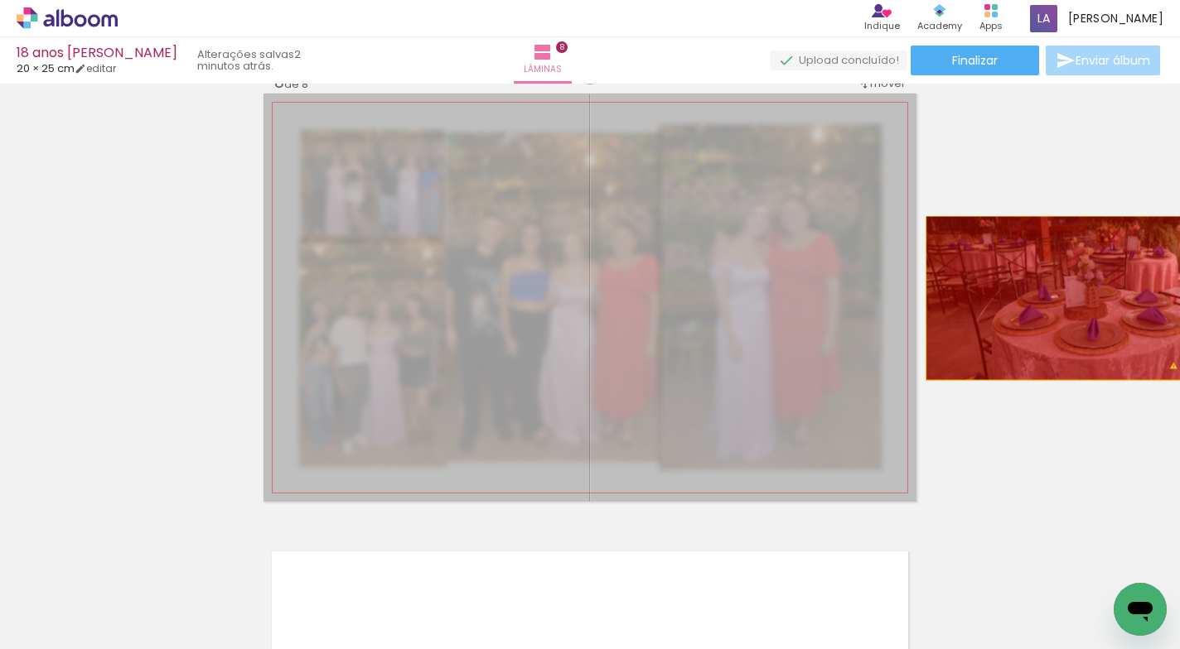
drag, startPoint x: 857, startPoint y: 260, endPoint x: 1050, endPoint y: 298, distance: 197.6
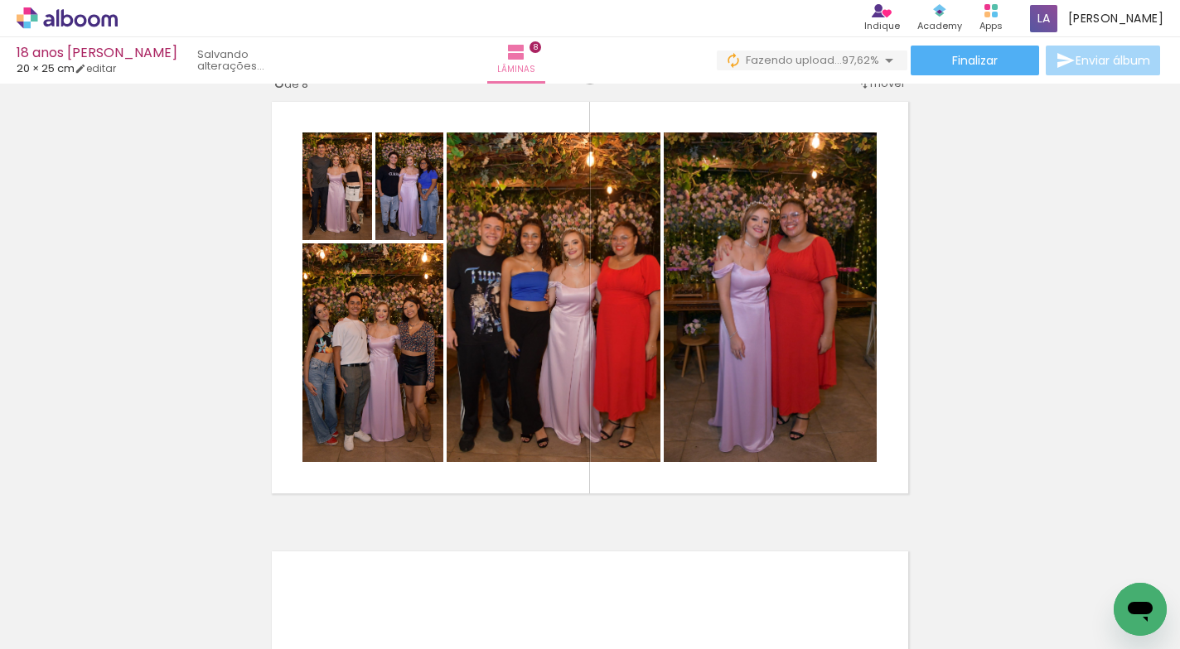
scroll to position [0, 2841]
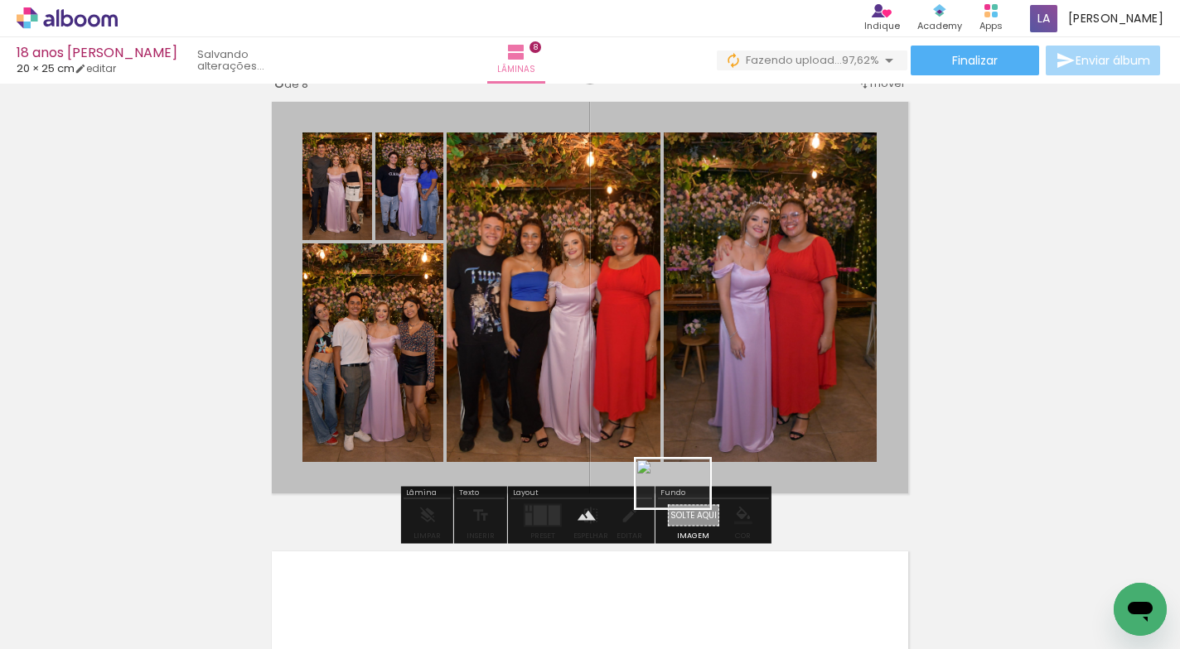
drag, startPoint x: 986, startPoint y: 582, endPoint x: 685, endPoint y: 509, distance: 309.4
click at [685, 509] on quentale-workspace at bounding box center [590, 324] width 1180 height 649
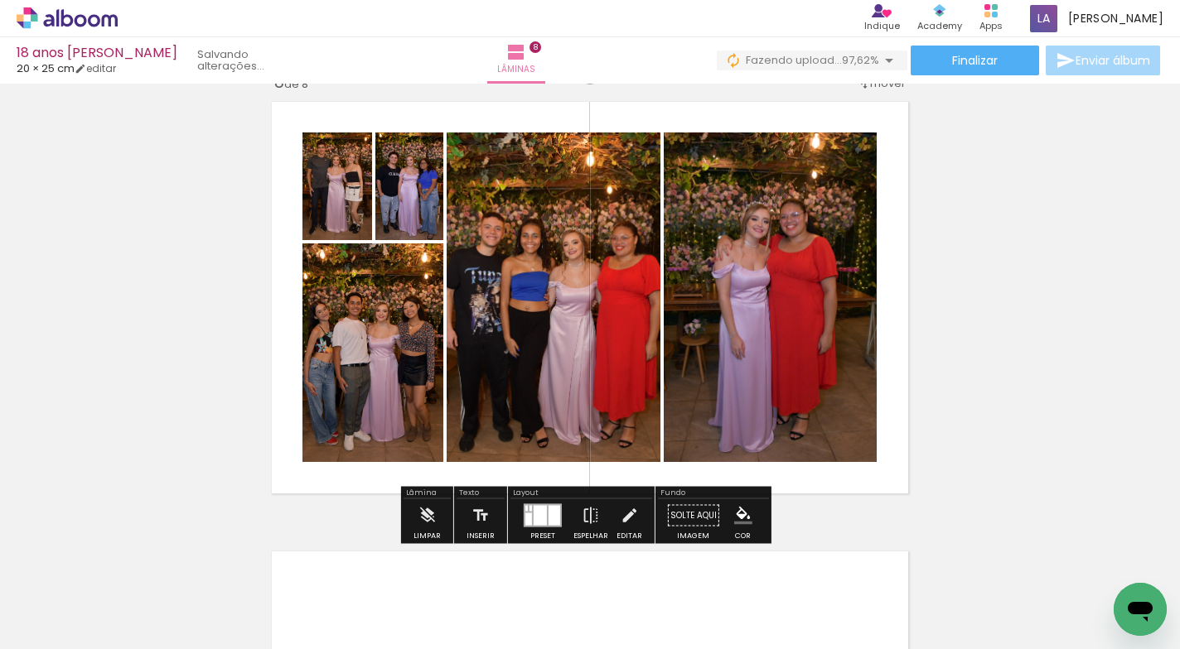
click at [725, 473] on quentale-layouter at bounding box center [589, 298] width 653 height 408
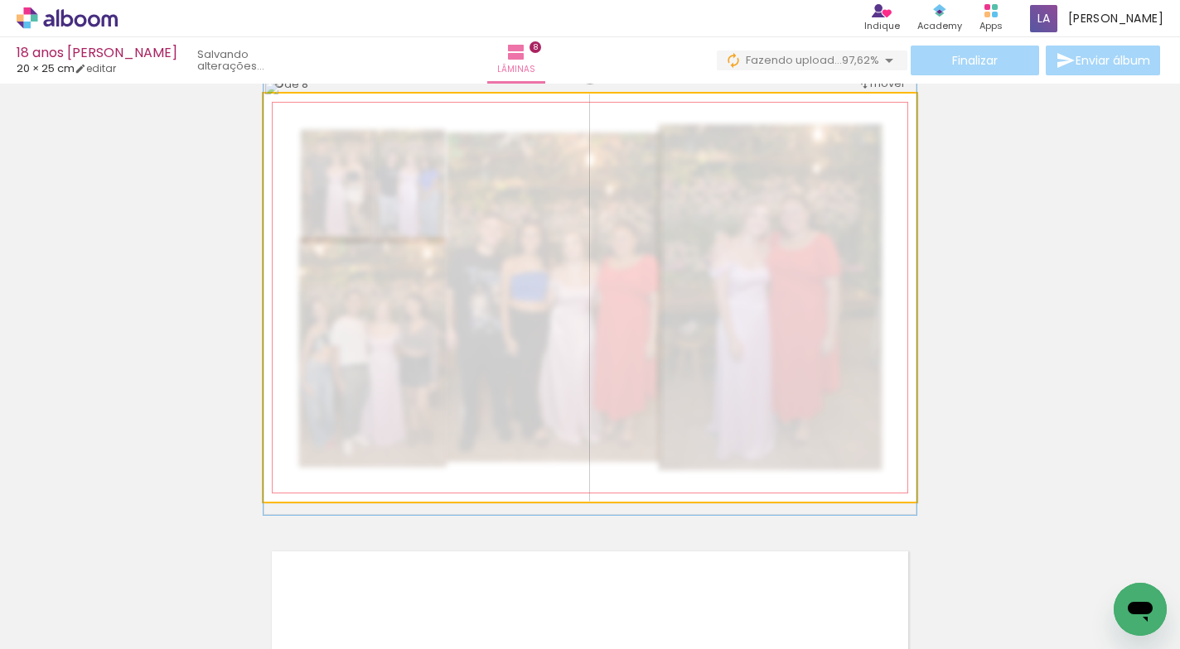
click at [725, 473] on quentale-photo at bounding box center [589, 298] width 653 height 408
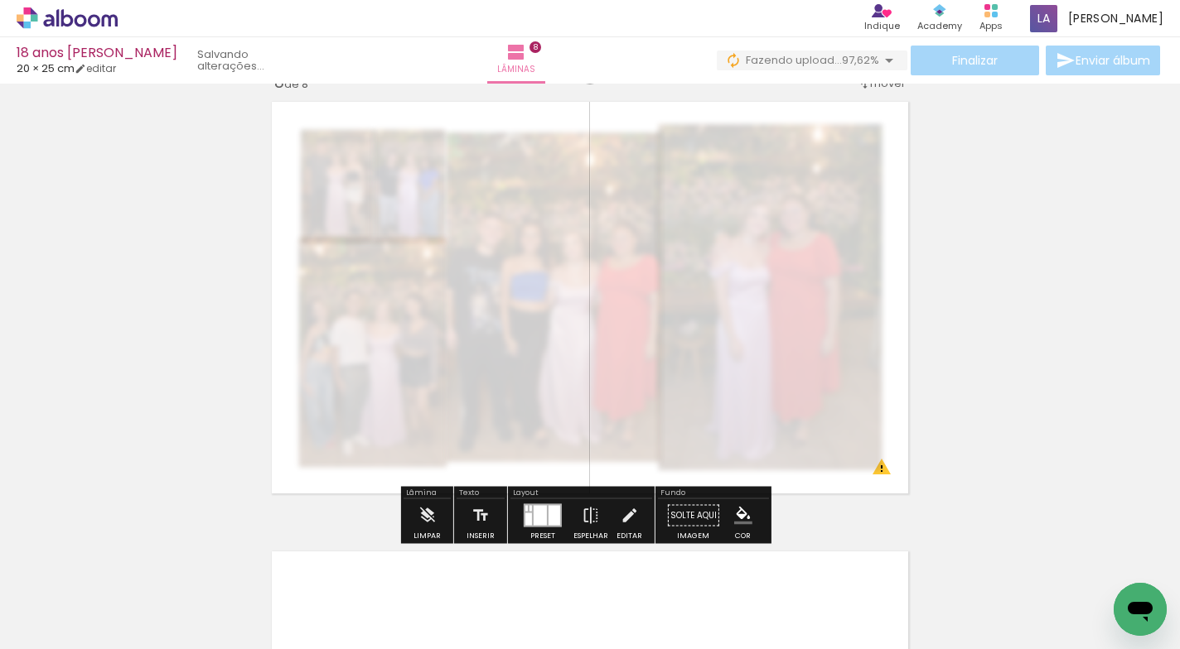
drag, startPoint x: 495, startPoint y: 138, endPoint x: 475, endPoint y: 151, distance: 23.2
type paper-slider "60"
click at [472, 141] on div at bounding box center [485, 136] width 27 height 27
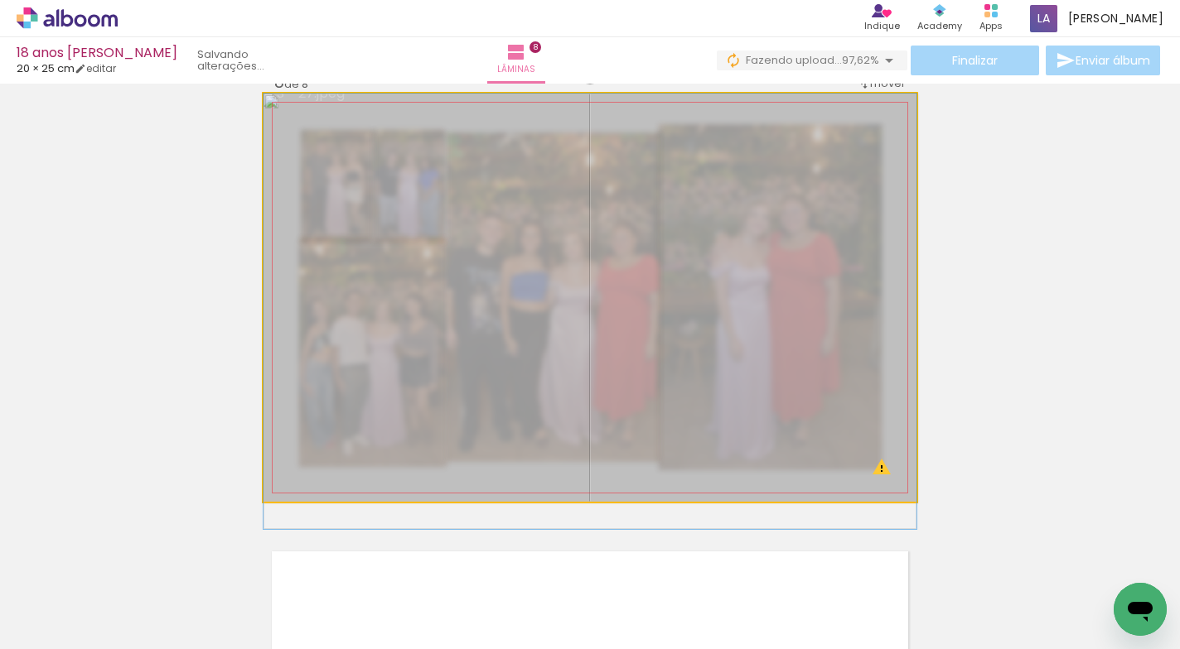
drag, startPoint x: 736, startPoint y: 230, endPoint x: 735, endPoint y: 302, distance: 72.1
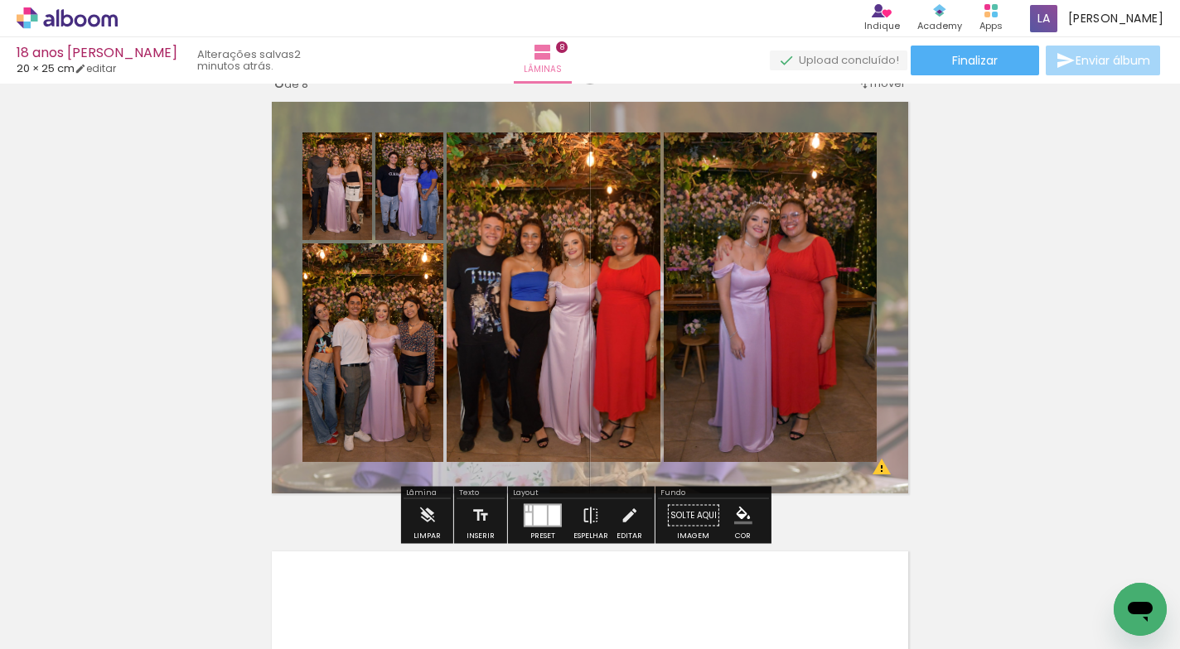
click at [872, 128] on quentale-layouter at bounding box center [589, 298] width 653 height 408
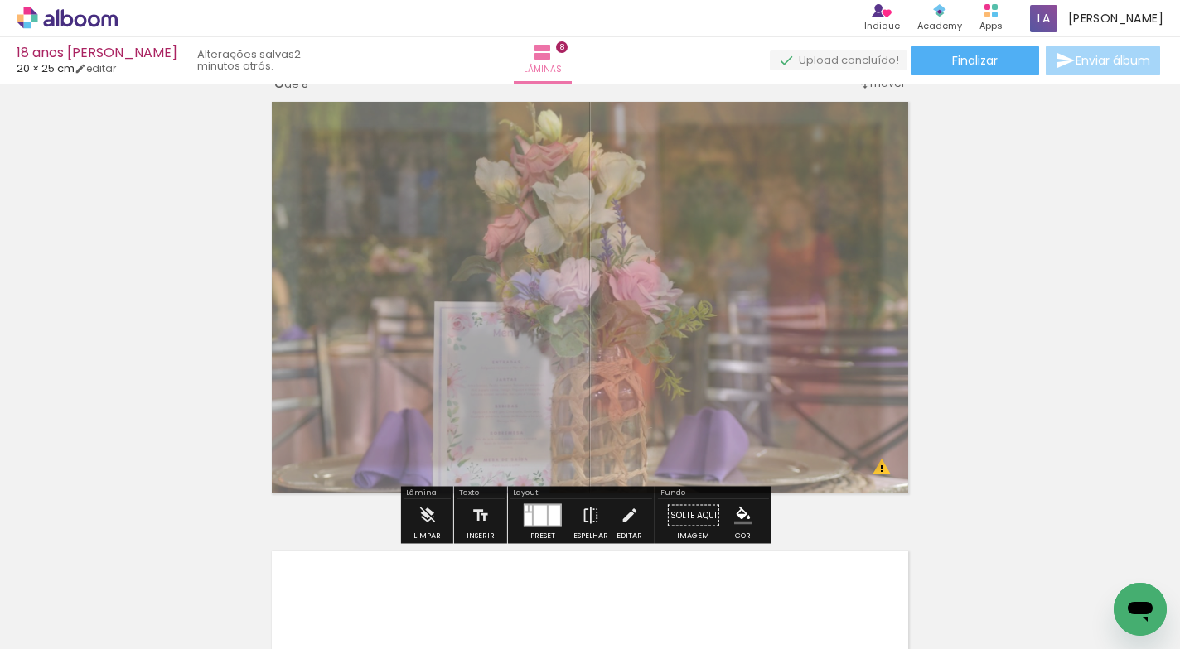
drag, startPoint x: 849, startPoint y: 136, endPoint x: 1081, endPoint y: 258, distance: 262.4
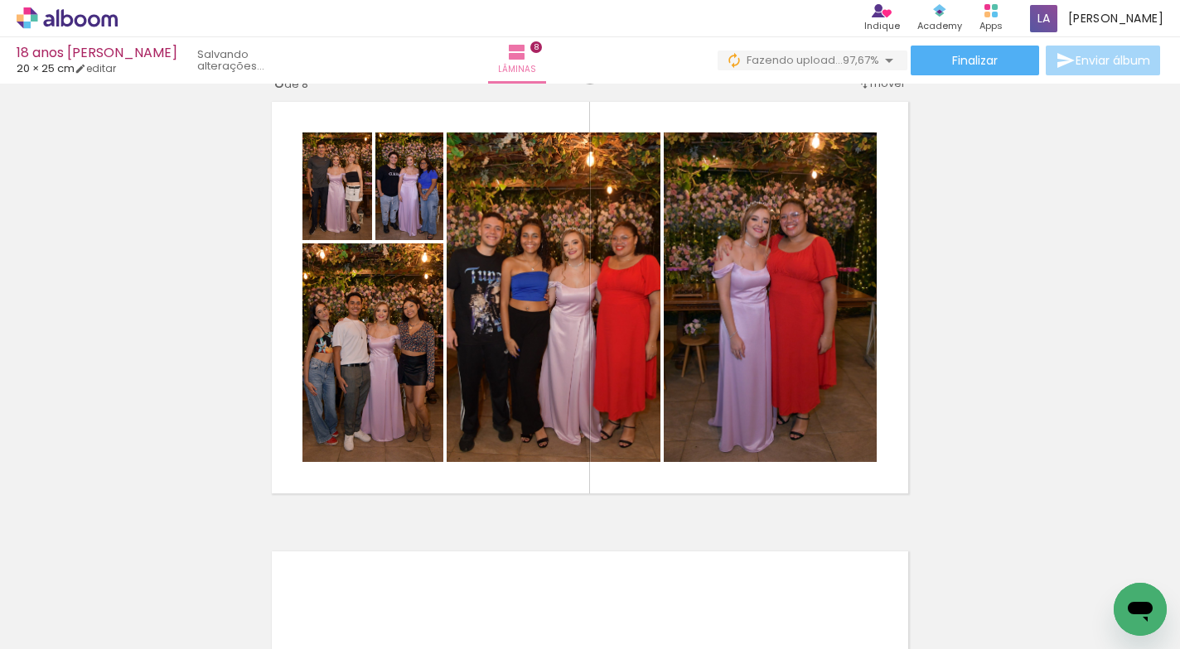
scroll to position [0, 2934]
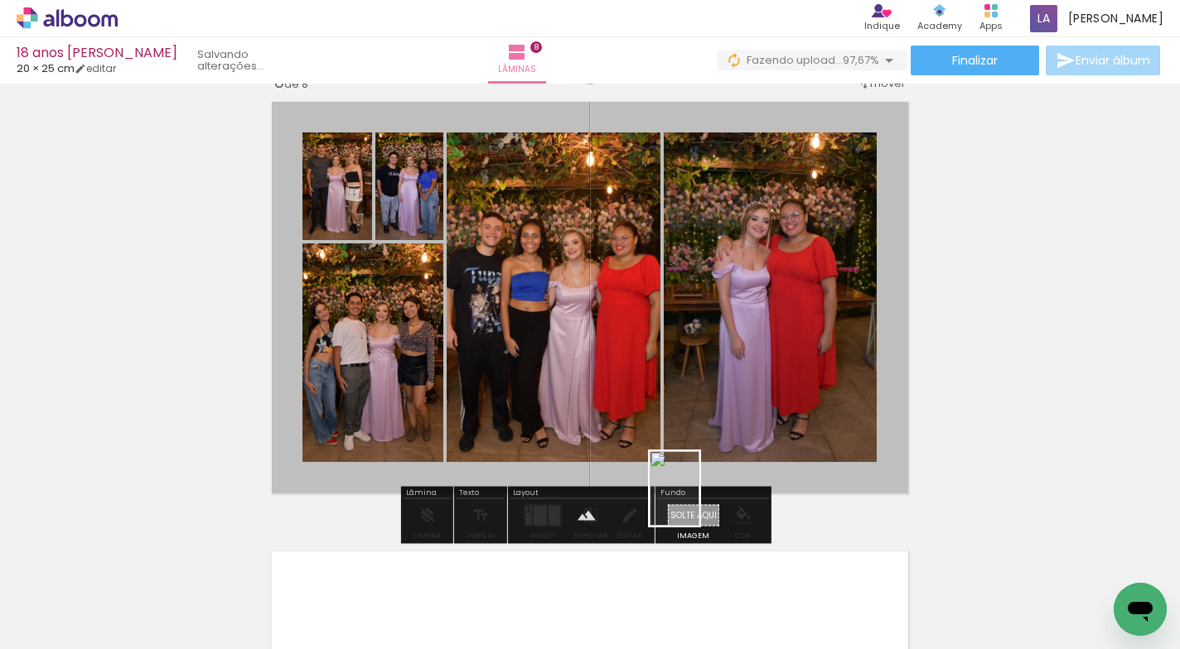
drag, startPoint x: 1131, startPoint y: 570, endPoint x: 699, endPoint y: 501, distance: 437.0
click at [699, 501] on quentale-workspace at bounding box center [590, 324] width 1180 height 649
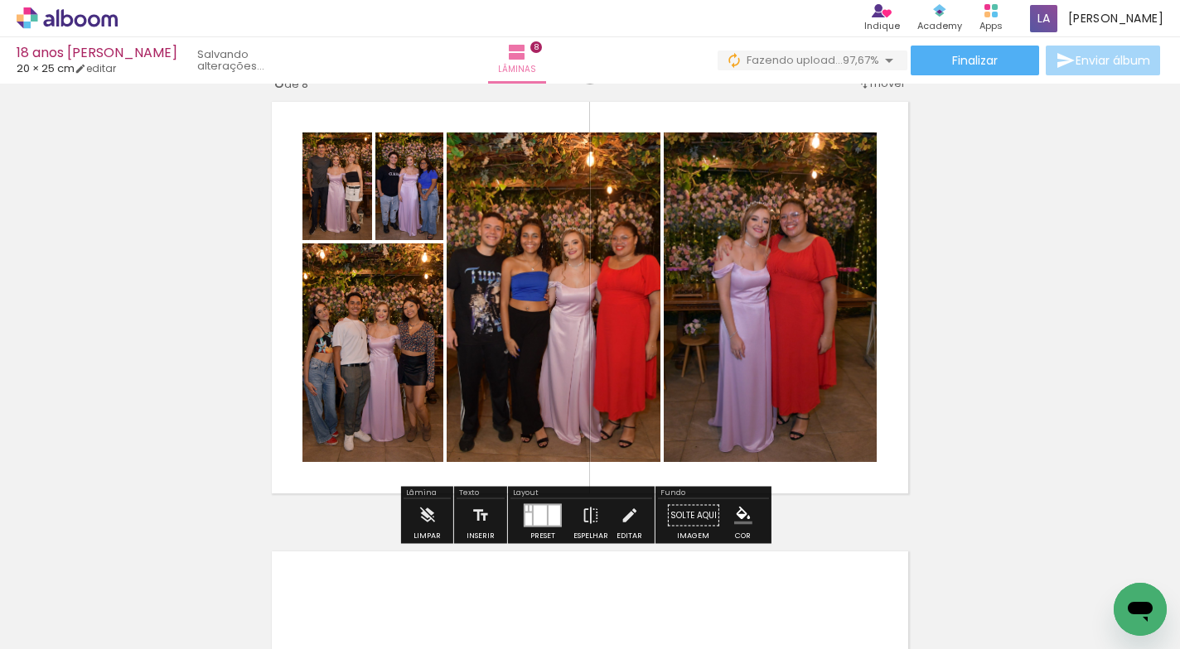
click at [733, 471] on quentale-layouter at bounding box center [589, 298] width 653 height 408
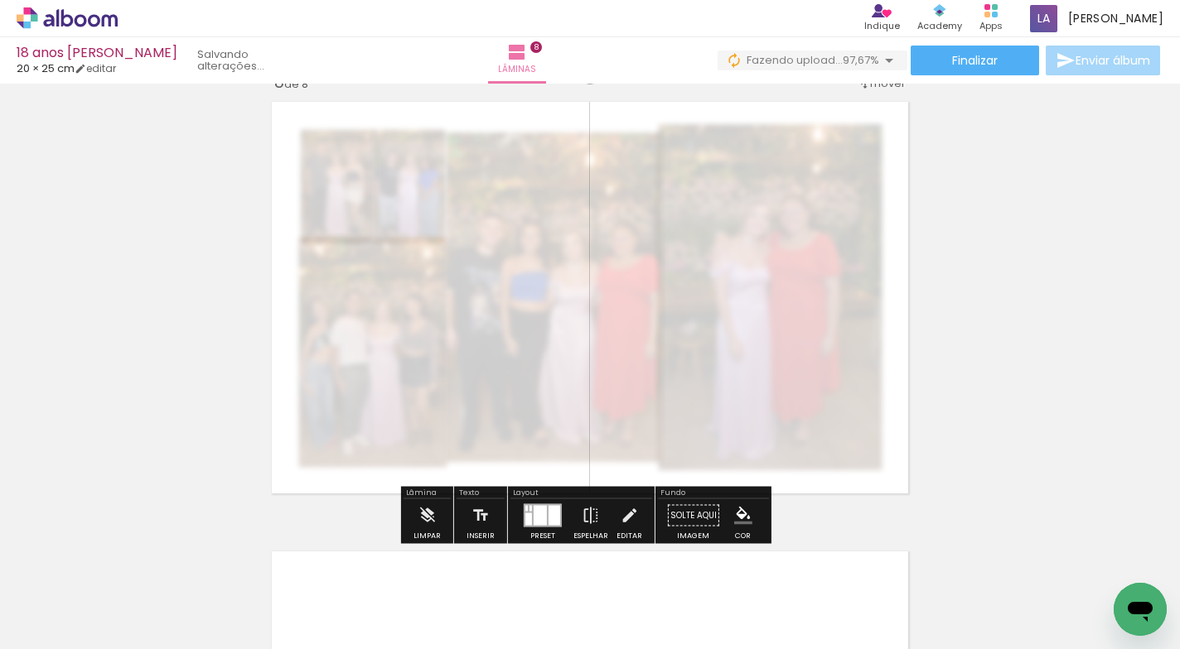
click at [734, 471] on quentale-photo at bounding box center [589, 298] width 653 height 408
drag, startPoint x: 495, startPoint y: 138, endPoint x: 476, endPoint y: 141, distance: 18.5
type paper-slider "65"
click at [476, 141] on div at bounding box center [485, 136] width 27 height 27
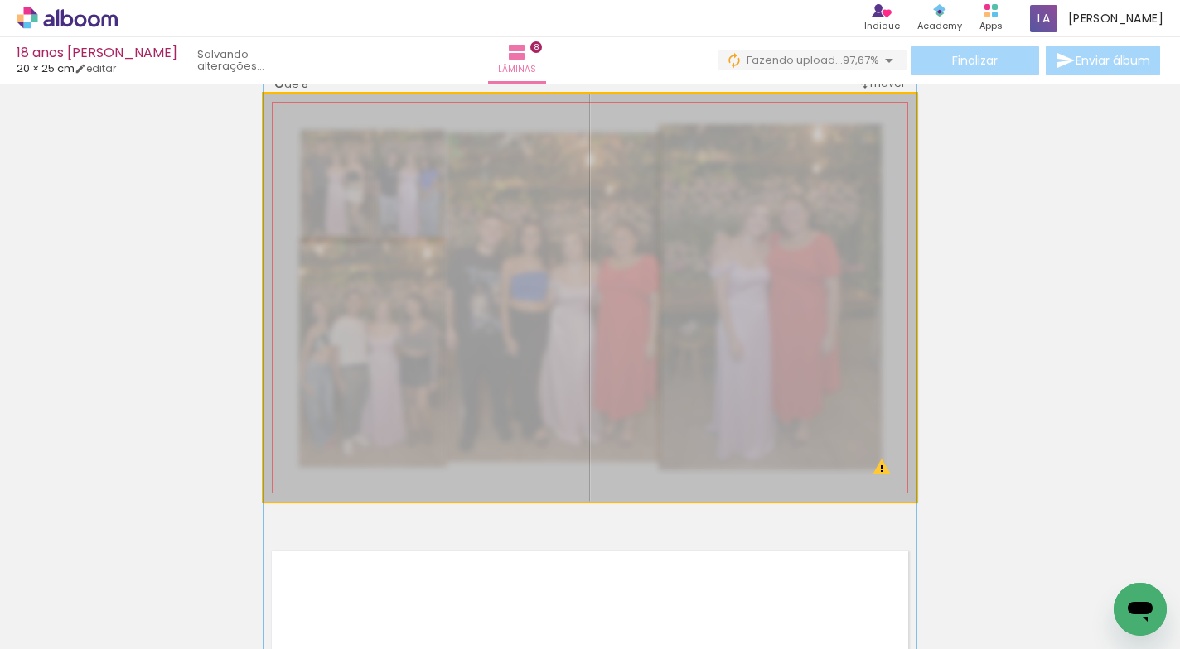
drag, startPoint x: 760, startPoint y: 381, endPoint x: 748, endPoint y: 249, distance: 133.1
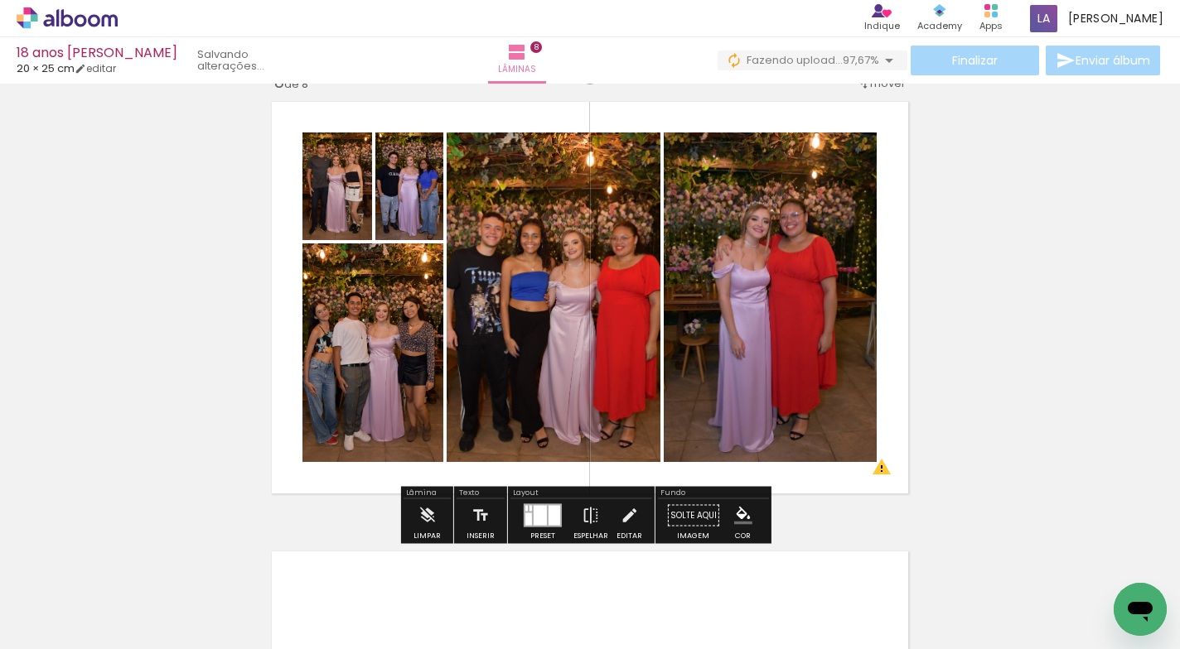
click at [776, 121] on quentale-layouter at bounding box center [589, 298] width 653 height 408
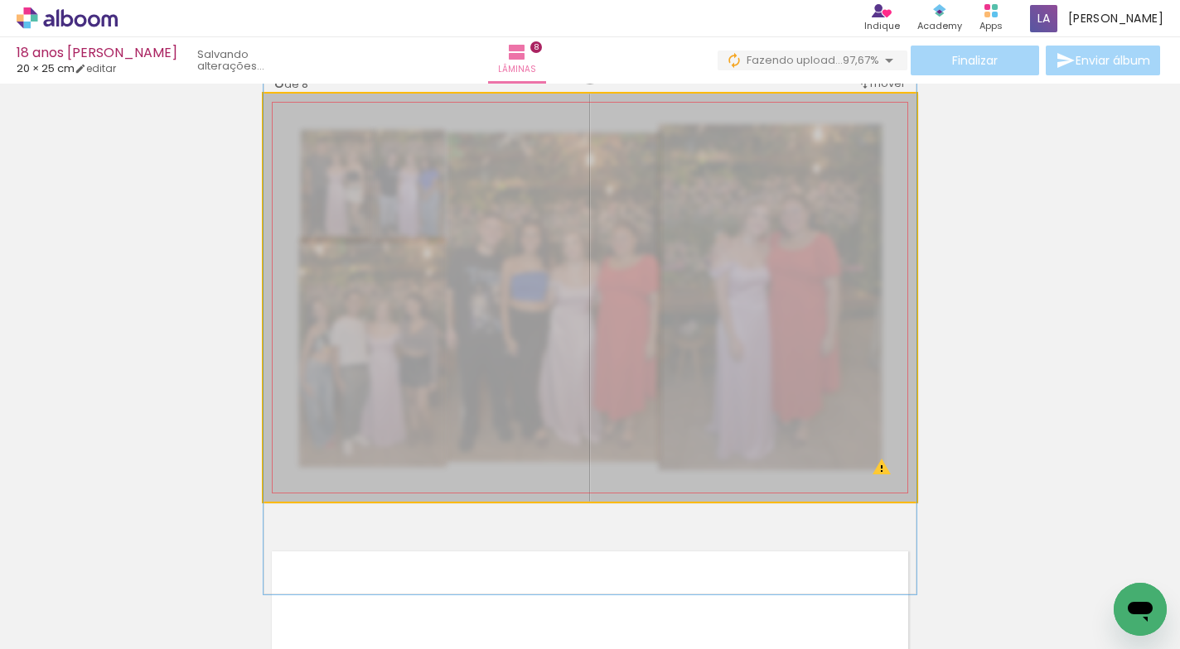
drag, startPoint x: 753, startPoint y: 431, endPoint x: 754, endPoint y: 371, distance: 59.6
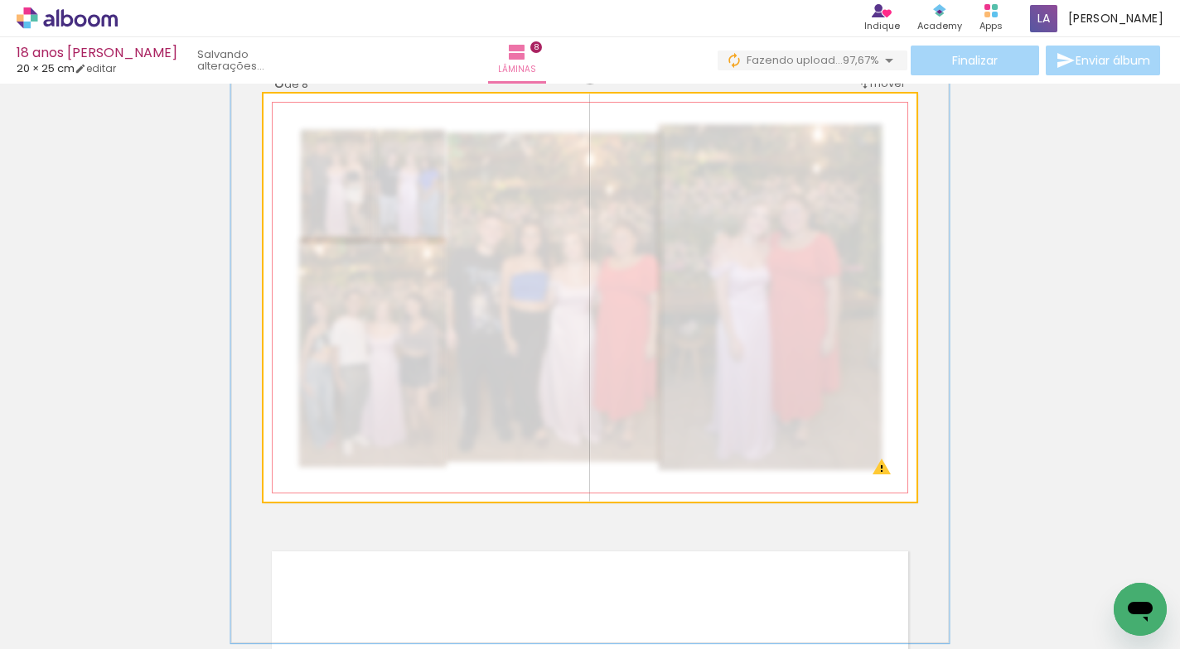
type paper-slider "110"
click at [326, 141] on div at bounding box center [333, 135] width 15 height 15
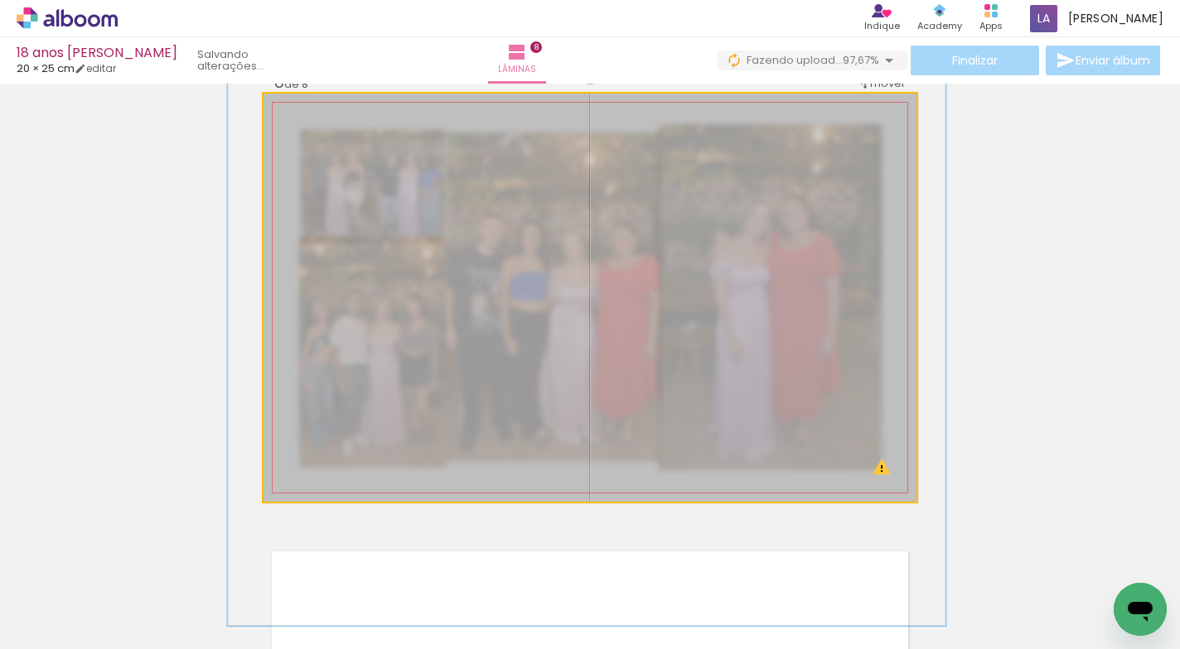
drag, startPoint x: 681, startPoint y: 355, endPoint x: 678, endPoint y: 337, distance: 17.7
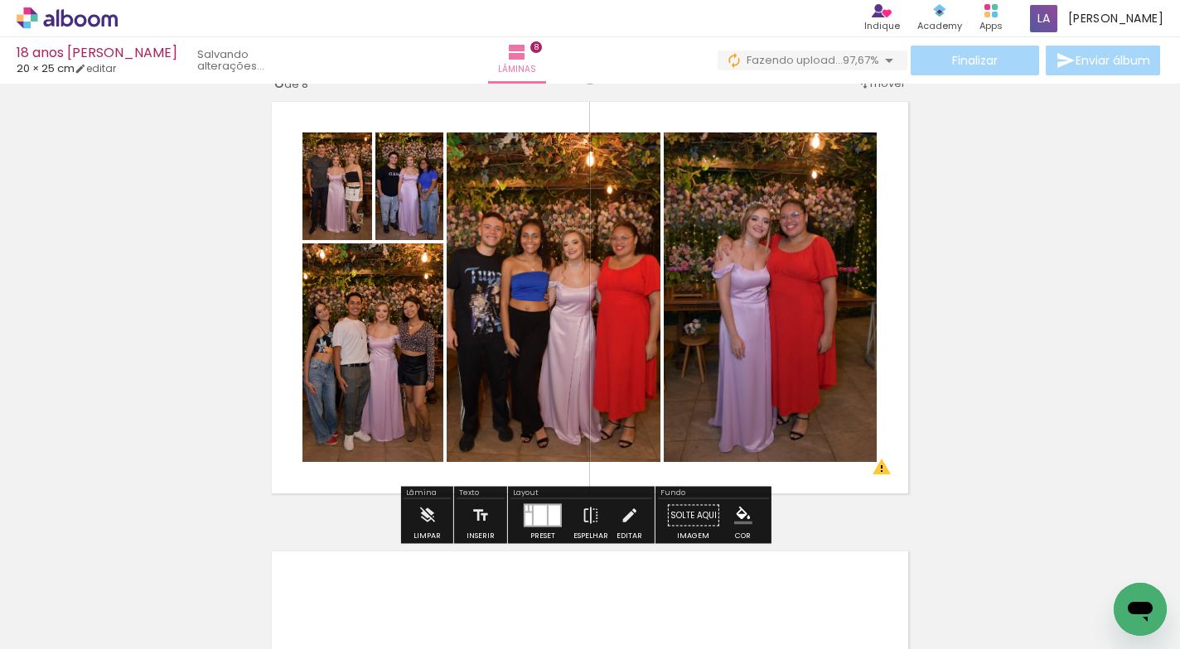
click at [780, 480] on quentale-layouter at bounding box center [589, 298] width 653 height 408
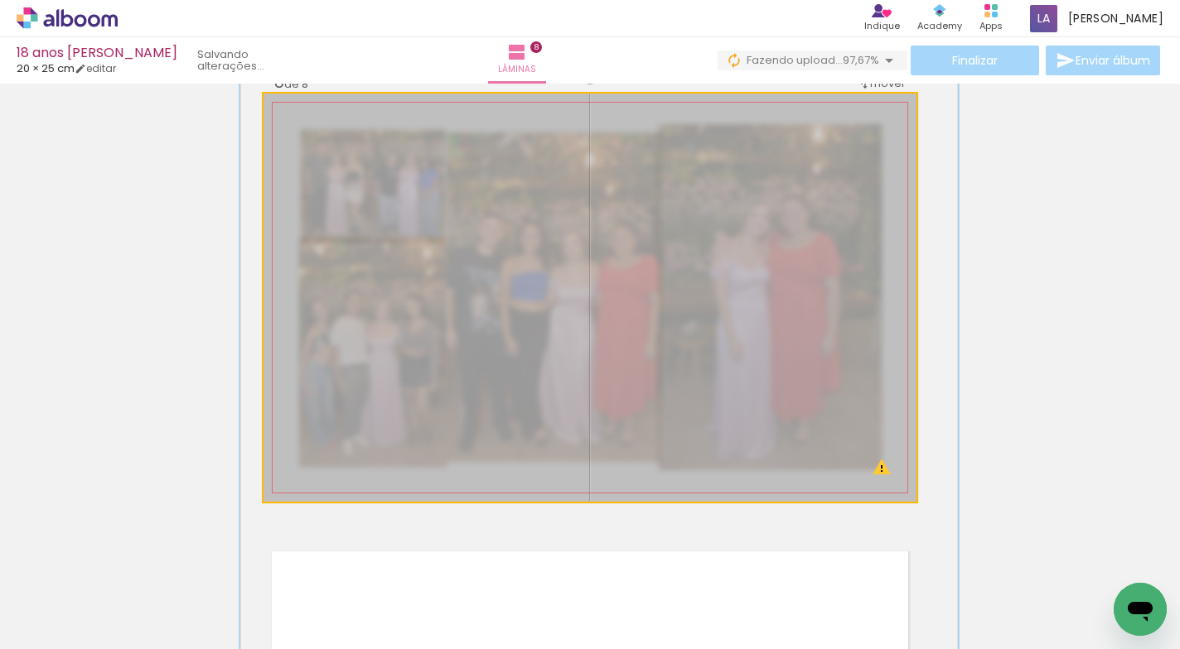
drag, startPoint x: 849, startPoint y: 316, endPoint x: 862, endPoint y: 471, distance: 155.4
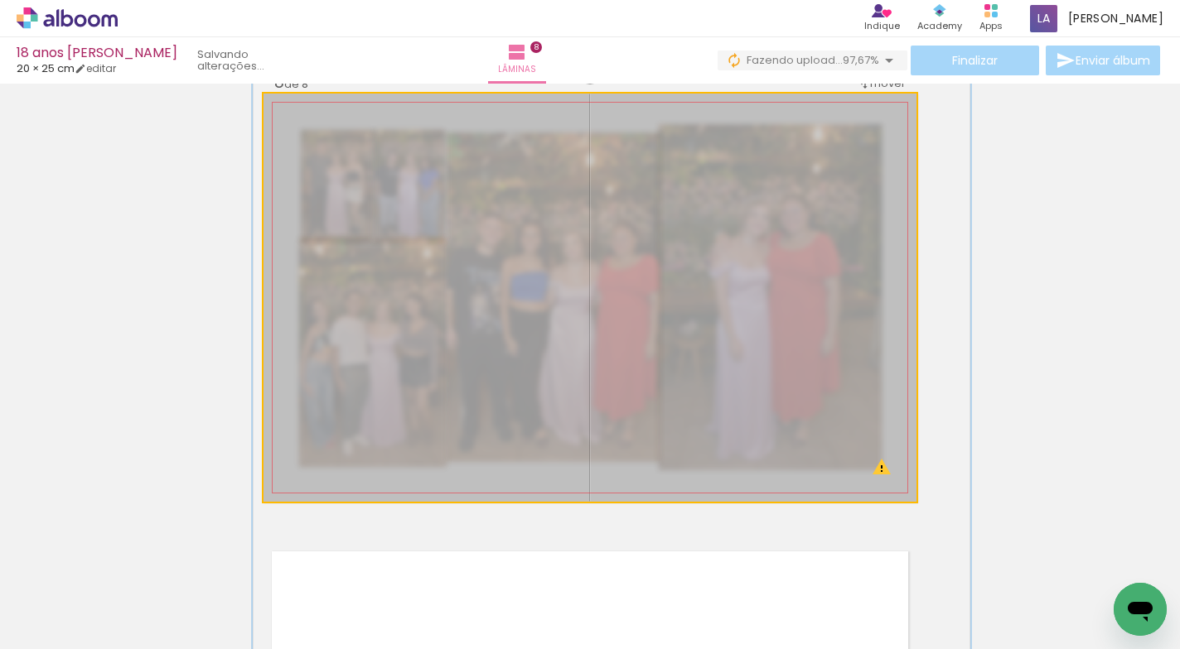
drag, startPoint x: 826, startPoint y: 265, endPoint x: 827, endPoint y: 378, distance: 112.7
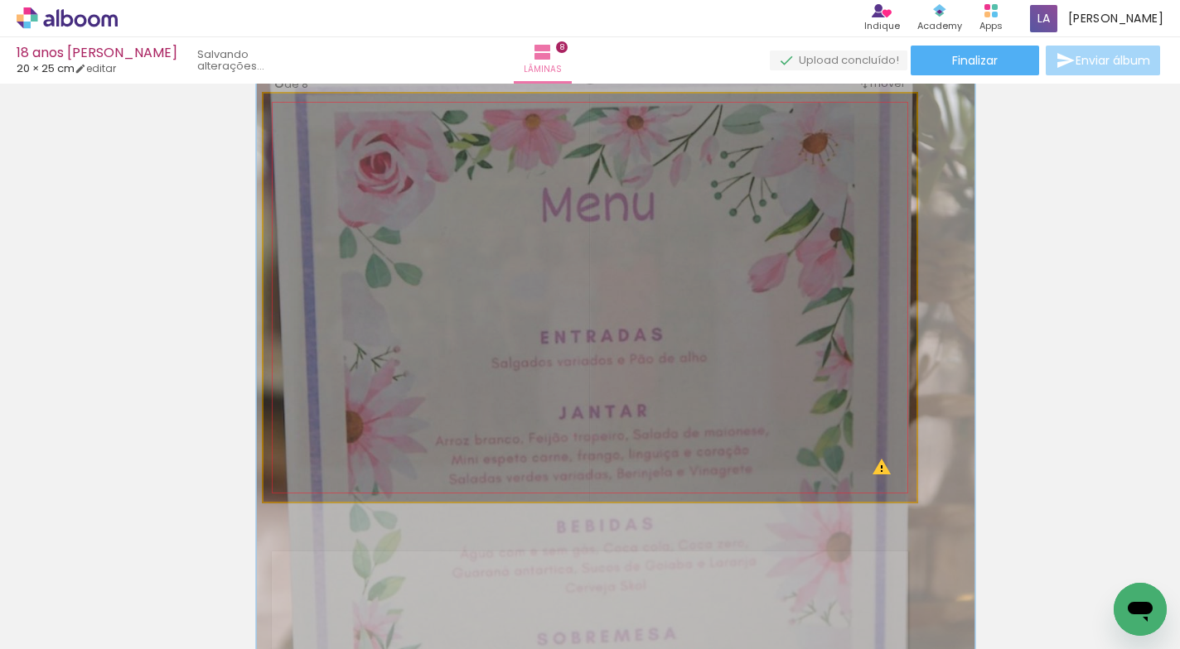
drag, startPoint x: 813, startPoint y: 273, endPoint x: 818, endPoint y: 315, distance: 41.6
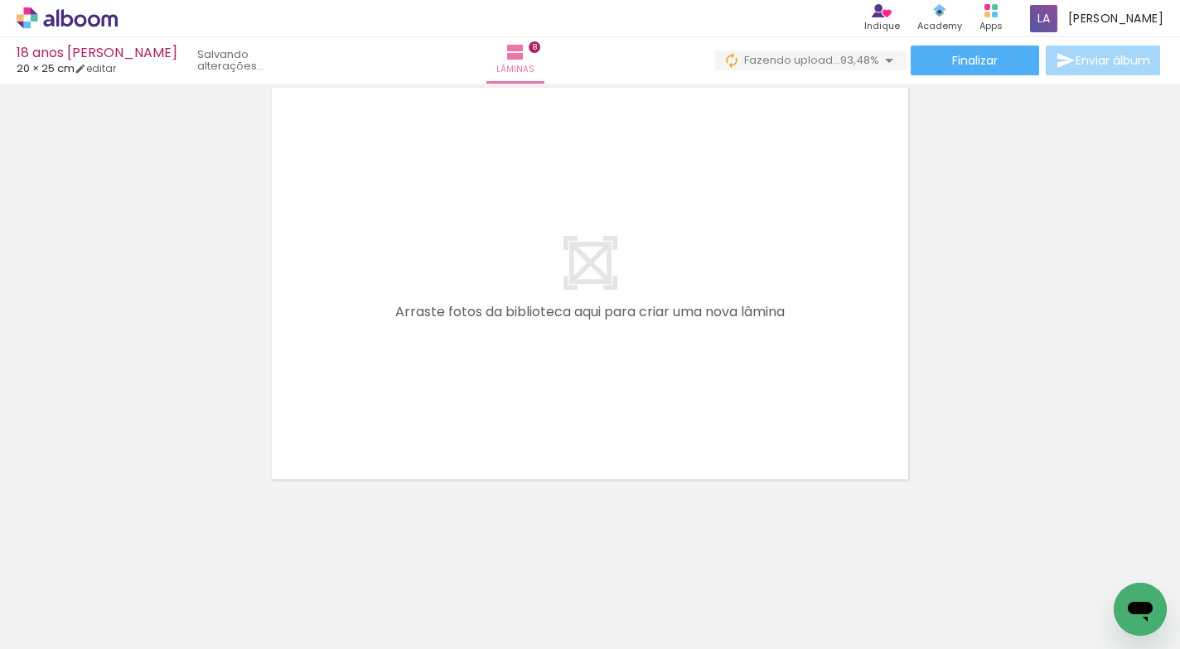
scroll to position [0, 0]
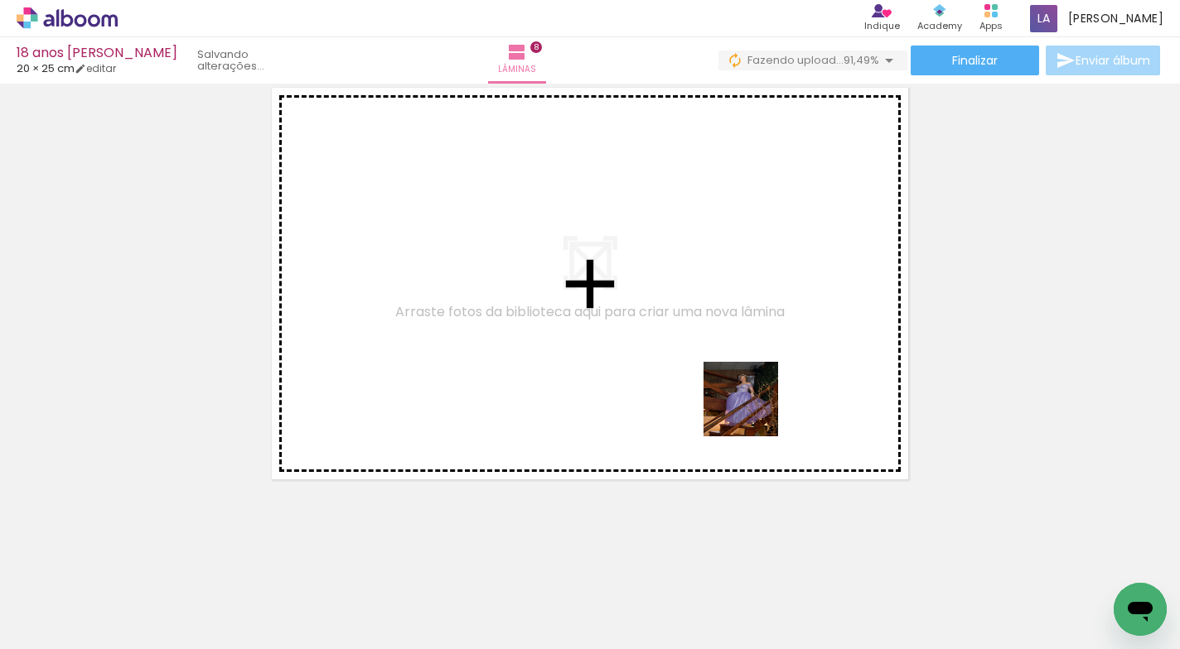
drag, startPoint x: 854, startPoint y: 596, endPoint x: 753, endPoint y: 412, distance: 210.6
click at [753, 412] on quentale-workspace at bounding box center [590, 324] width 1180 height 649
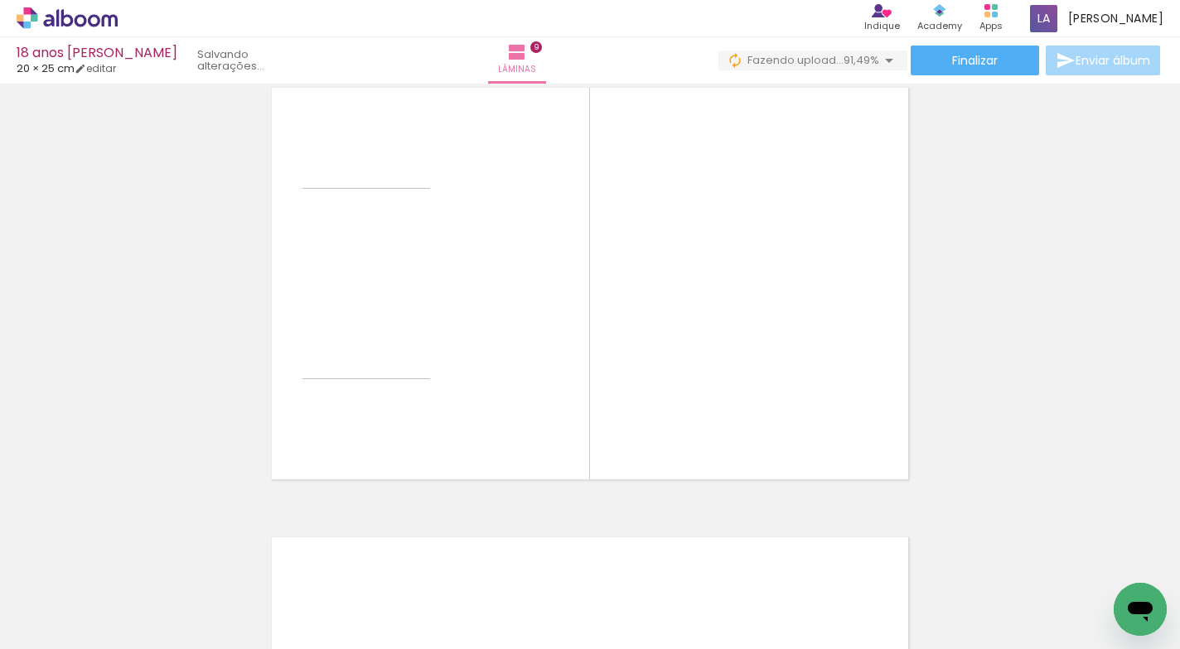
scroll to position [3619, 0]
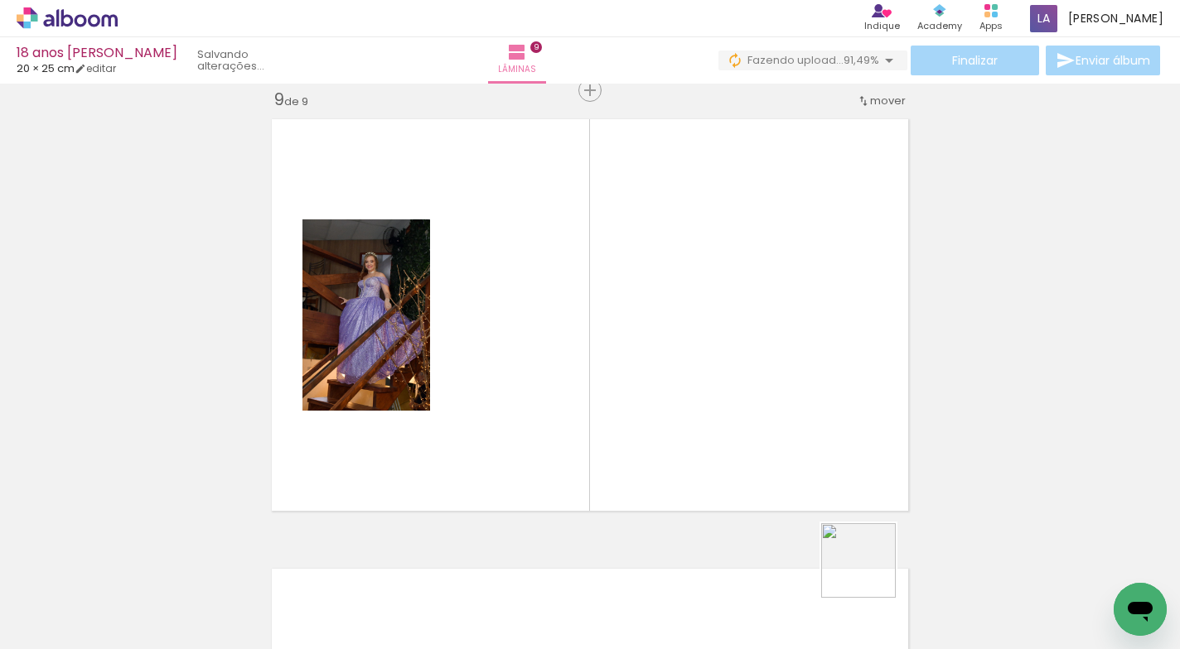
drag, startPoint x: 943, startPoint y: 606, endPoint x: 754, endPoint y: 460, distance: 238.6
click at [754, 460] on quentale-workspace at bounding box center [590, 324] width 1180 height 649
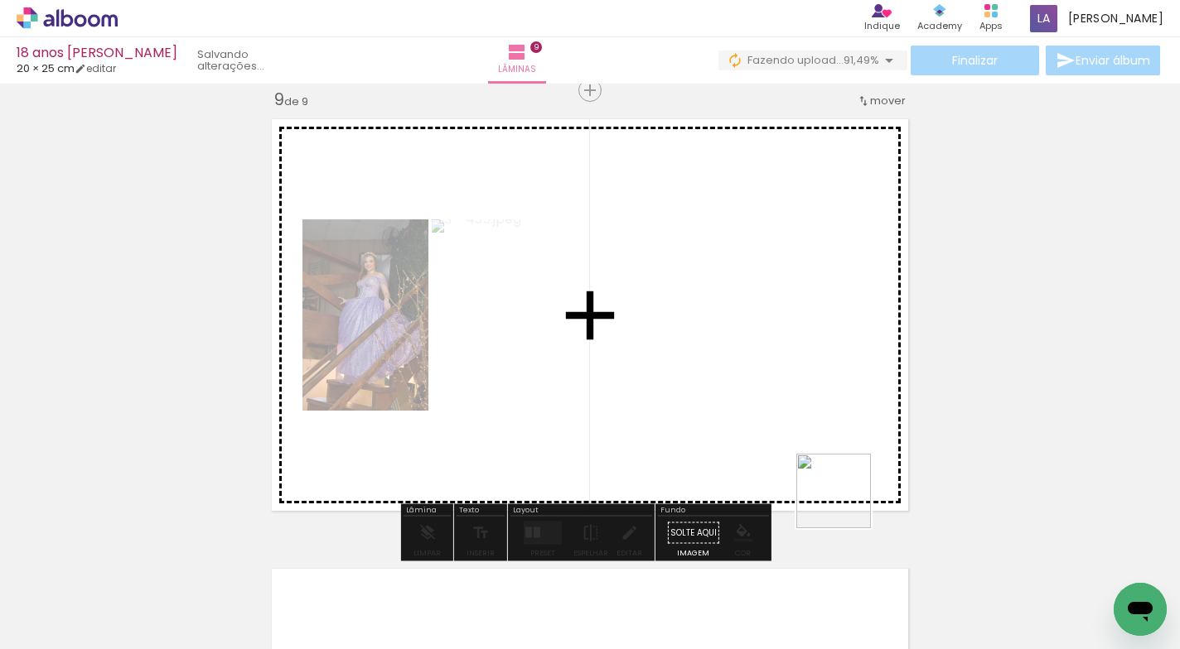
drag, startPoint x: 1031, startPoint y: 589, endPoint x: 1171, endPoint y: 543, distance: 147.5
click at [800, 416] on quentale-workspace at bounding box center [590, 324] width 1180 height 649
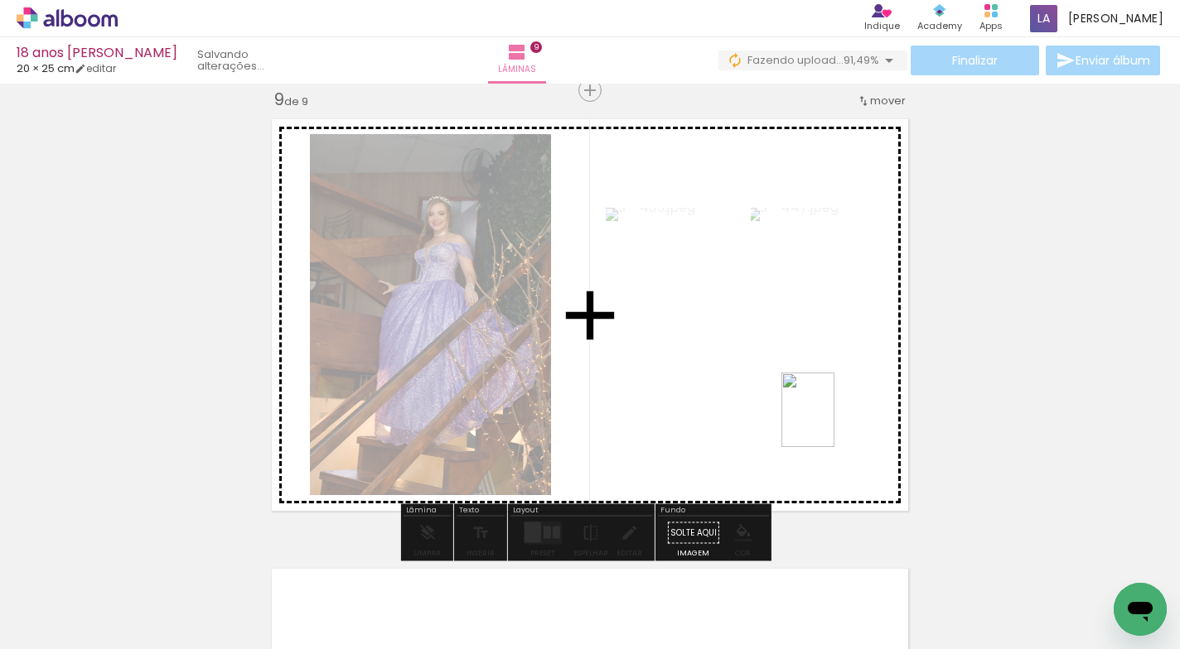
drag, startPoint x: 1136, startPoint y: 571, endPoint x: 829, endPoint y: 421, distance: 341.2
click at [829, 421] on quentale-workspace at bounding box center [590, 324] width 1180 height 649
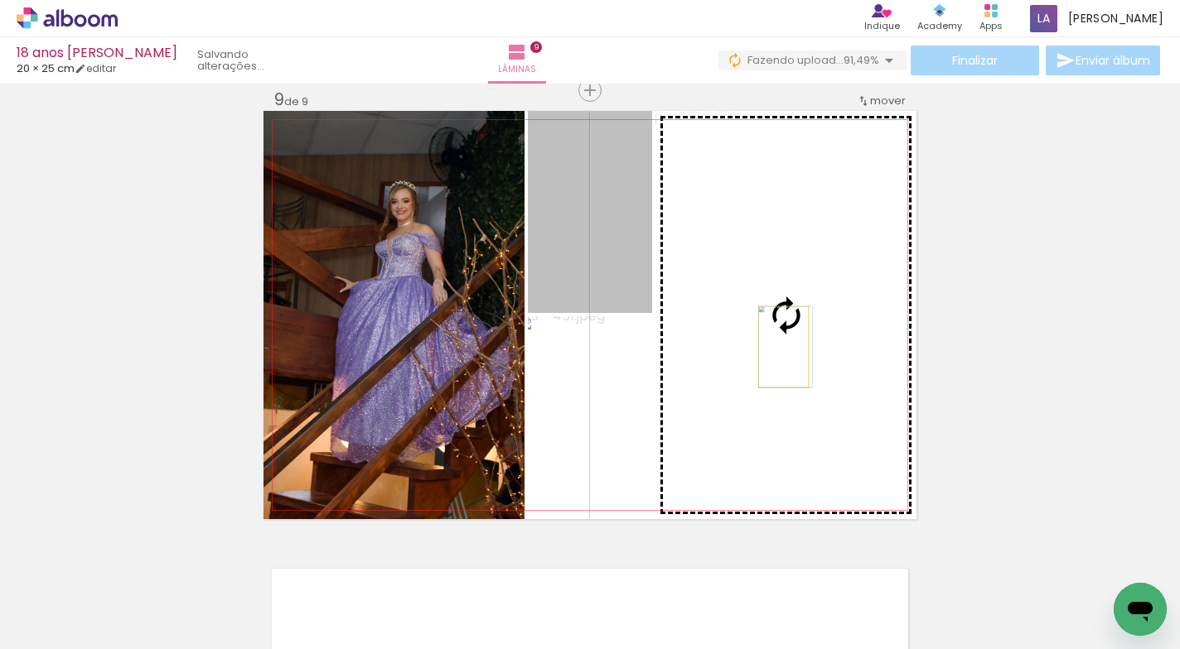
drag, startPoint x: 617, startPoint y: 253, endPoint x: 777, endPoint y: 347, distance: 185.3
click at [0, 0] on slot at bounding box center [0, 0] width 0 height 0
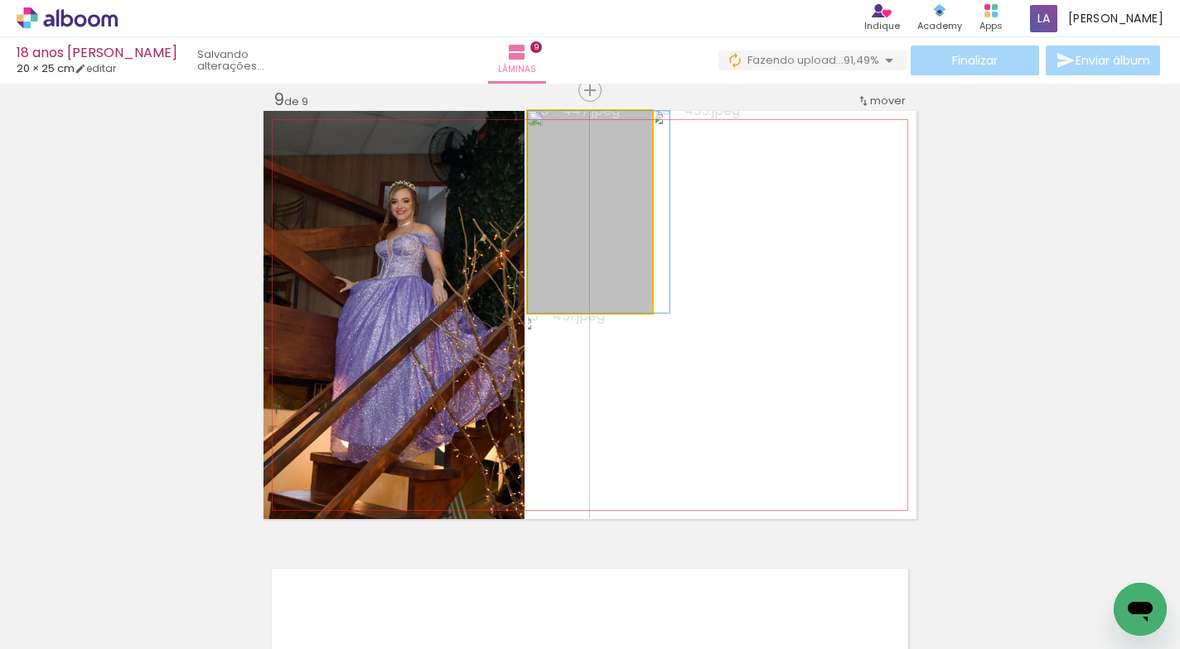
drag, startPoint x: 611, startPoint y: 256, endPoint x: 622, endPoint y: 259, distance: 11.3
drag, startPoint x: 620, startPoint y: 263, endPoint x: 575, endPoint y: 264, distance: 44.7
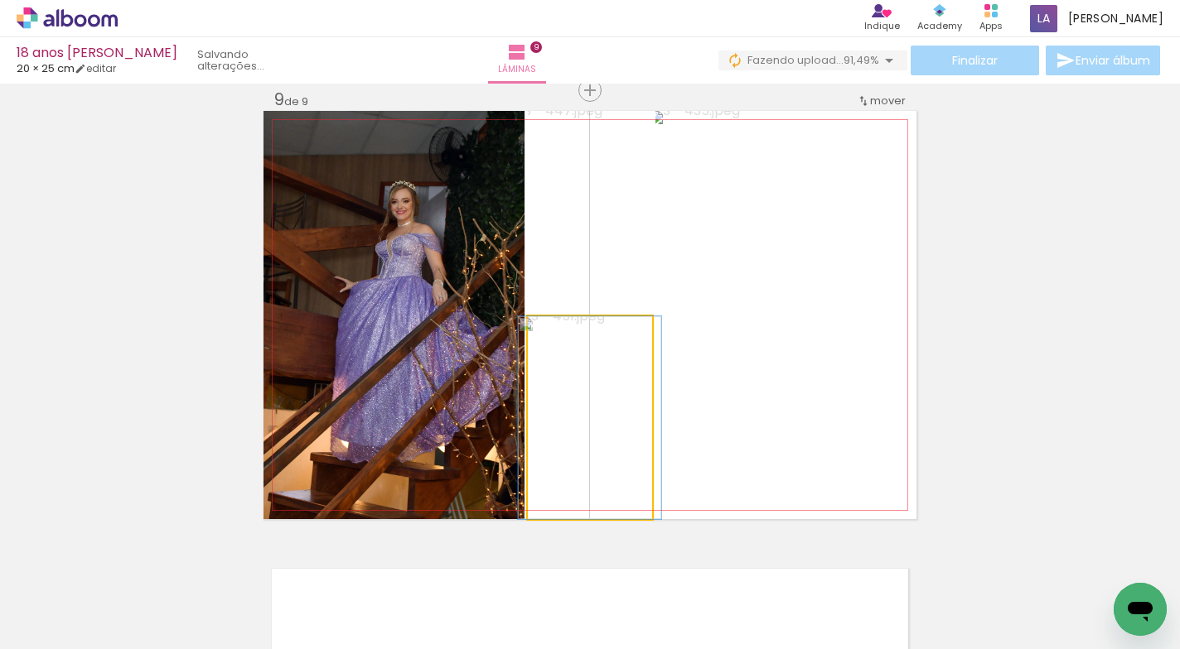
click at [617, 421] on quentale-photo at bounding box center [590, 417] width 124 height 203
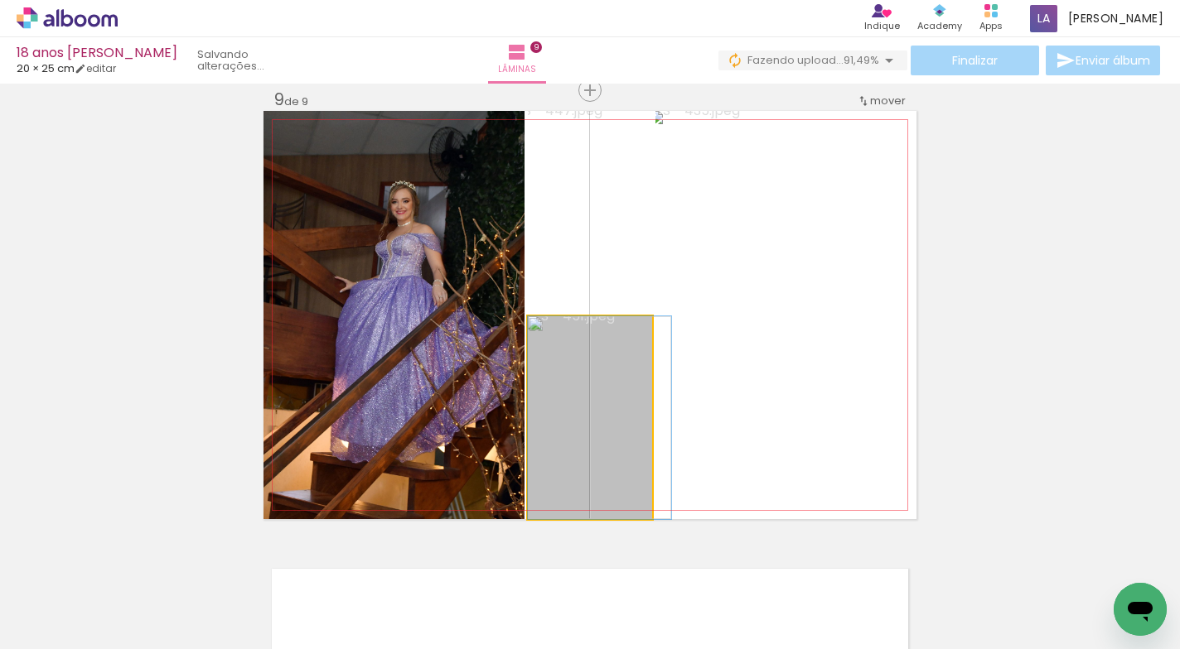
drag, startPoint x: 620, startPoint y: 421, endPoint x: 639, endPoint y: 421, distance: 19.1
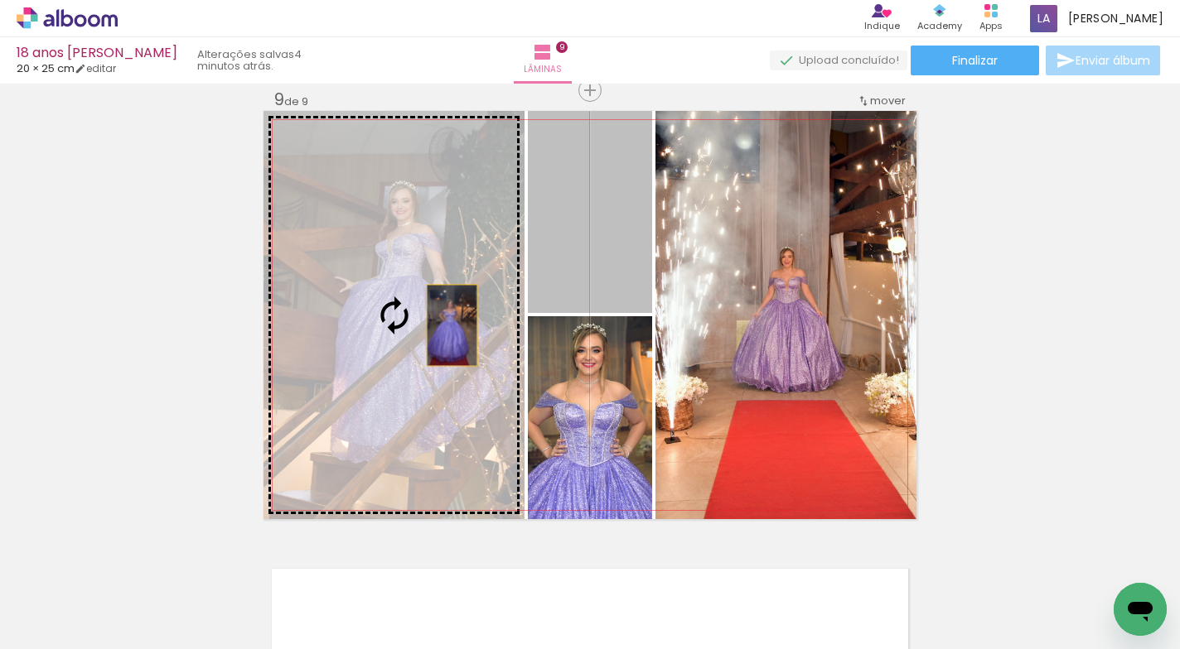
drag, startPoint x: 620, startPoint y: 263, endPoint x: 444, endPoint y: 330, distance: 188.8
click at [0, 0] on slot at bounding box center [0, 0] width 0 height 0
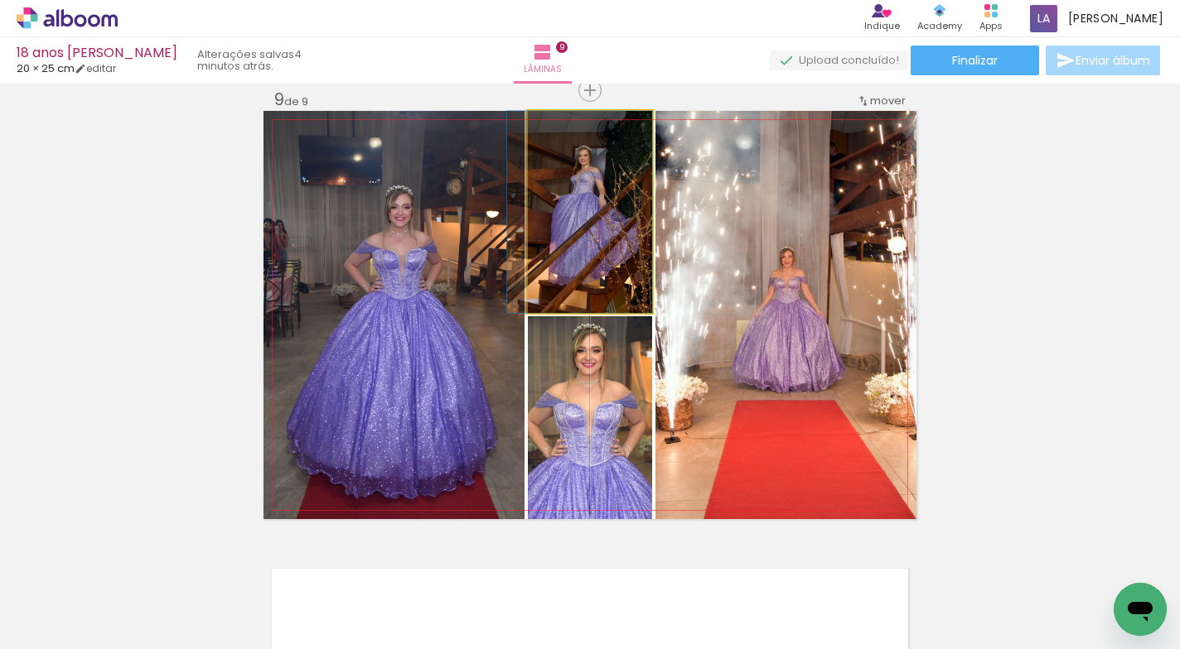
drag, startPoint x: 611, startPoint y: 263, endPoint x: 550, endPoint y: 266, distance: 61.4
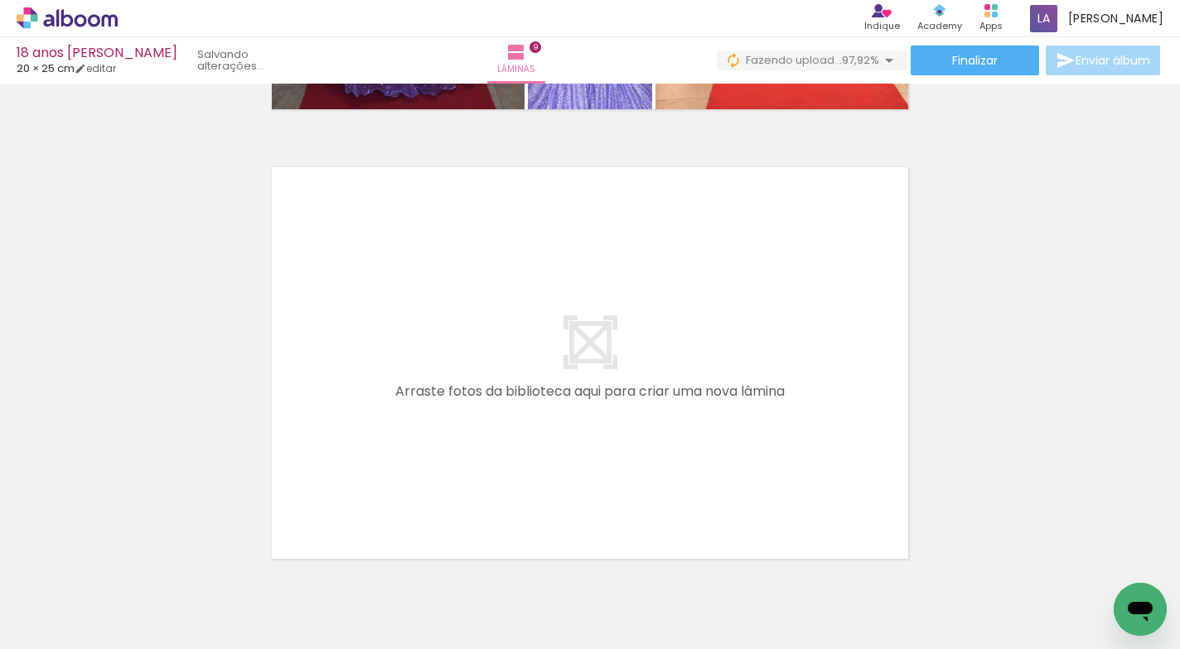
scroll to position [0, 3310]
drag, startPoint x: 771, startPoint y: 447, endPoint x: 1089, endPoint y: 643, distance: 373.4
click at [136, 643] on iron-horizontal-list at bounding box center [119, 598] width 33 height 104
drag, startPoint x: 1082, startPoint y: 642, endPoint x: 1181, endPoint y: 640, distance: 99.4
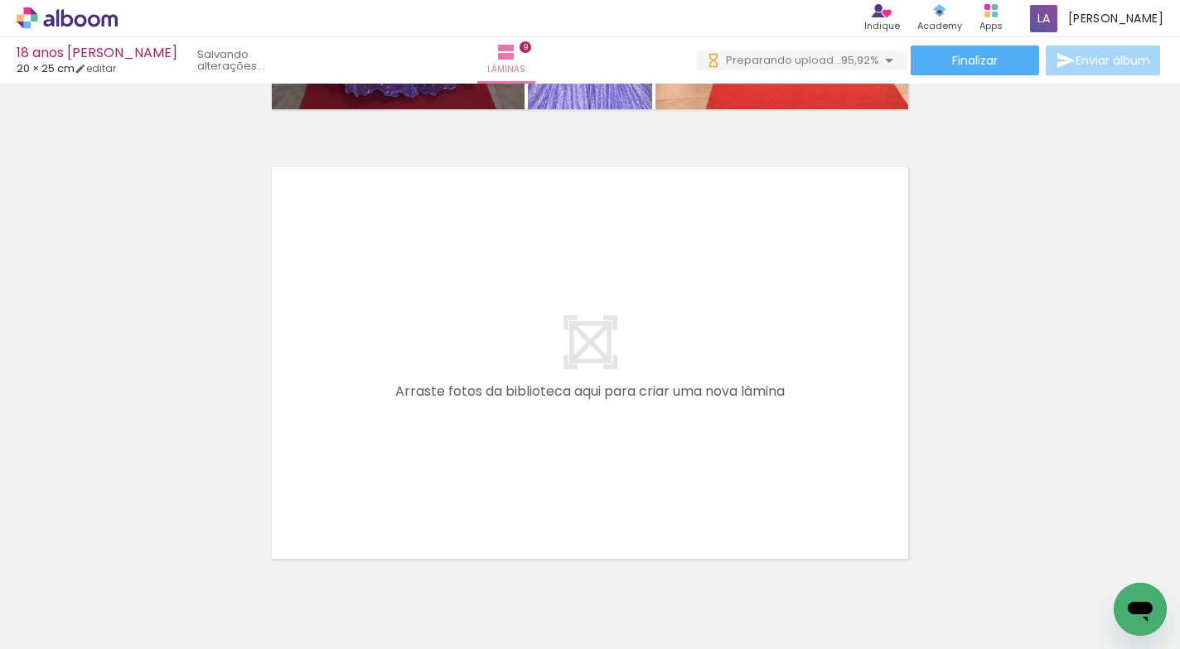
click at [1179, 640] on html "link( href="../../bower_components/polymer/polymer.html" rel="import" ) picture…" at bounding box center [590, 324] width 1180 height 649
drag, startPoint x: 928, startPoint y: 640, endPoint x: 979, endPoint y: 643, distance: 51.4
click at [136, 640] on iron-horizontal-list at bounding box center [119, 598] width 33 height 104
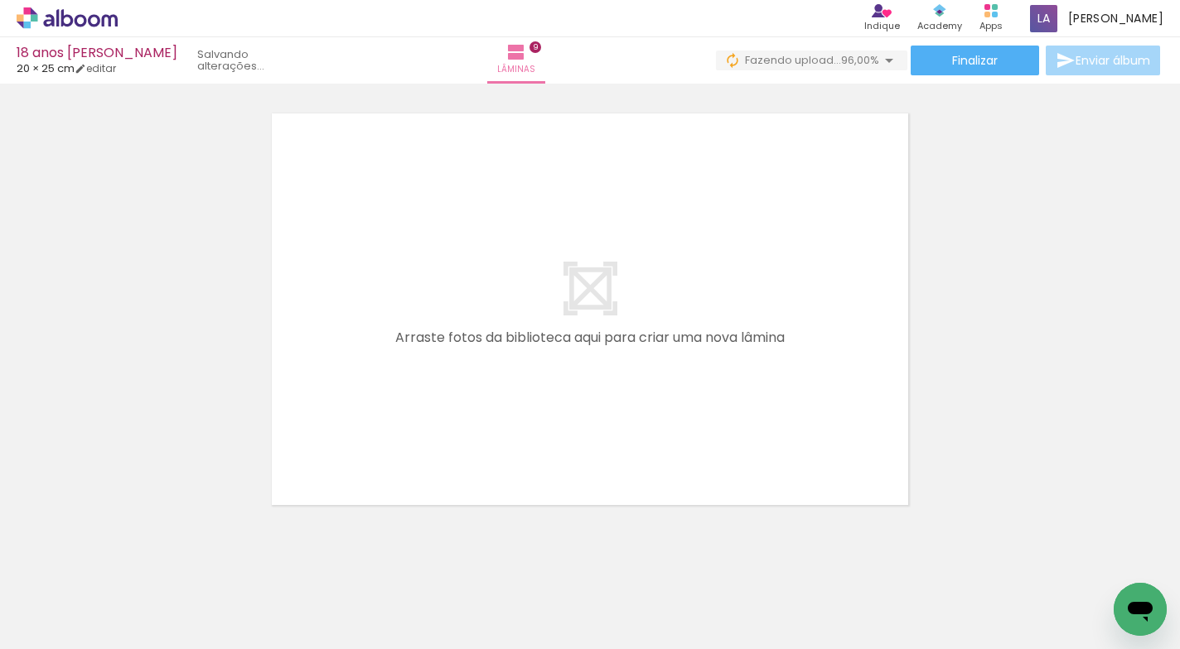
scroll to position [4078, 0]
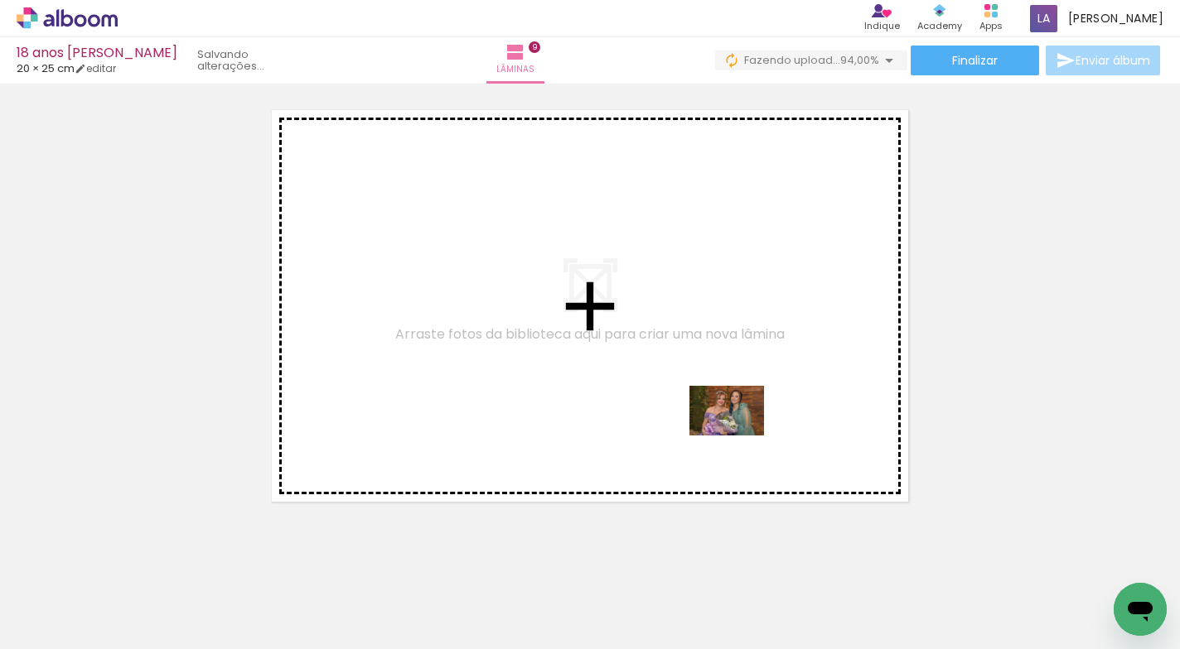
drag, startPoint x: 866, startPoint y: 564, endPoint x: 739, endPoint y: 436, distance: 180.4
click at [739, 436] on quentale-workspace at bounding box center [590, 324] width 1180 height 649
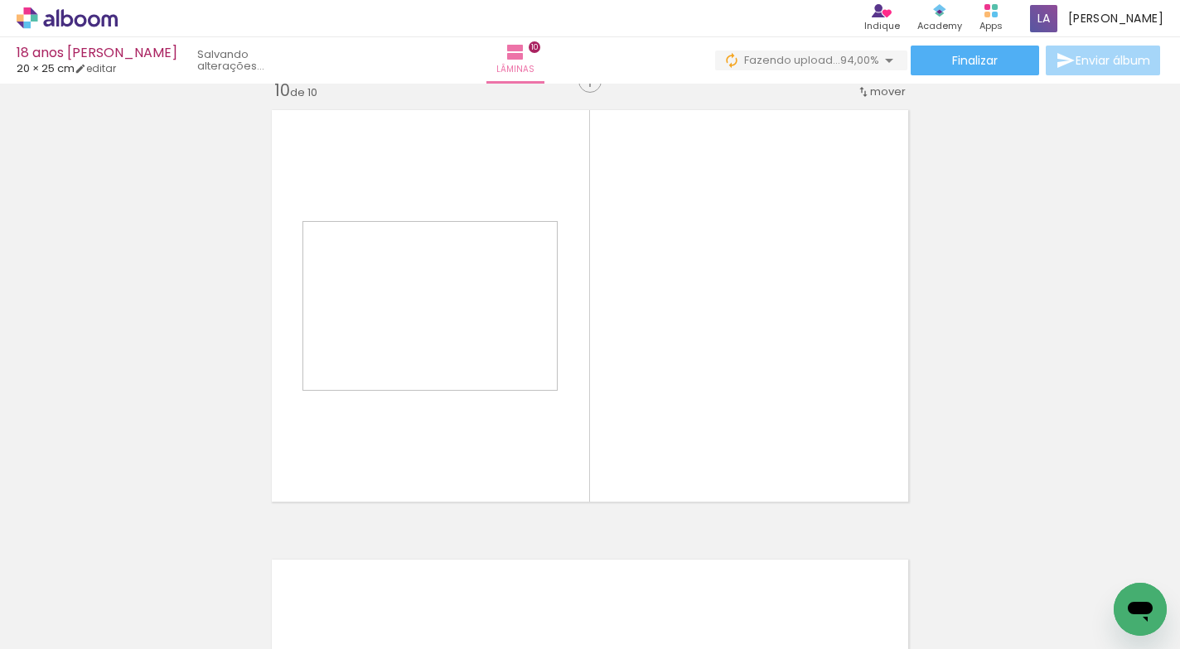
scroll to position [4069, 0]
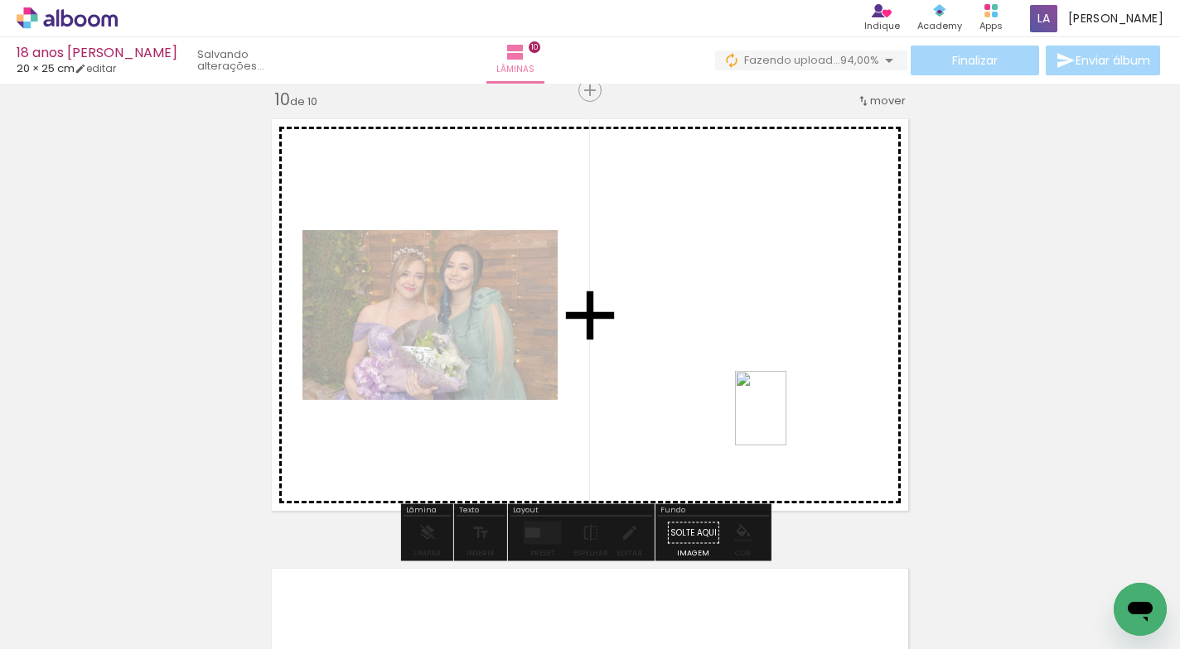
drag, startPoint x: 1035, startPoint y: 583, endPoint x: 784, endPoint y: 421, distance: 298.2
click at [784, 421] on quentale-workspace at bounding box center [590, 324] width 1180 height 649
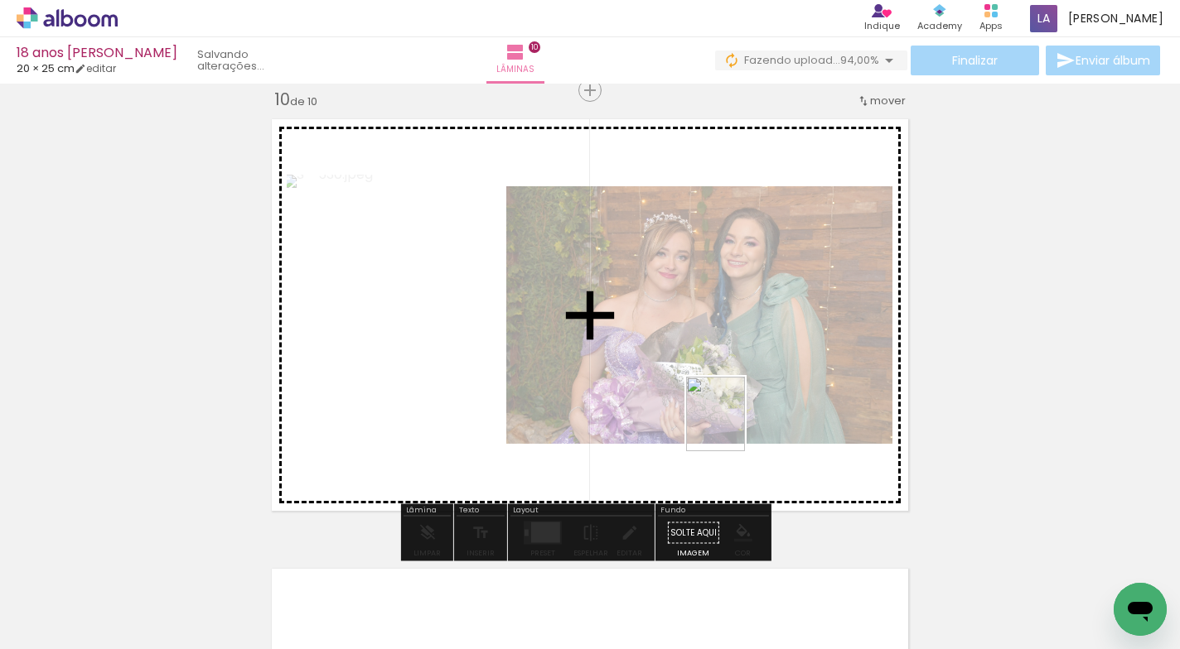
drag, startPoint x: 1139, startPoint y: 570, endPoint x: 727, endPoint y: 434, distance: 433.5
click at [736, 427] on quentale-workspace at bounding box center [590, 324] width 1180 height 649
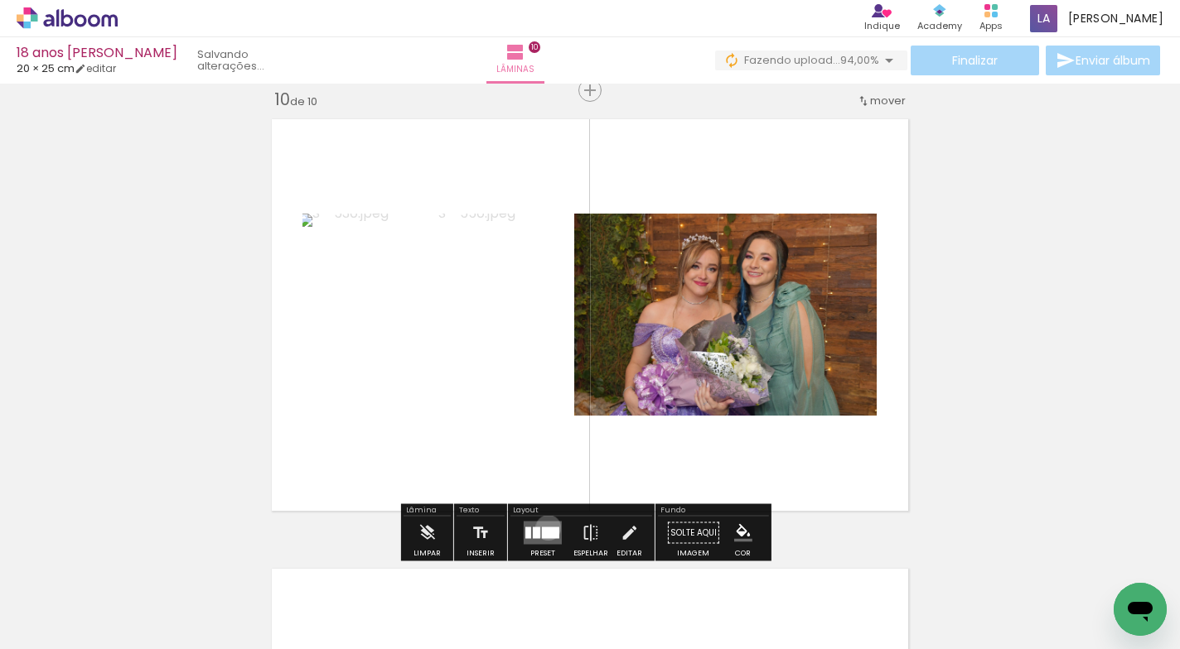
click at [544, 528] on div at bounding box center [550, 534] width 17 height 12
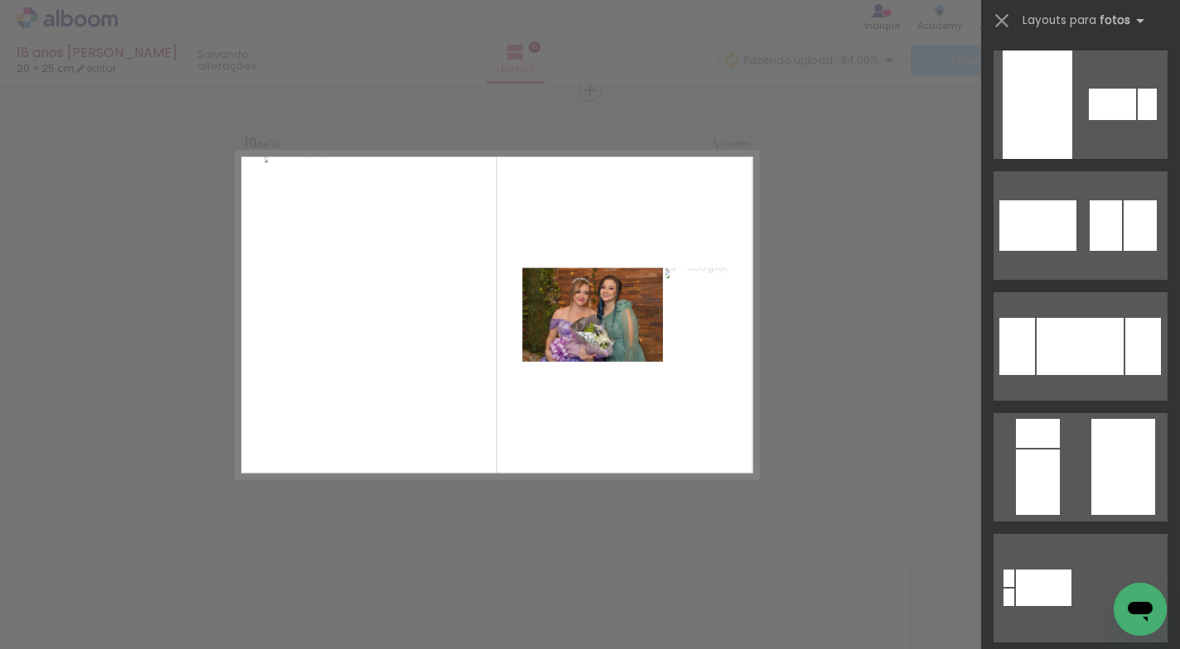
scroll to position [490, 0]
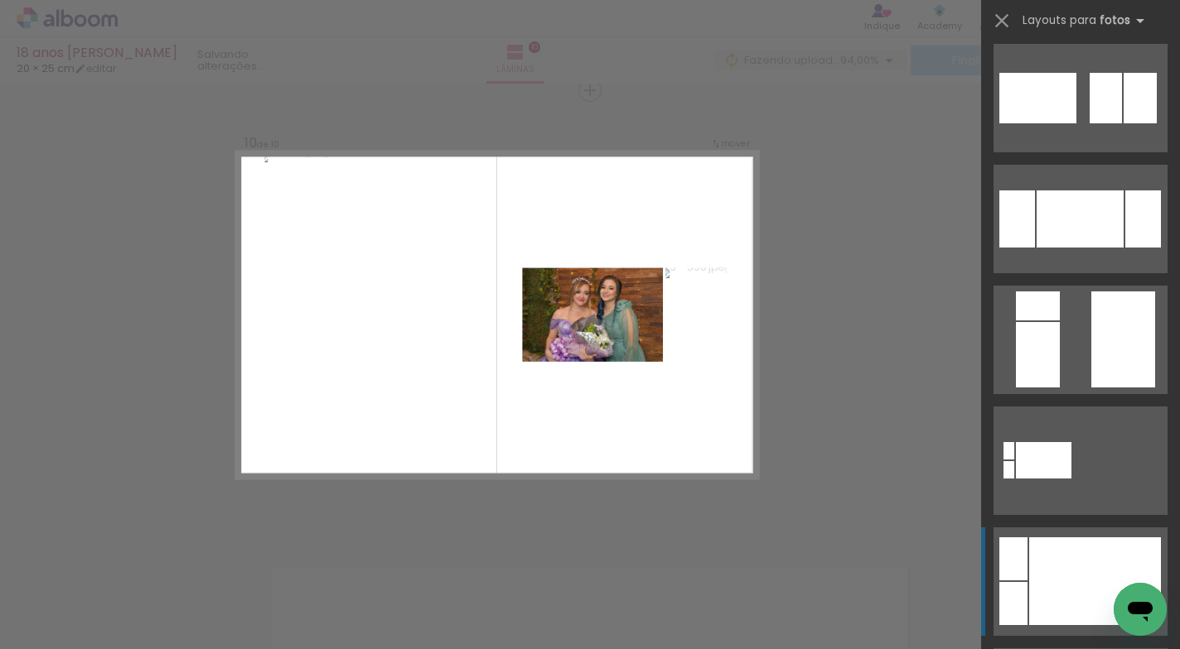
click at [1104, 556] on div at bounding box center [1095, 582] width 132 height 88
